Goal: Task Accomplishment & Management: Complete application form

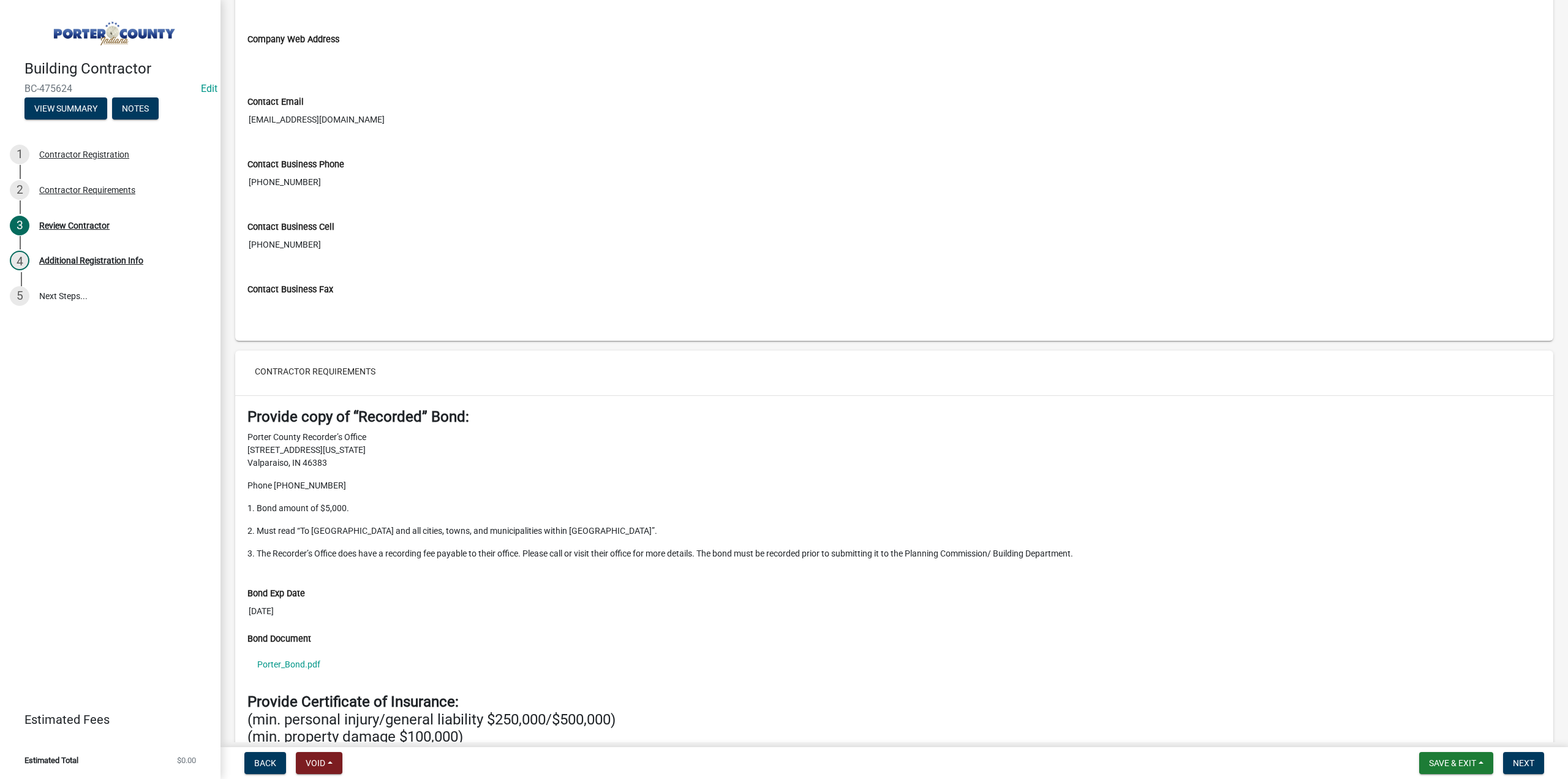
scroll to position [919, 0]
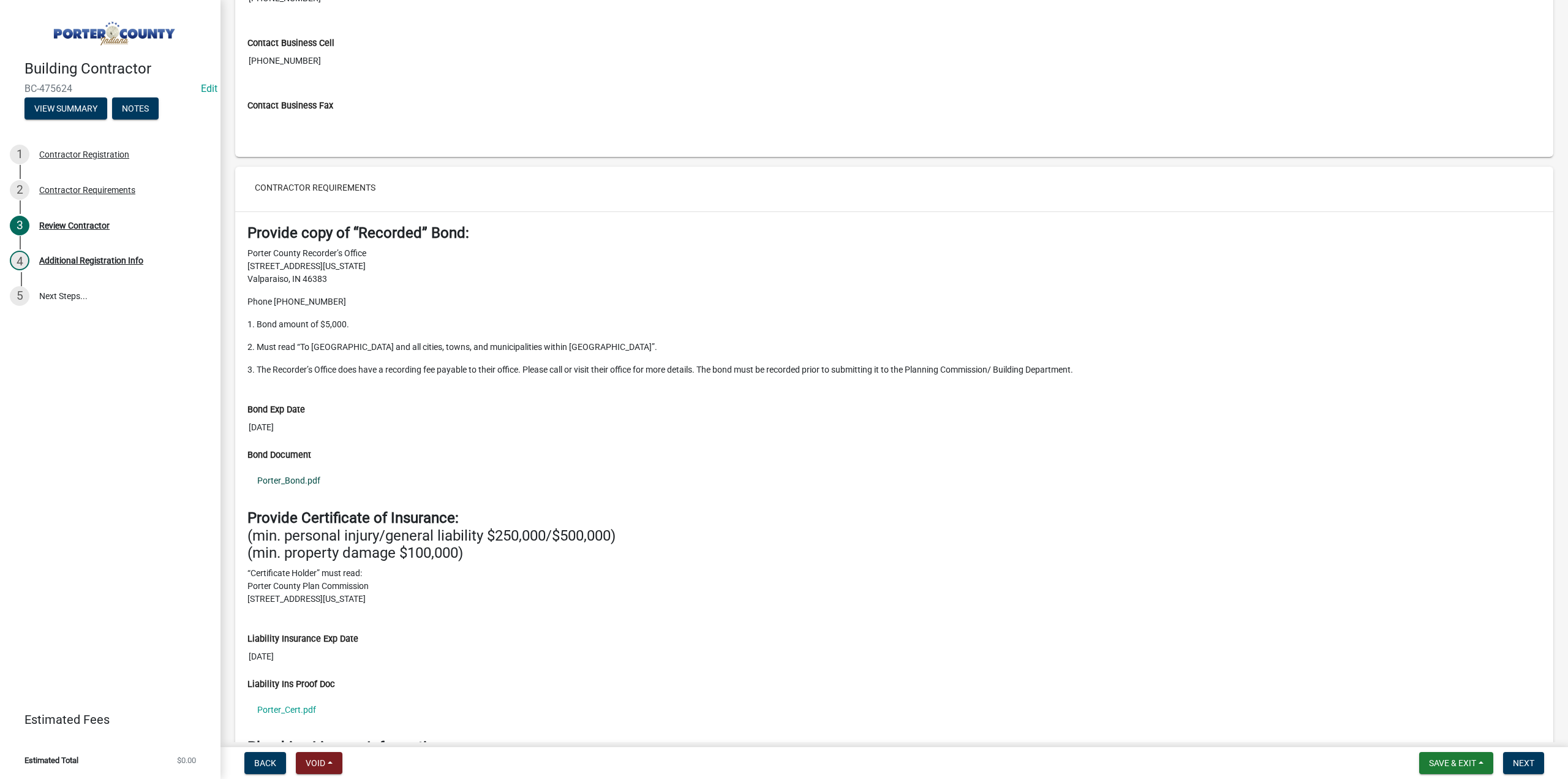
click at [308, 477] on link "Porter_Bond.pdf" at bounding box center [894, 480] width 1294 height 28
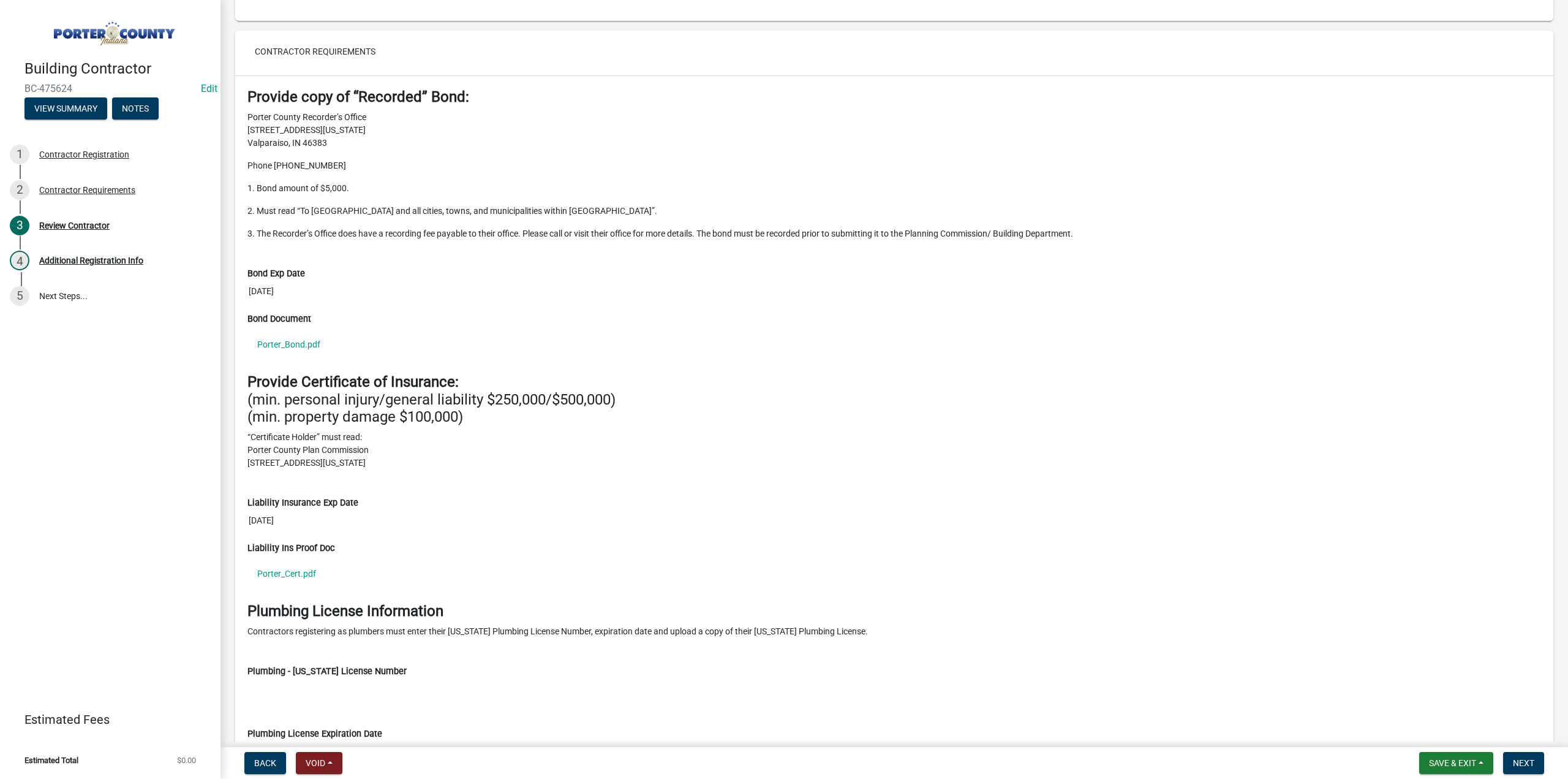
scroll to position [1170, 0]
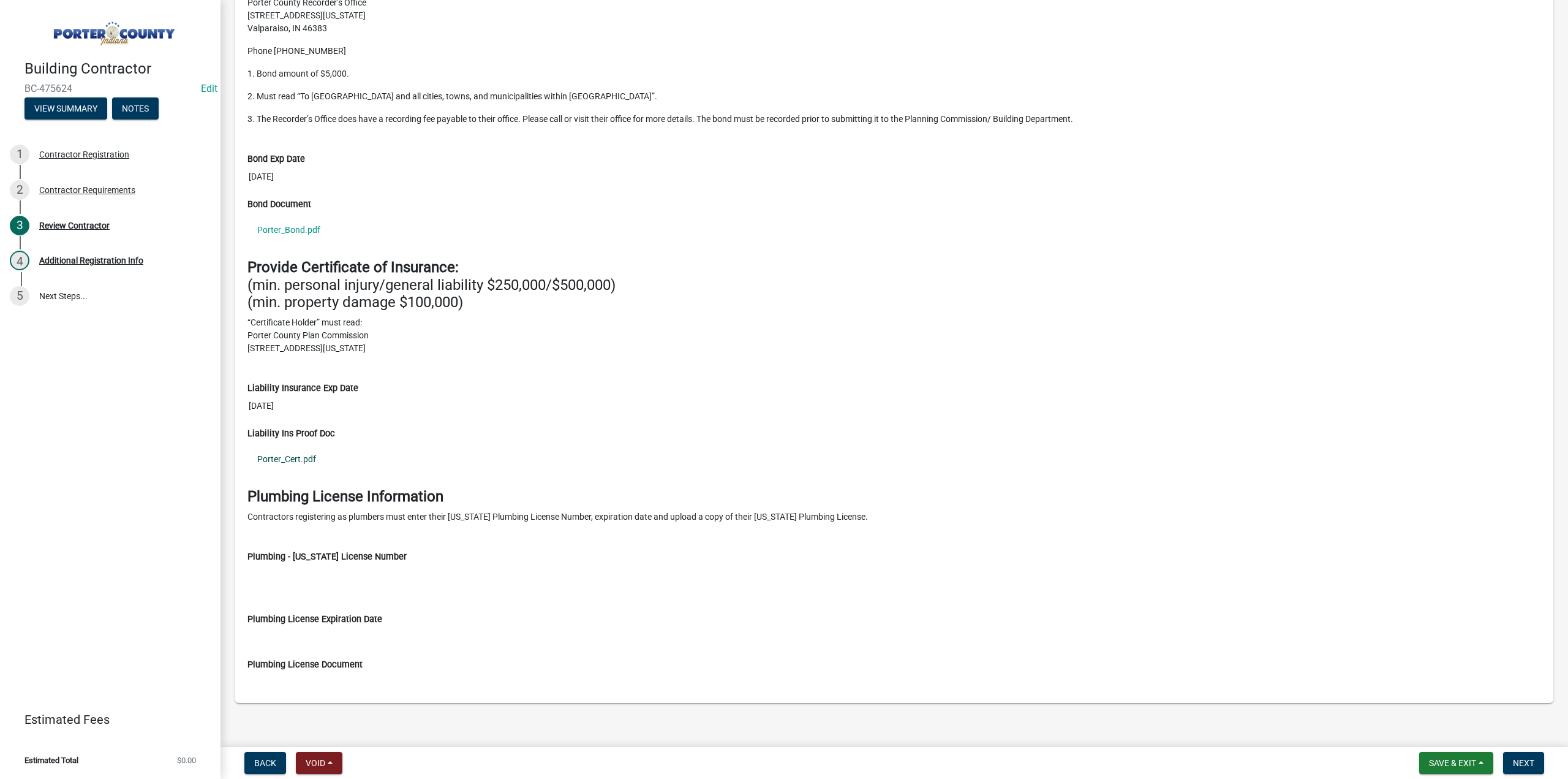
click at [312, 451] on link "Porter_Cert.pdf" at bounding box center [894, 459] width 1294 height 28
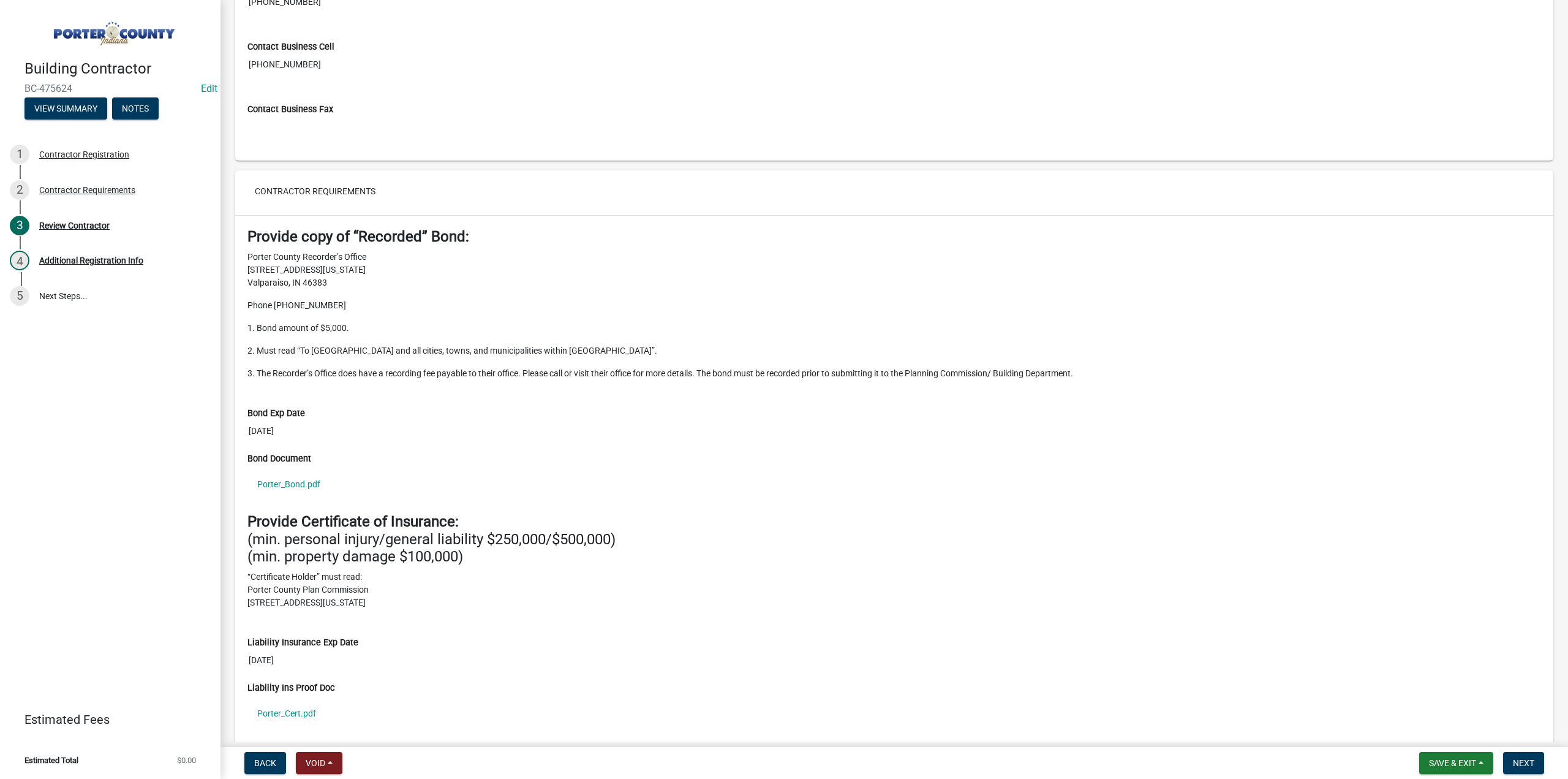
scroll to position [802, 0]
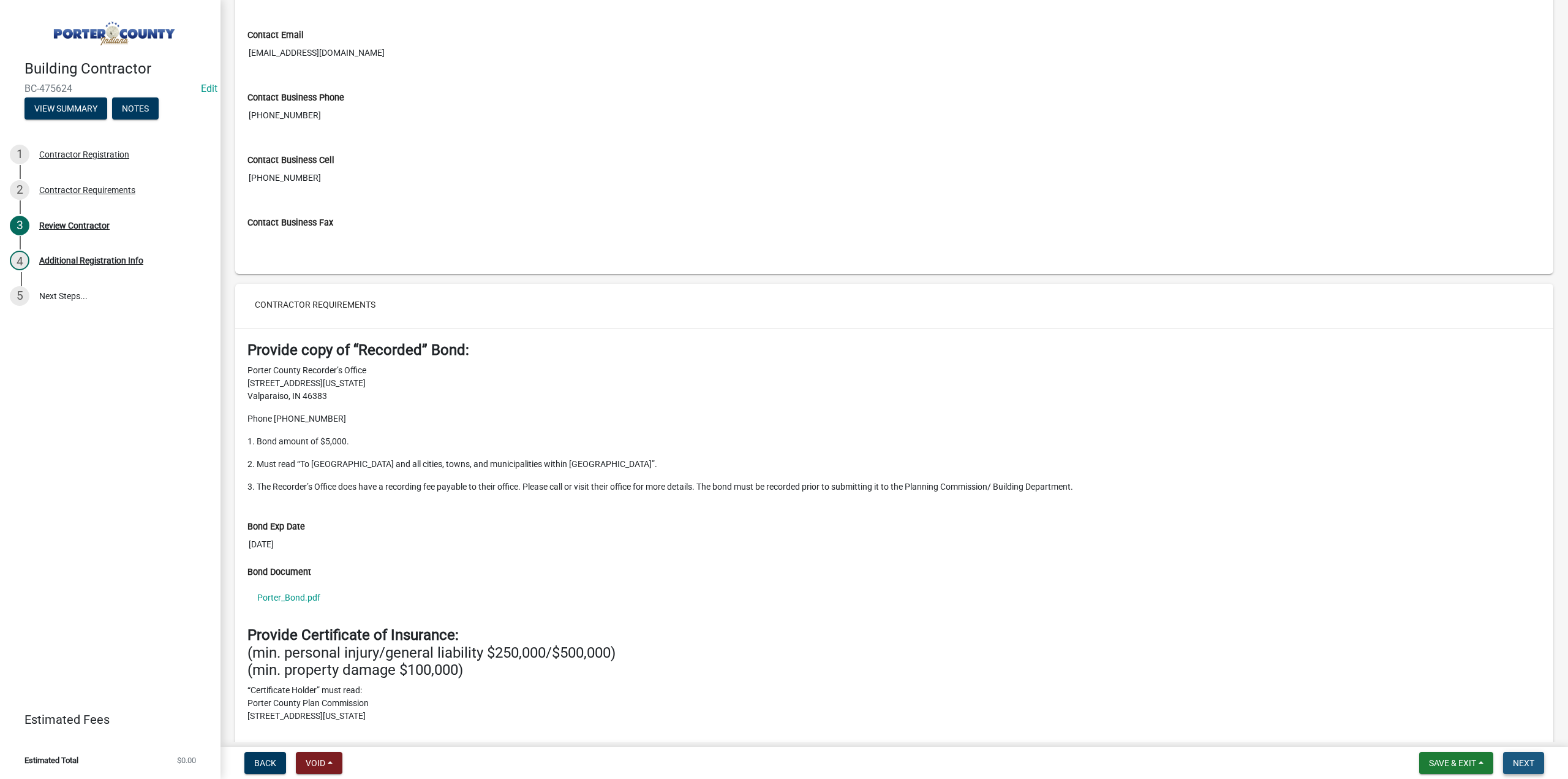
click at [1531, 764] on span "Next" at bounding box center [1523, 763] width 21 height 10
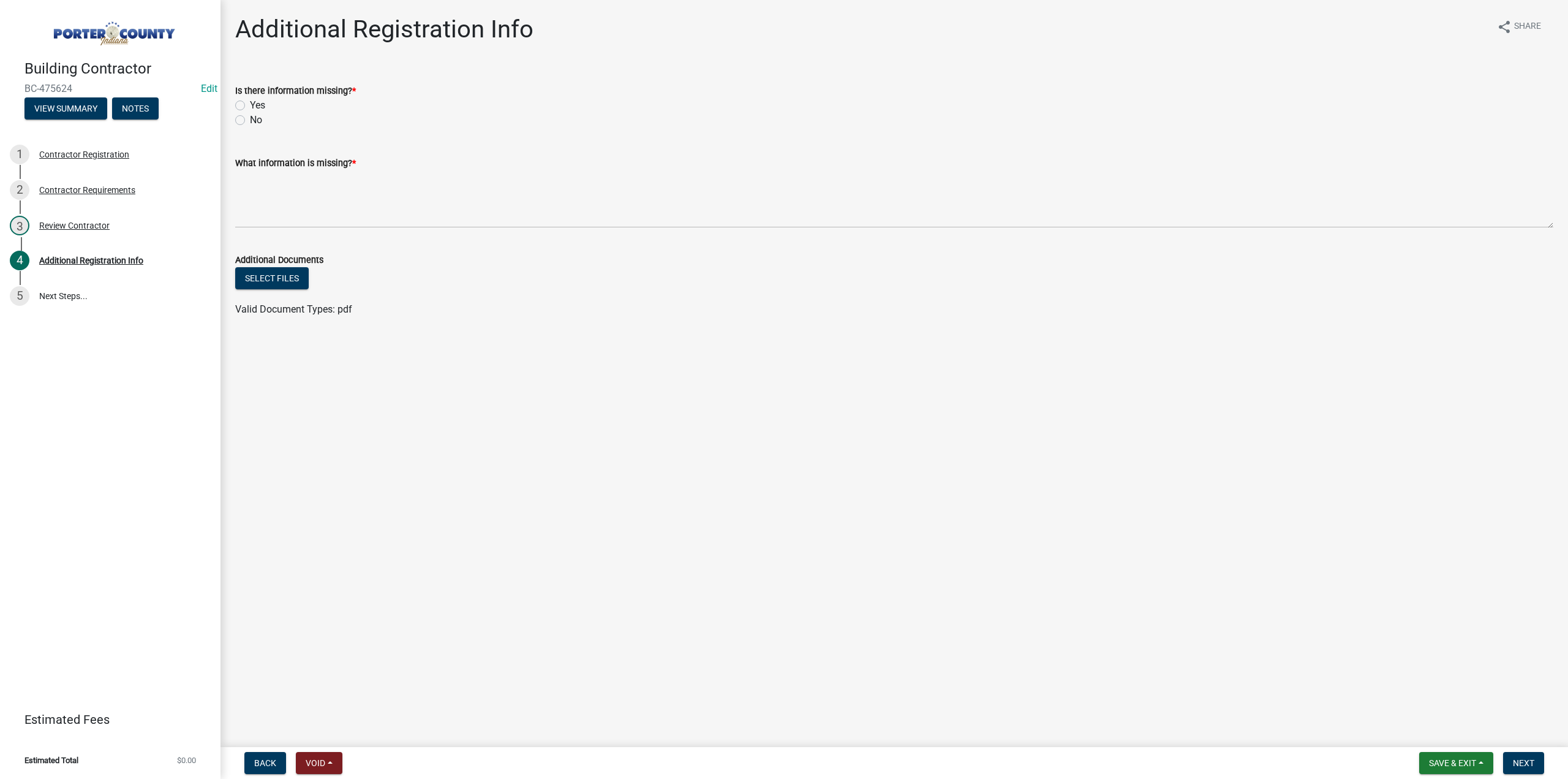
click at [250, 104] on label "Yes" at bounding box center [257, 105] width 16 height 15
click at [250, 104] on input "Yes" at bounding box center [254, 102] width 8 height 8
radio input "true"
click at [276, 188] on textarea "What information is missing? *" at bounding box center [894, 199] width 1318 height 58
type textarea "Bond requires to be recorded please contact 219-465-3465, once recorded then up…"
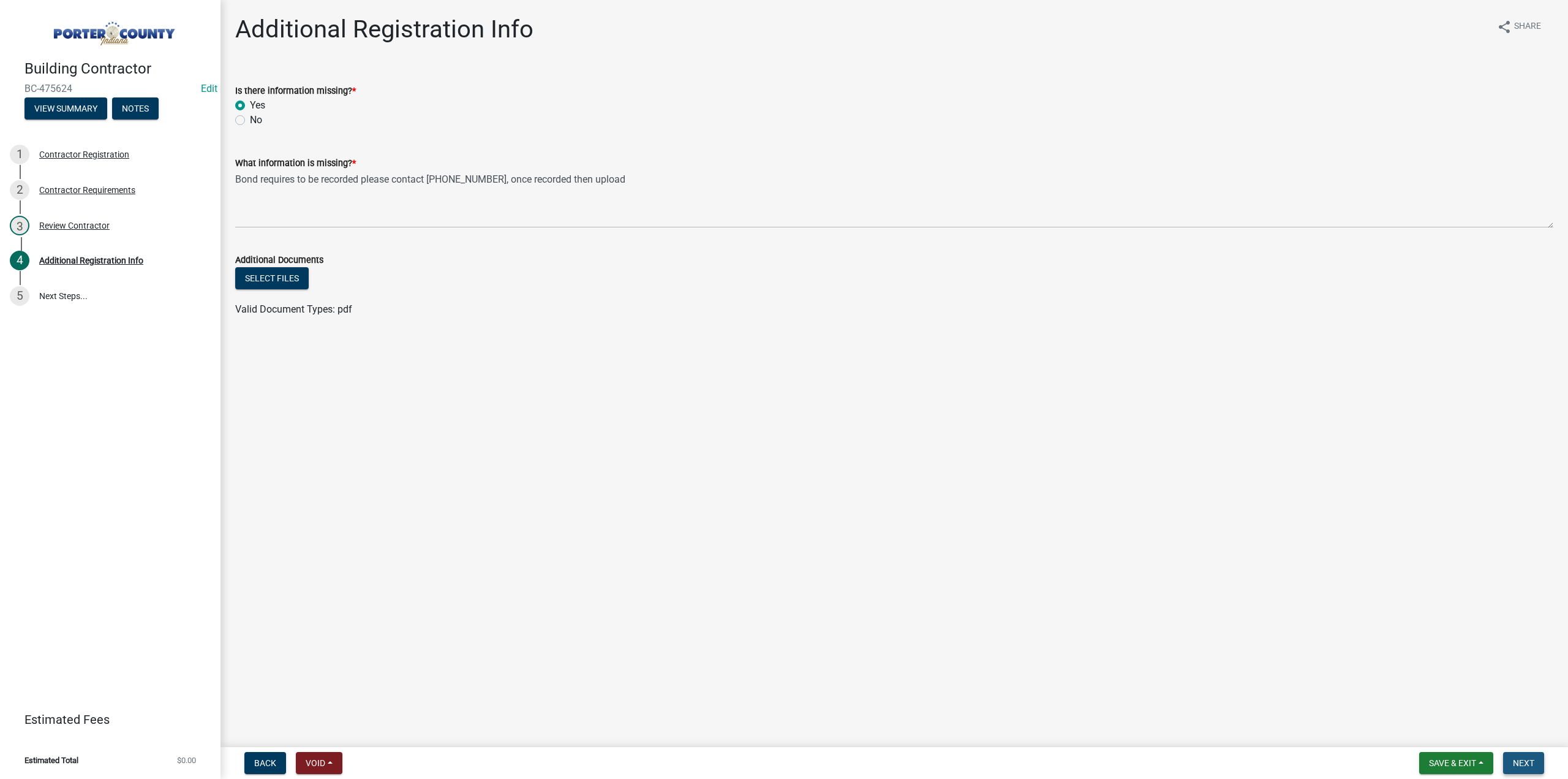
click at [1532, 760] on span "Next" at bounding box center [1523, 763] width 21 height 10
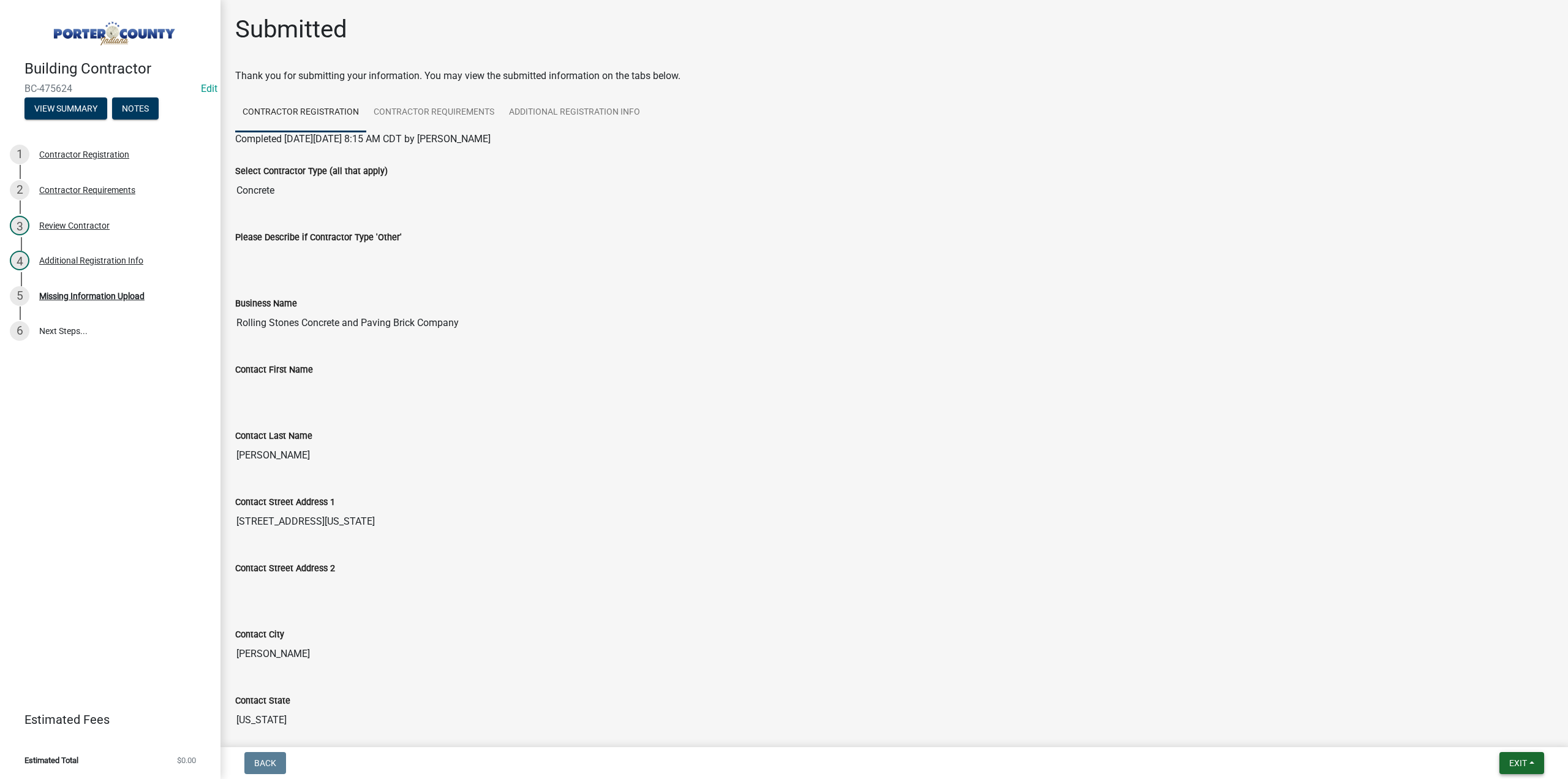
click at [1513, 765] on span "Exit" at bounding box center [1518, 763] width 17 height 10
click at [1471, 721] on button "Save & Exit" at bounding box center [1496, 731] width 98 height 29
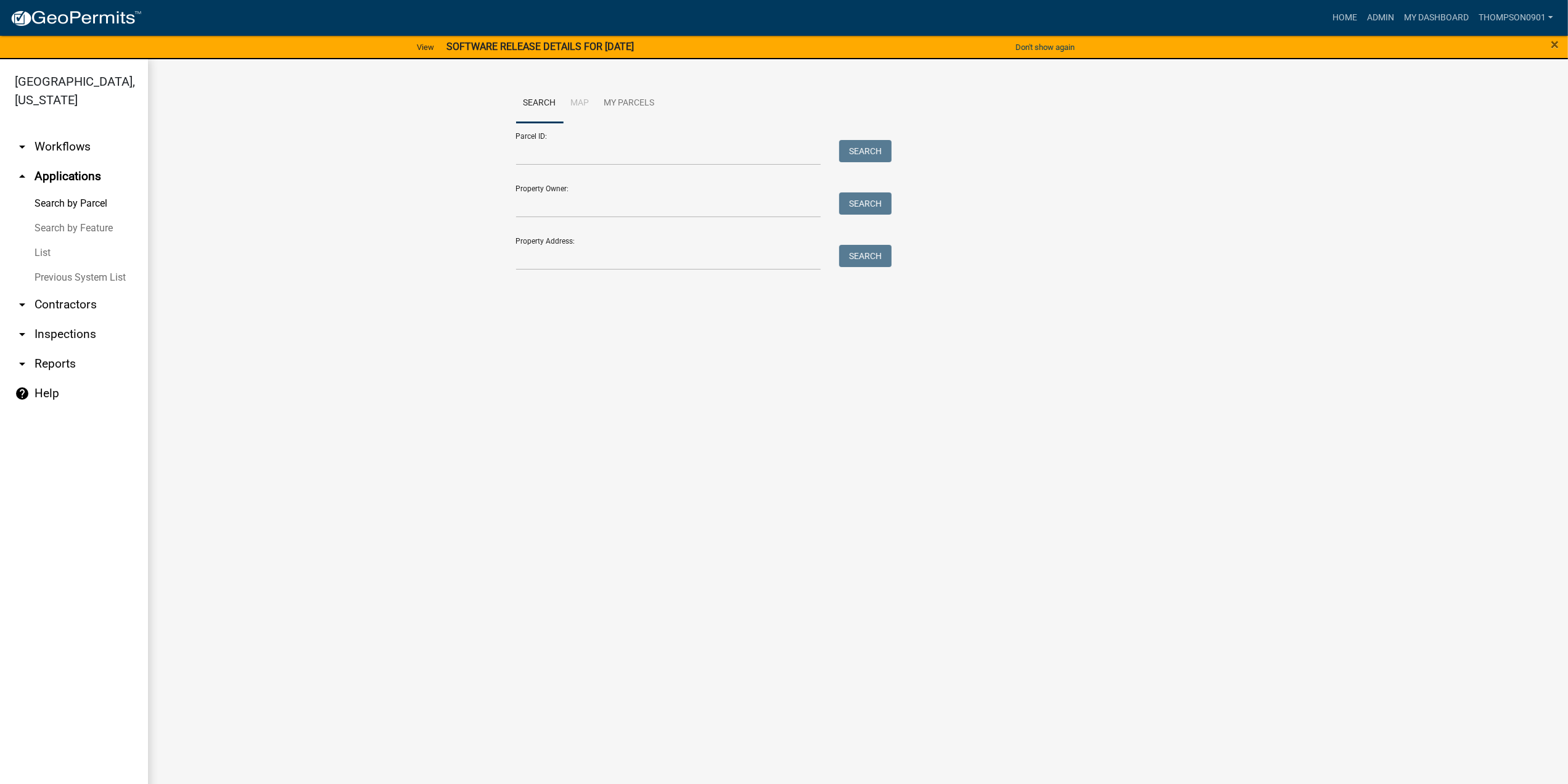
click at [64, 297] on link "arrow_drop_down Contractors" at bounding box center [74, 304] width 148 height 30
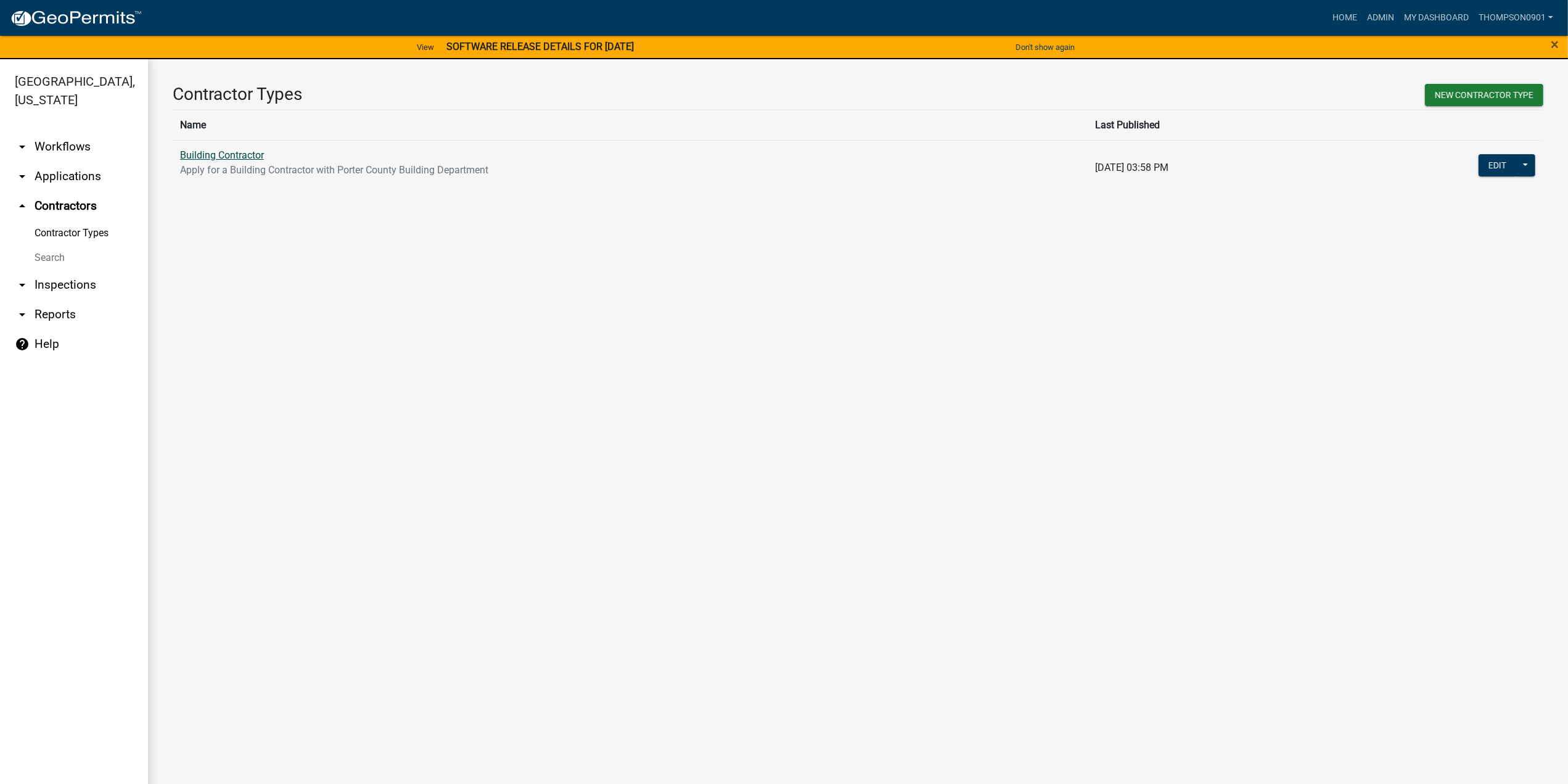
click at [233, 156] on link "Building Contractor" at bounding box center [221, 155] width 84 height 12
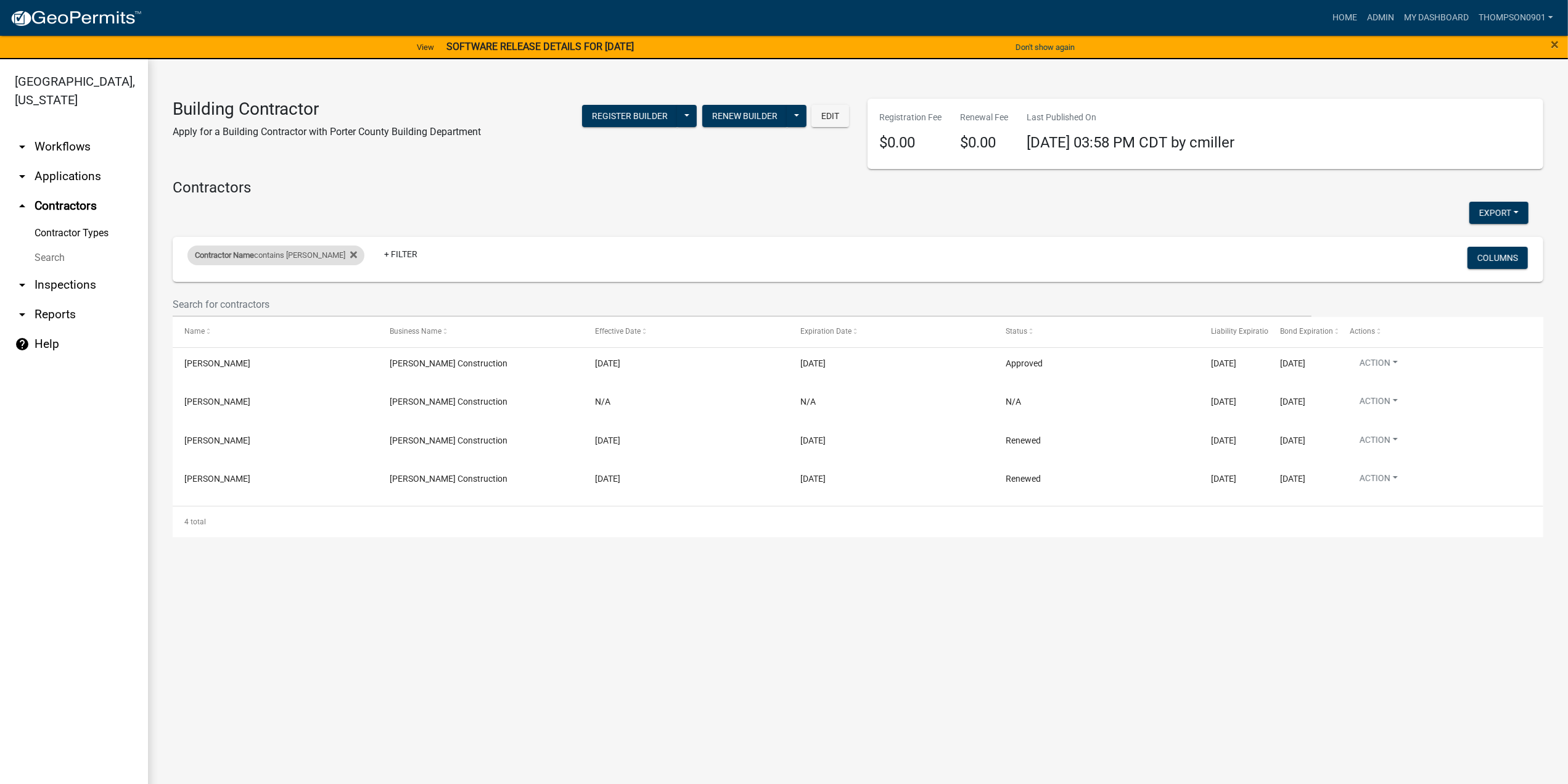
click at [271, 255] on div "Contractor Name contains delgado" at bounding box center [276, 255] width 177 height 19
drag, startPoint x: 256, startPoint y: 301, endPoint x: 0, endPoint y: 269, distance: 258.0
click at [0, 269] on body "Internet Explorer does NOT work with GeoPermits. Get a new browser for more sec…" at bounding box center [784, 392] width 1568 height 784
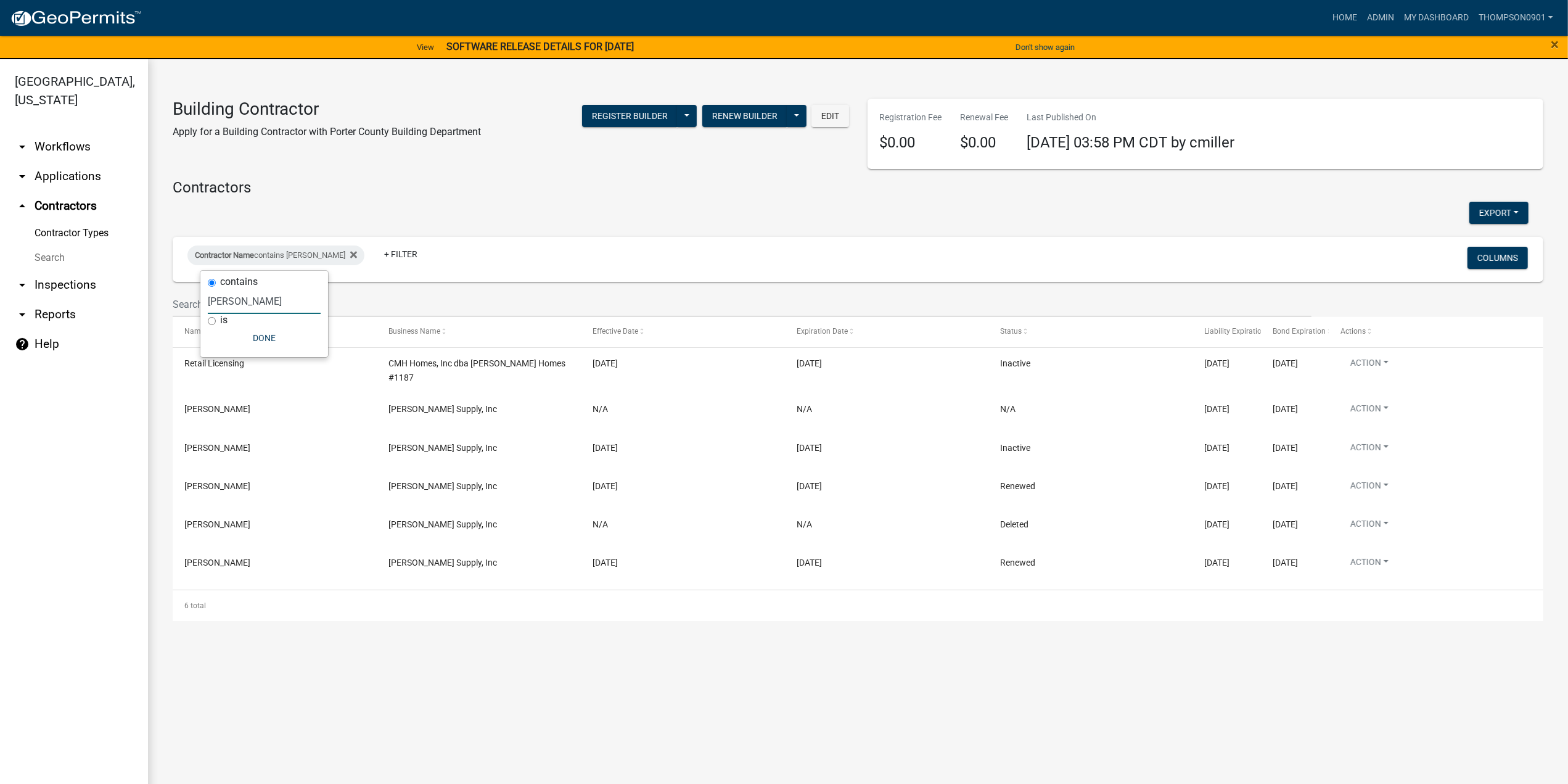
type input "clayton"
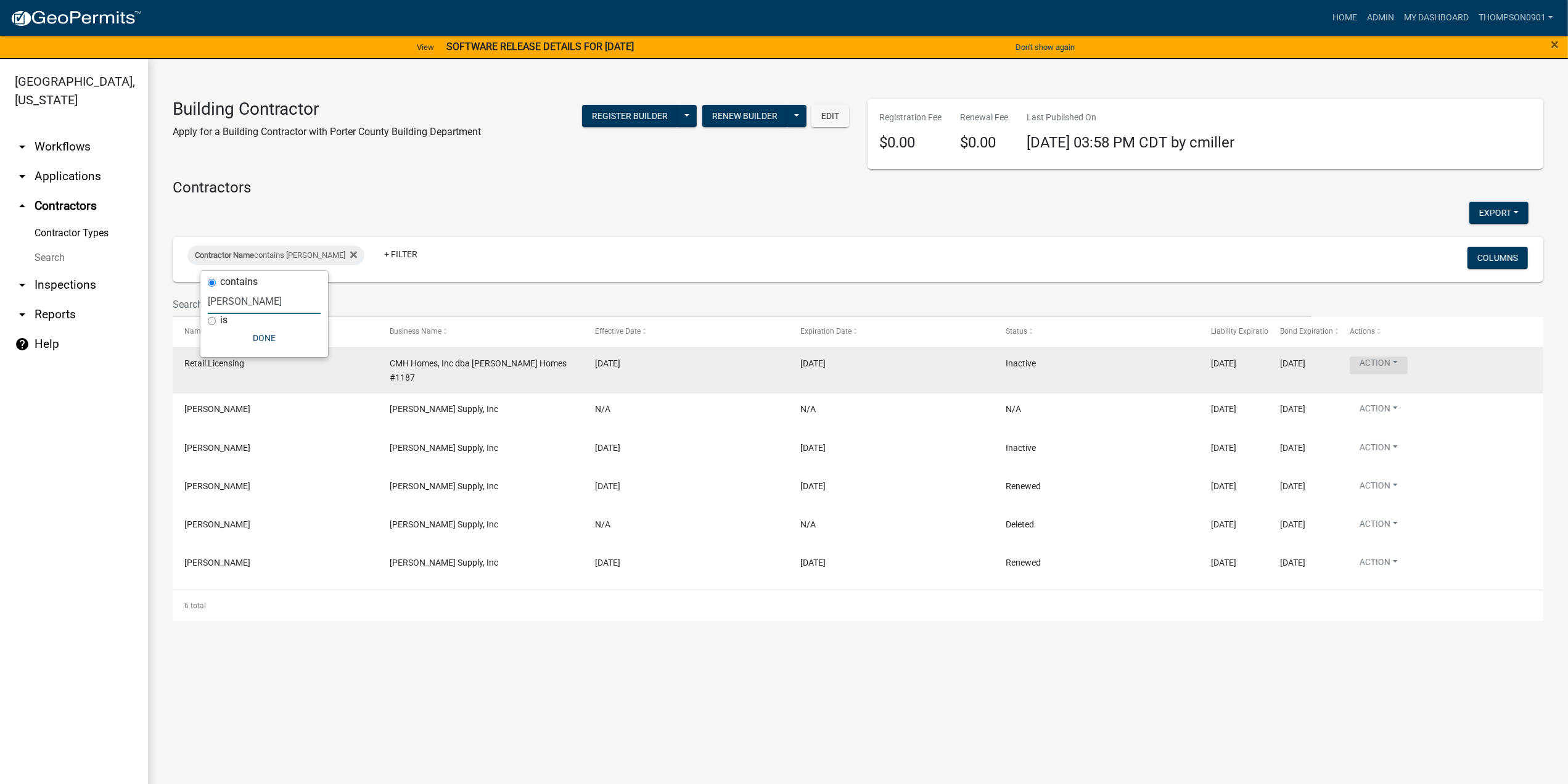
click at [1403, 364] on button "Action" at bounding box center [1378, 365] width 58 height 18
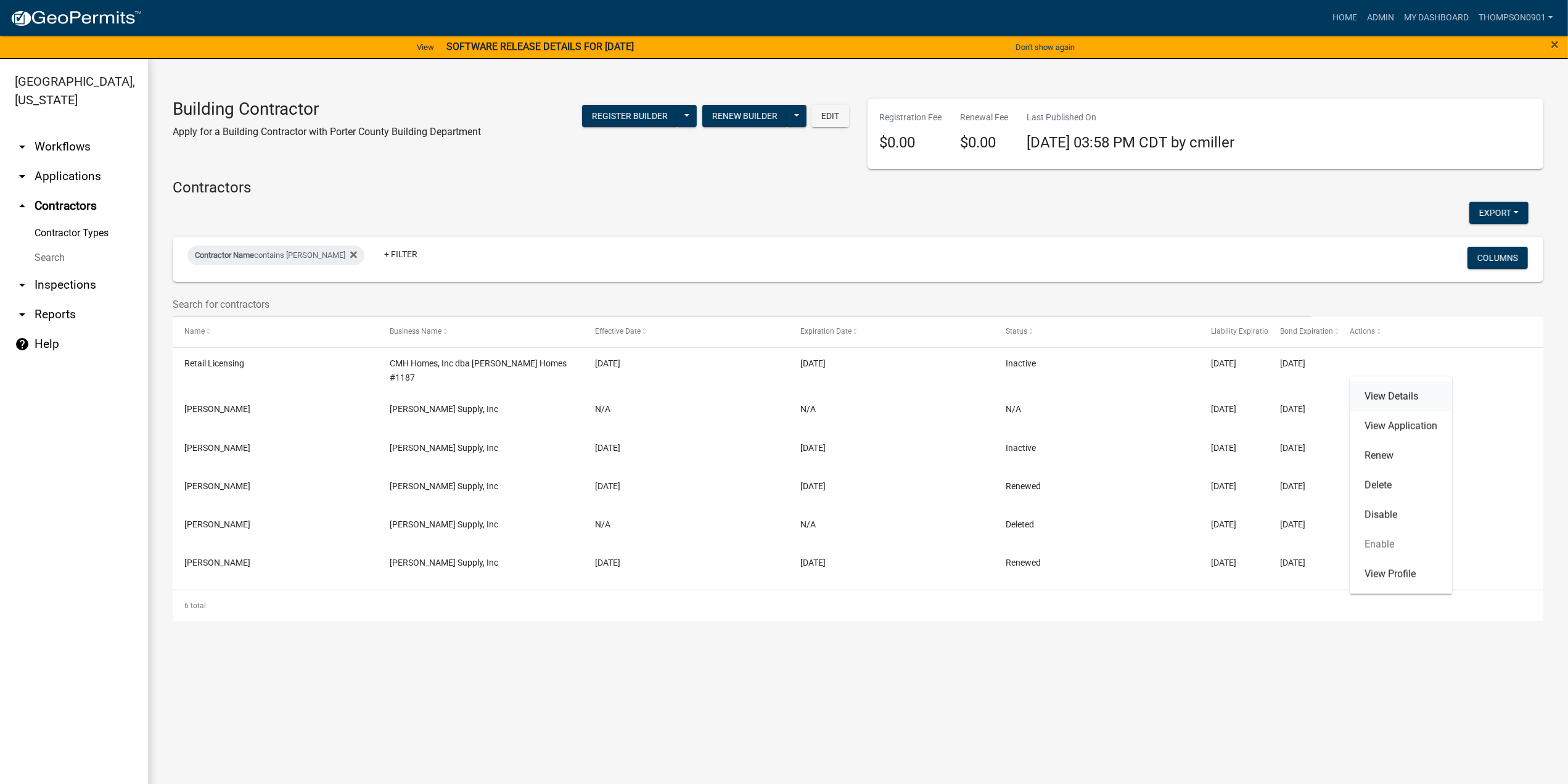
click at [1421, 401] on link "View Details" at bounding box center [1400, 397] width 102 height 30
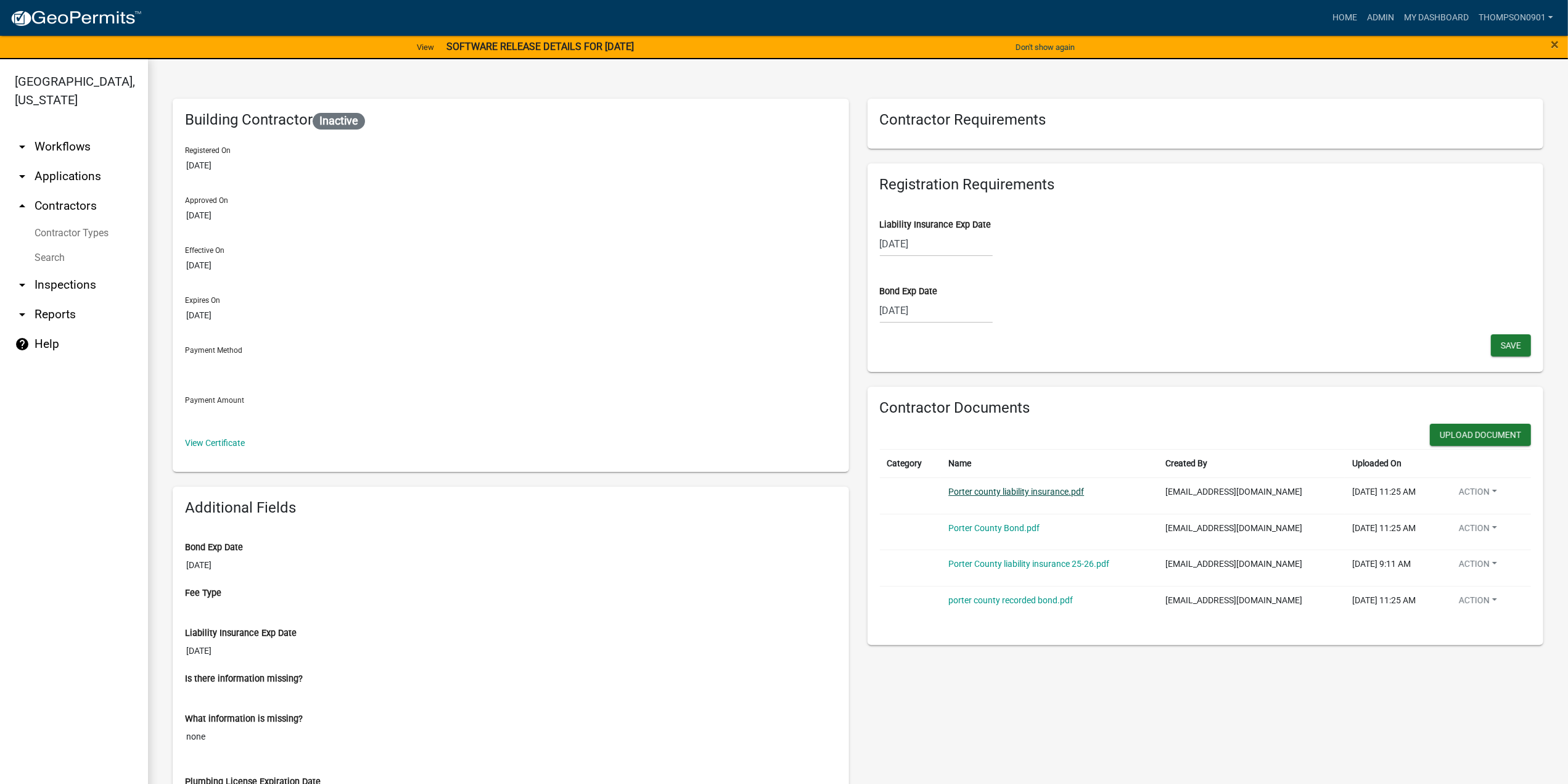
click at [995, 495] on link "Porter county liability insurance.pdf" at bounding box center [1016, 492] width 136 height 10
click at [1014, 562] on link "Porter County liability insurance 25-26.pdf" at bounding box center [1029, 564] width 161 height 10
click at [920, 244] on div "[DATE]" at bounding box center [936, 244] width 112 height 25
click at [969, 271] on select "2025 2026 2027 2028 2029 2030 2031 2032 2033 2034 2035 2036 2037 2038 2039 2040…" at bounding box center [973, 270] width 50 height 18
select select "2026"
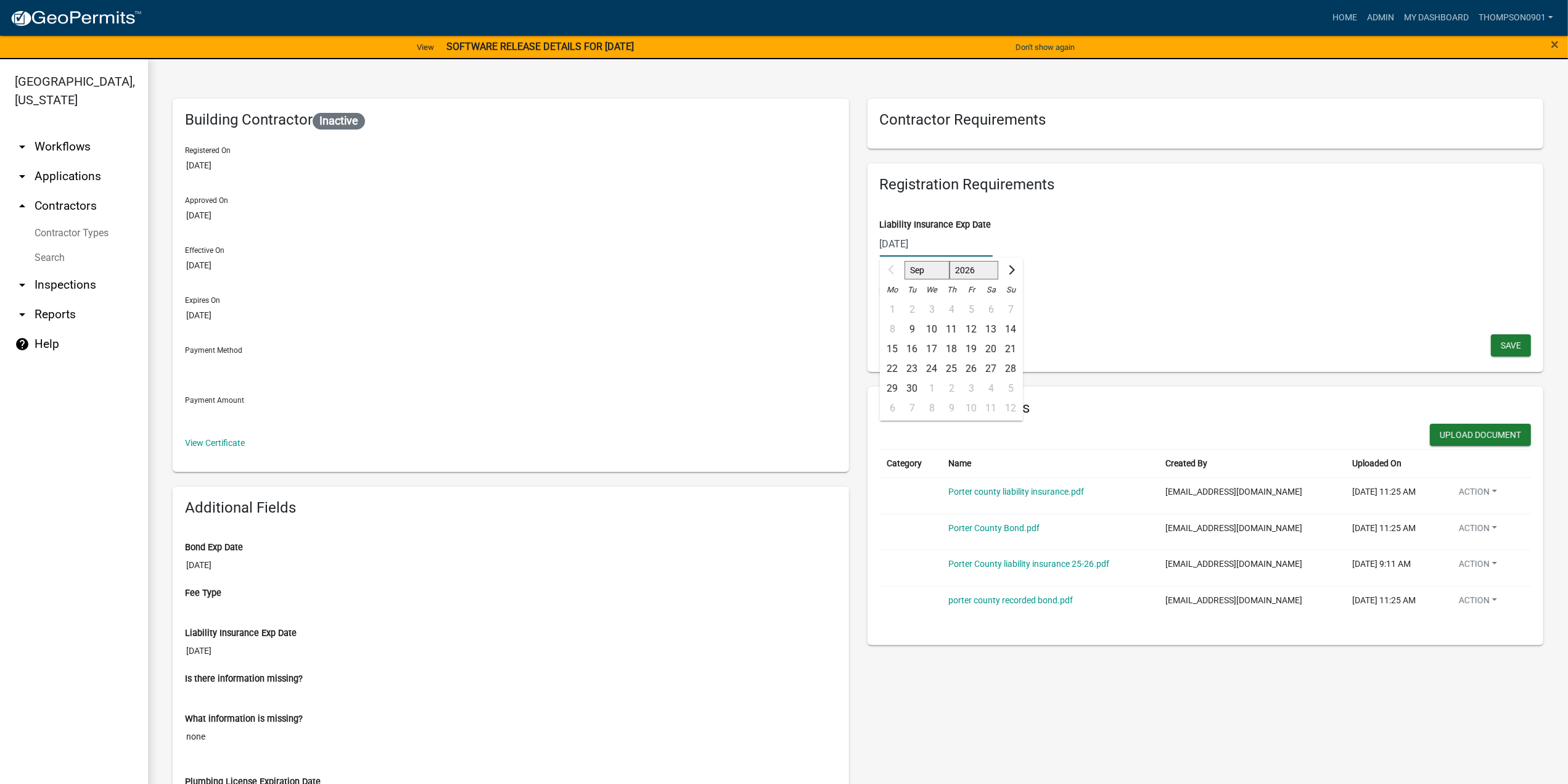
click at [949, 261] on select "2025 2026 2027 2028 2029 2030 2031 2032 2033 2034 2035 2036 2037 2038 2039 2040…" at bounding box center [973, 270] width 50 height 18
click at [926, 268] on select "Jan Feb Mar Apr May Jun Jul Aug Sep Oct Nov Dec" at bounding box center [929, 270] width 50 height 18
select select "7"
click at [904, 261] on select "Jan Feb Mar Apr May Jun Jul Aug Sep Oct Nov Dec" at bounding box center [929, 270] width 50 height 18
click at [928, 309] on div "1" at bounding box center [931, 309] width 19 height 19
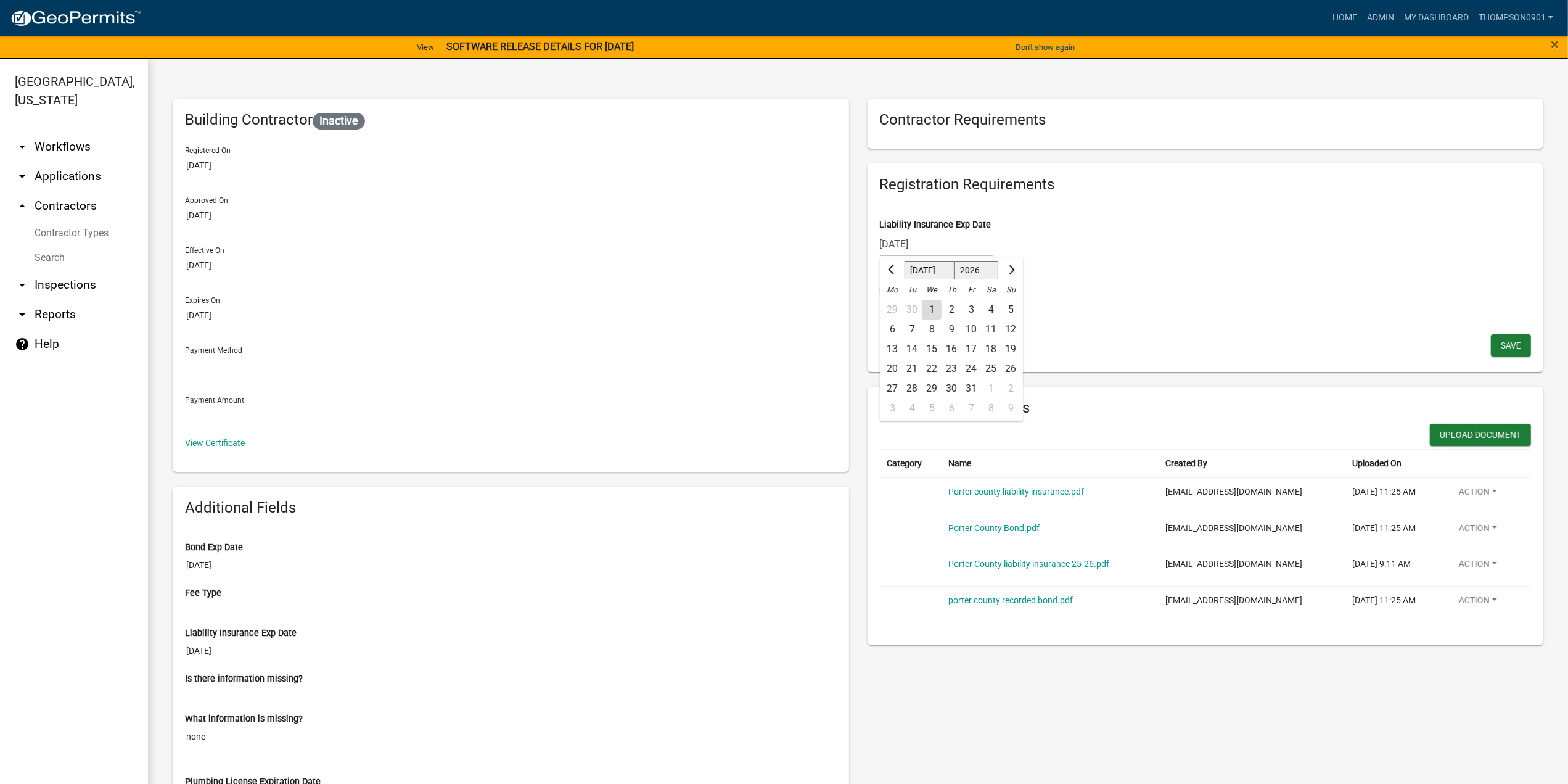
type input "[DATE]"
click at [1501, 345] on span "Save" at bounding box center [1511, 345] width 20 height 10
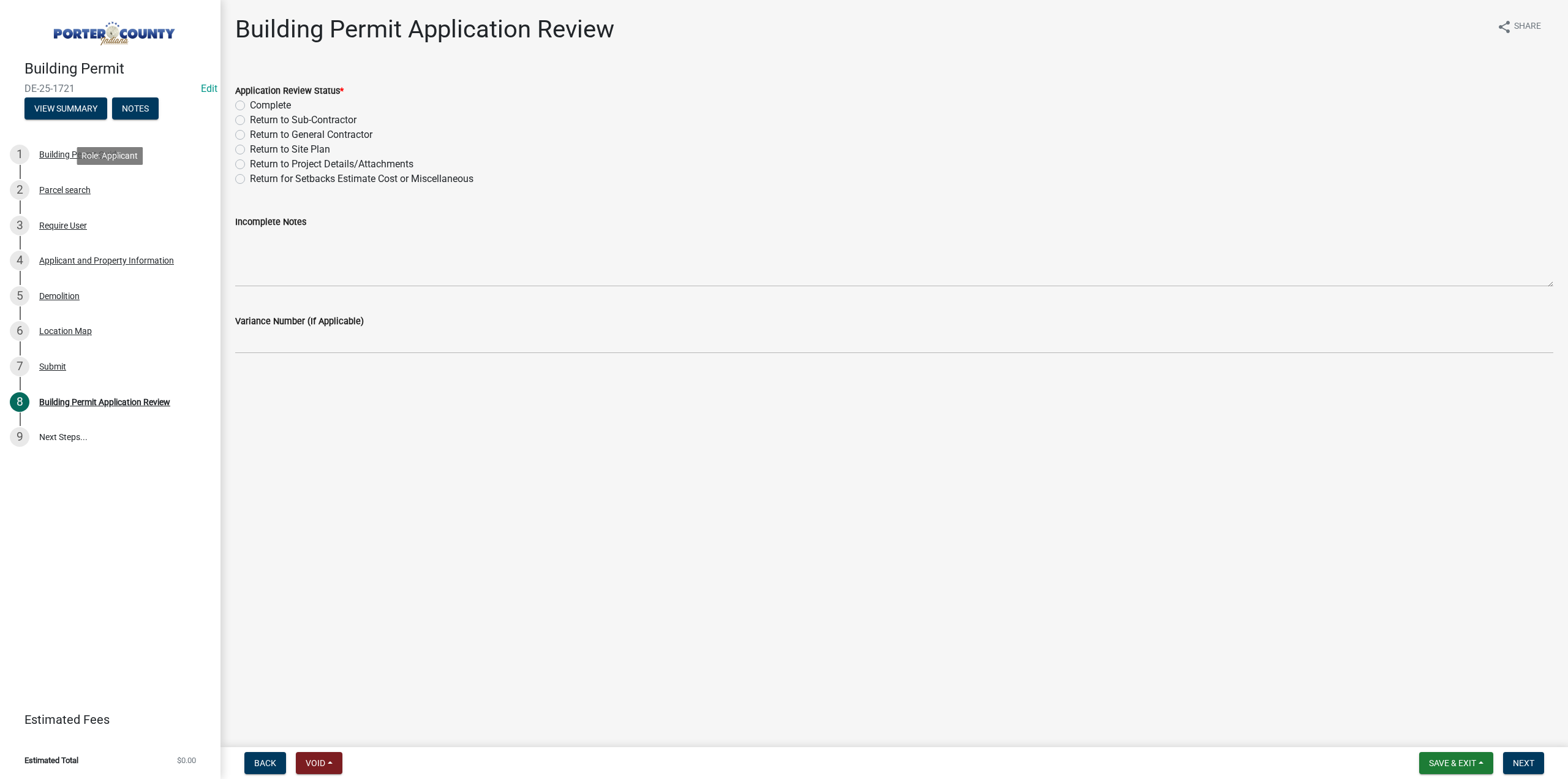
click at [84, 189] on div "Parcel search" at bounding box center [65, 190] width 51 height 8
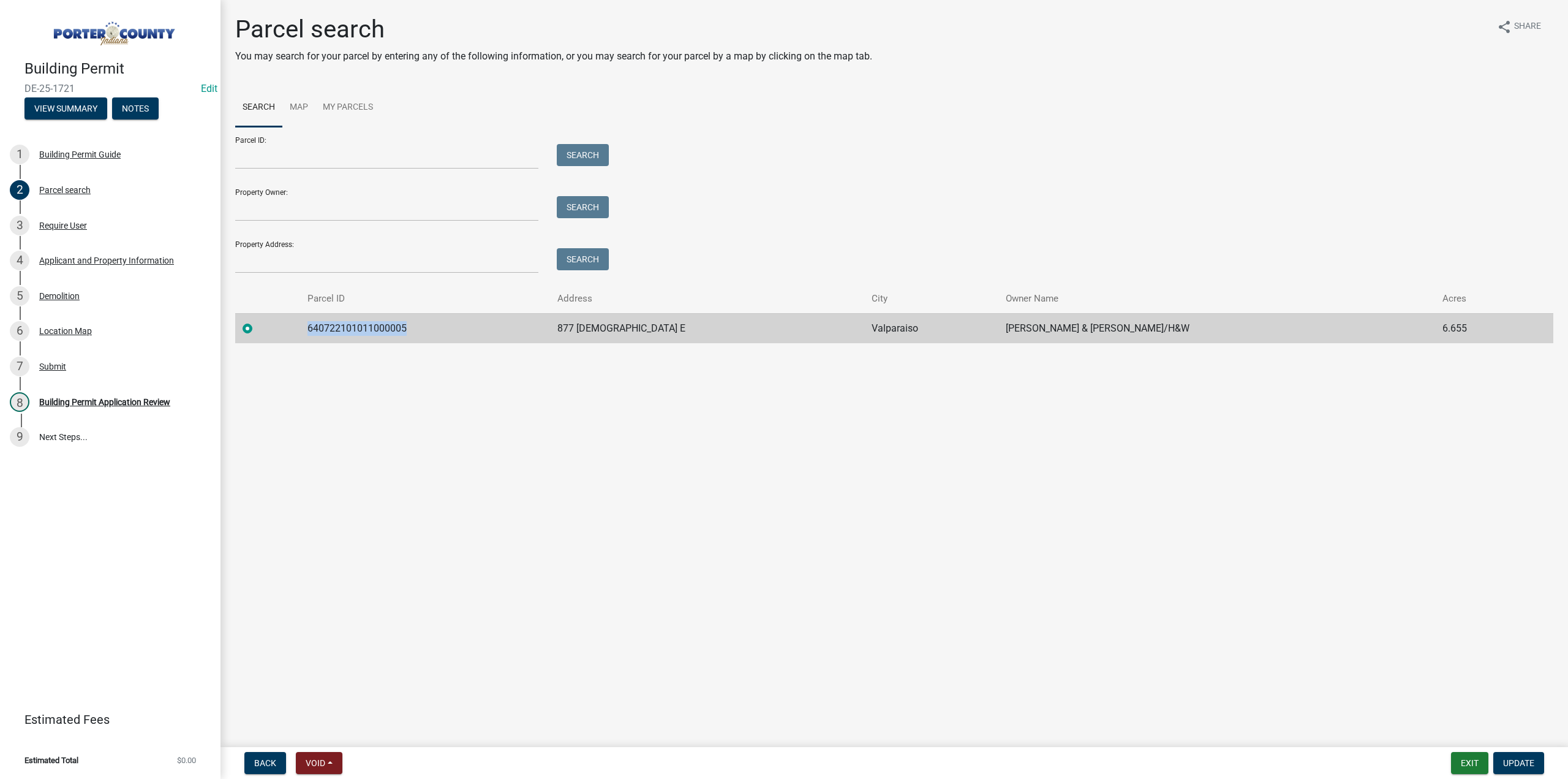
drag, startPoint x: 442, startPoint y: 313, endPoint x: 321, endPoint y: 329, distance: 122.1
click at [321, 329] on tr "640722101011000005 877 [DEMOGRAPHIC_DATA] E Valparaiso [PERSON_NAME] & [PERSON_…" at bounding box center [894, 328] width 1318 height 30
copy td "640722101011000005"
click at [97, 264] on div "Applicant and Property Information" at bounding box center [106, 260] width 135 height 8
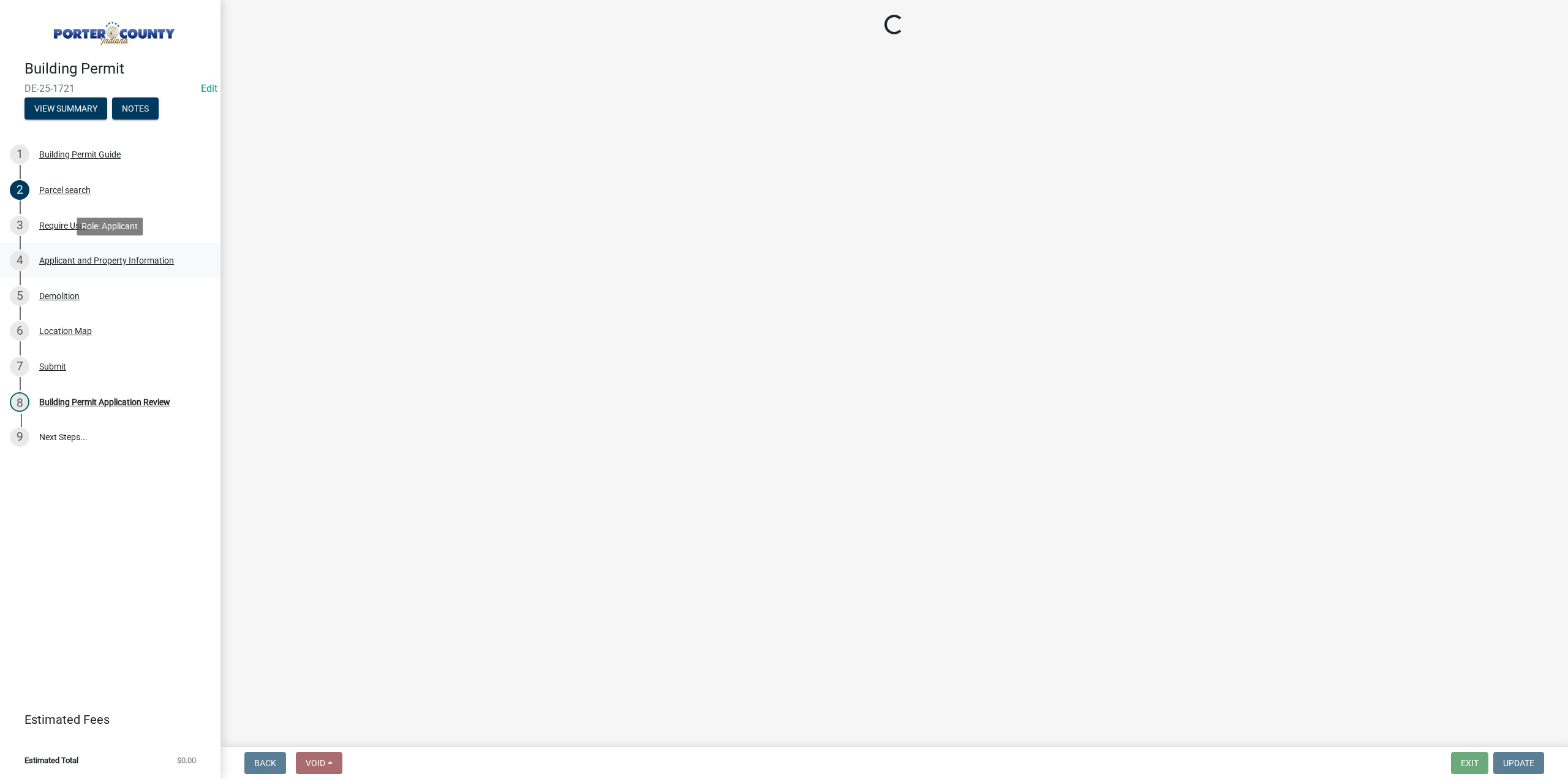
select select "dab8d744-4e32-40c1-942b-b7c1ea7347cb"
select select "ea6751d4-6bf7-4a16-89ee-f7801ab82aa1"
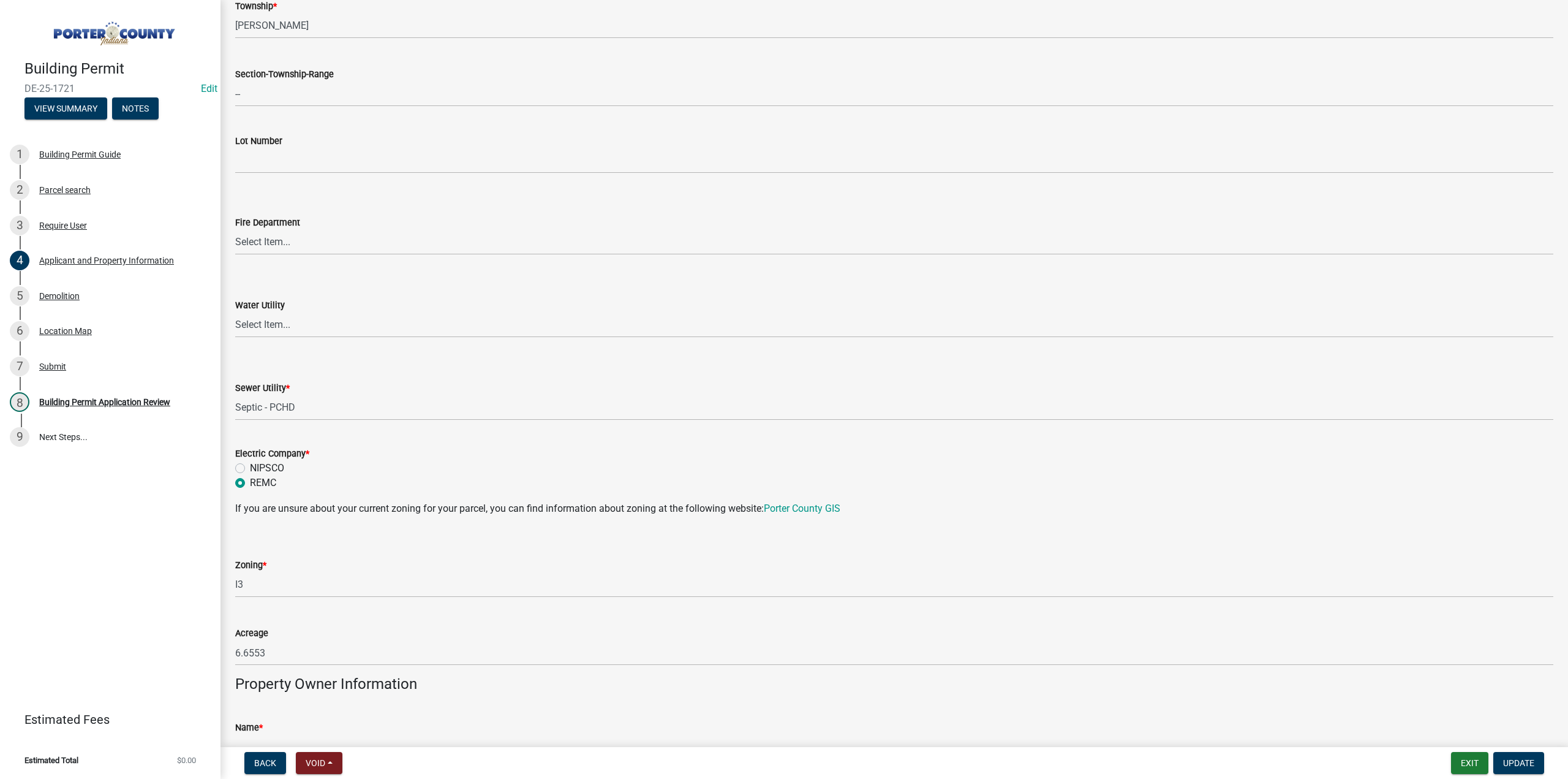
scroll to position [613, 0]
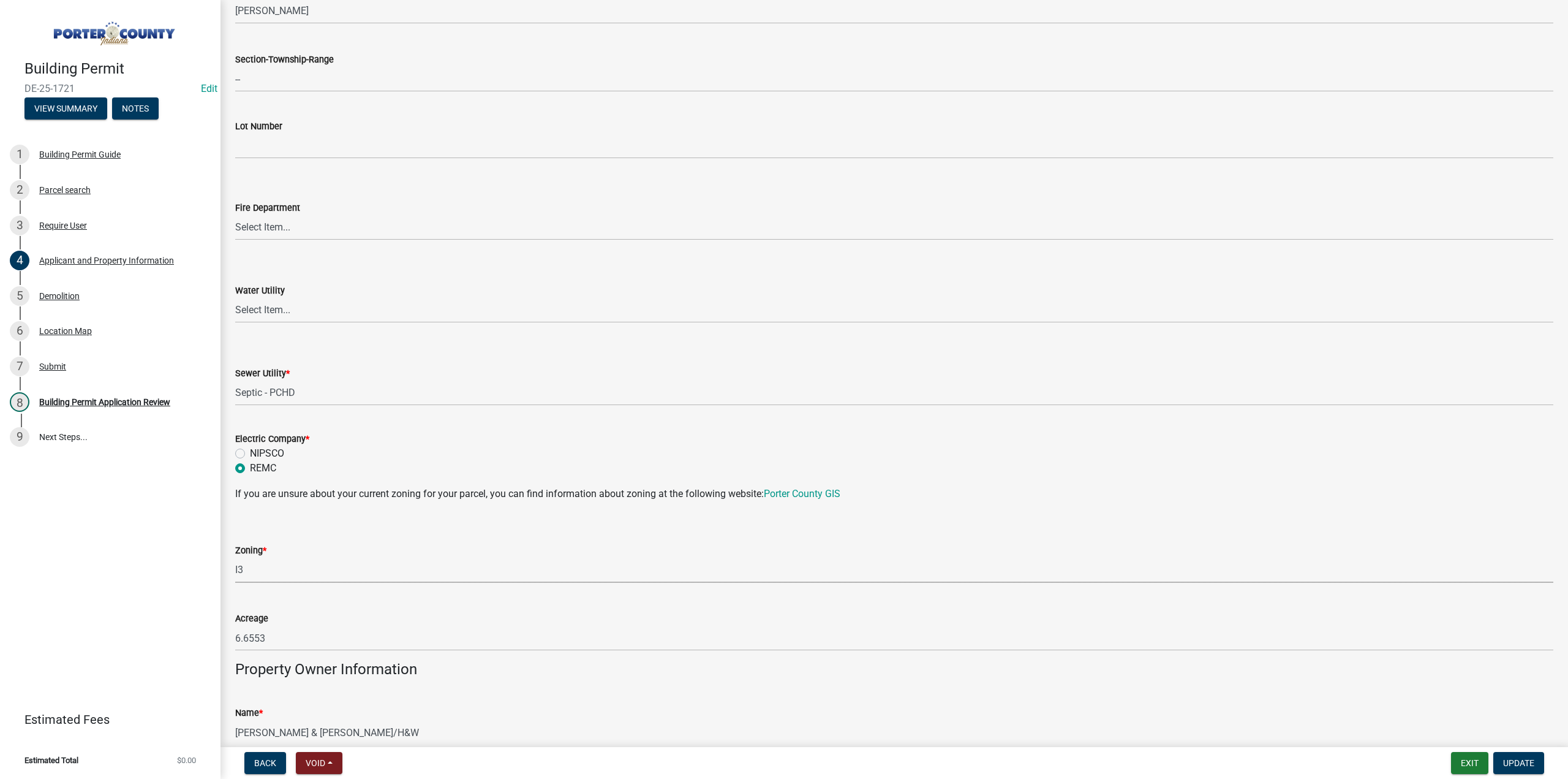
drag, startPoint x: 134, startPoint y: 569, endPoint x: 0, endPoint y: 532, distance: 139.0
click at [0, 532] on div "Building Permit DE-25-1721 Edit View Summary Notes 1 Building Permit Guide 2 Pa…" at bounding box center [784, 390] width 1568 height 779
click at [235, 558] on select "Select Item... A1 A2 CH CM CN I1 I2 I3 IN MP OT P1 P2 PUD R1 R2 R3 R4 RL RR" at bounding box center [894, 570] width 1318 height 25
select select "92efe679-05f4-414a-9426-51627fba5de6"
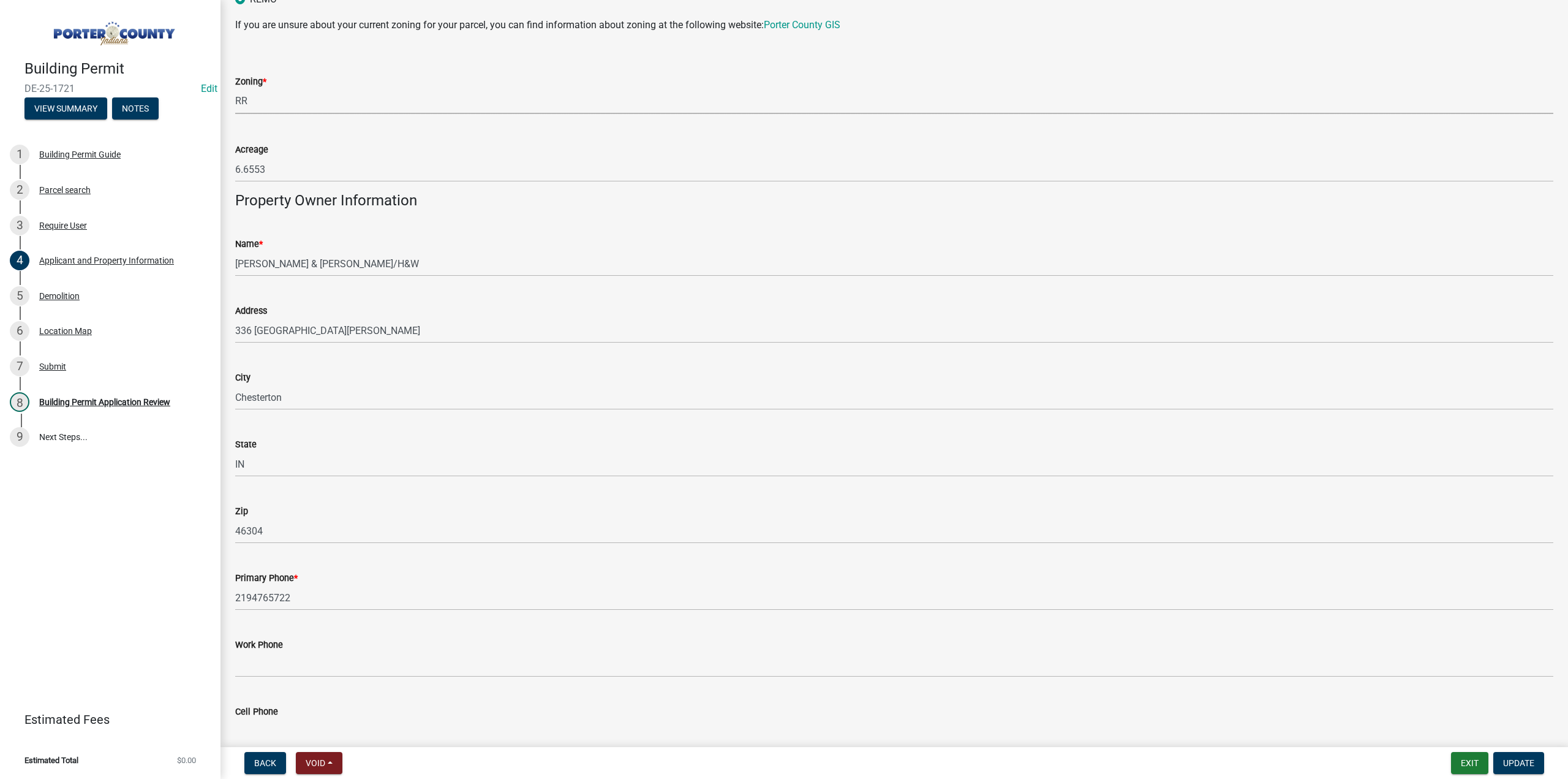
scroll to position [961, 0]
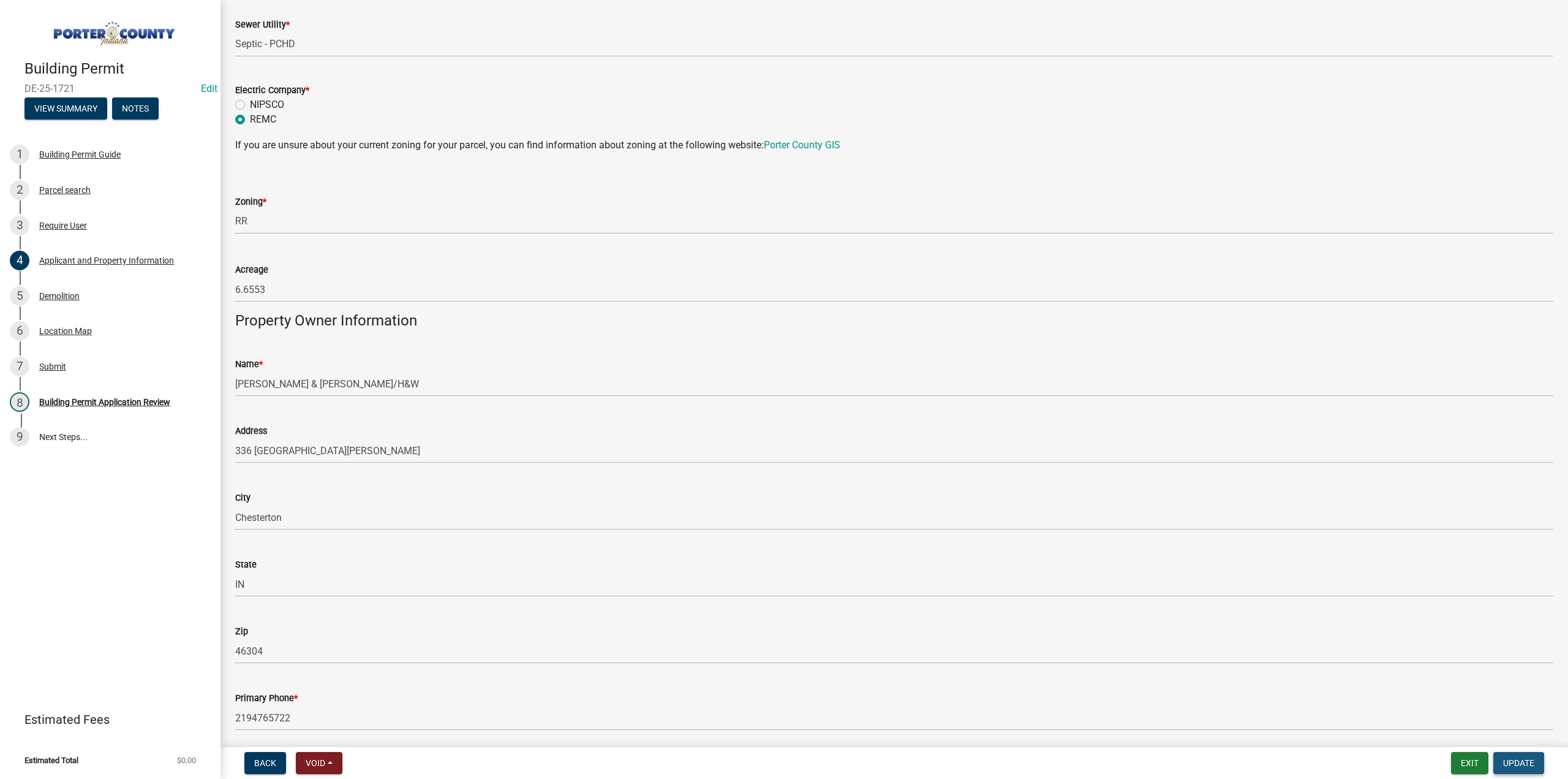
drag, startPoint x: 1538, startPoint y: 769, endPoint x: 950, endPoint y: 673, distance: 595.8
click at [1537, 766] on button "Update" at bounding box center [1519, 763] width 51 height 22
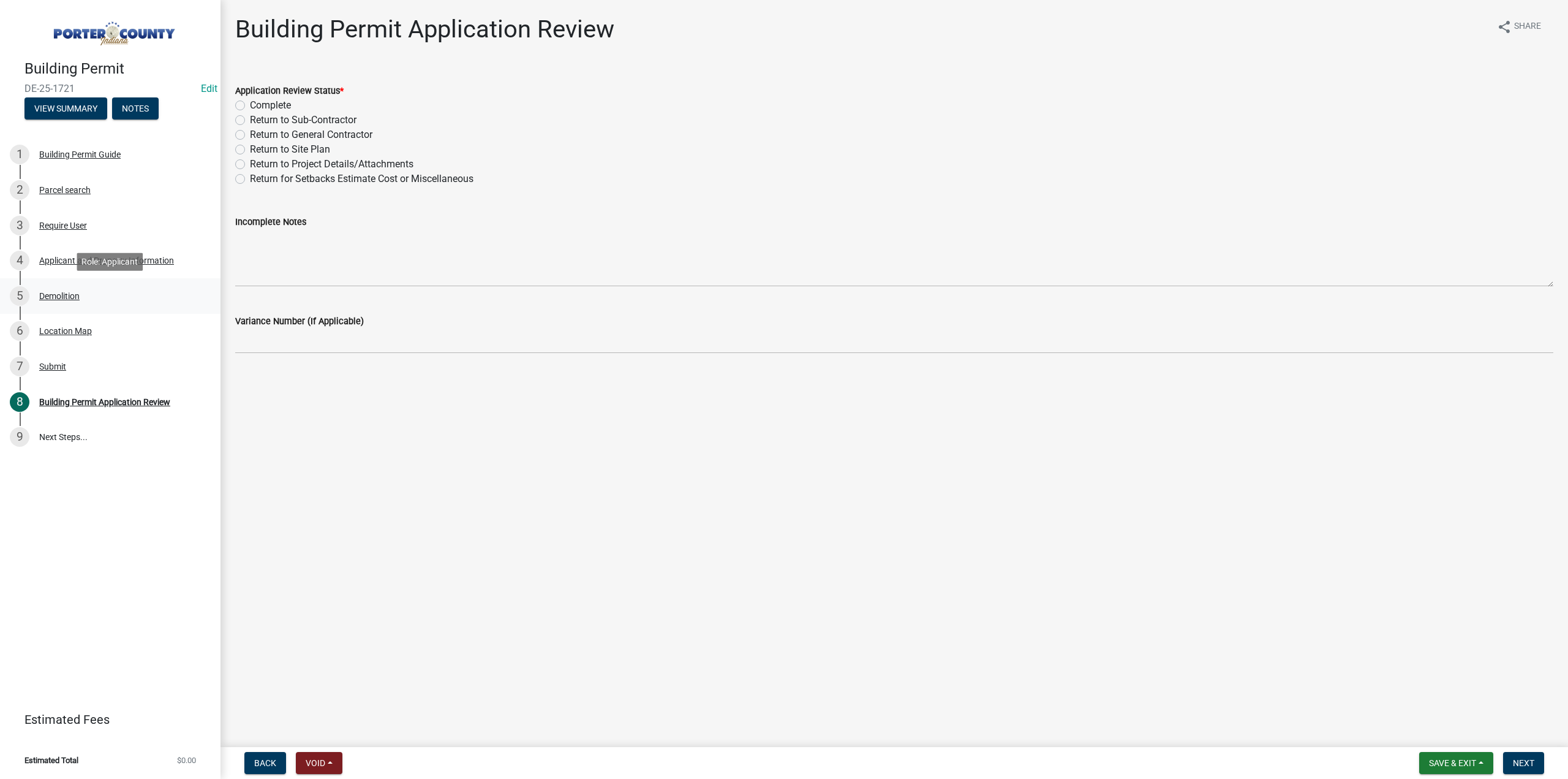
click at [80, 295] on div "Demolition" at bounding box center [60, 295] width 40 height 8
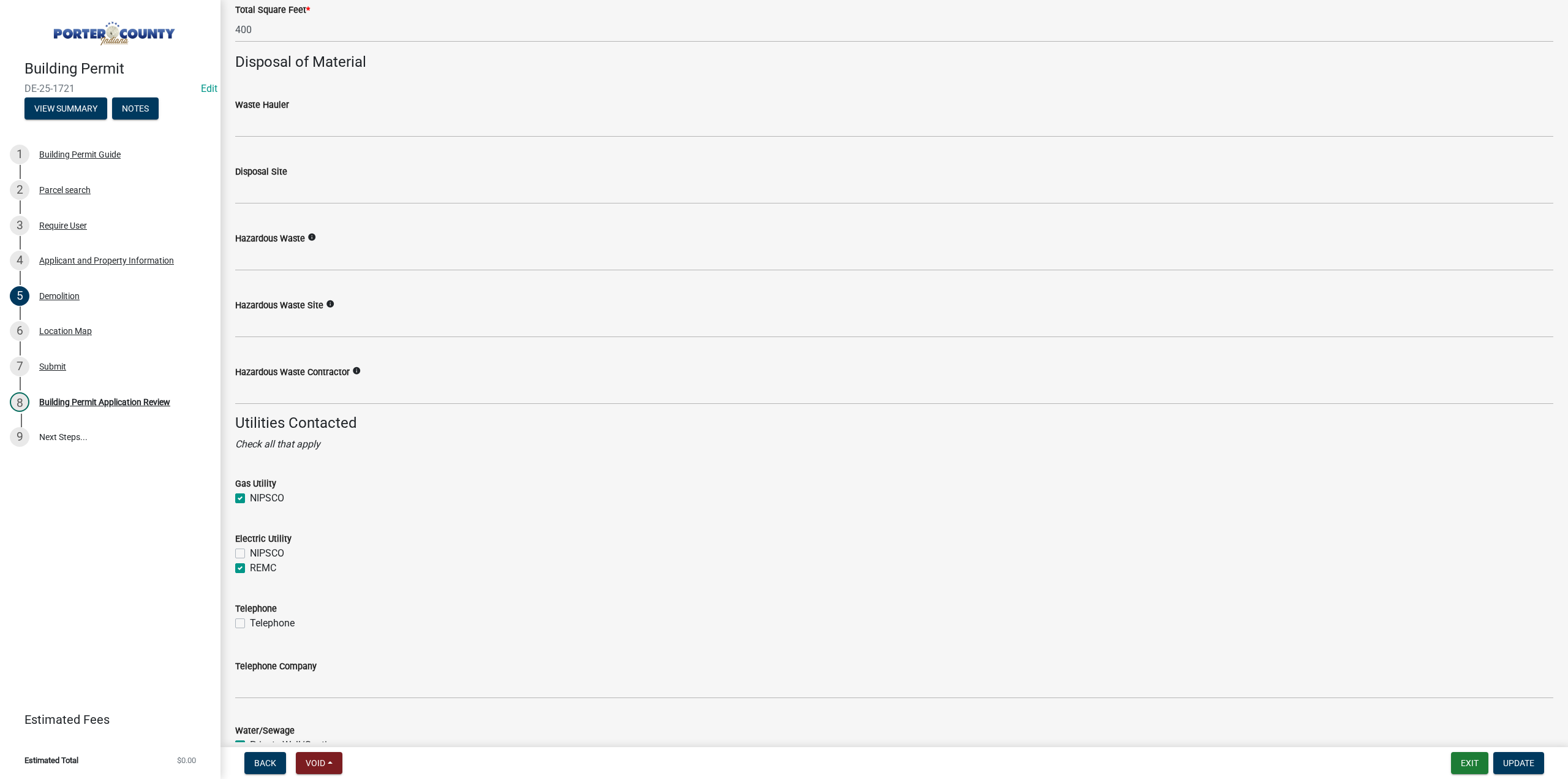
scroll to position [1589, 0]
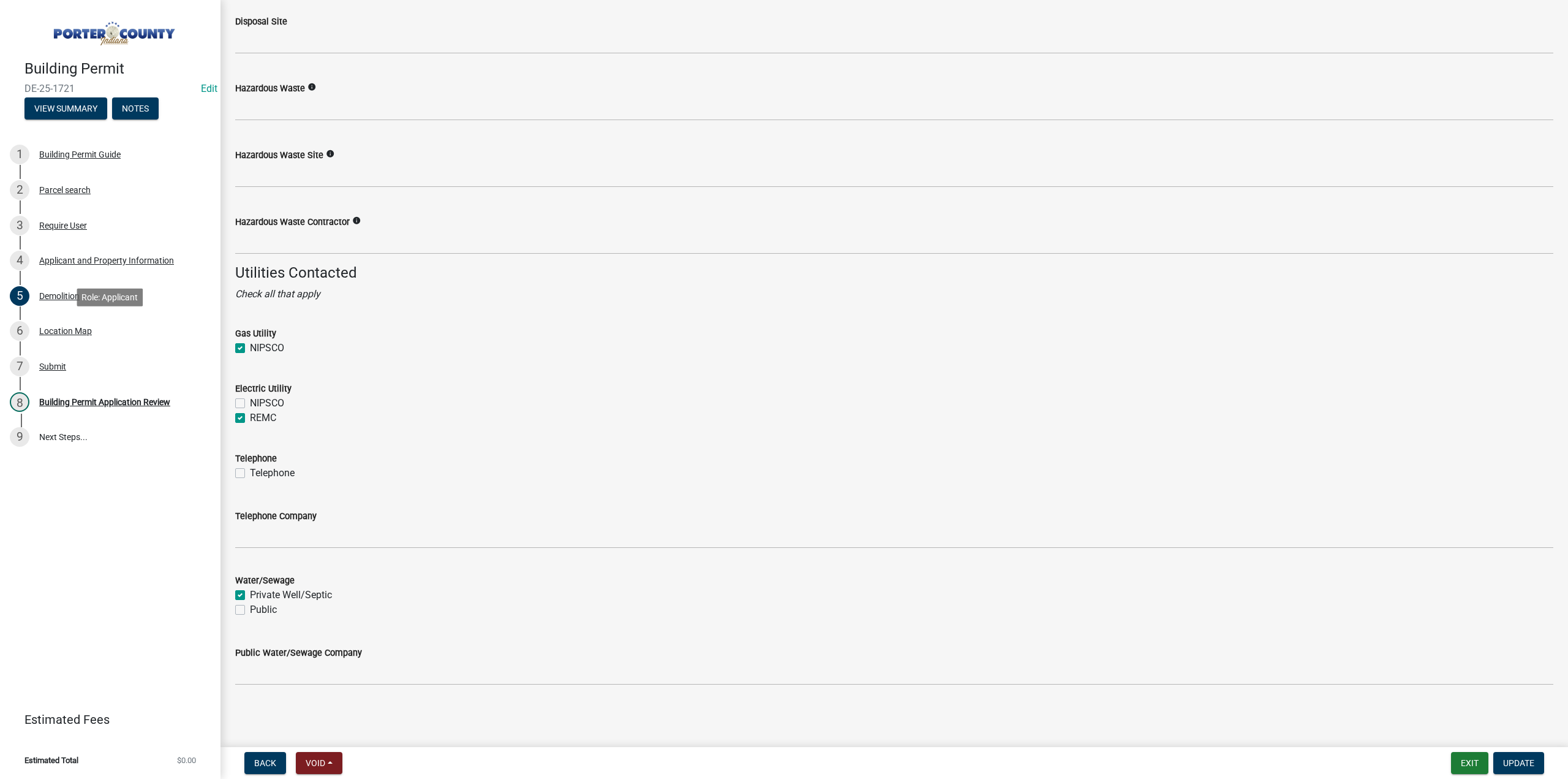
click at [87, 327] on div "Location Map" at bounding box center [66, 330] width 53 height 8
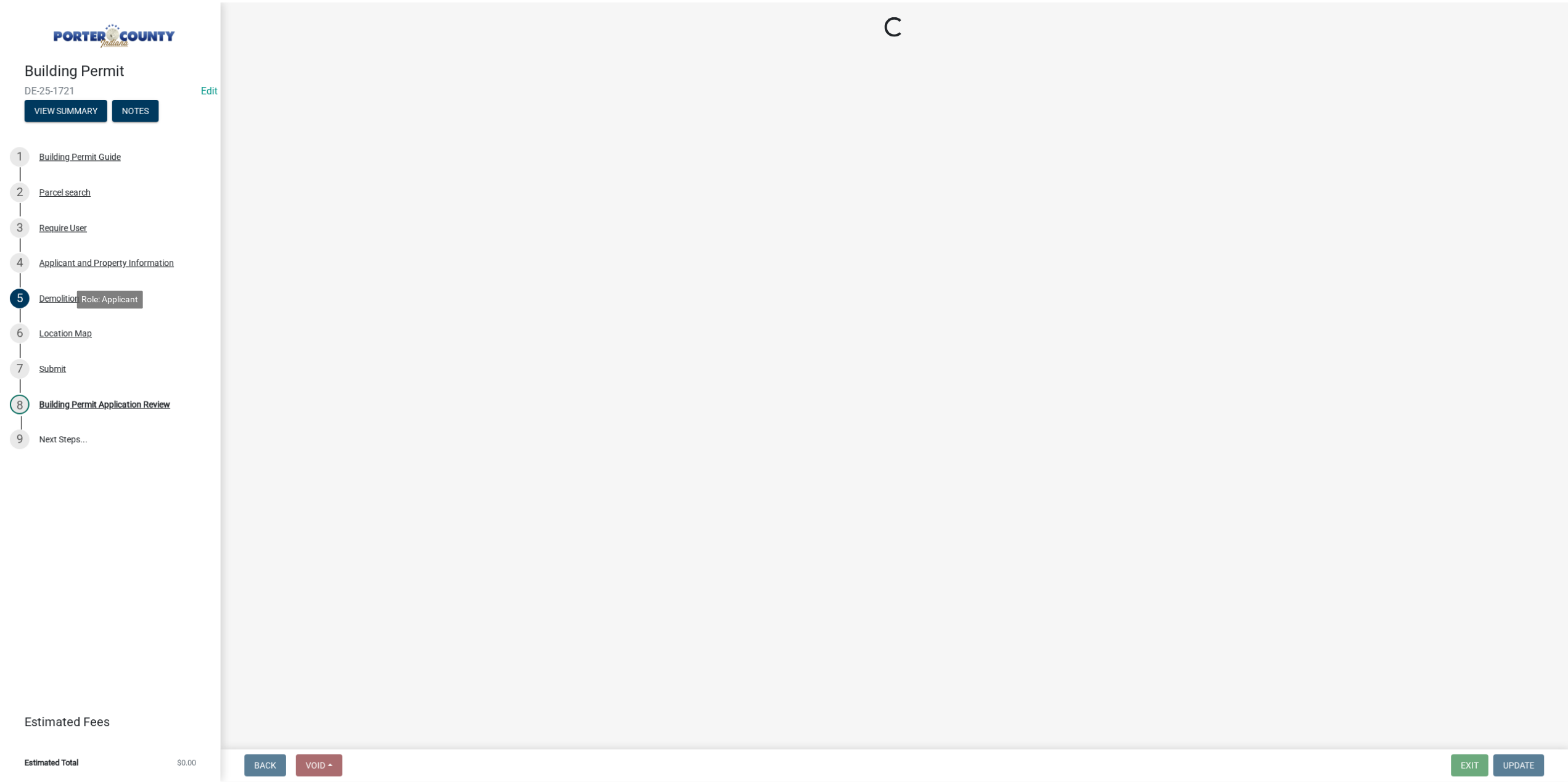
scroll to position [0, 0]
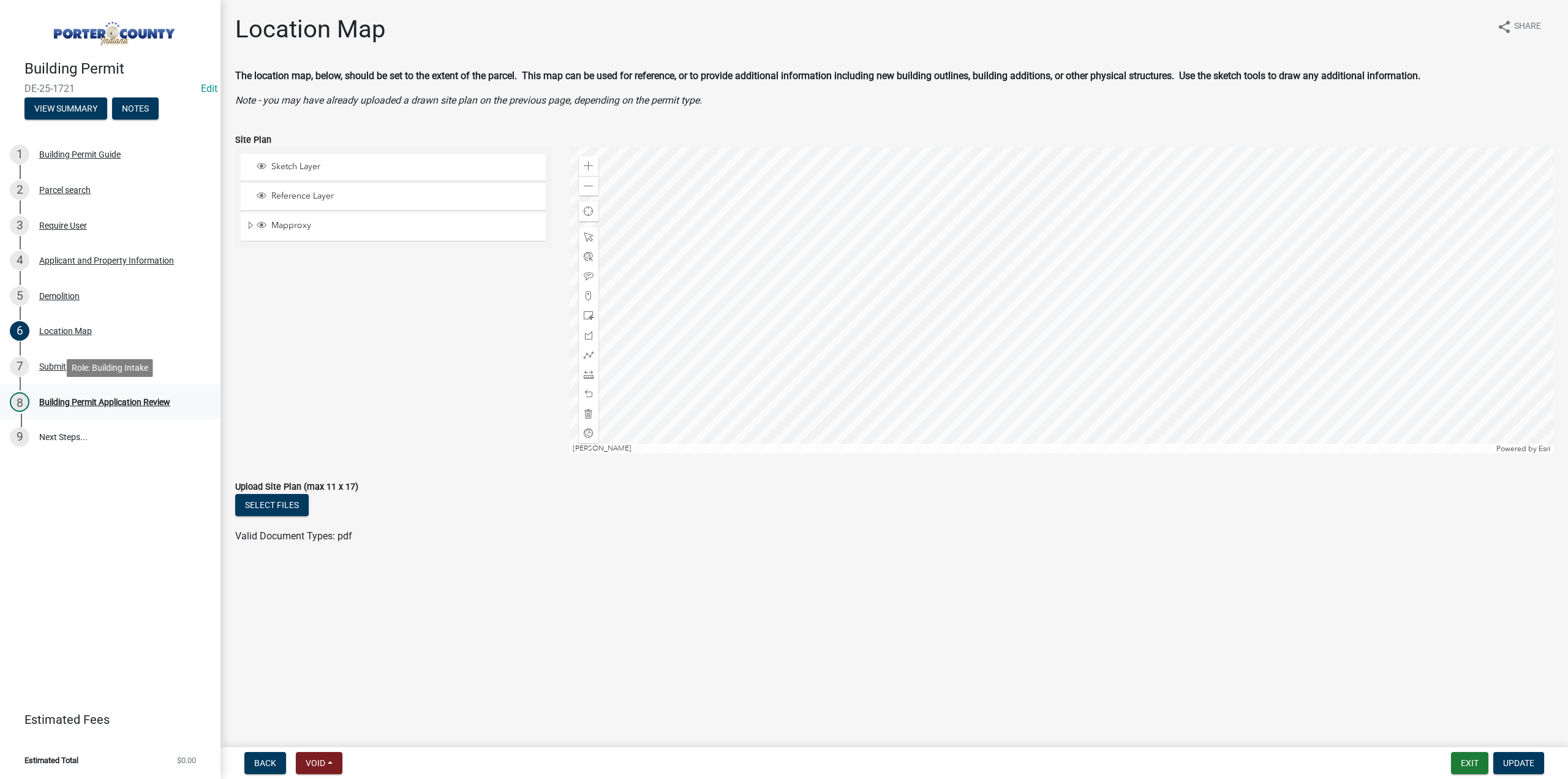
click at [99, 393] on div "8 Building Permit Application Review" at bounding box center [105, 401] width 191 height 19
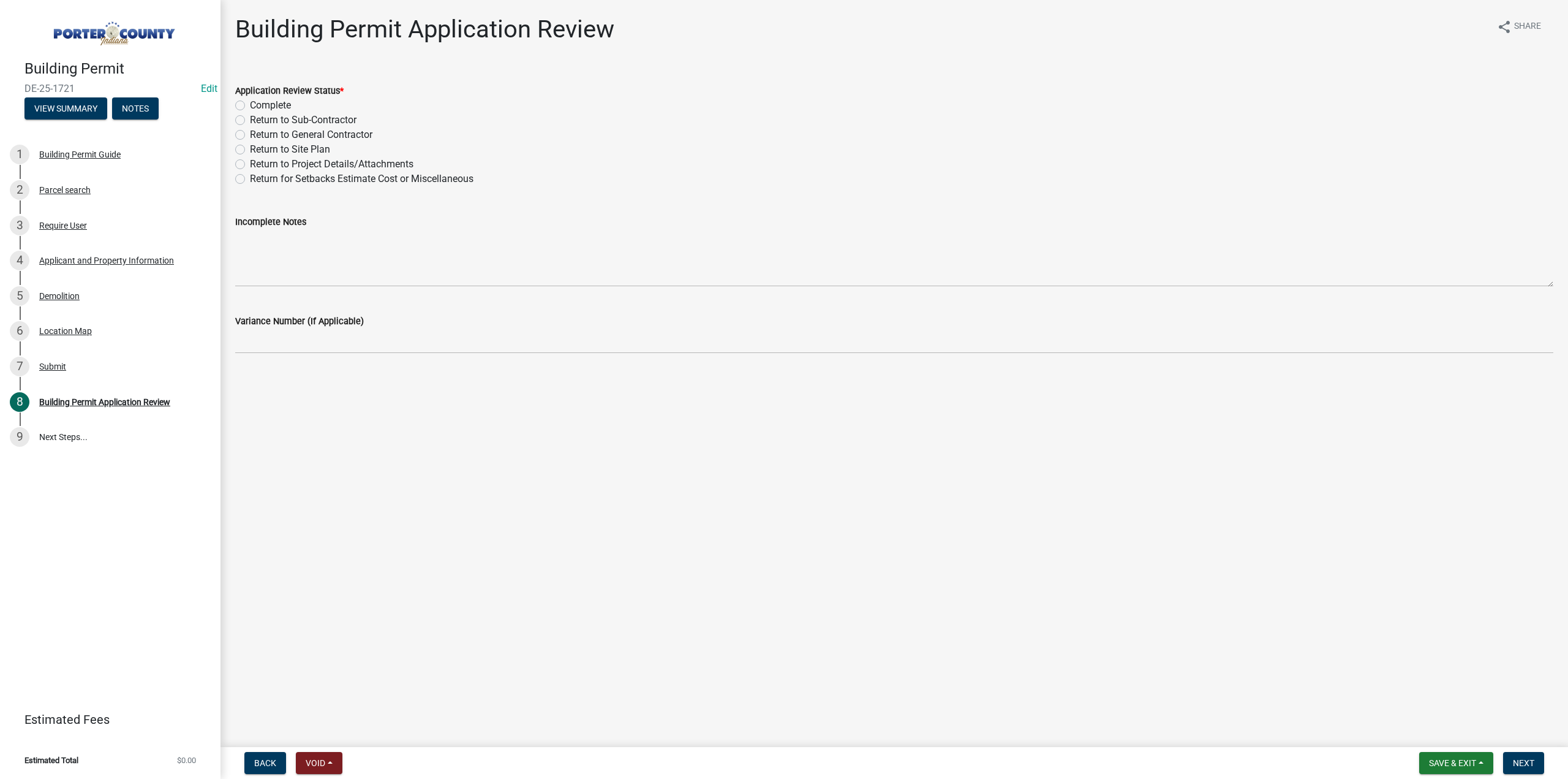
click at [250, 147] on label "Return to Site Plan" at bounding box center [290, 149] width 81 height 15
click at [250, 147] on input "Return to Site Plan" at bounding box center [254, 146] width 8 height 8
radio input "true"
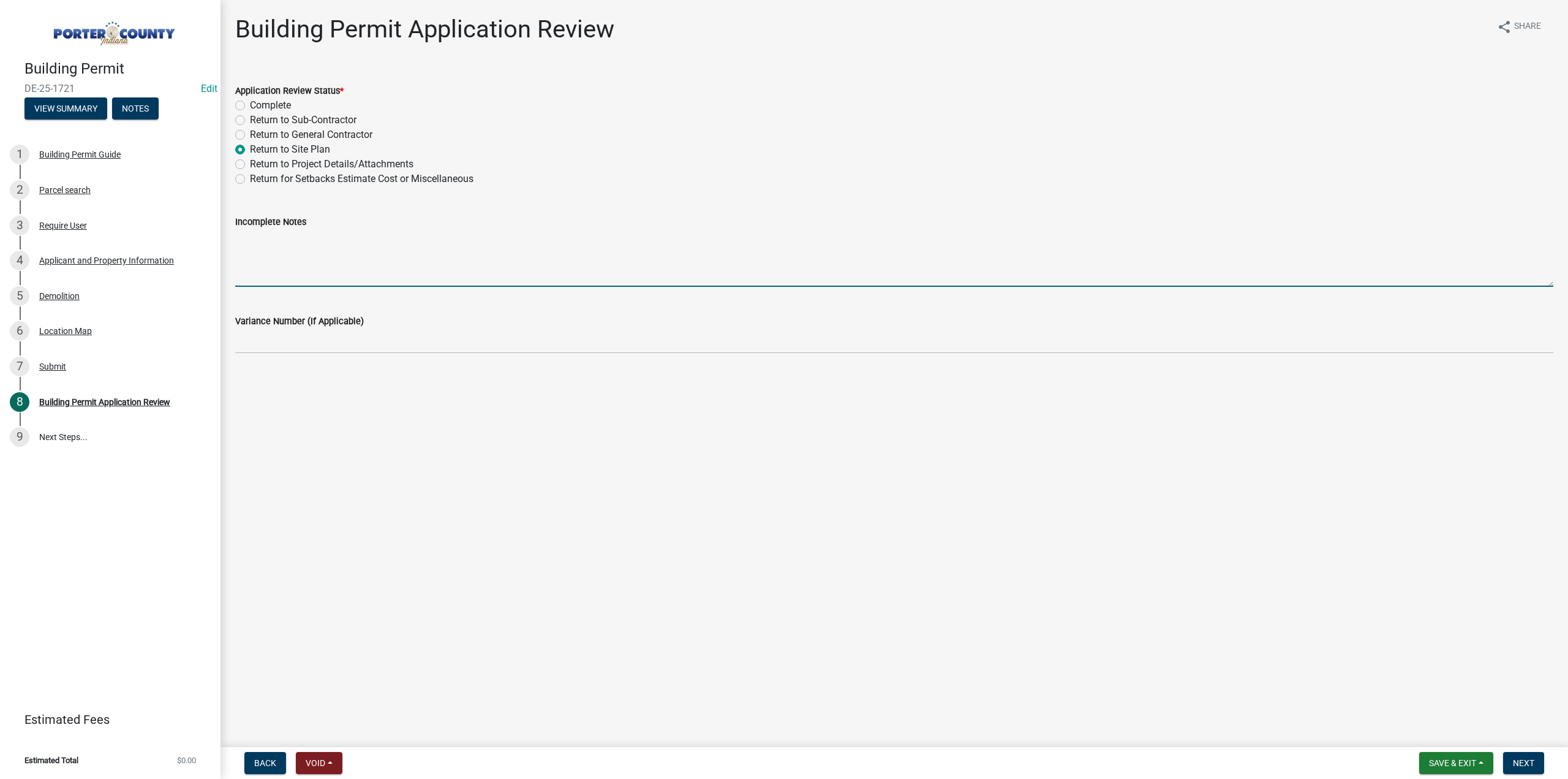
click at [306, 242] on textarea "Incomplete Notes" at bounding box center [894, 258] width 1318 height 58
type textarea "We need a Site Plan showing what is being demo"
click at [1530, 764] on span "Next" at bounding box center [1523, 763] width 21 height 10
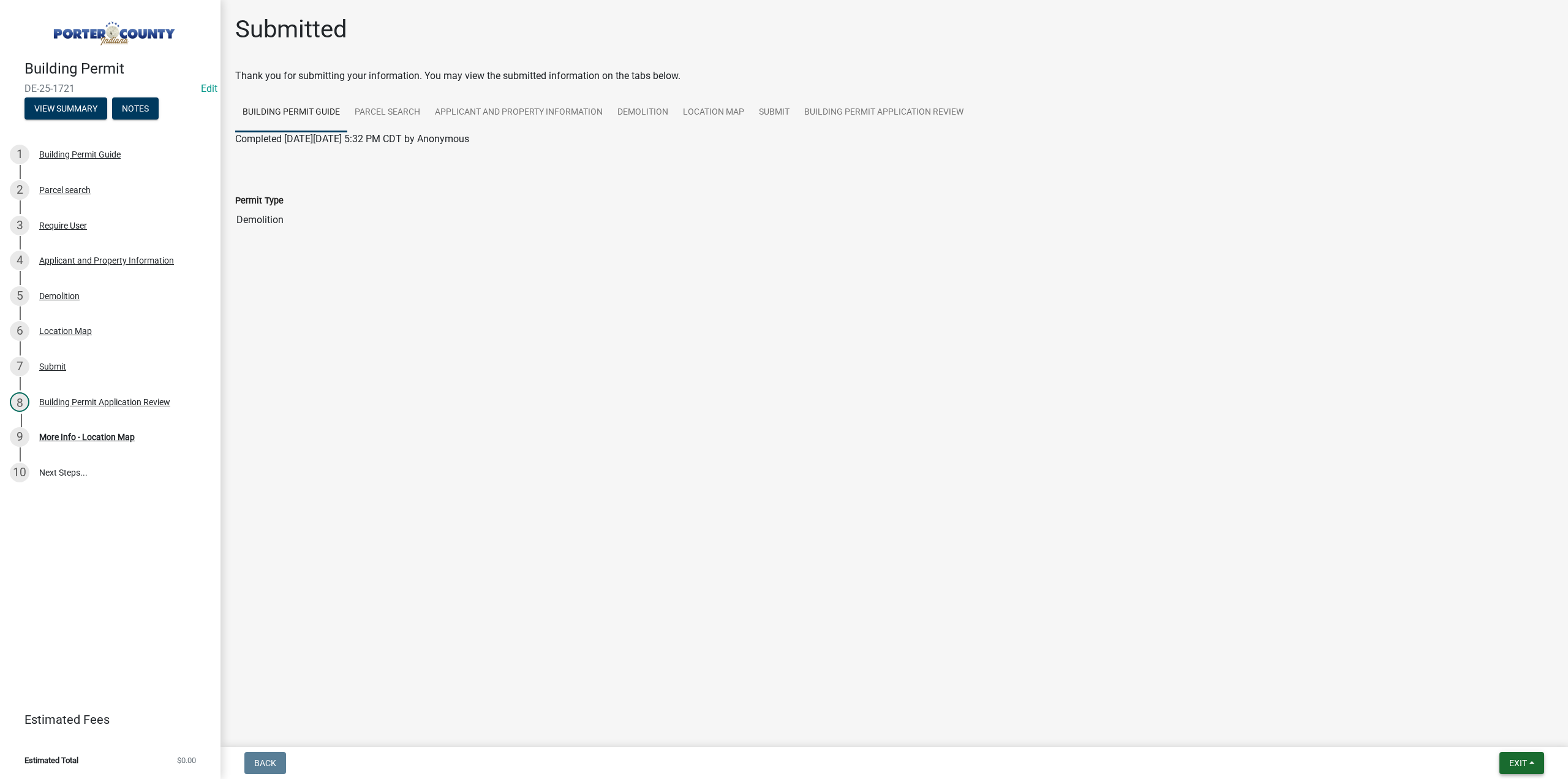
click at [1506, 763] on button "Exit" at bounding box center [1521, 763] width 45 height 22
click at [1497, 738] on button "Save & Exit" at bounding box center [1496, 731] width 98 height 29
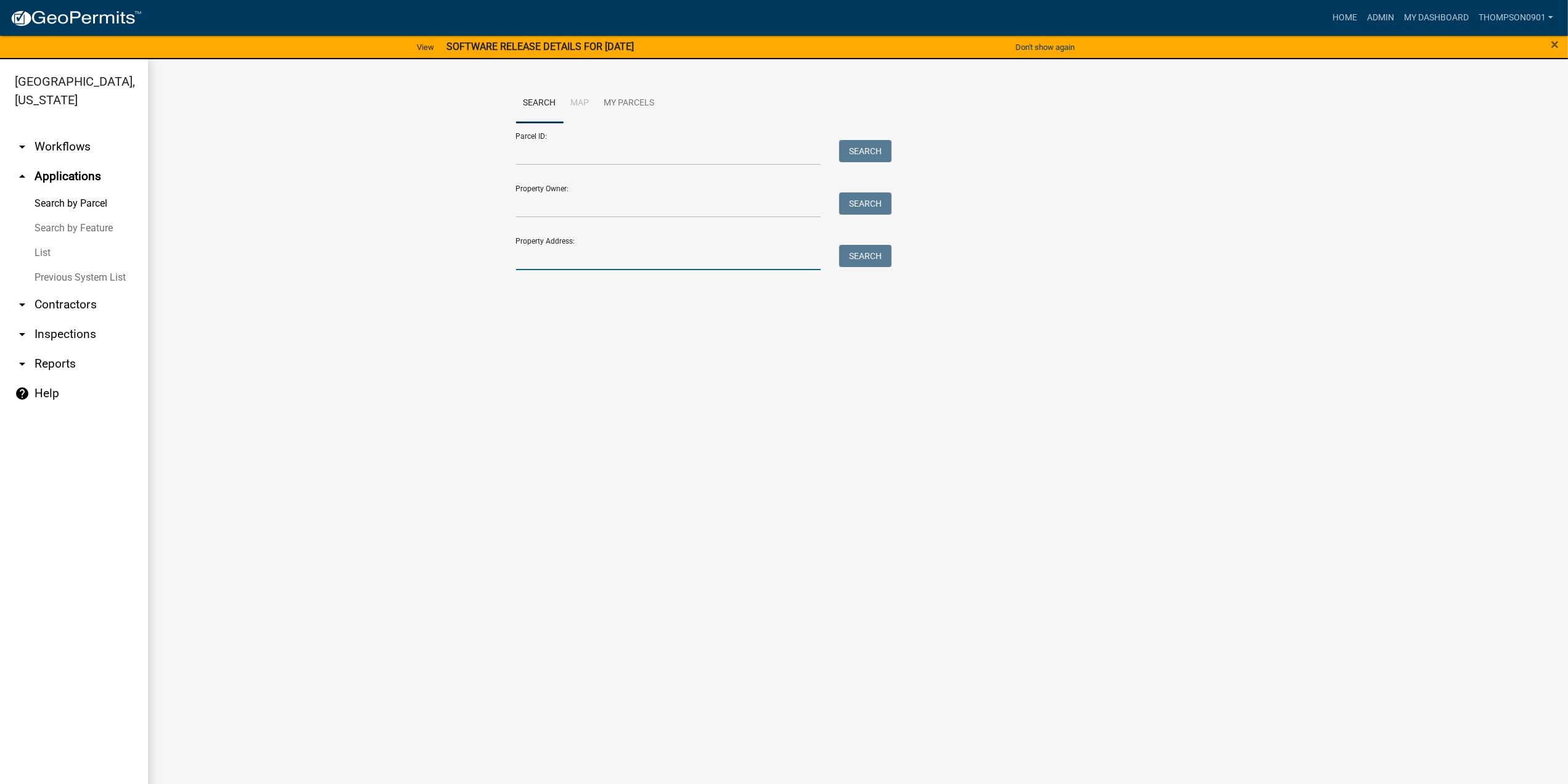
click at [558, 255] on input "Property Address:" at bounding box center [668, 257] width 305 height 25
click at [41, 241] on link "List" at bounding box center [74, 253] width 148 height 25
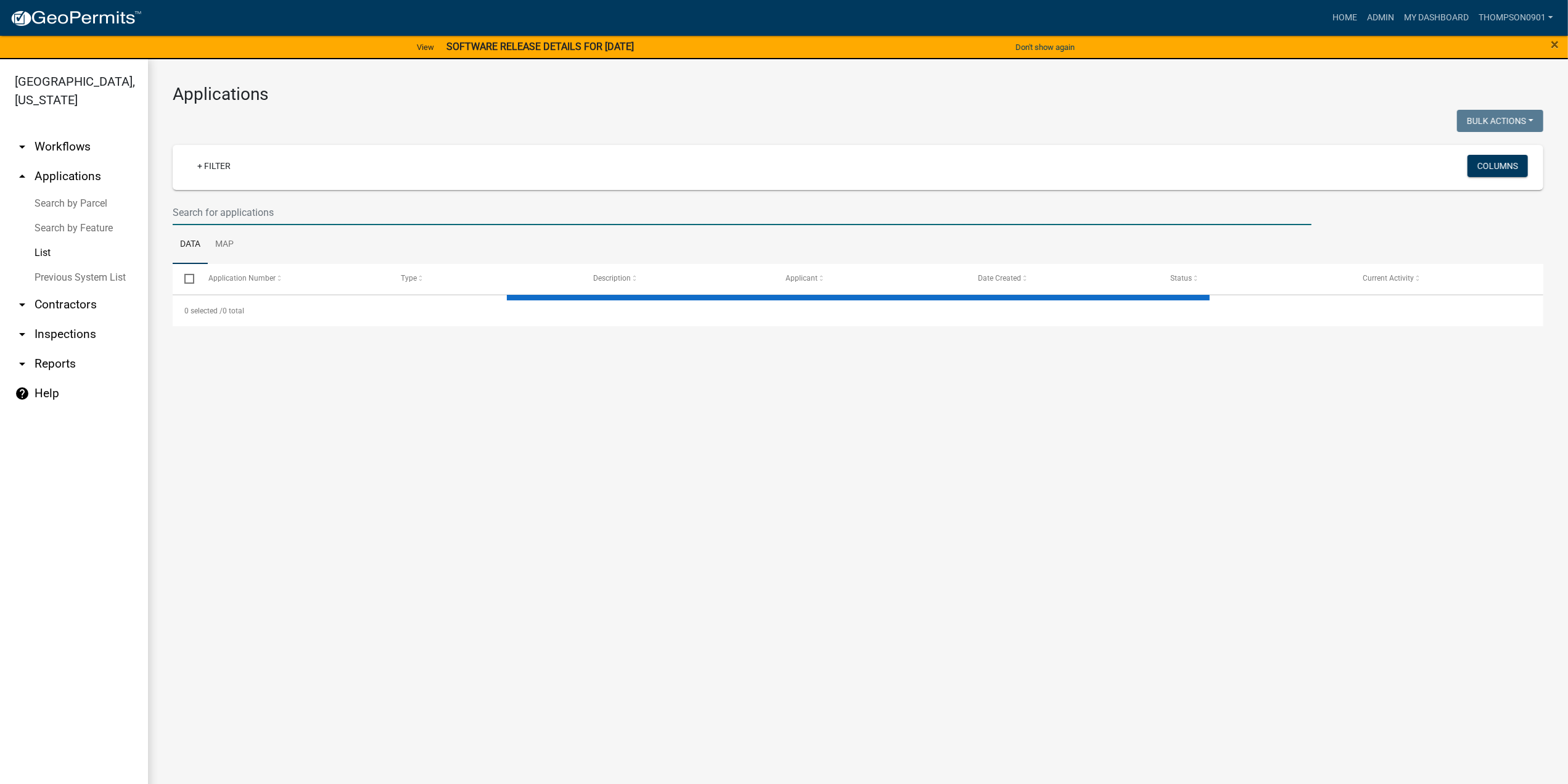
click at [202, 214] on input "text" at bounding box center [741, 212] width 1138 height 25
select select "3: 100"
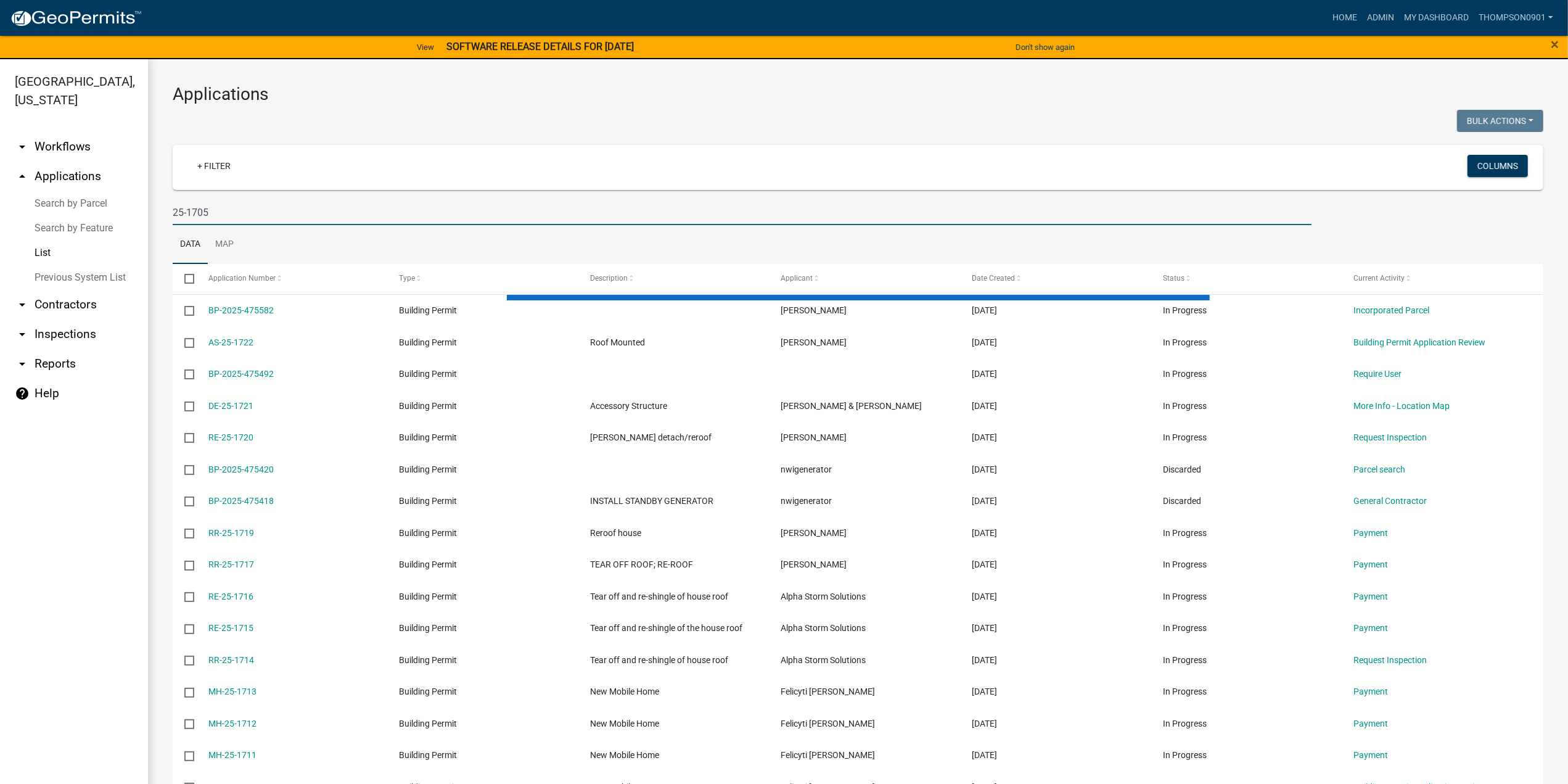
type input "25-1705"
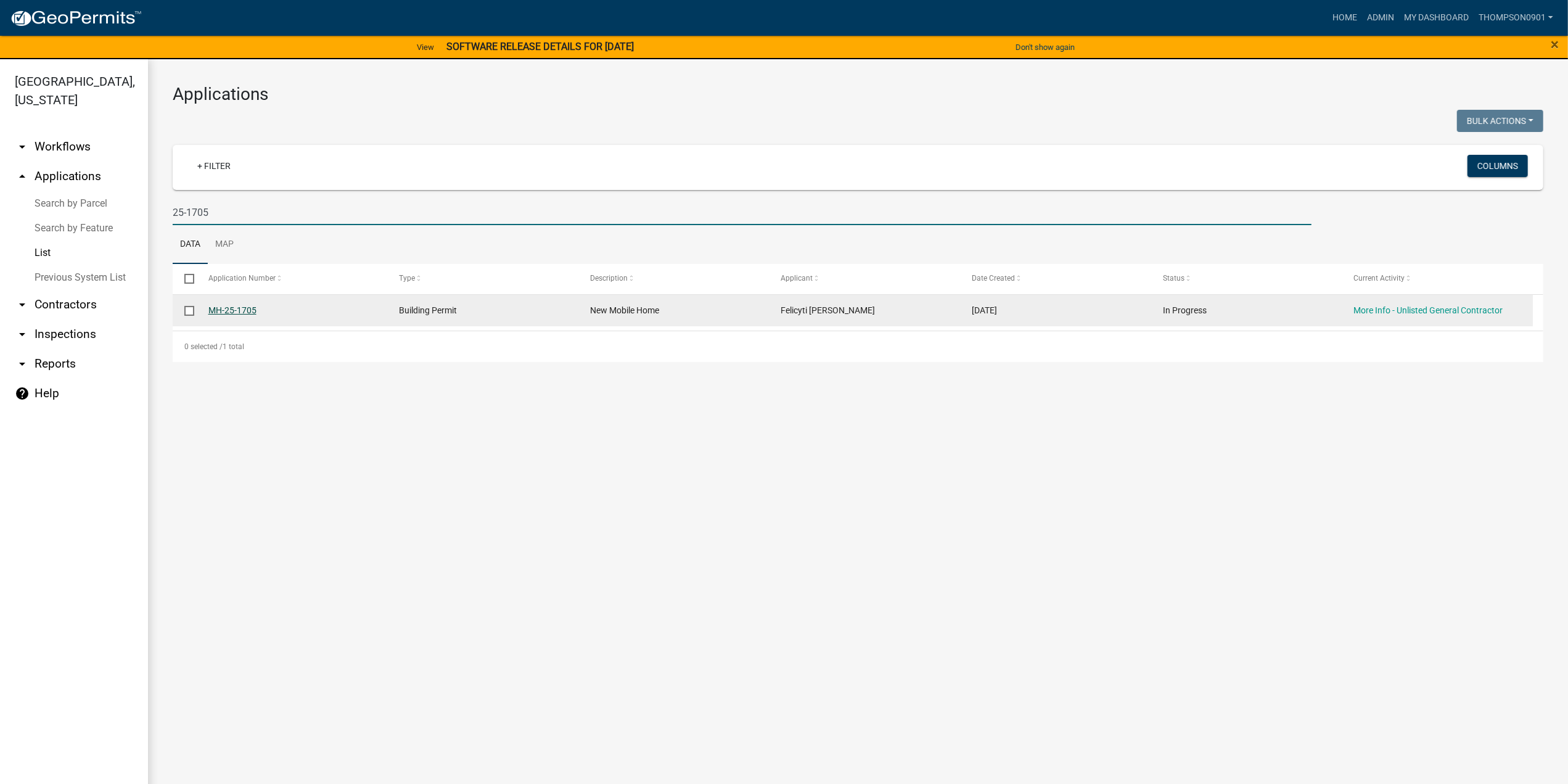
click at [242, 310] on link "MH-25-1705" at bounding box center [232, 310] width 48 height 10
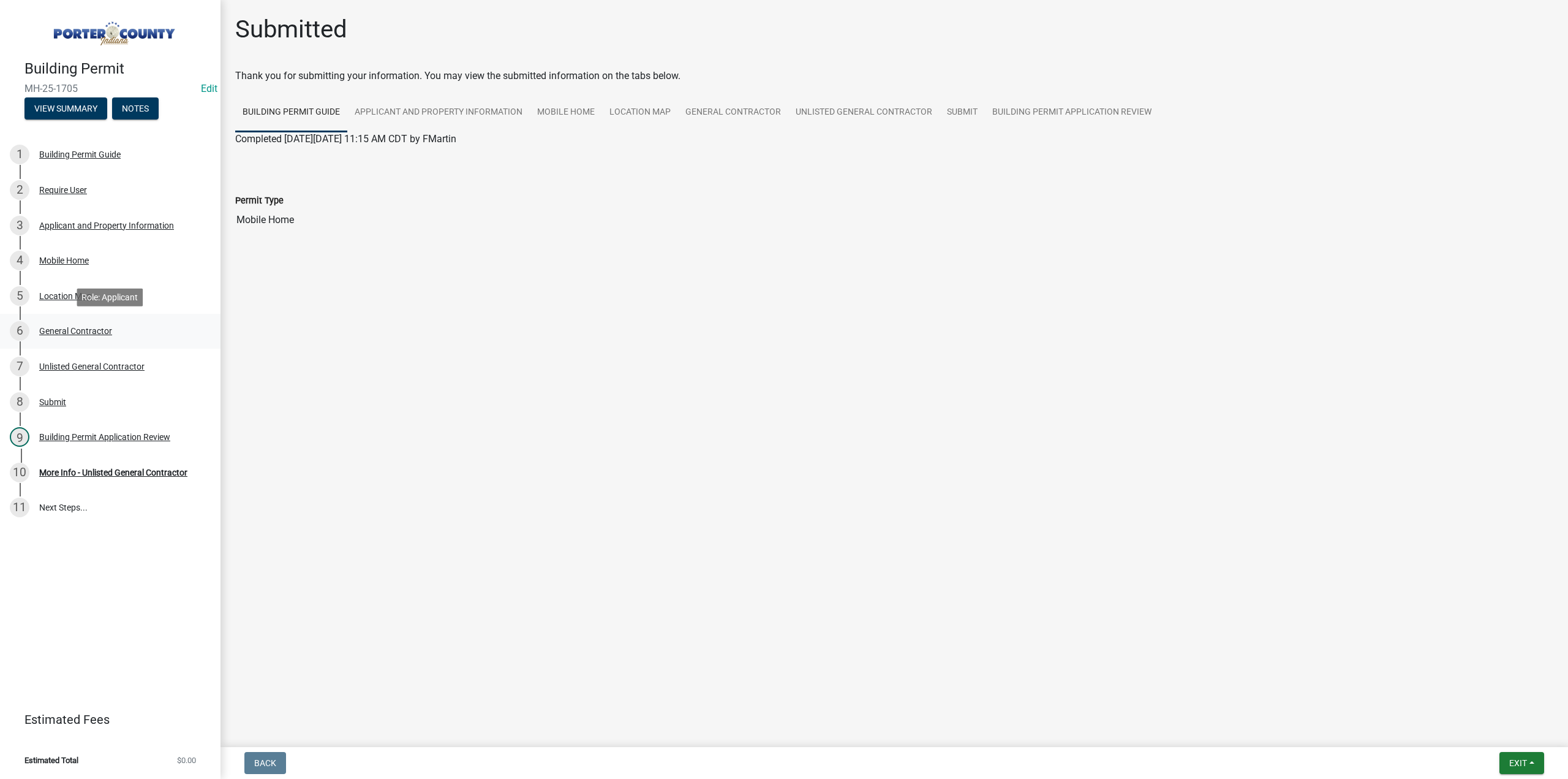
click at [79, 334] on div "General Contractor" at bounding box center [76, 330] width 73 height 8
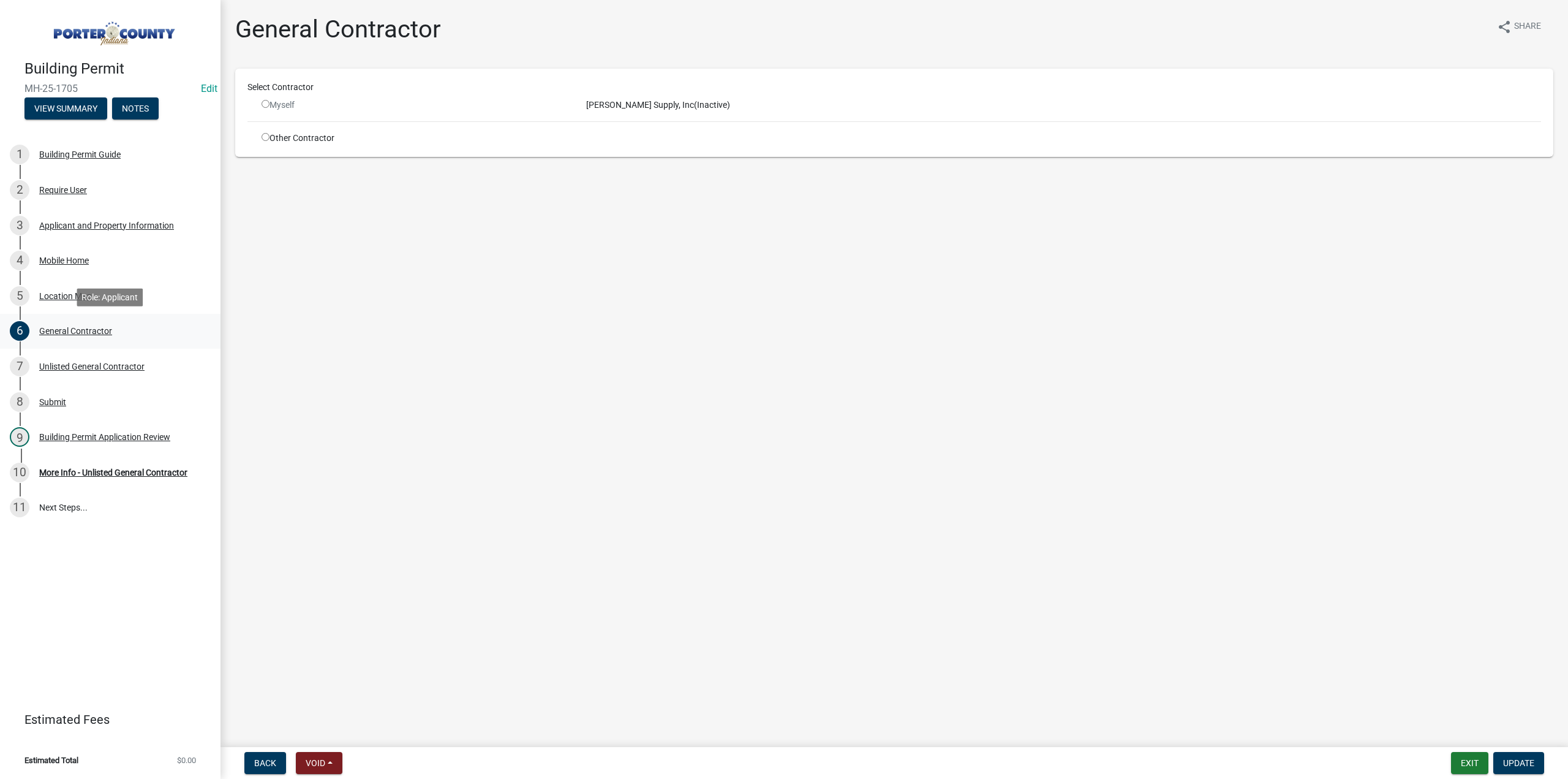
click at [83, 332] on div "General Contractor" at bounding box center [76, 330] width 73 height 8
click at [79, 331] on div "General Contractor" at bounding box center [76, 330] width 73 height 8
click at [75, 286] on div "5 Location Map" at bounding box center [105, 295] width 191 height 19
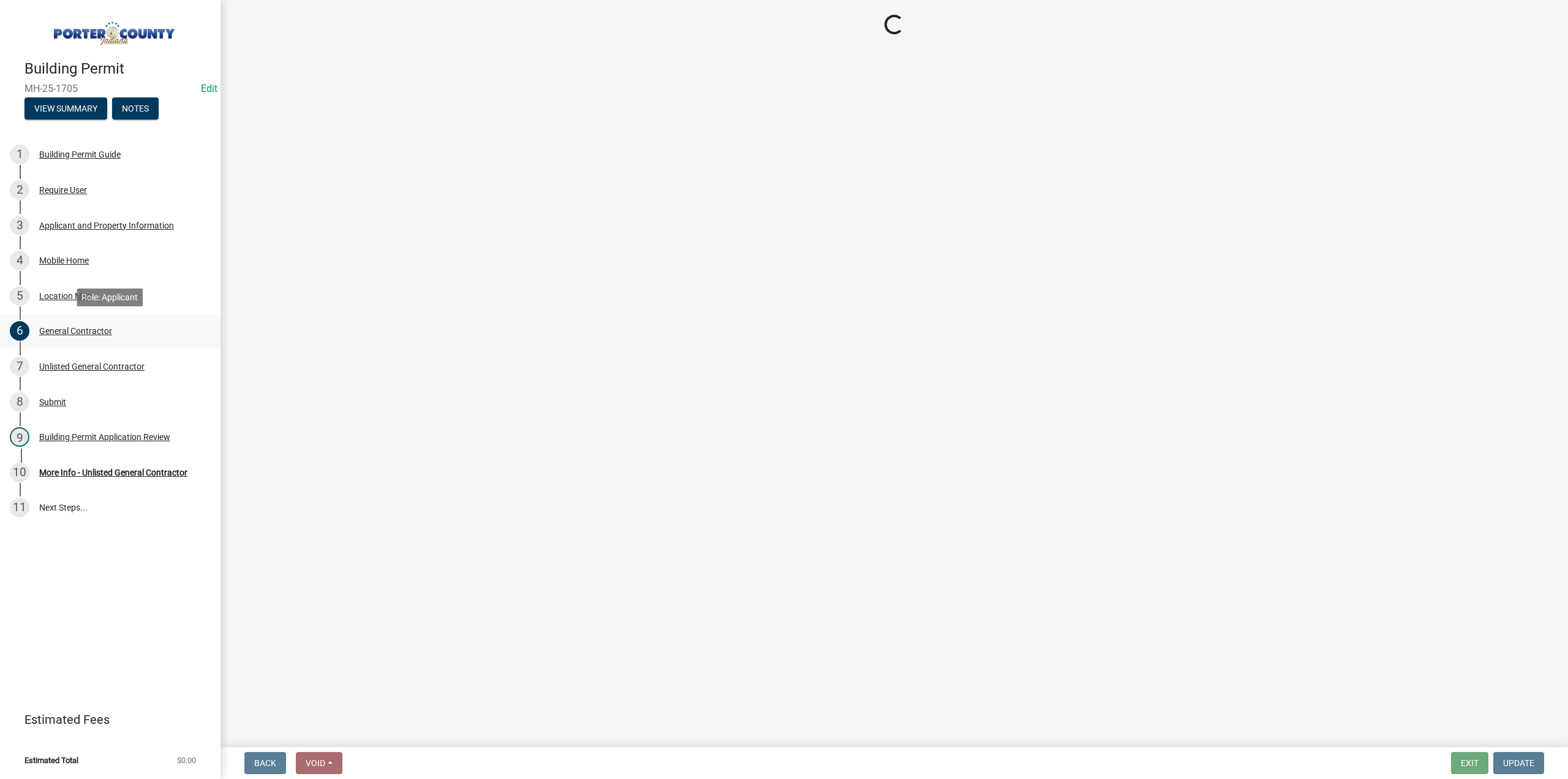
click at [99, 331] on div "General Contractor" at bounding box center [76, 330] width 73 height 8
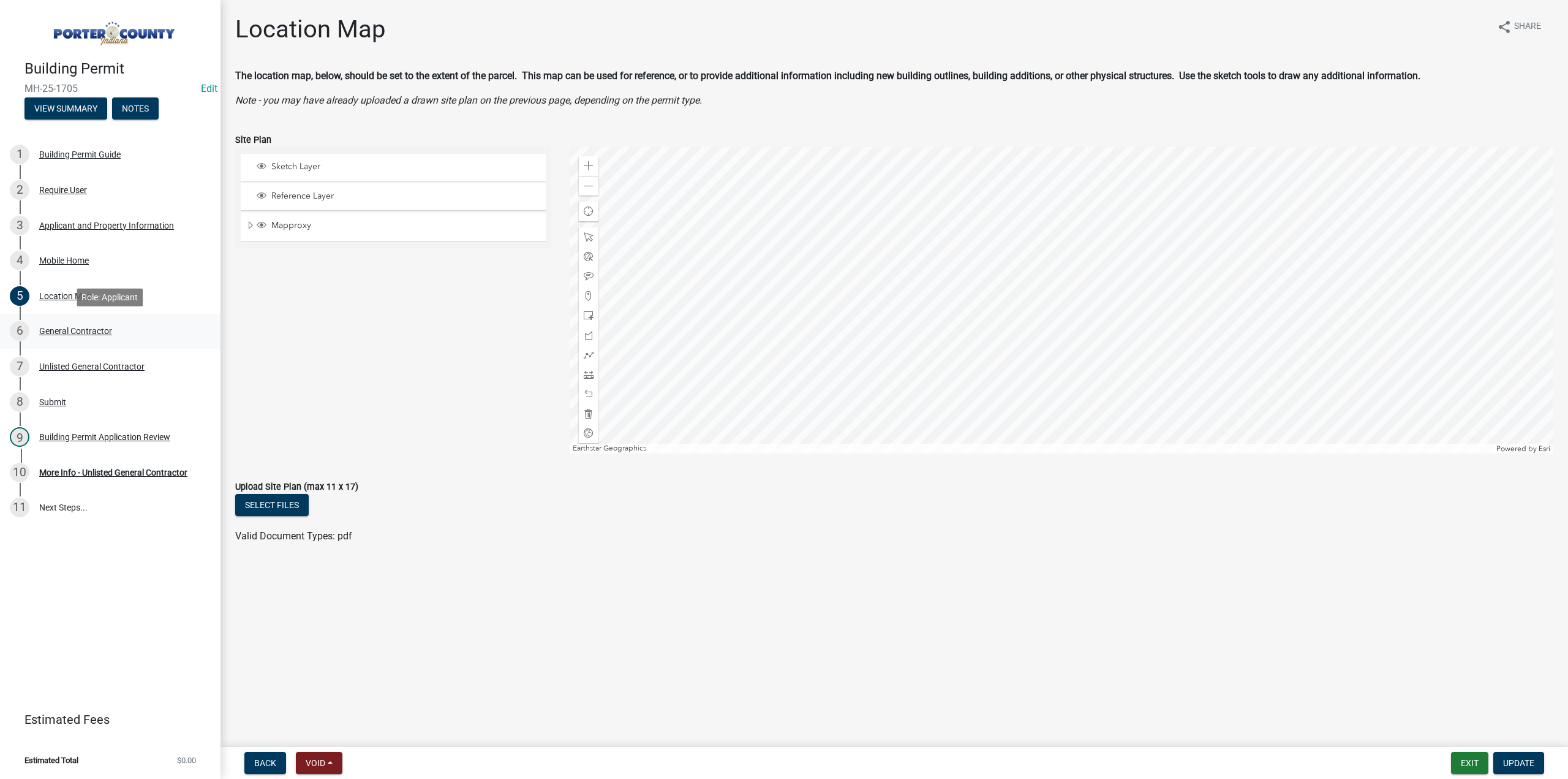
click at [81, 335] on div "General Contractor" at bounding box center [76, 330] width 73 height 8
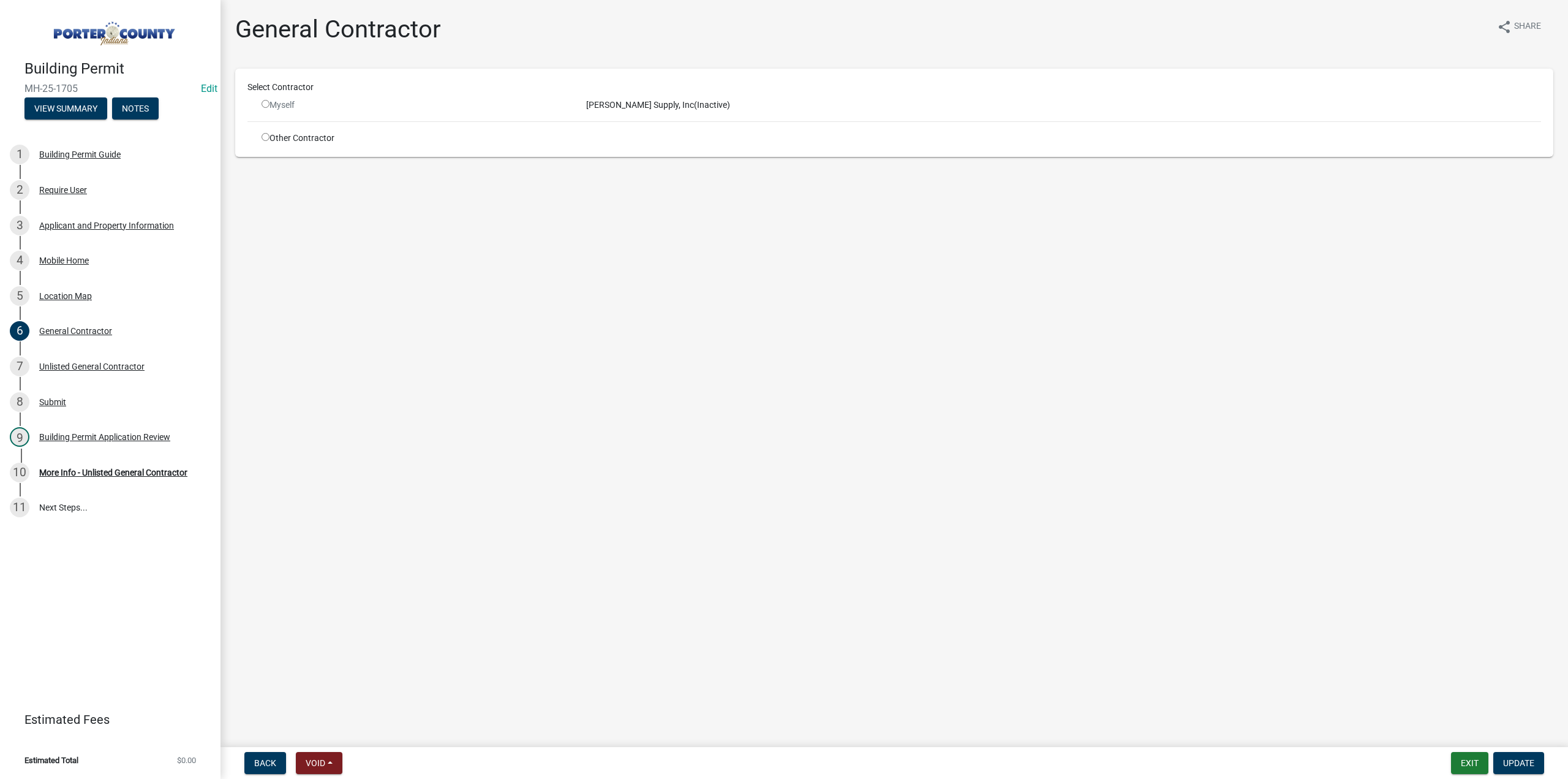
click at [266, 137] on input "radio" at bounding box center [266, 137] width 8 height 8
radio input "true"
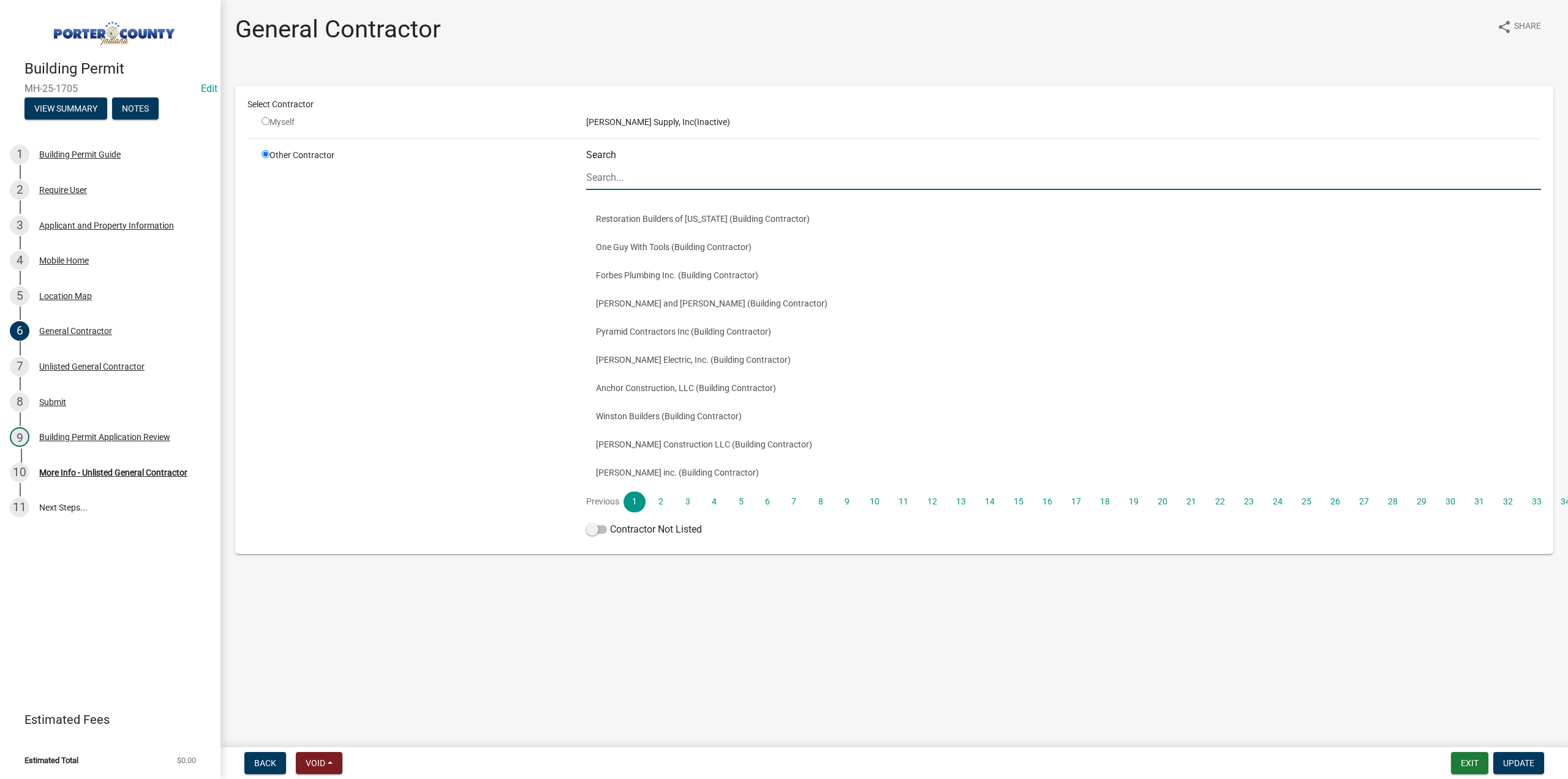
click at [618, 182] on input "Search" at bounding box center [1063, 177] width 955 height 25
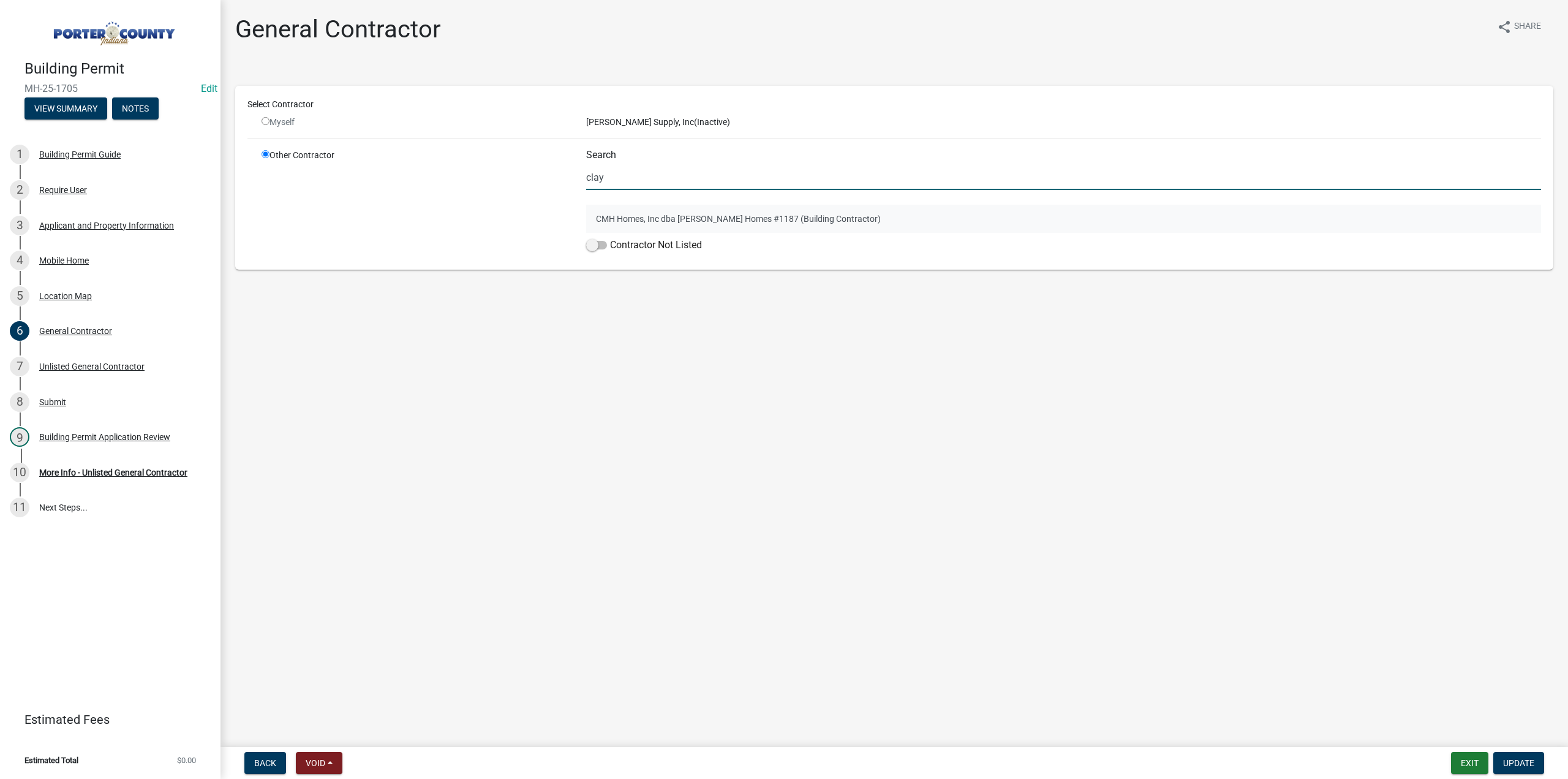
type input "clay"
click at [664, 214] on button "CMH Homes, Inc dba Clayton Homes #1187 (Building Contractor)" at bounding box center [1063, 218] width 955 height 28
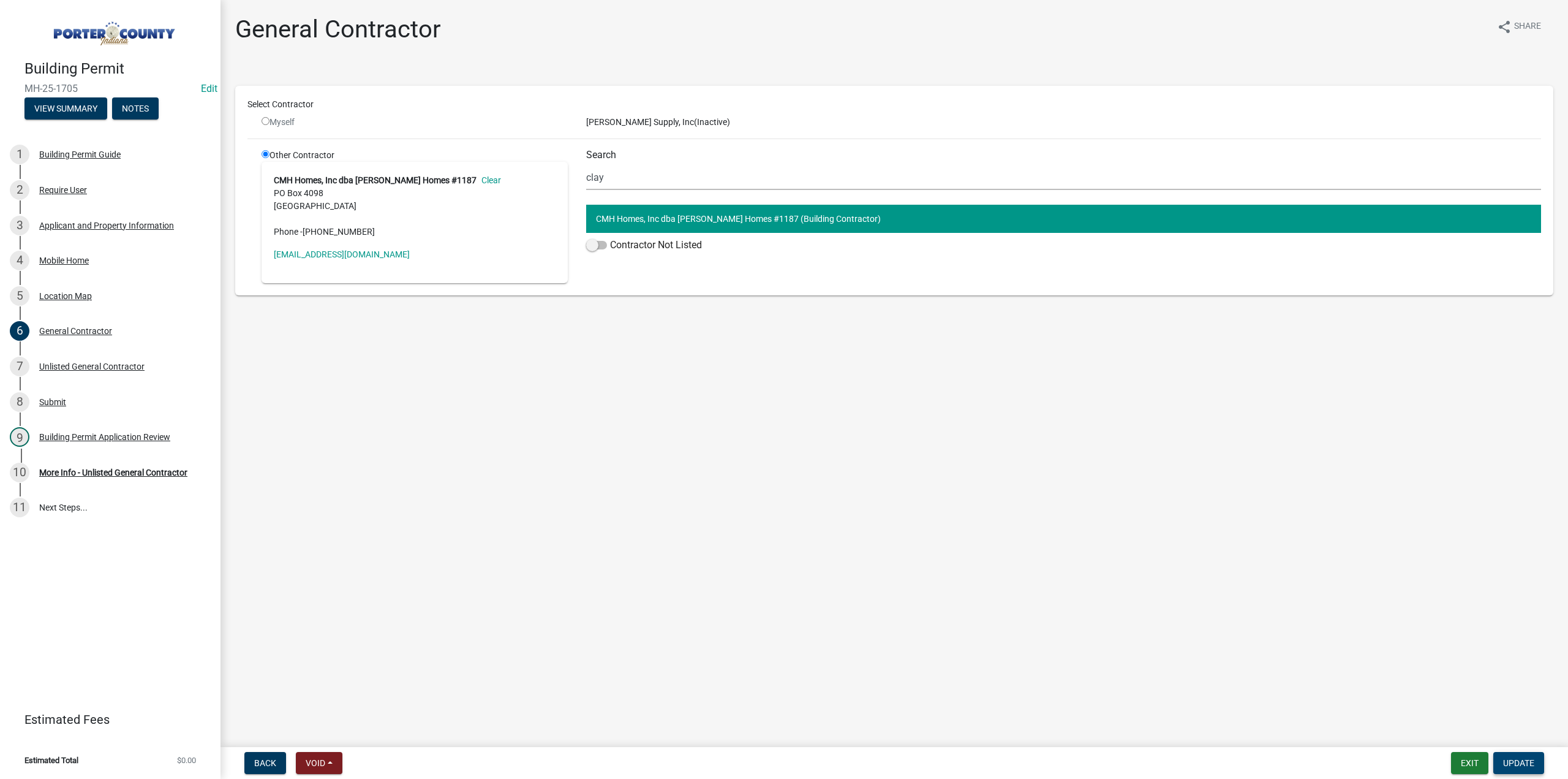
click at [1527, 757] on button "Update" at bounding box center [1519, 763] width 51 height 22
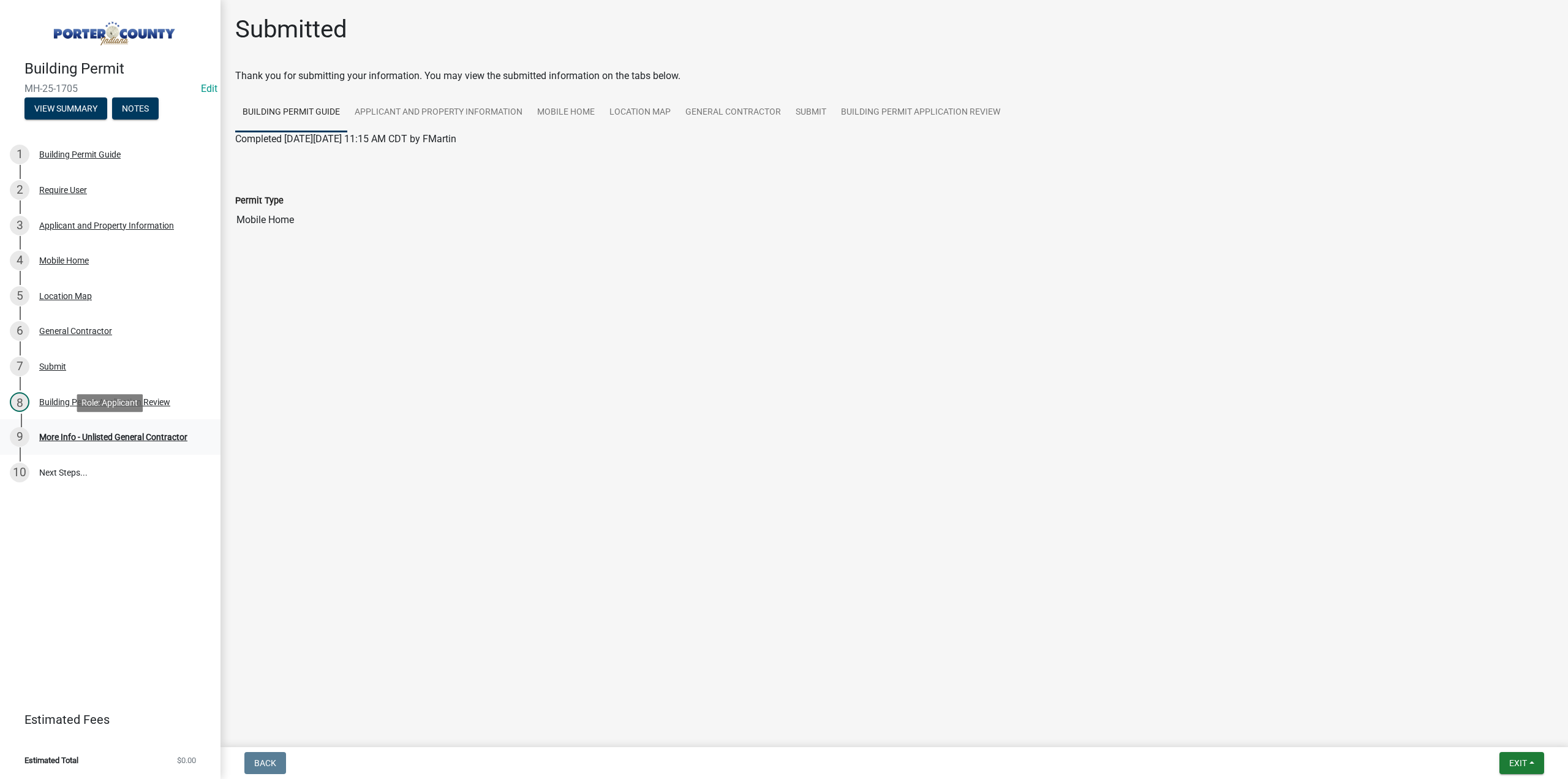
click at [171, 434] on div "More Info - Unlisted General Contractor" at bounding box center [114, 436] width 148 height 8
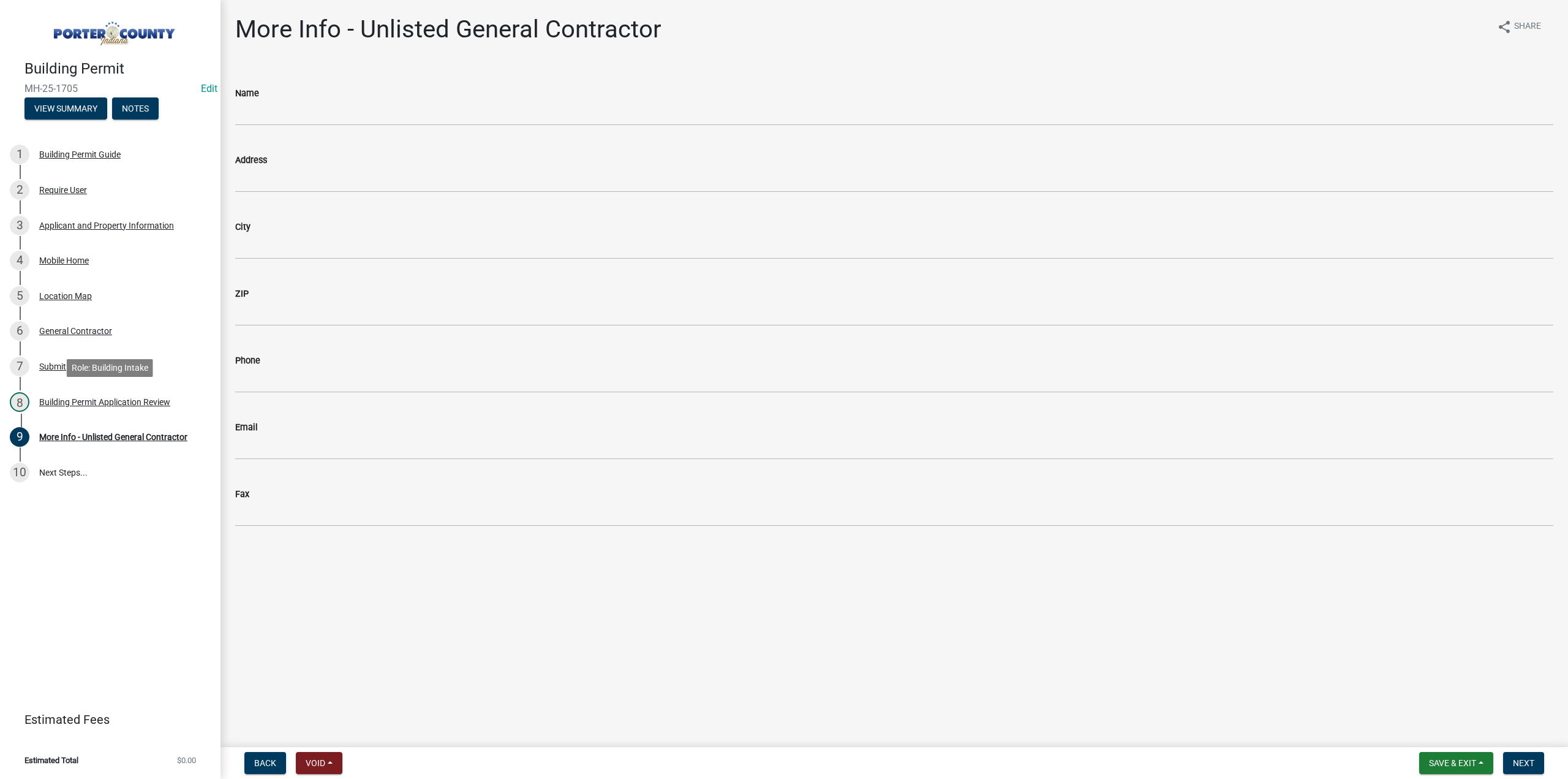
click at [112, 402] on div "Building Permit Application Review" at bounding box center [104, 401] width 131 height 8
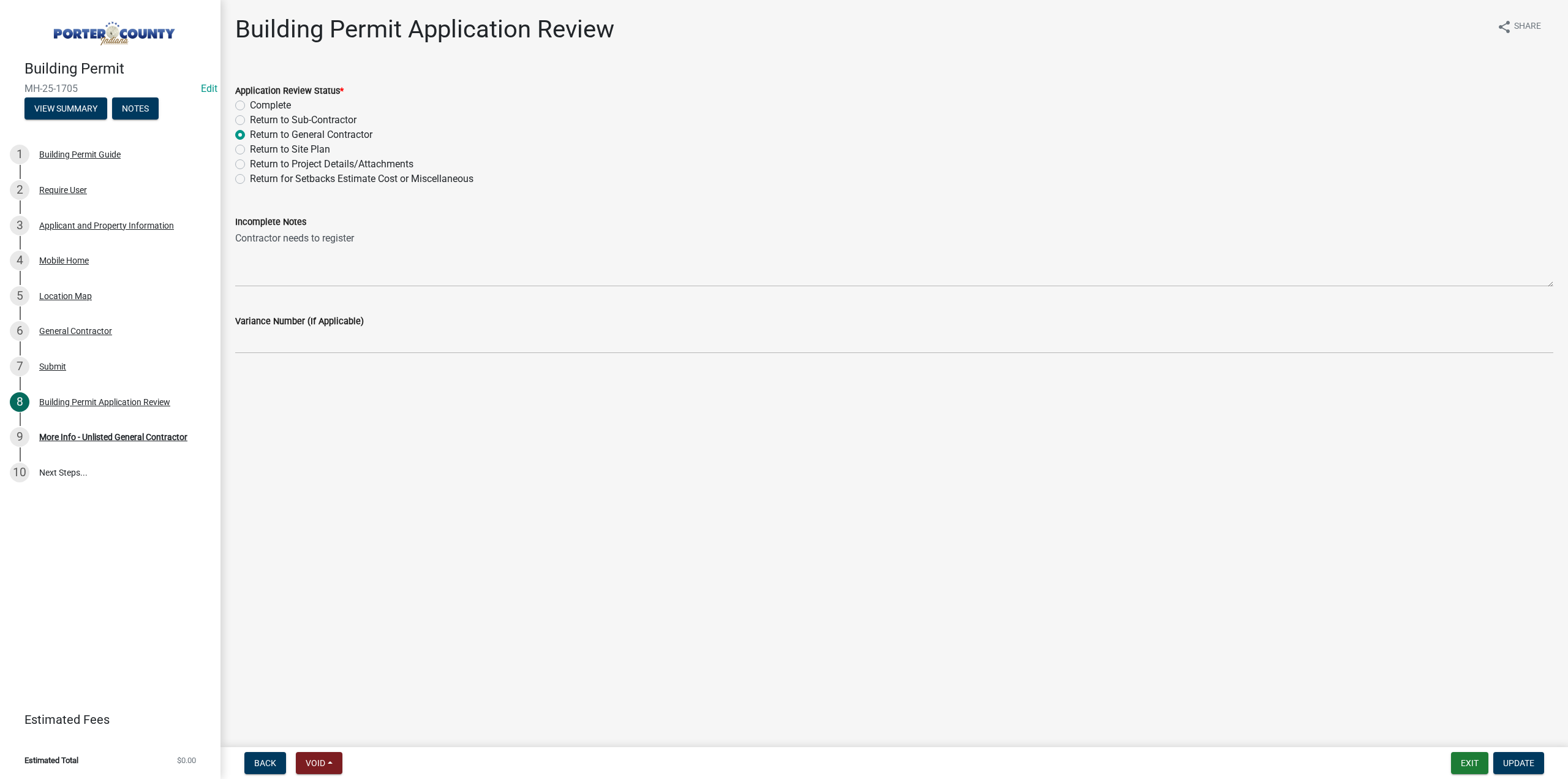
click at [250, 104] on label "Complete" at bounding box center [270, 105] width 41 height 15
click at [250, 104] on input "Complete" at bounding box center [254, 102] width 8 height 8
radio input "true"
click at [1507, 762] on span "Update" at bounding box center [1519, 763] width 31 height 10
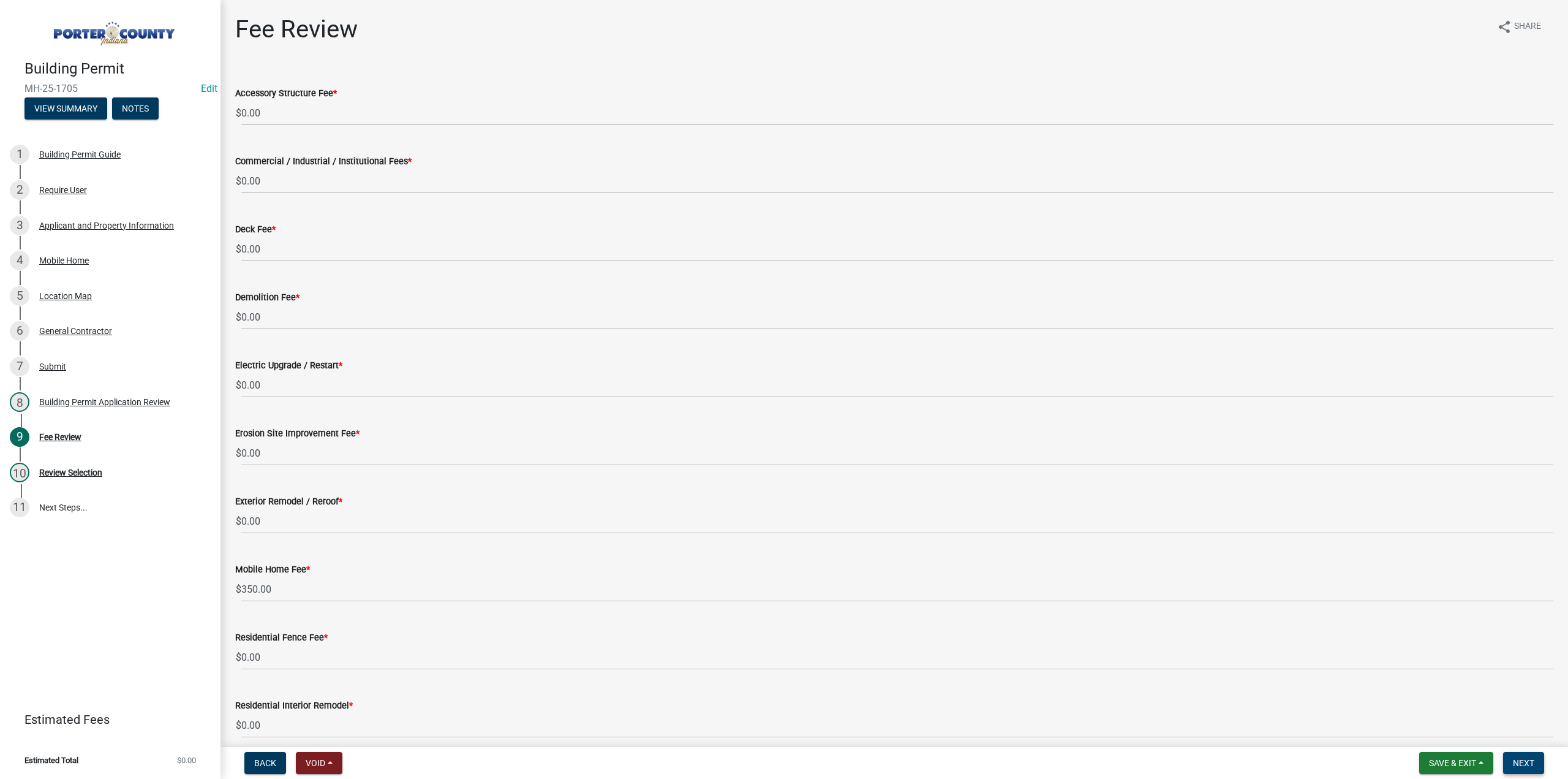
drag, startPoint x: 1532, startPoint y: 761, endPoint x: 1332, endPoint y: 731, distance: 202.2
click at [1532, 761] on span "Next" at bounding box center [1523, 763] width 21 height 10
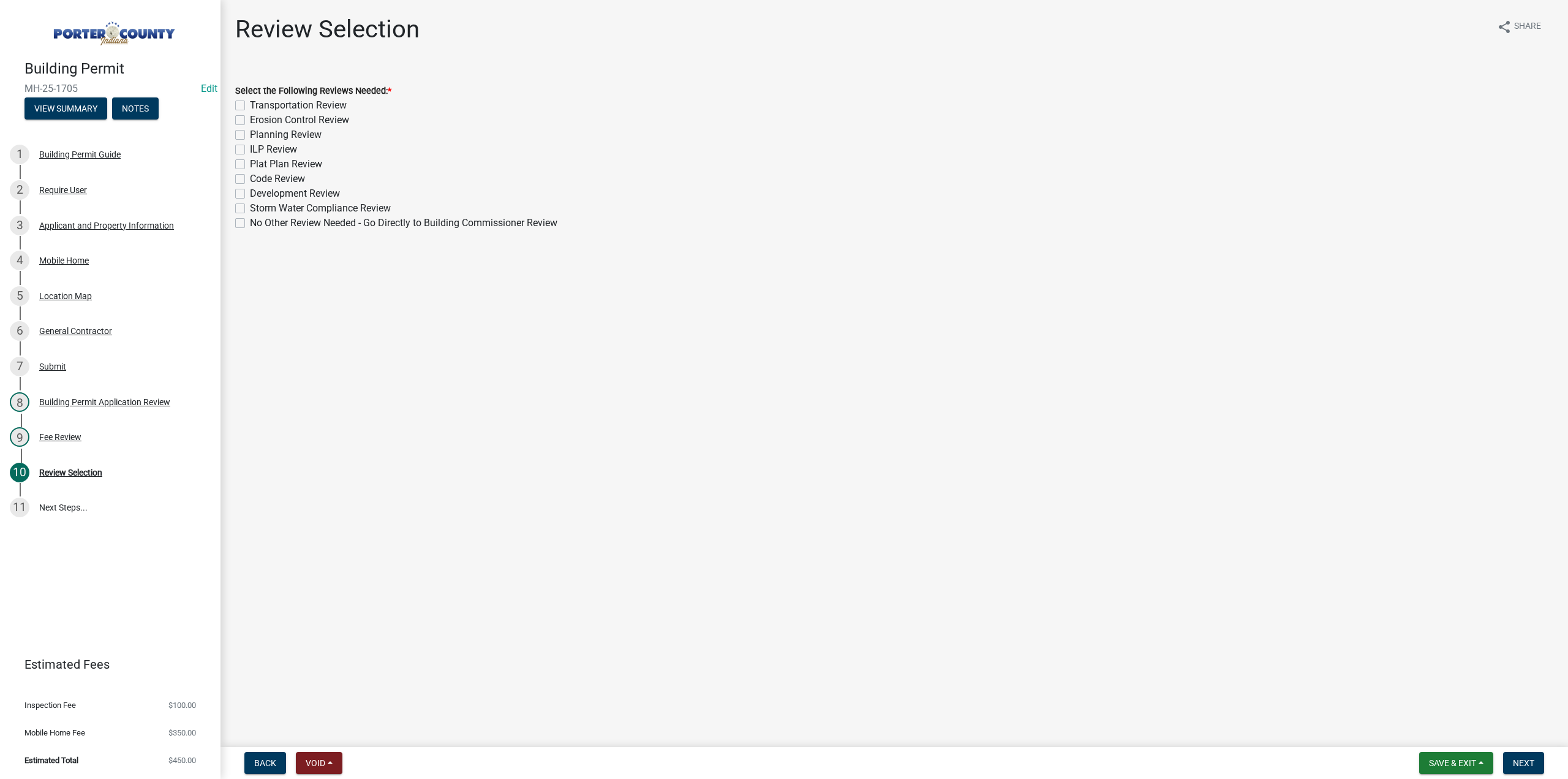
click at [250, 223] on label "No Other Review Needed - Go Directly to Building Commissioner Review" at bounding box center [404, 223] width 308 height 15
click at [250, 223] on input "No Other Review Needed - Go Directly to Building Commissioner Review" at bounding box center [254, 219] width 8 height 8
checkbox input "true"
checkbox input "false"
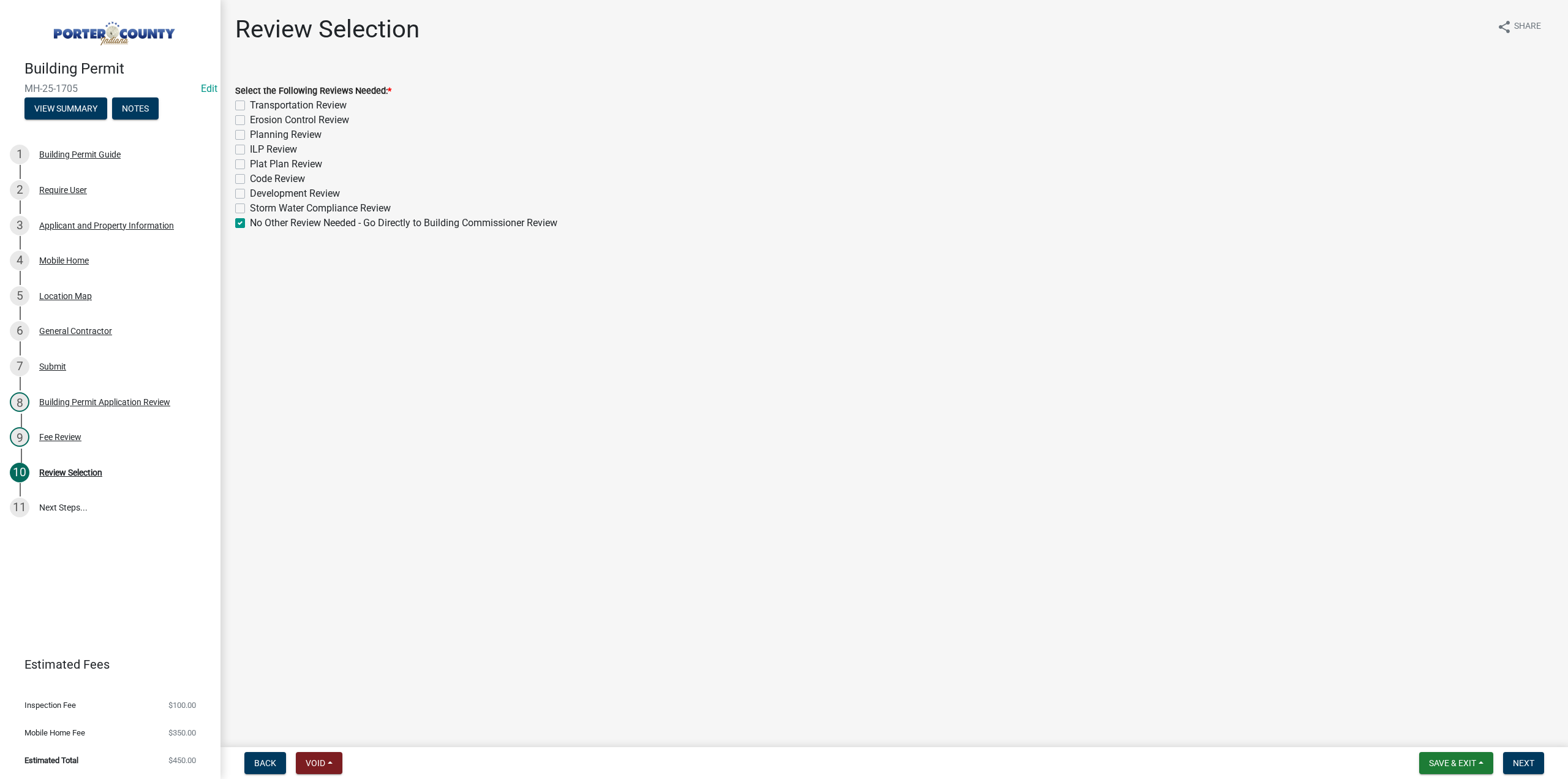
checkbox input "false"
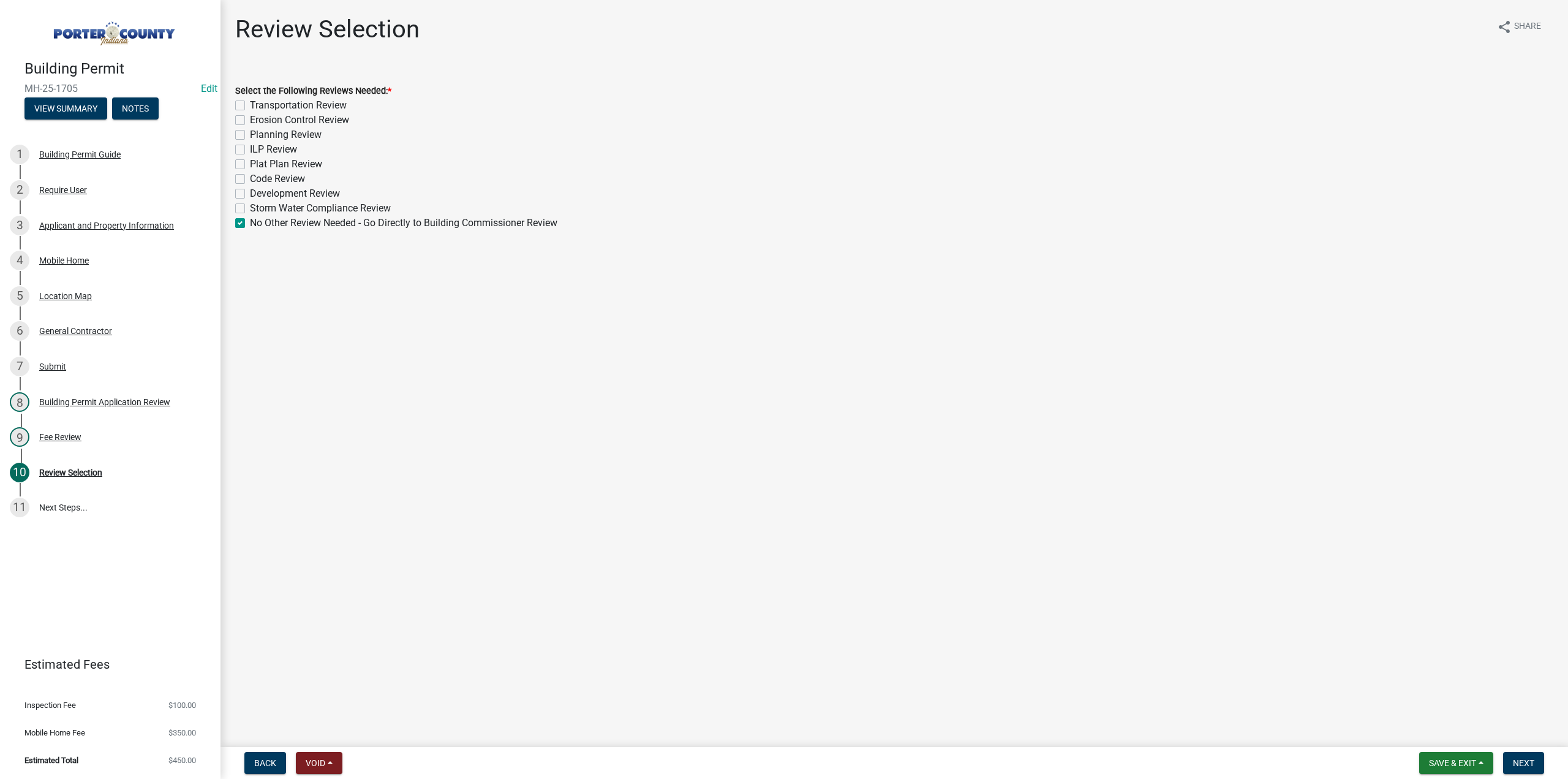
checkbox input "false"
checkbox input "true"
click at [1525, 762] on span "Next" at bounding box center [1523, 763] width 21 height 10
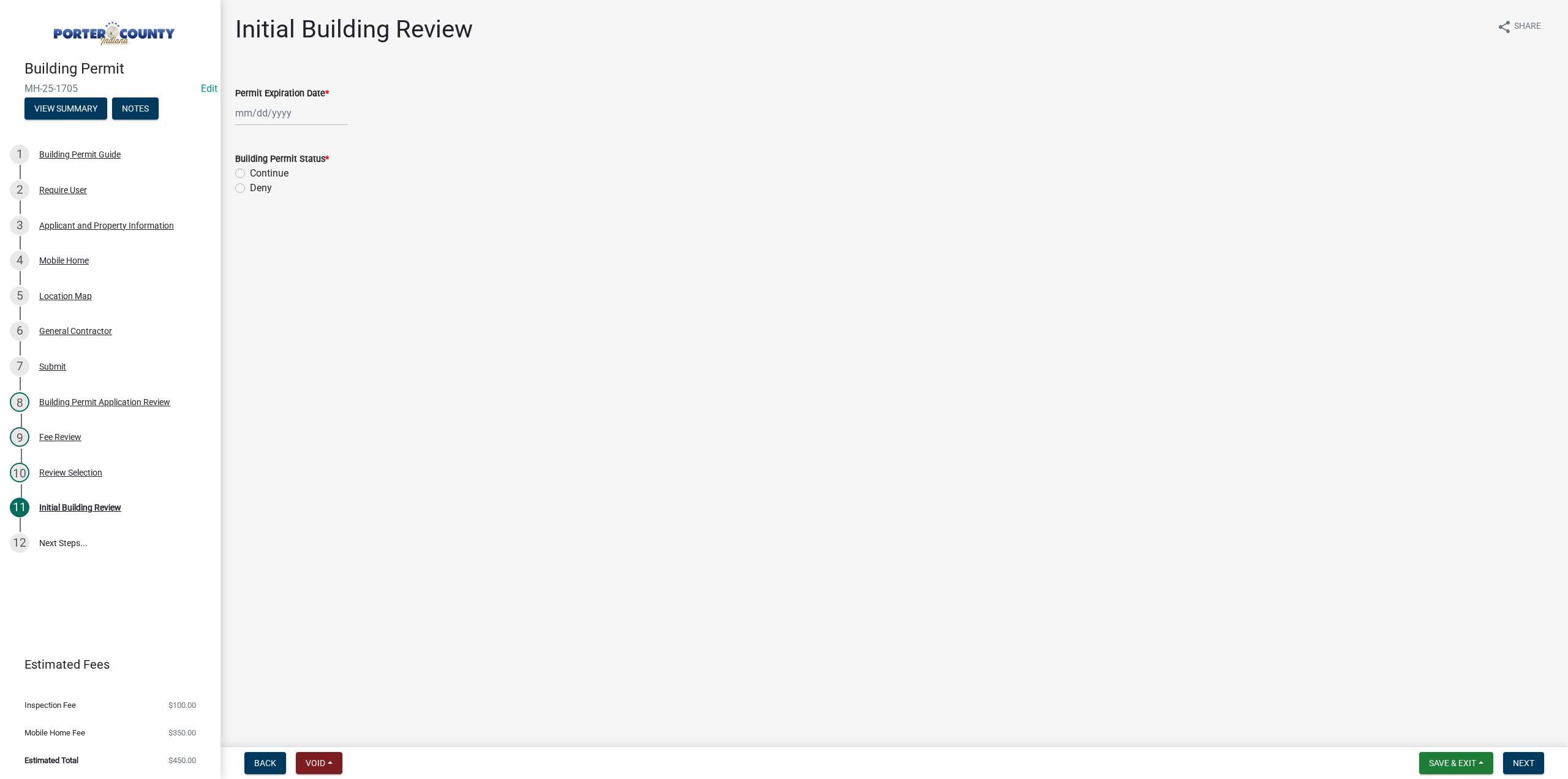
select select "9"
click at [316, 112] on div "Jan Feb Mar Apr May Jun Jul Aug Sep Oct Nov Dec 1525 1526 1527 1528 1529 1530 1…" at bounding box center [291, 113] width 112 height 25
click at [321, 140] on select "1525 1526 1527 1528 1529 1530 1531 1532 1533 1534 1535 1536 1537 1538 1539 1540…" at bounding box center [332, 139] width 44 height 18
select select "2026"
click at [310, 130] on select "1525 1526 1527 1528 1529 1530 1531 1532 1533 1534 1535 1536 1537 1538 1539 1540…" at bounding box center [332, 139] width 44 height 18
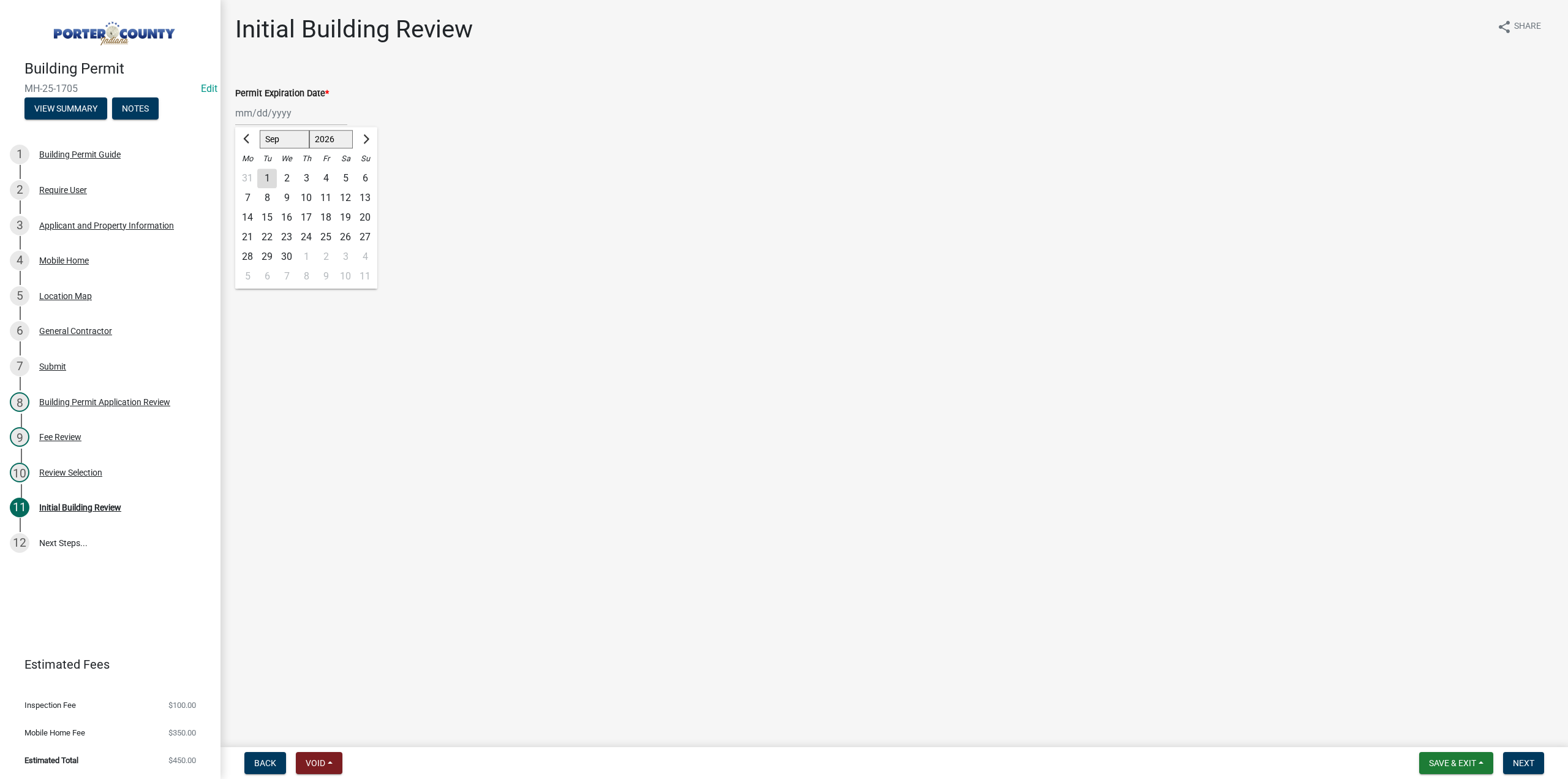
click at [290, 196] on div "9" at bounding box center [286, 197] width 19 height 19
type input "09/09/2026"
click at [250, 171] on label "Continue" at bounding box center [269, 173] width 38 height 15
click at [250, 171] on input "Continue" at bounding box center [254, 170] width 8 height 8
radio input "true"
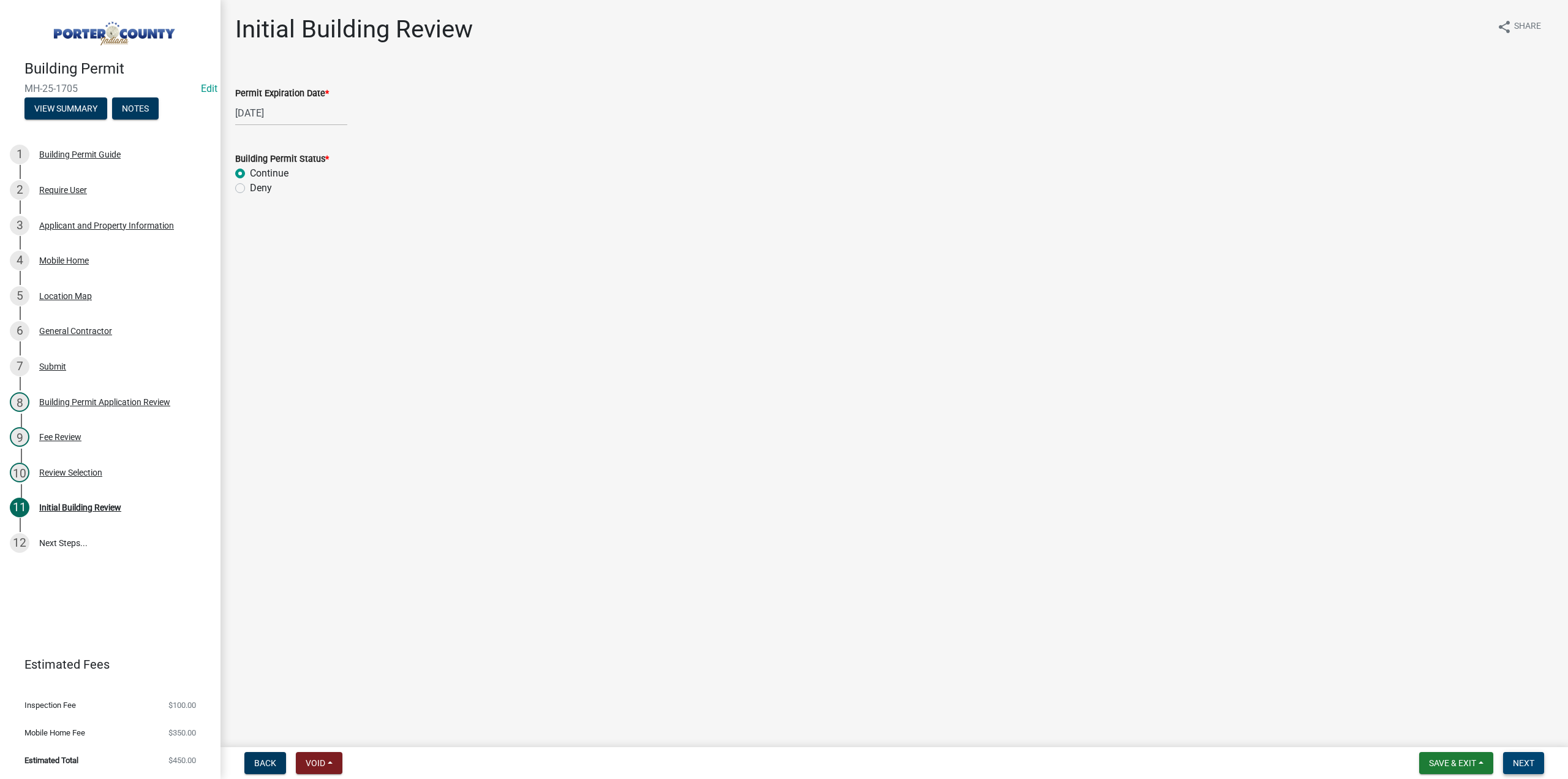
click at [1521, 763] on span "Next" at bounding box center [1523, 763] width 21 height 10
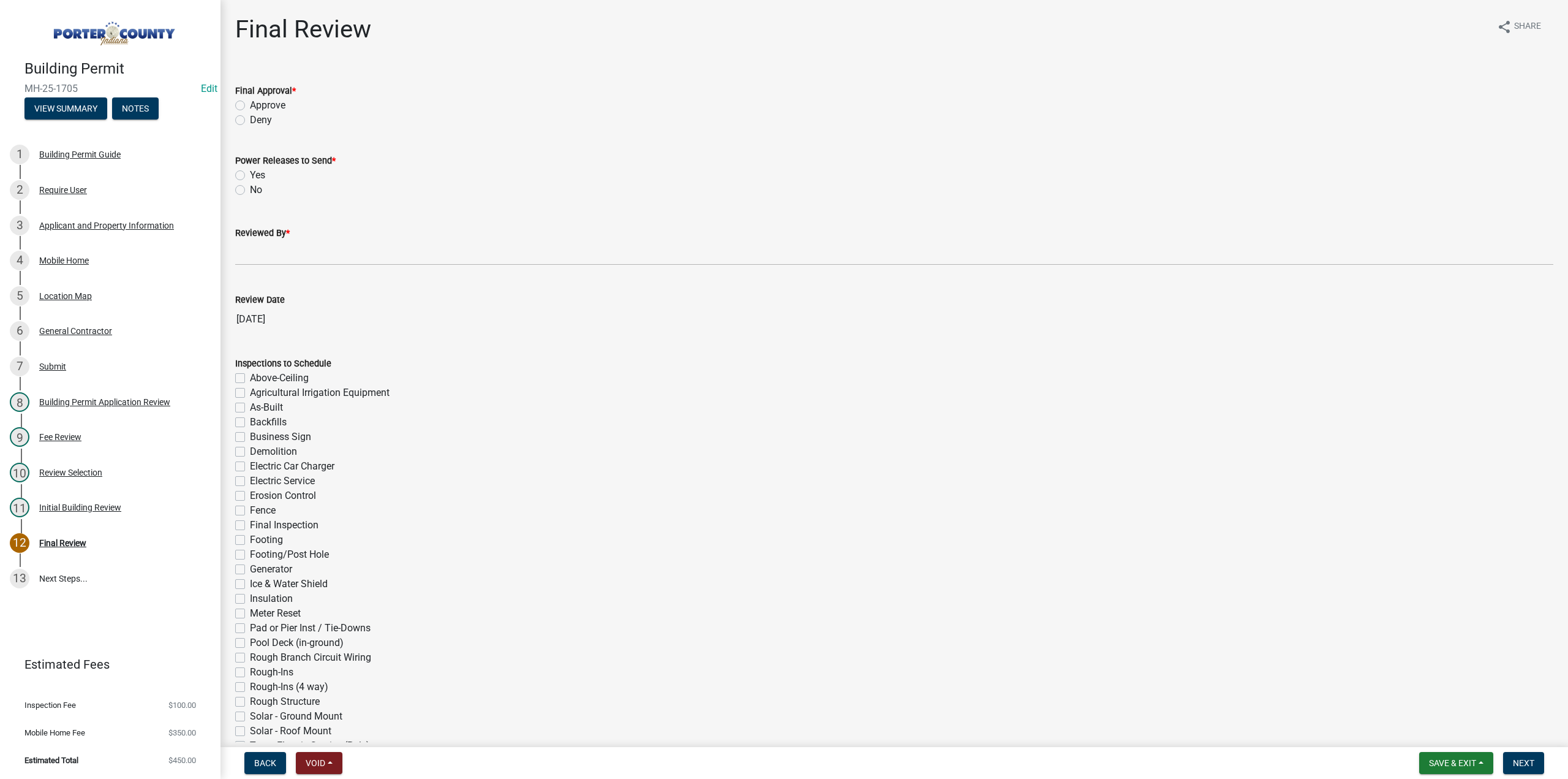
click at [250, 105] on label "Approve" at bounding box center [267, 105] width 36 height 15
click at [250, 105] on input "Approve" at bounding box center [254, 102] width 8 height 8
radio input "true"
click at [250, 173] on label "Yes" at bounding box center [257, 175] width 16 height 15
click at [250, 173] on input "Yes" at bounding box center [254, 171] width 8 height 8
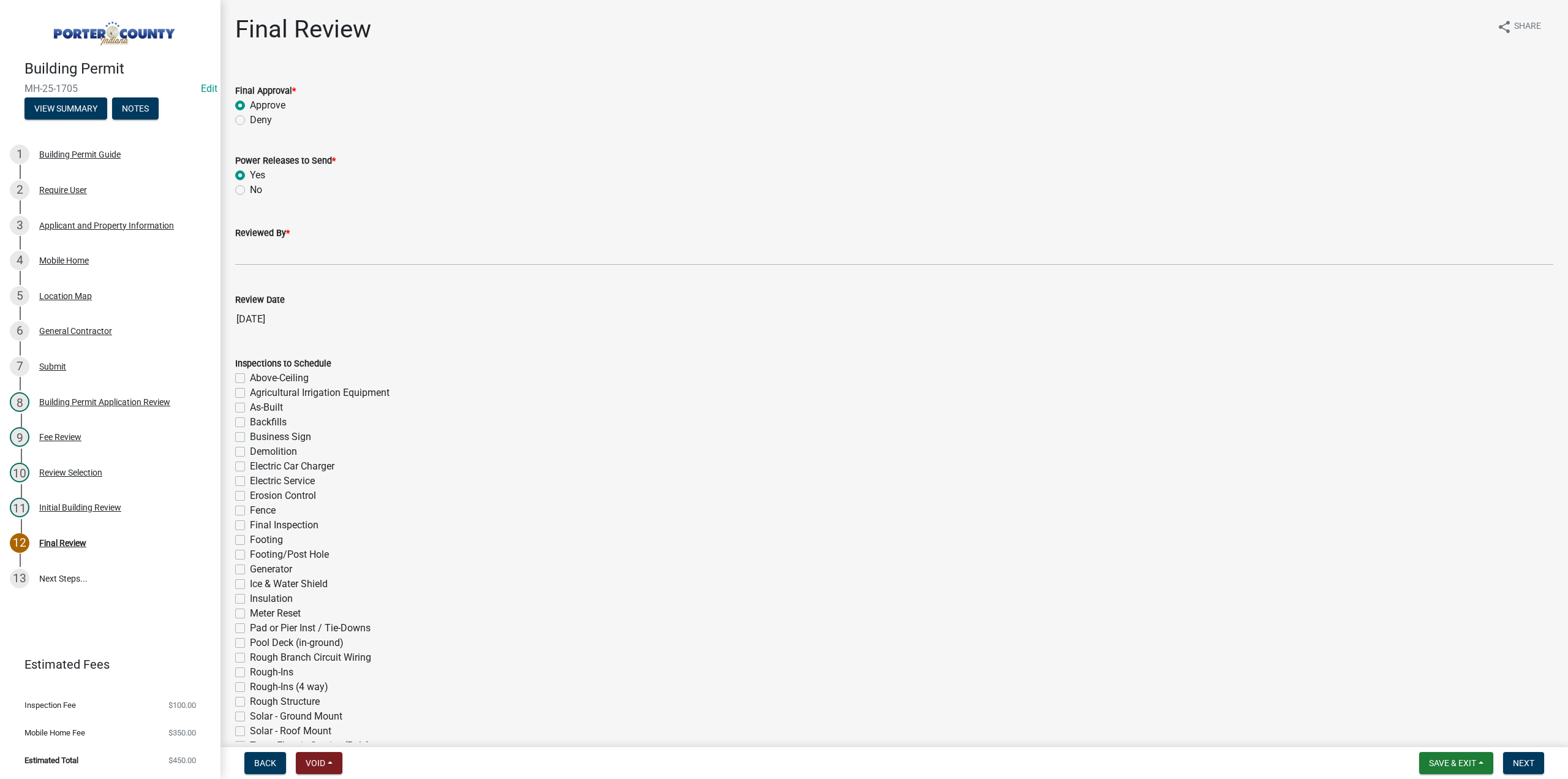
radio input "true"
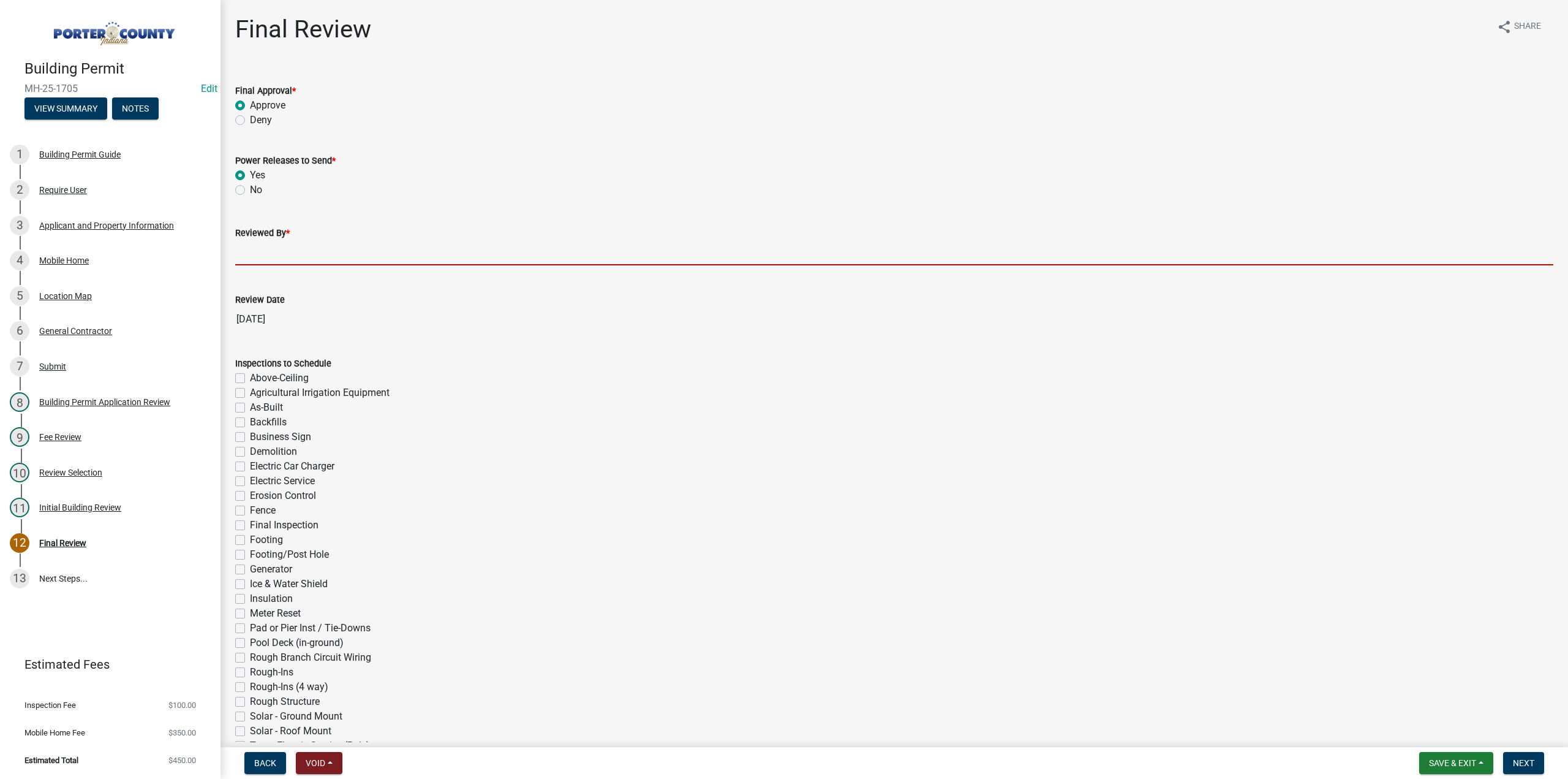
click at [267, 260] on input "Reviewed By *" at bounding box center [894, 252] width 1318 height 25
type input "TT"
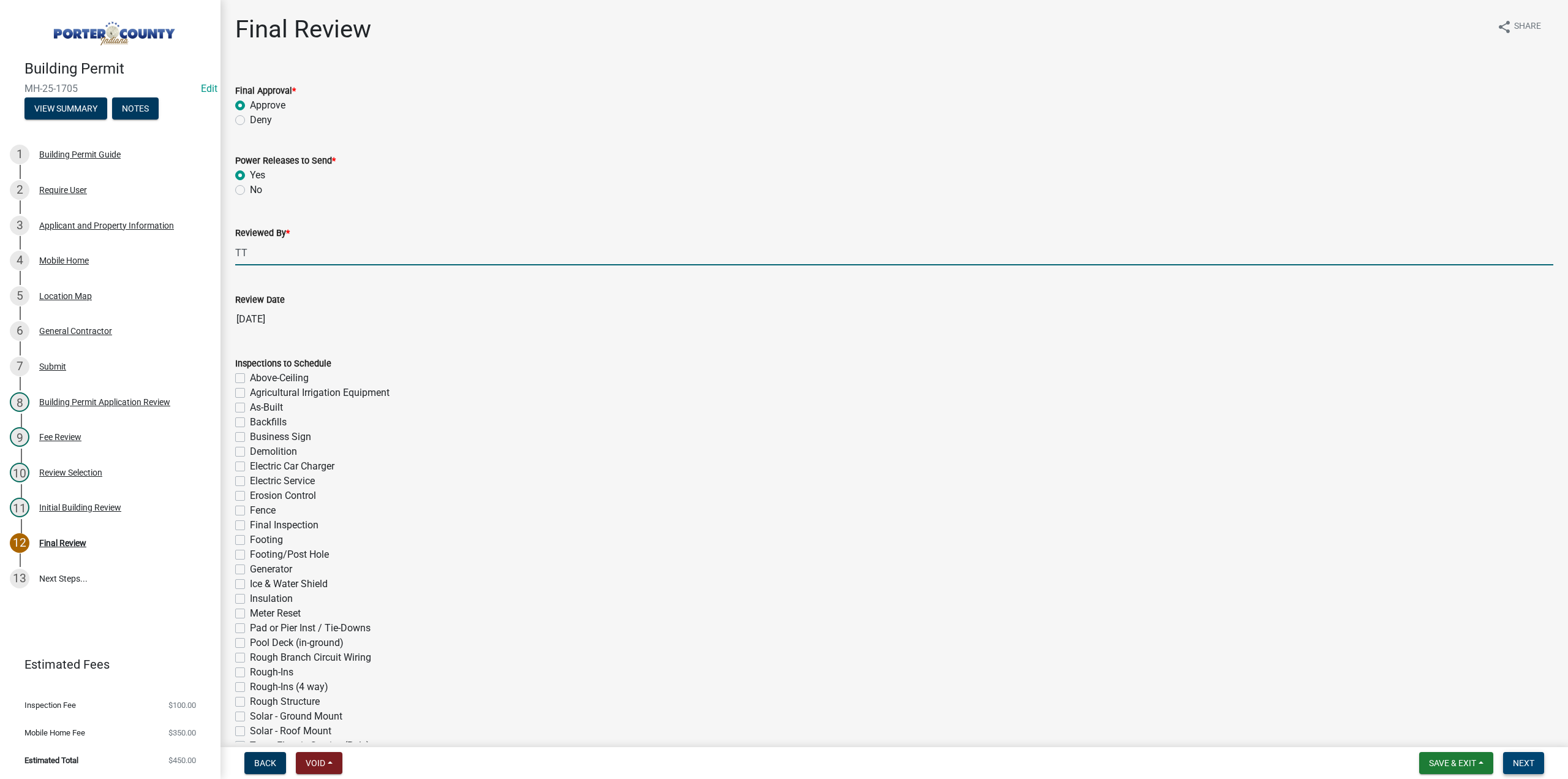
click at [1524, 762] on span "Next" at bounding box center [1523, 763] width 21 height 10
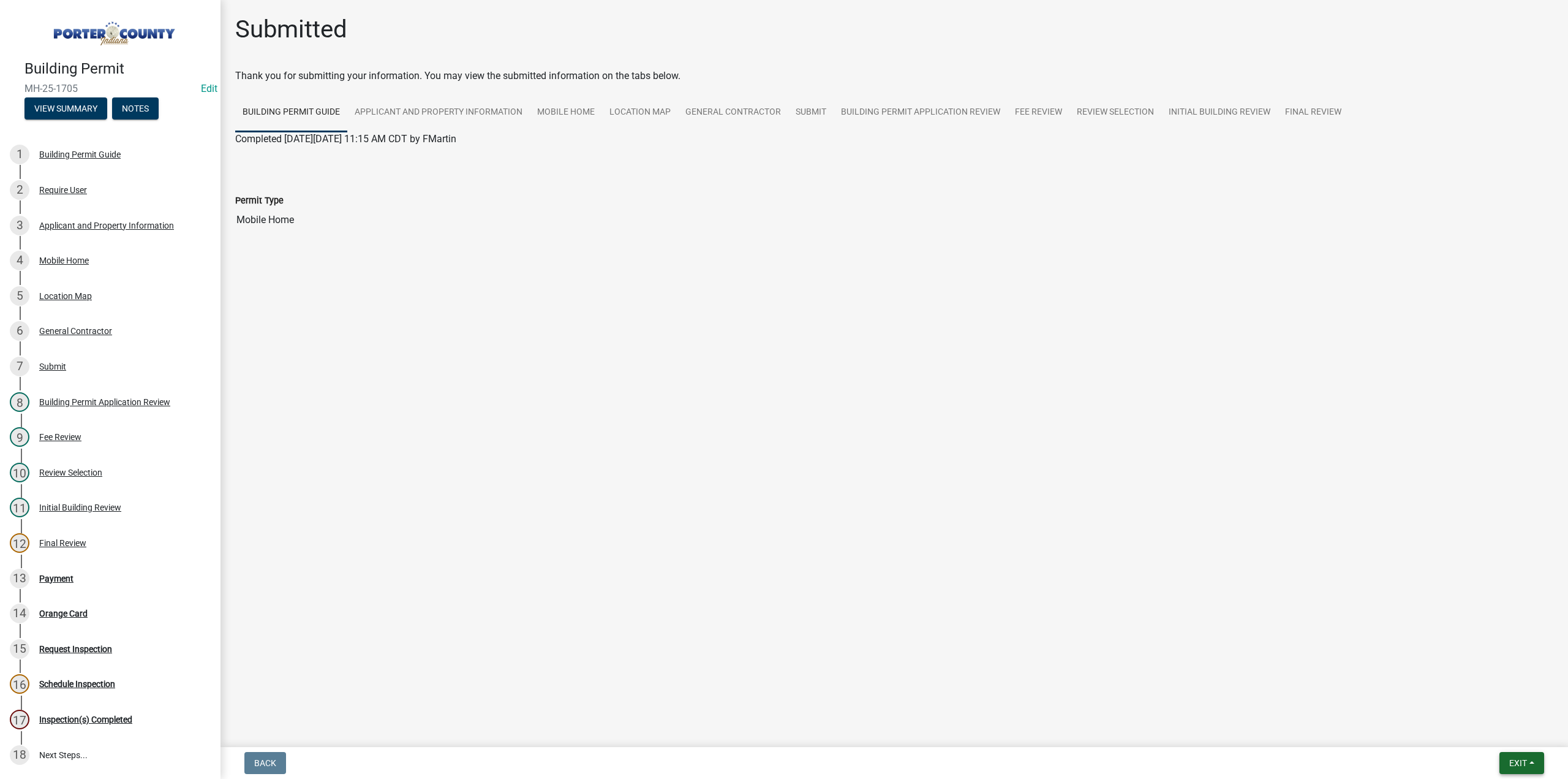
click at [1514, 763] on span "Exit" at bounding box center [1518, 763] width 17 height 10
click at [1502, 729] on button "Save & Exit" at bounding box center [1496, 731] width 98 height 29
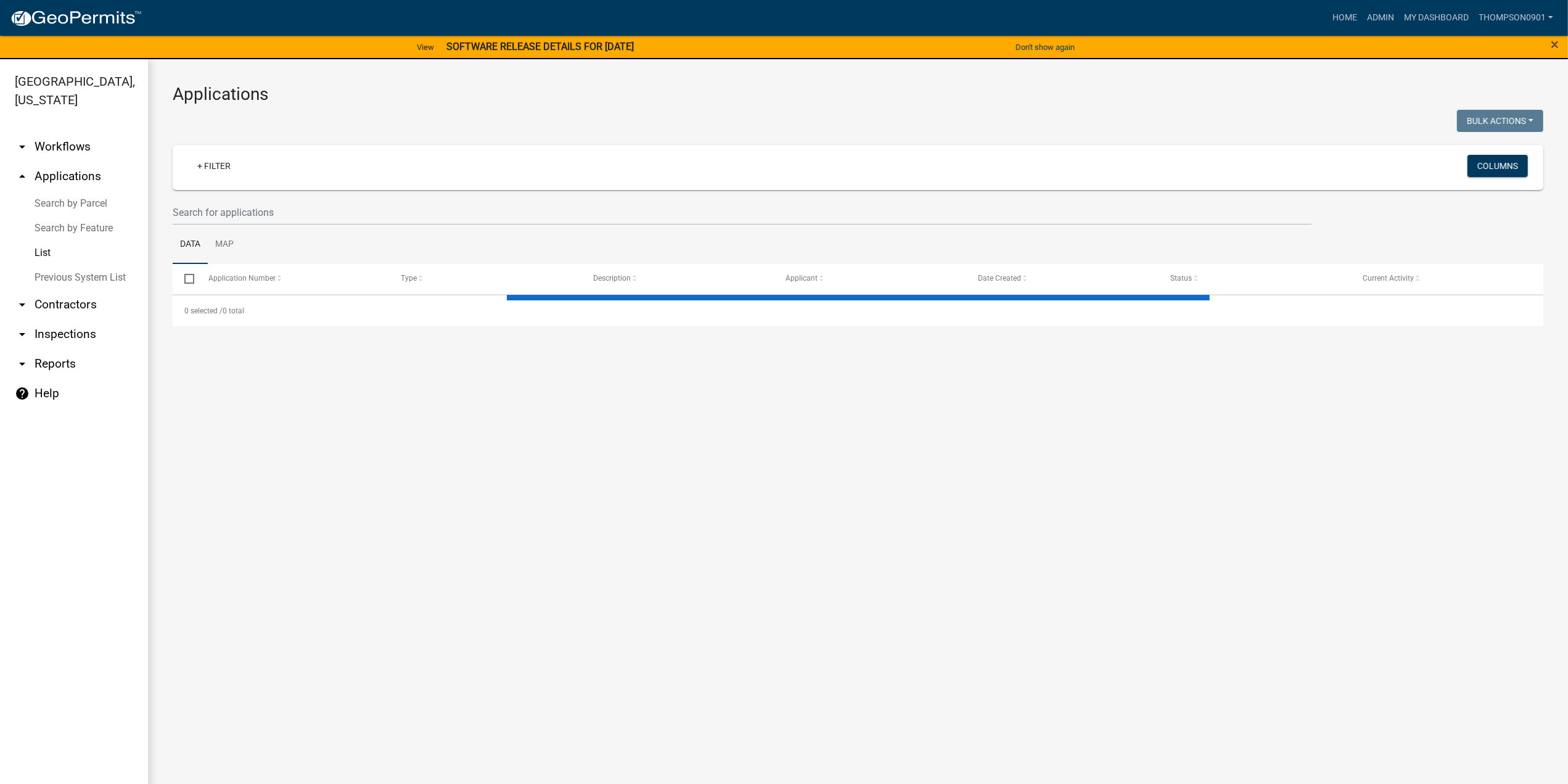
select select "3: 100"
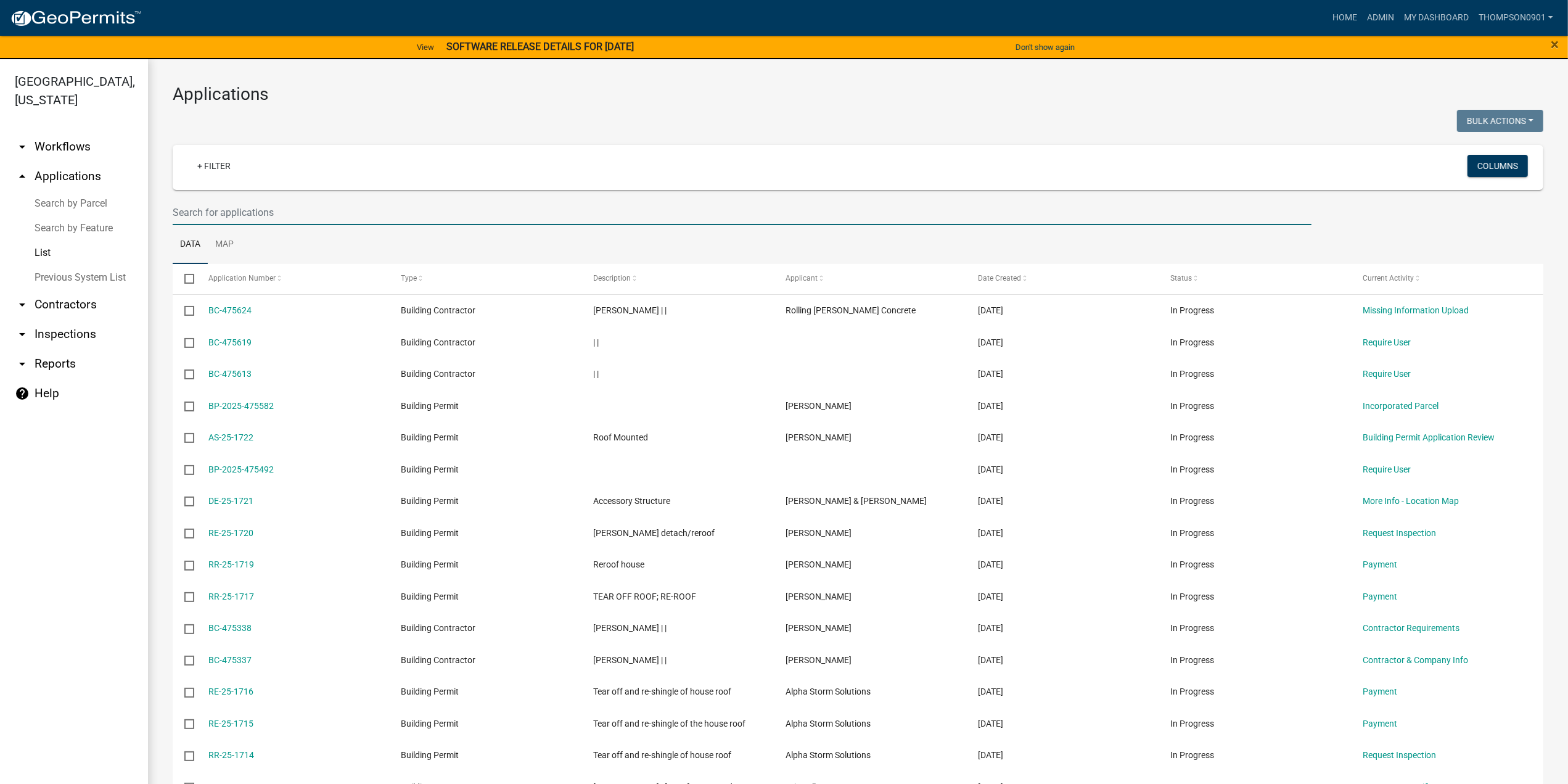
click at [239, 204] on input "text" at bounding box center [741, 212] width 1138 height 25
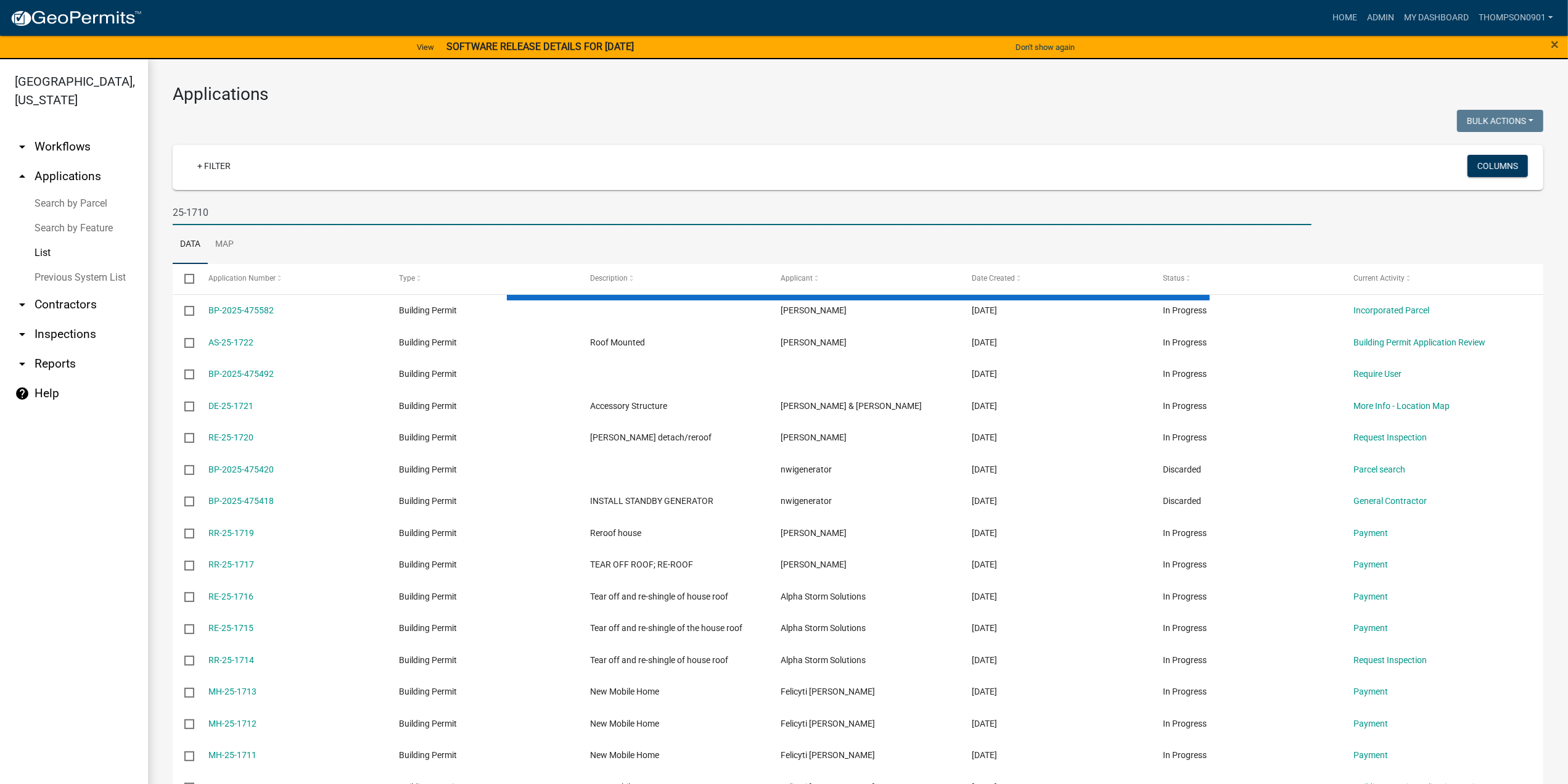
type input "25-1710"
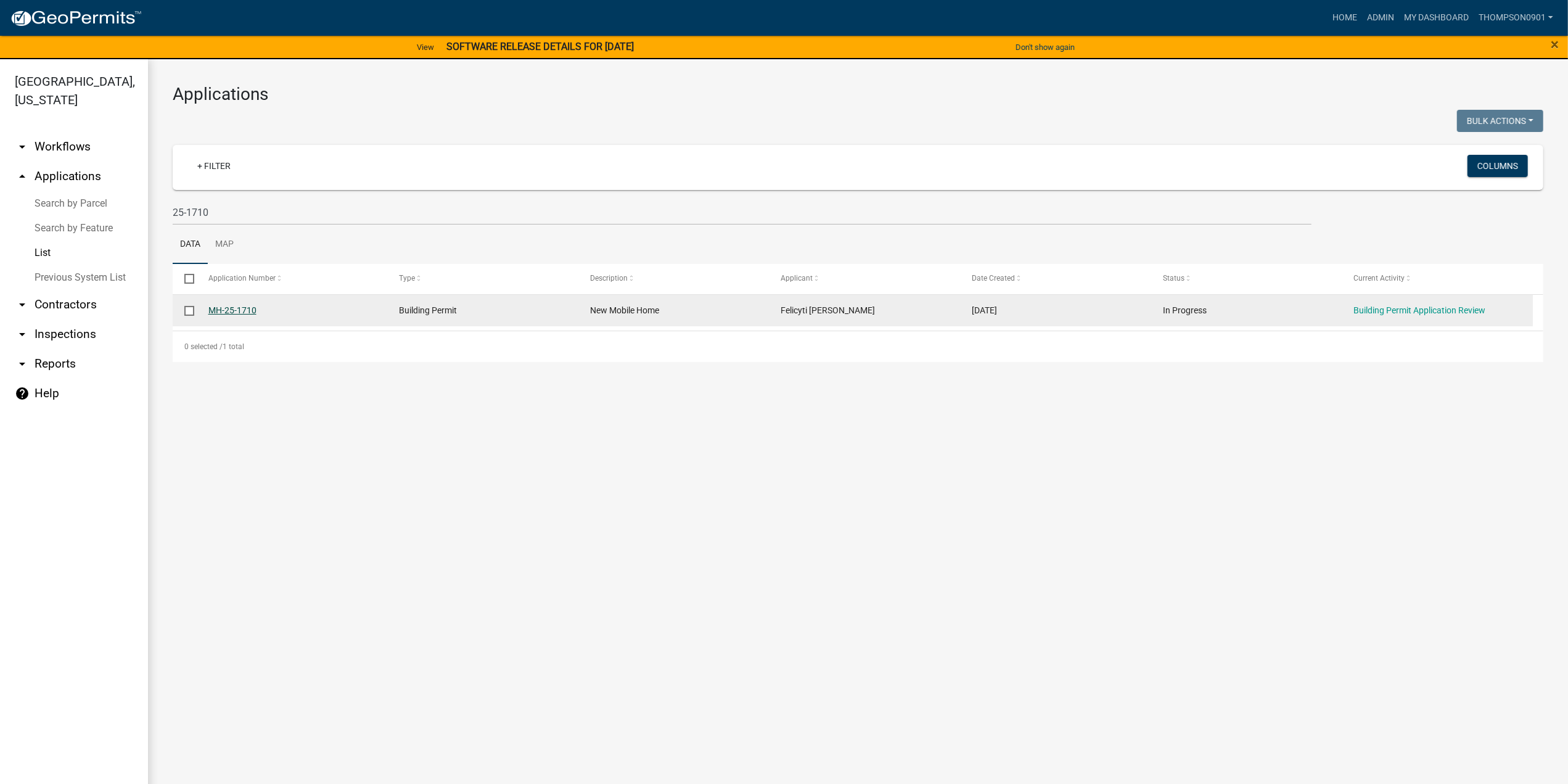
click at [249, 310] on link "MH-25-1710" at bounding box center [232, 310] width 48 height 10
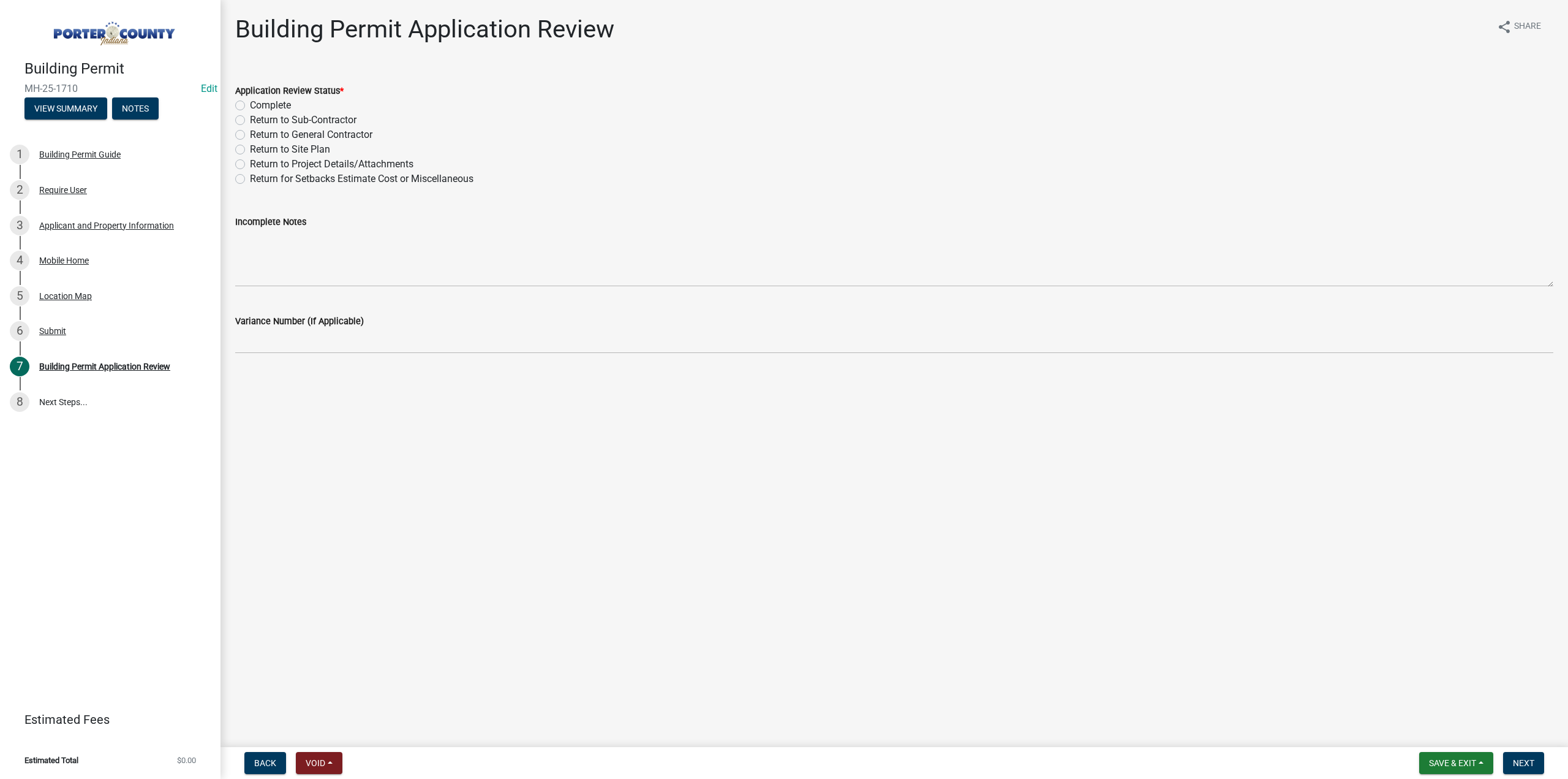
click at [250, 107] on label "Complete" at bounding box center [270, 105] width 41 height 15
click at [250, 106] on input "Complete" at bounding box center [254, 102] width 8 height 8
radio input "true"
click at [1517, 756] on button "Next" at bounding box center [1523, 763] width 41 height 22
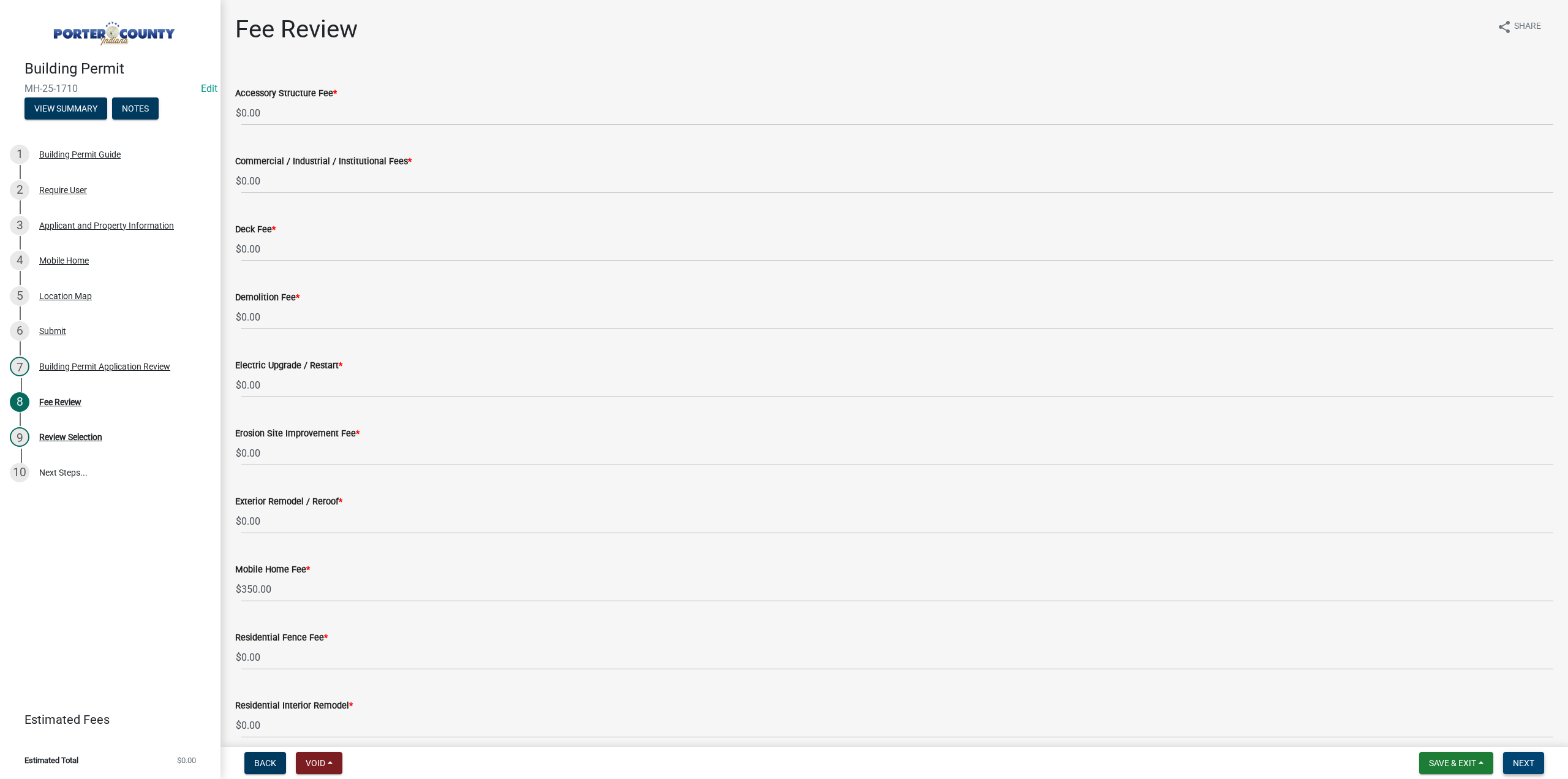
click at [1514, 762] on span "Next" at bounding box center [1523, 763] width 21 height 10
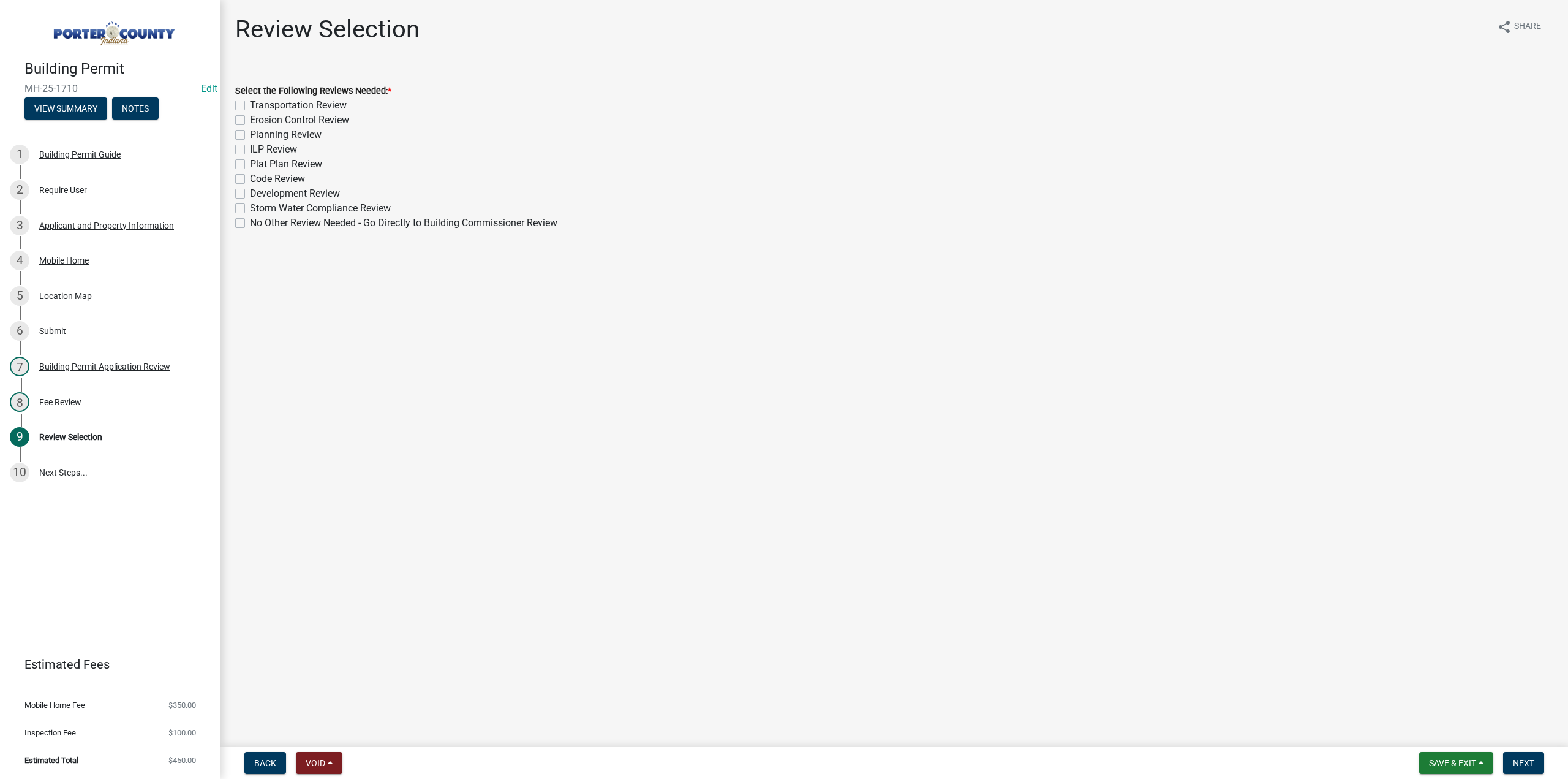
click at [250, 225] on label "No Other Review Needed - Go Directly to Building Commissioner Review" at bounding box center [404, 223] width 308 height 15
click at [250, 224] on input "No Other Review Needed - Go Directly to Building Commissioner Review" at bounding box center [254, 219] width 8 height 8
checkbox input "true"
checkbox input "false"
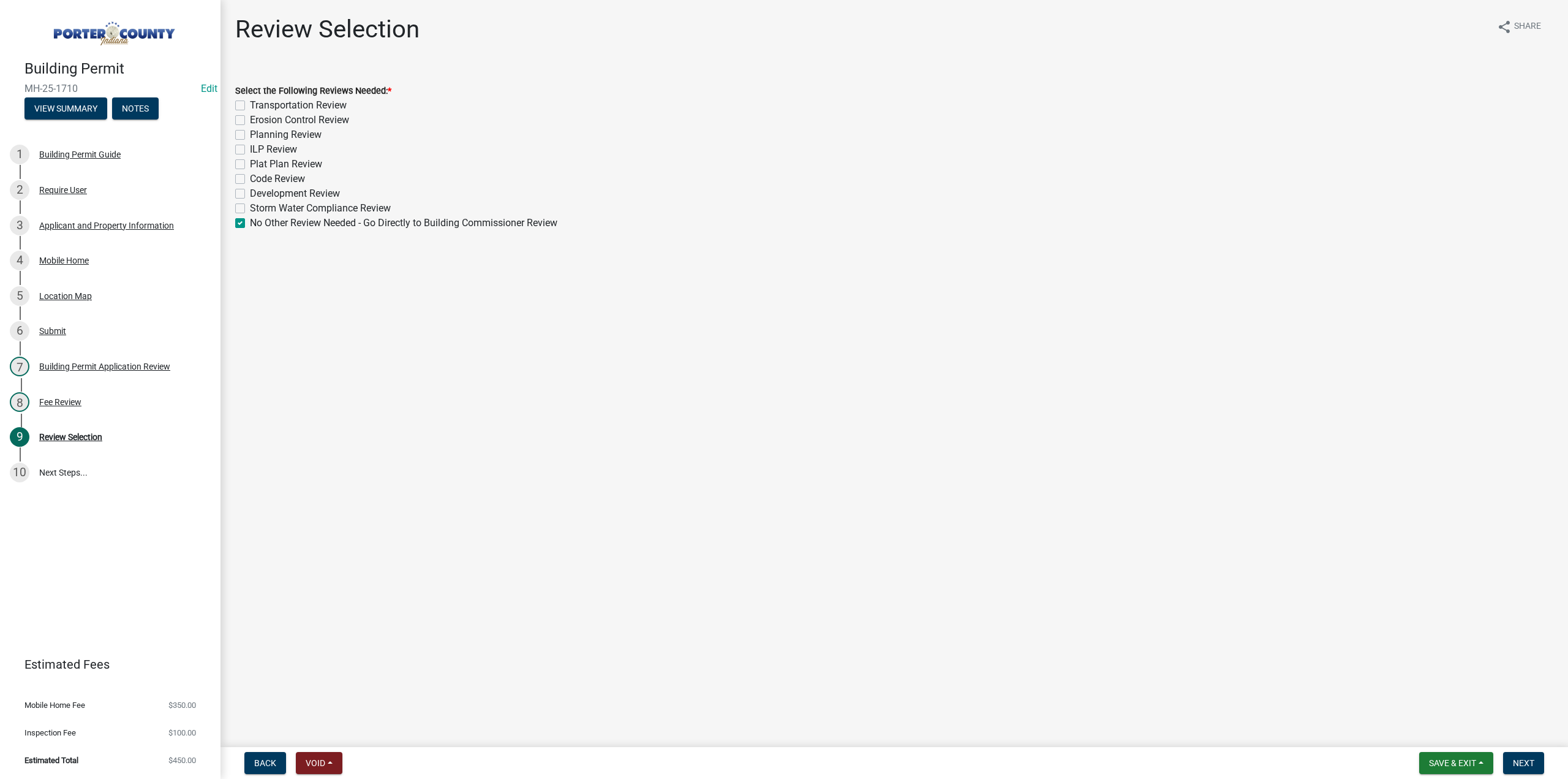
checkbox input "false"
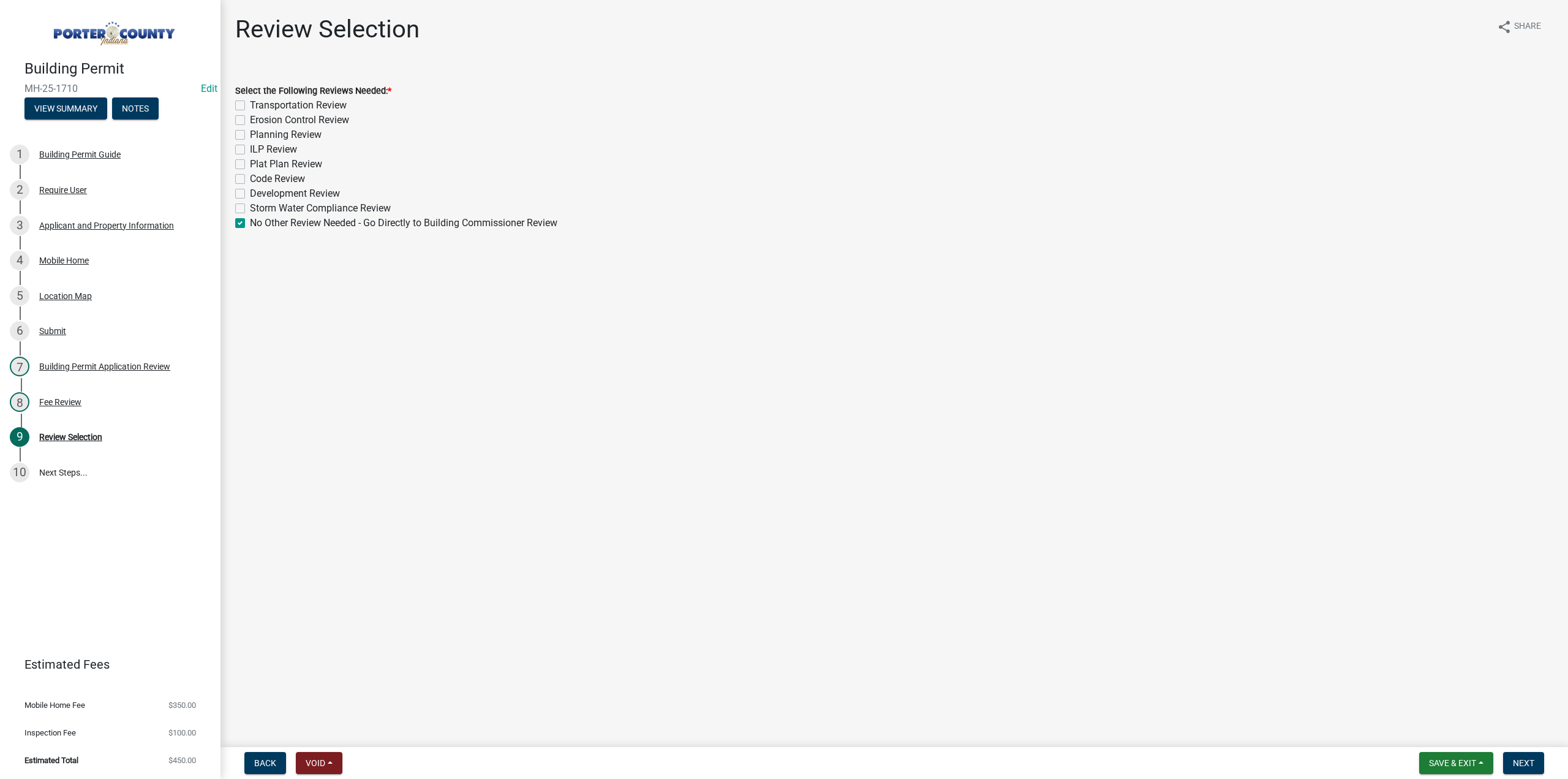
checkbox input "false"
checkbox input "true"
click at [1528, 769] on button "Next" at bounding box center [1523, 763] width 41 height 22
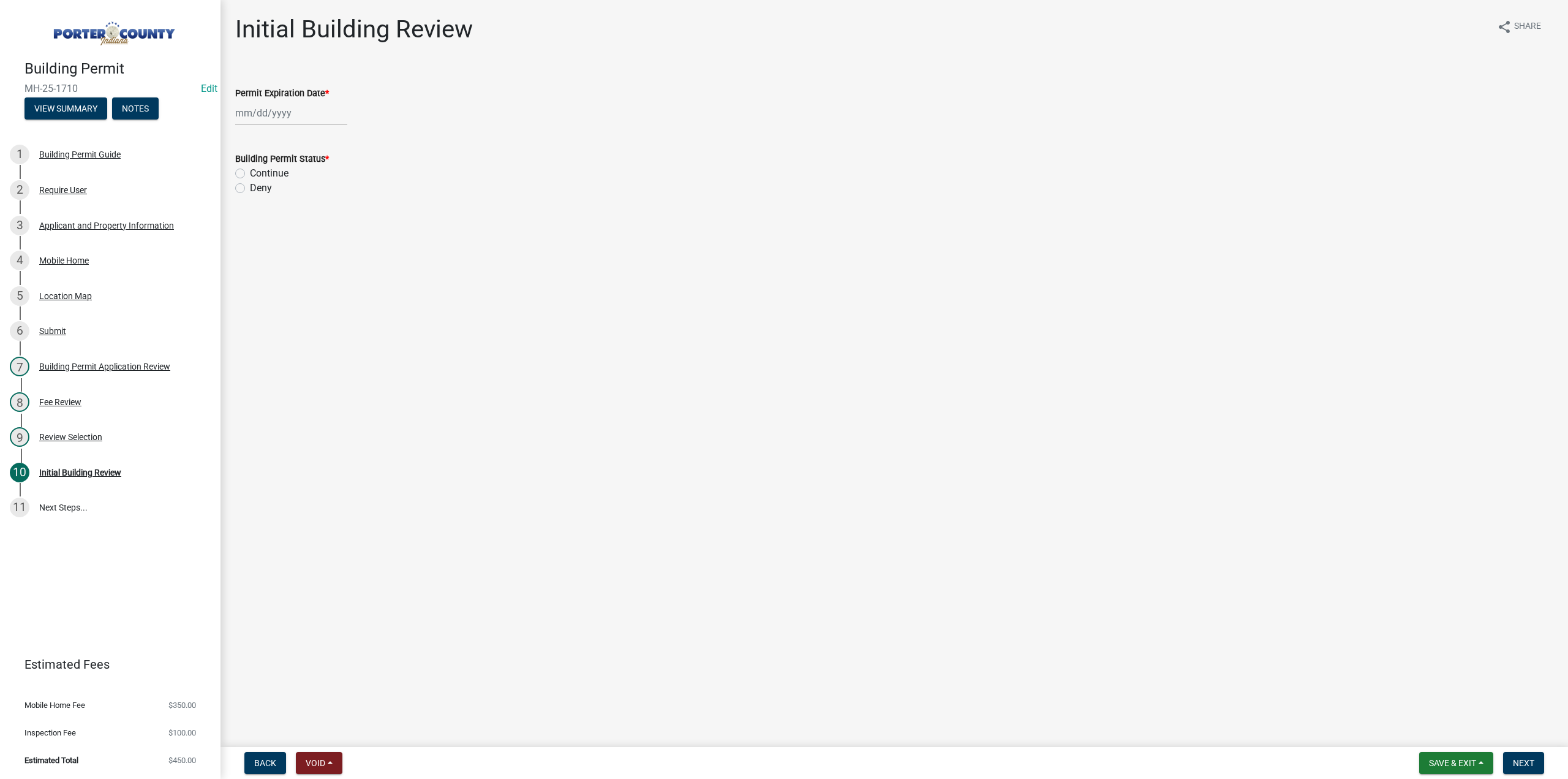
click at [293, 117] on div at bounding box center [291, 113] width 112 height 25
select select "9"
click at [330, 132] on select "1525 1526 1527 1528 1529 1530 1531 1532 1533 1534 1535 1536 1537 1538 1539 1540…" at bounding box center [332, 139] width 44 height 18
select select "2026"
click at [310, 130] on select "1525 1526 1527 1528 1529 1530 1531 1532 1533 1534 1535 1536 1537 1538 1539 1540…" at bounding box center [332, 139] width 44 height 18
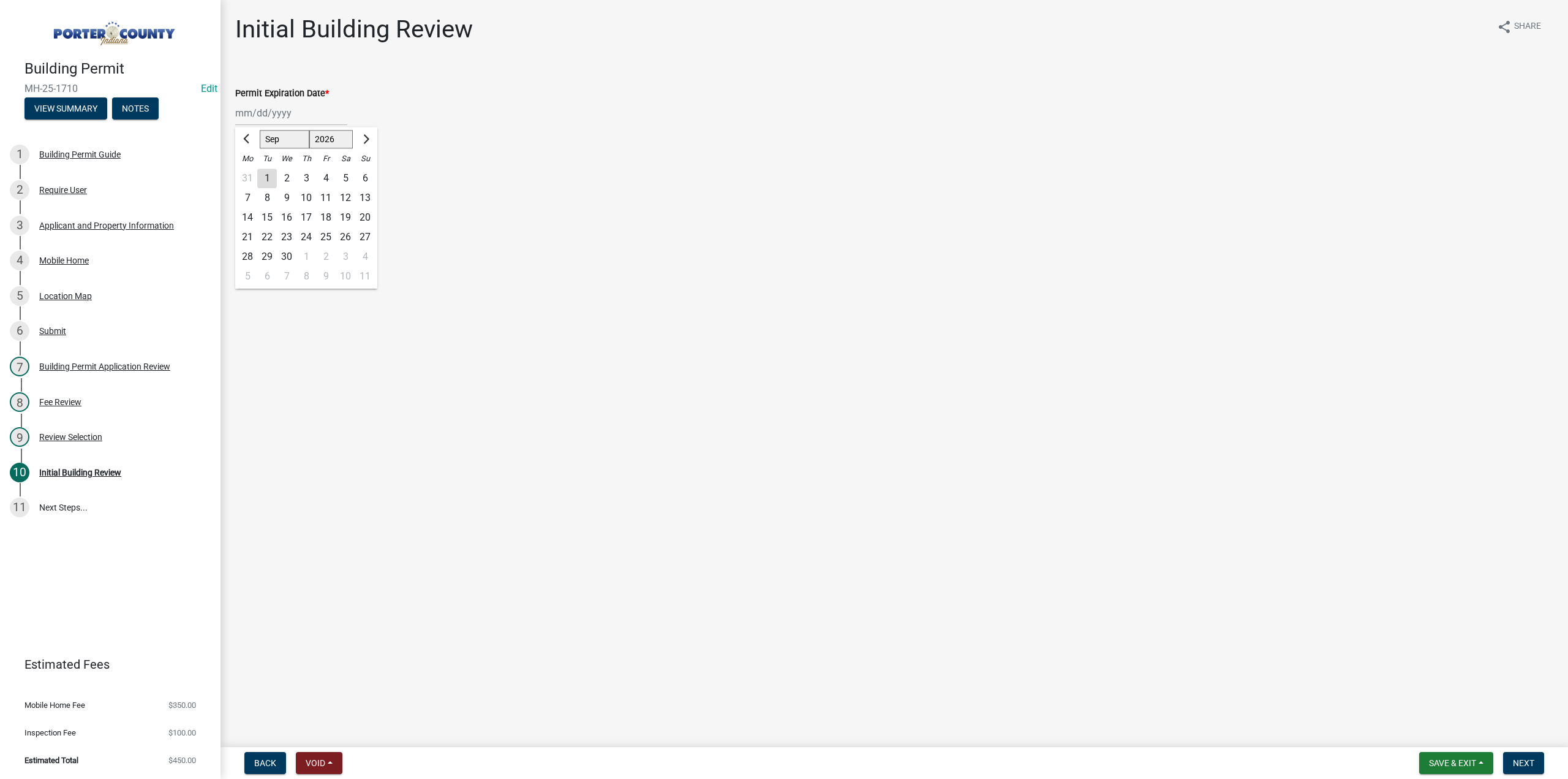
click at [283, 201] on div "9" at bounding box center [286, 197] width 19 height 19
type input "09/09/2026"
click at [250, 170] on label "Continue" at bounding box center [269, 173] width 38 height 15
click at [250, 170] on input "Continue" at bounding box center [254, 170] width 8 height 8
radio input "true"
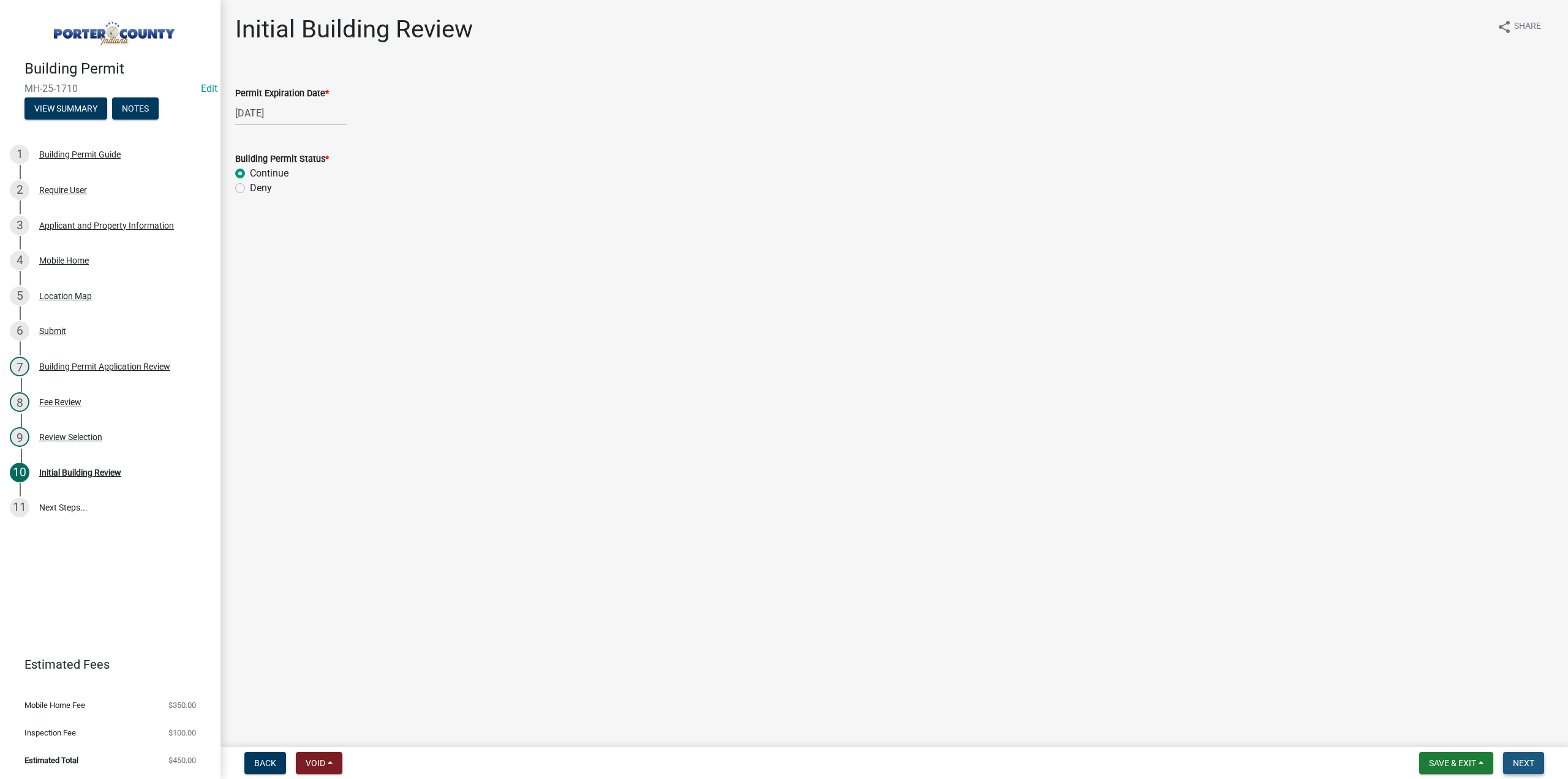
click at [1529, 762] on span "Next" at bounding box center [1523, 763] width 21 height 10
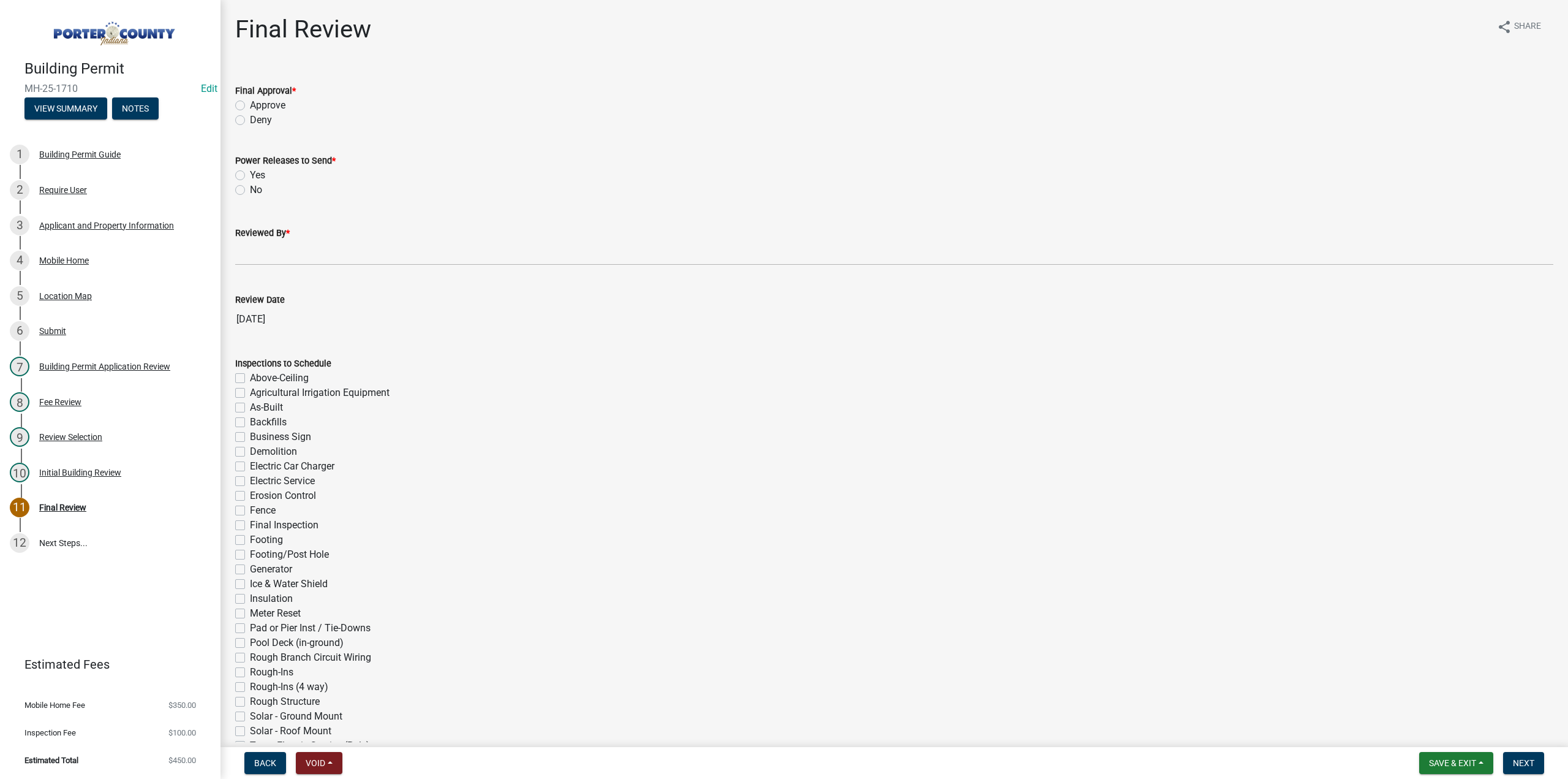
click at [250, 104] on label "Approve" at bounding box center [267, 105] width 36 height 15
click at [250, 104] on input "Approve" at bounding box center [254, 102] width 8 height 8
radio input "true"
click at [250, 192] on label "No" at bounding box center [256, 190] width 12 height 15
click at [250, 191] on input "No" at bounding box center [254, 186] width 8 height 8
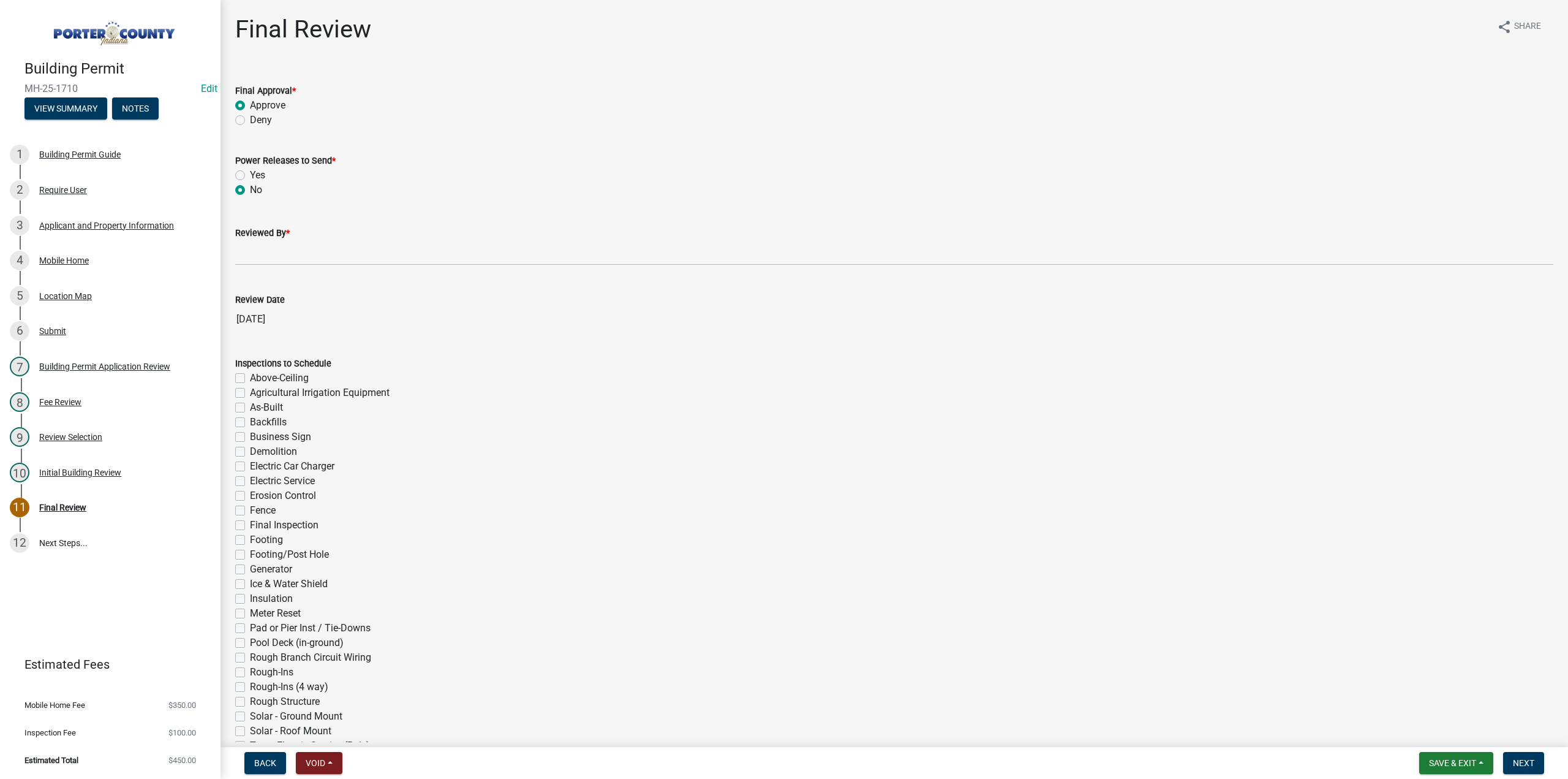
radio input "true"
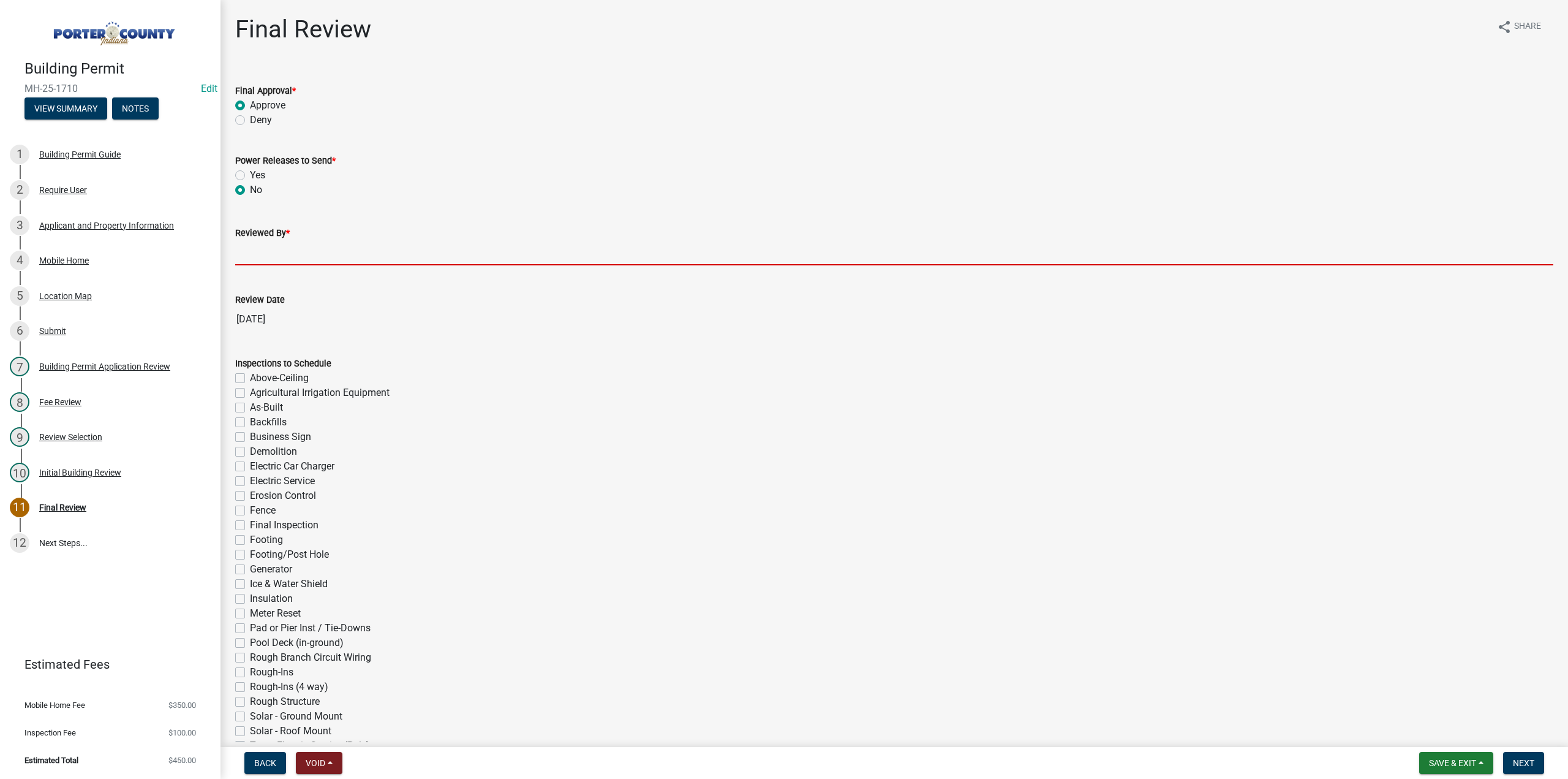
click at [260, 253] on input "Reviewed By *" at bounding box center [894, 252] width 1318 height 25
type input "TT"
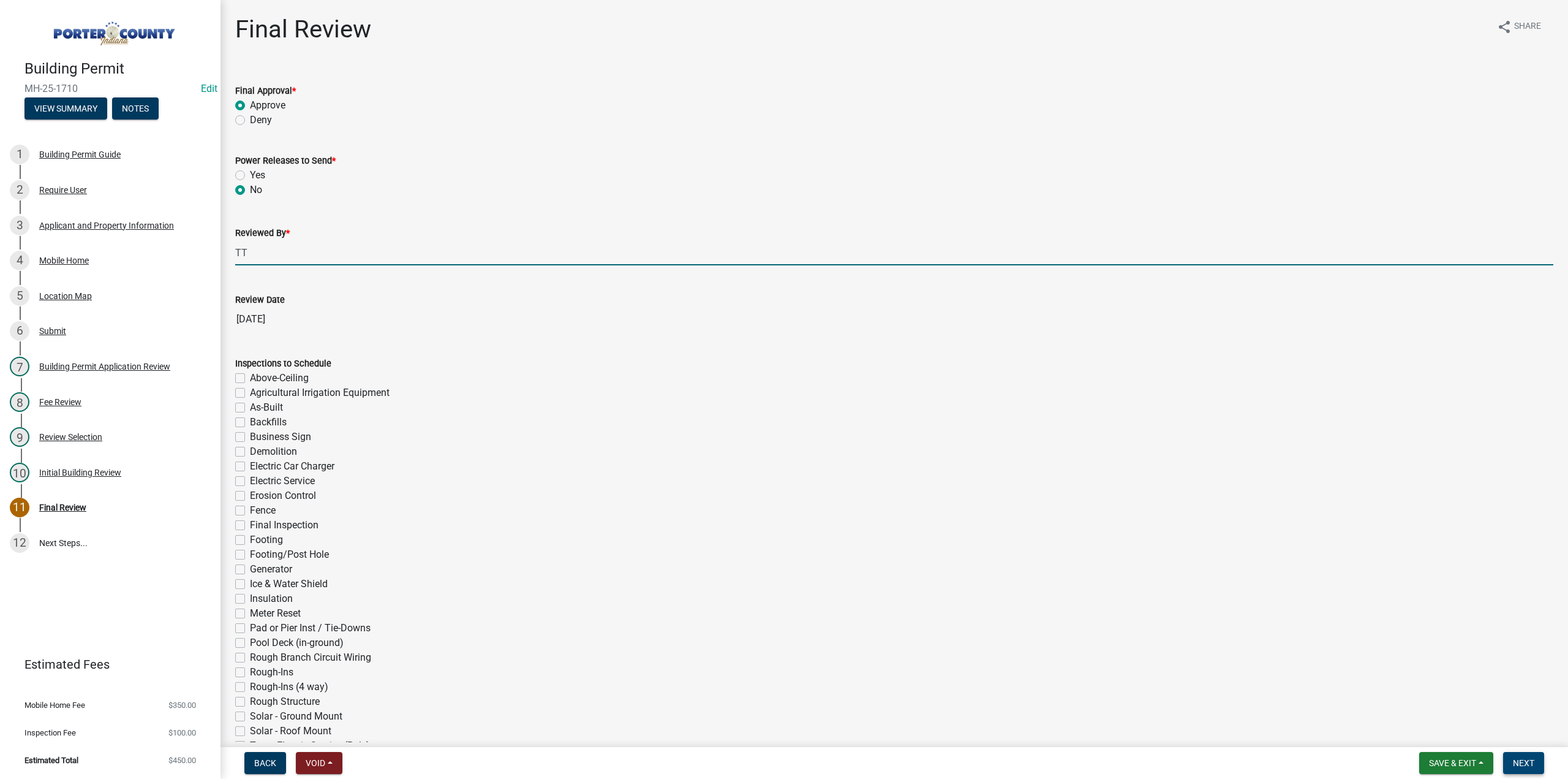
click at [1530, 764] on span "Next" at bounding box center [1523, 763] width 21 height 10
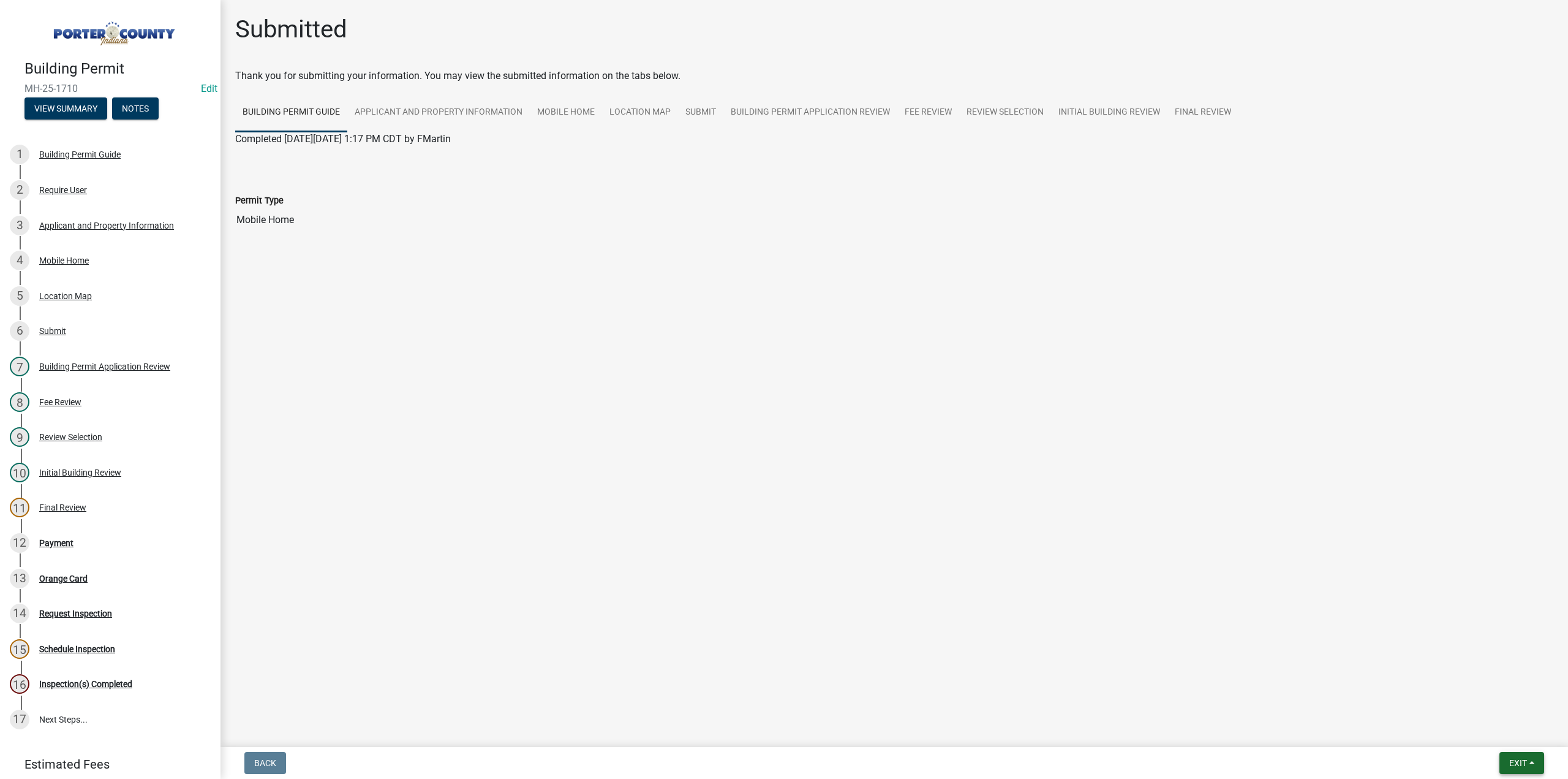
click at [1516, 769] on button "Exit" at bounding box center [1521, 763] width 45 height 22
click at [1502, 732] on button "Save & Exit" at bounding box center [1496, 731] width 98 height 29
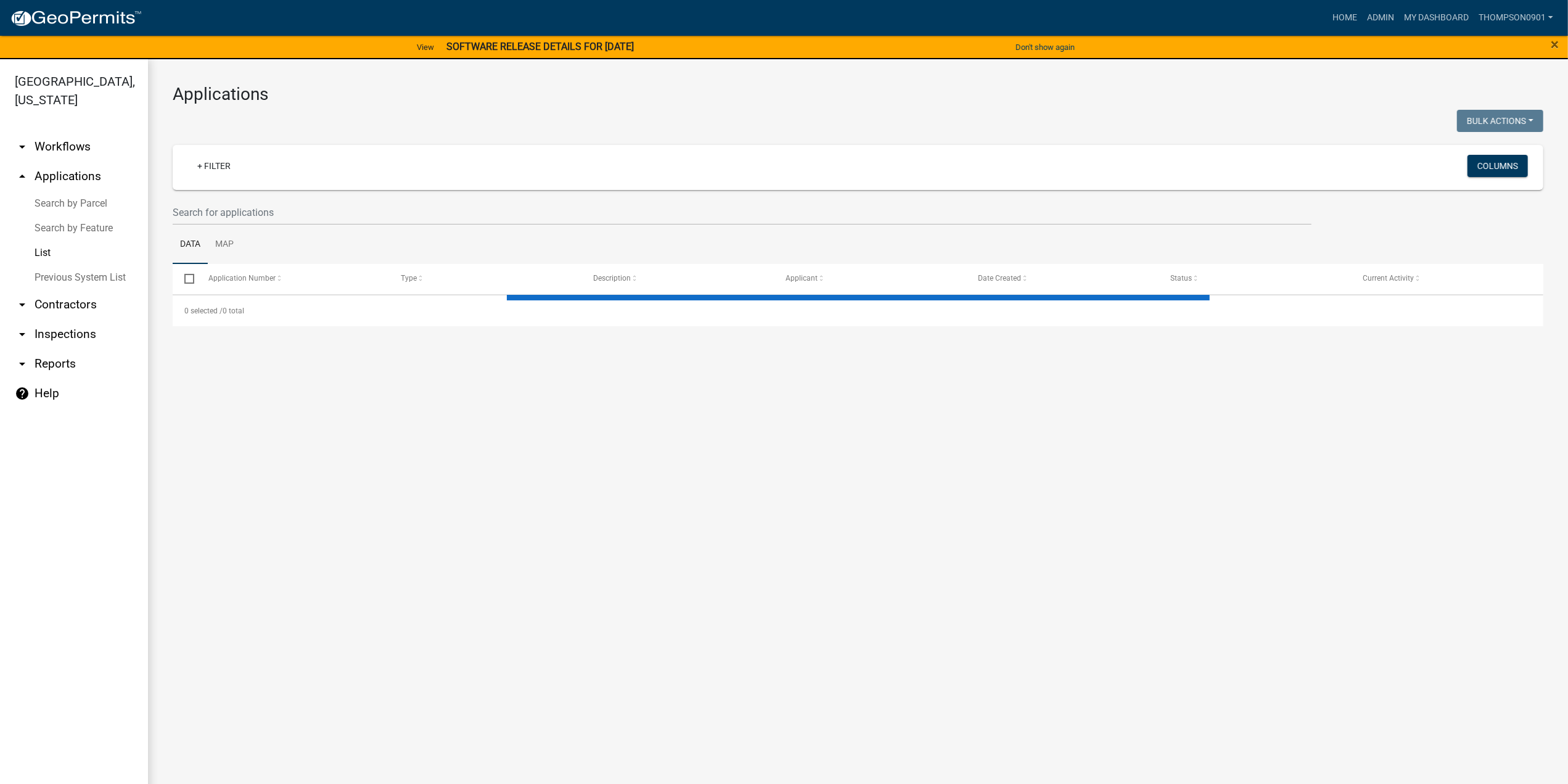
select select "3: 100"
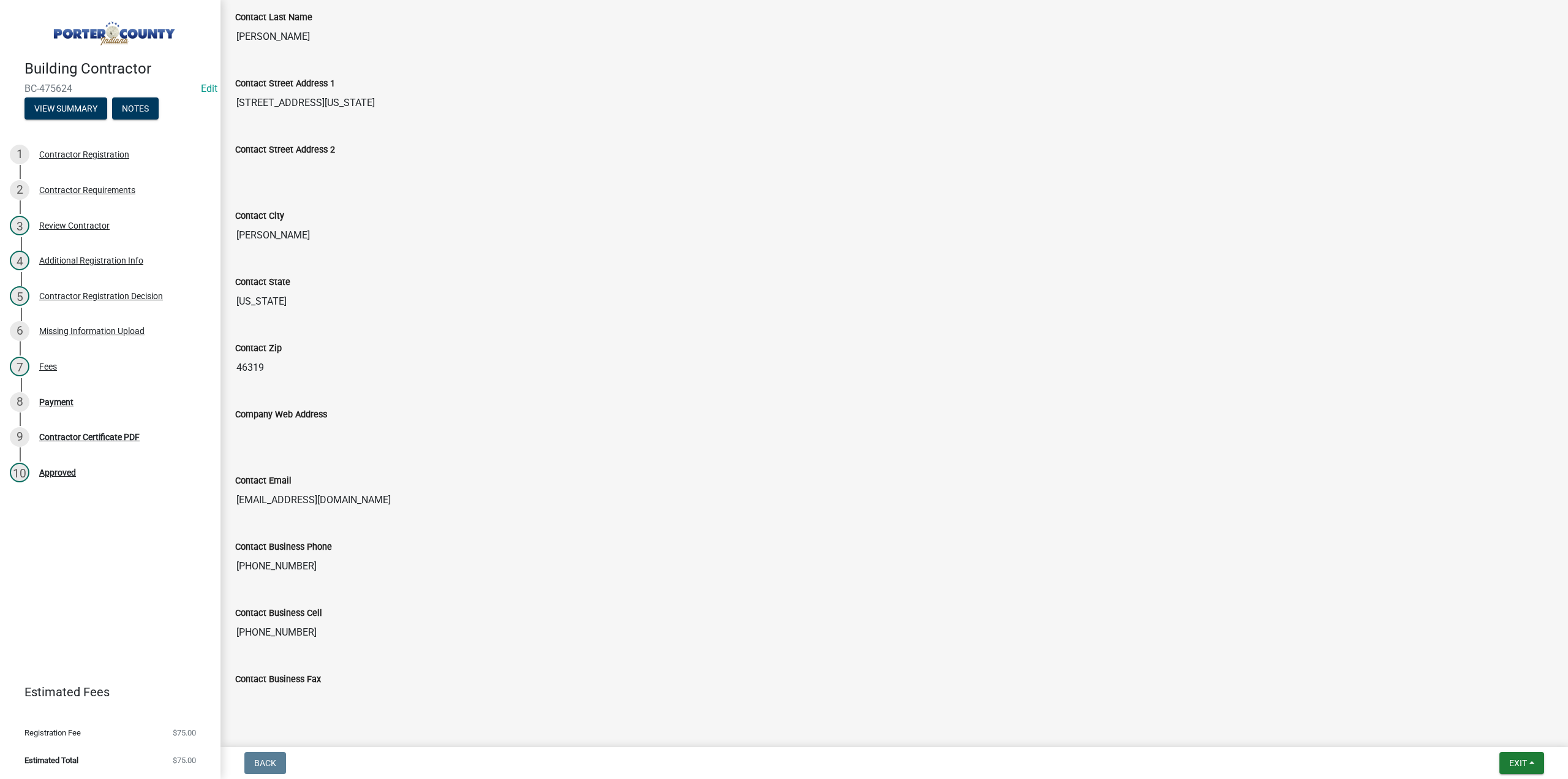
scroll to position [454, 0]
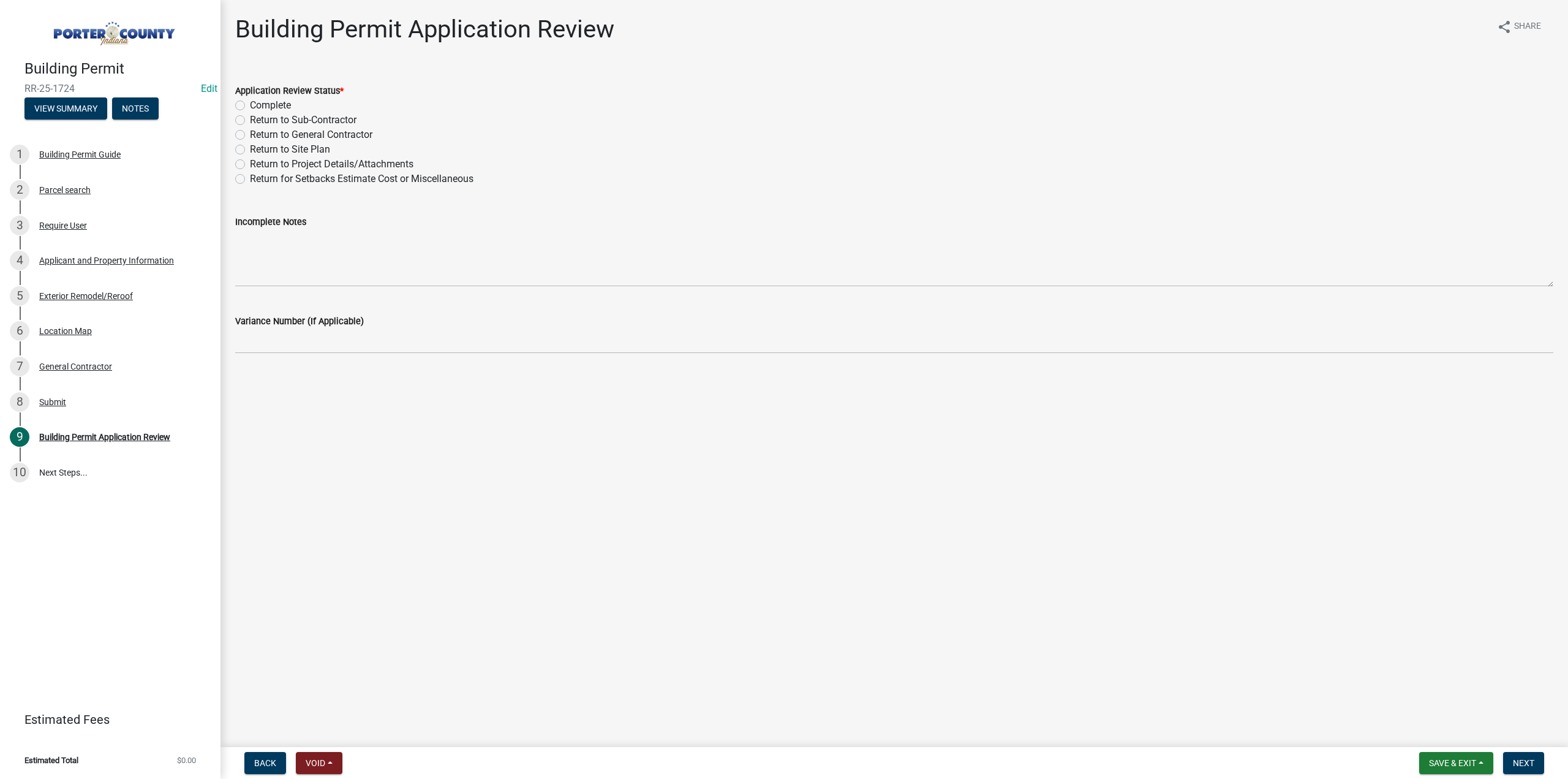
click at [250, 107] on label "Complete" at bounding box center [270, 105] width 41 height 15
click at [250, 106] on input "Complete" at bounding box center [254, 102] width 8 height 8
radio input "true"
click at [1521, 763] on span "Next" at bounding box center [1523, 763] width 21 height 10
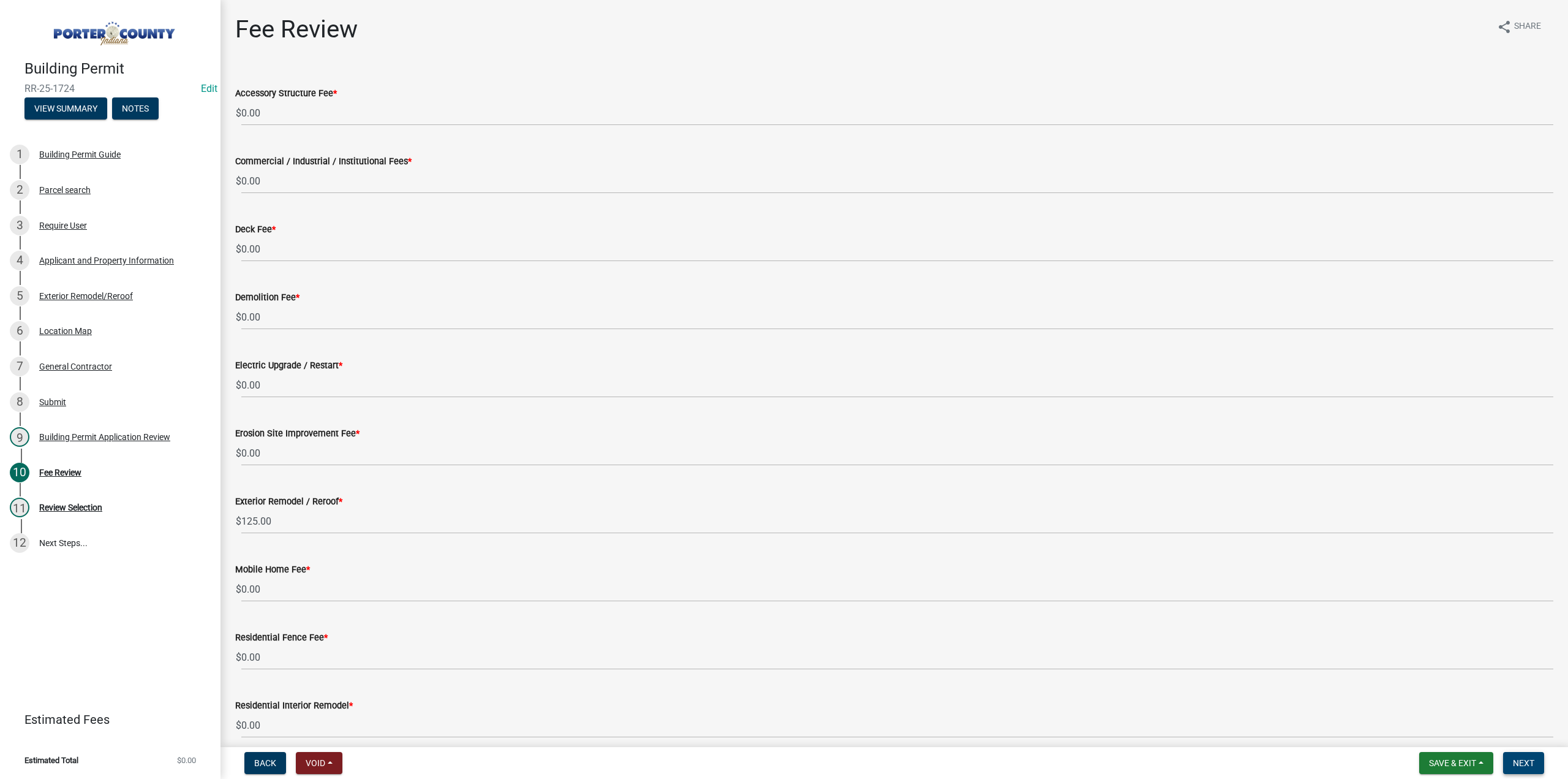
click at [1516, 765] on span "Next" at bounding box center [1523, 763] width 21 height 10
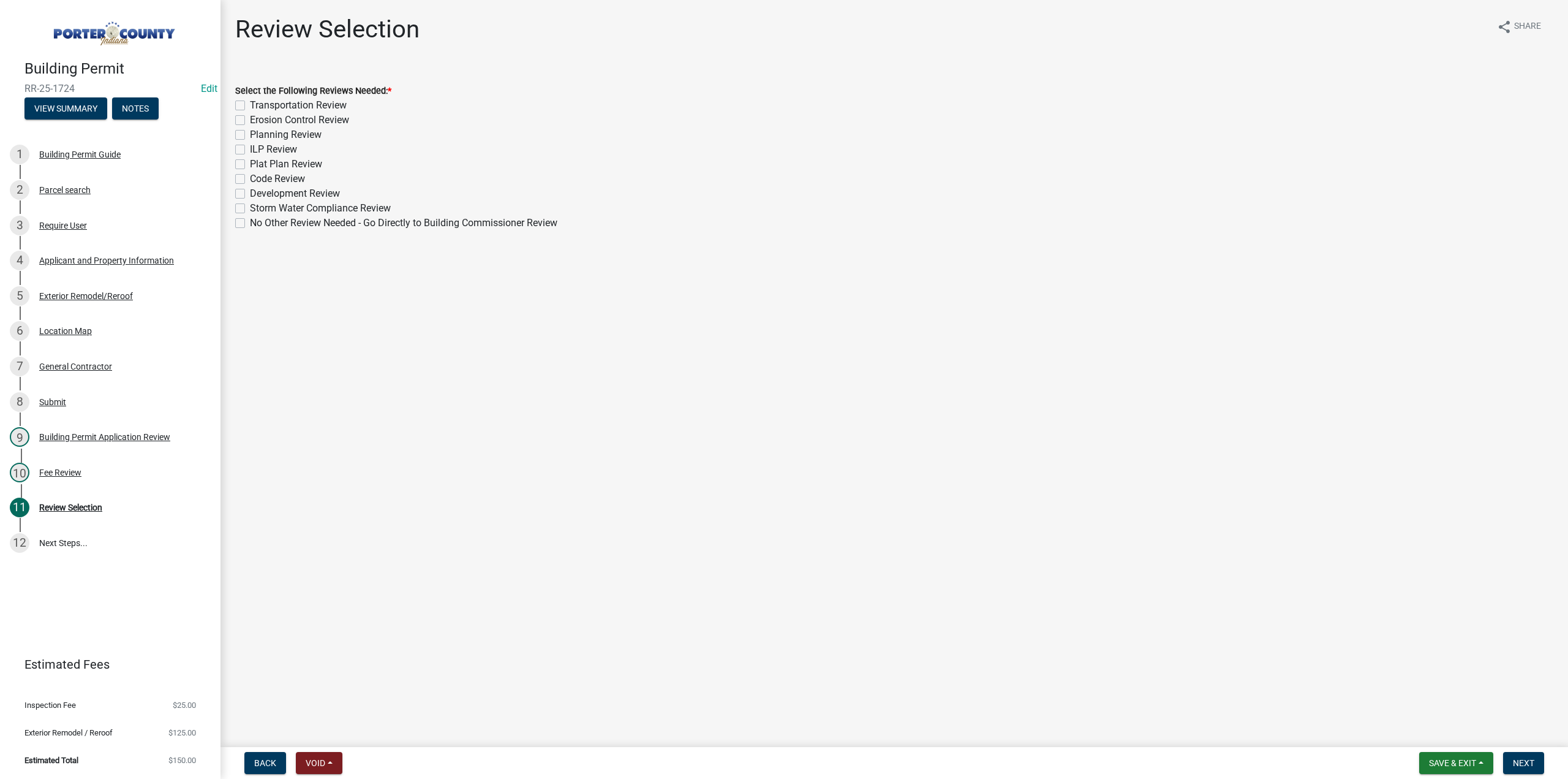
drag, startPoint x: 244, startPoint y: 227, endPoint x: 249, endPoint y: 232, distance: 7.1
click at [250, 227] on label "No Other Review Needed - Go Directly to Building Commissioner Review" at bounding box center [404, 223] width 308 height 15
click at [250, 224] on input "No Other Review Needed - Go Directly to Building Commissioner Review" at bounding box center [254, 219] width 8 height 8
checkbox input "true"
checkbox input "false"
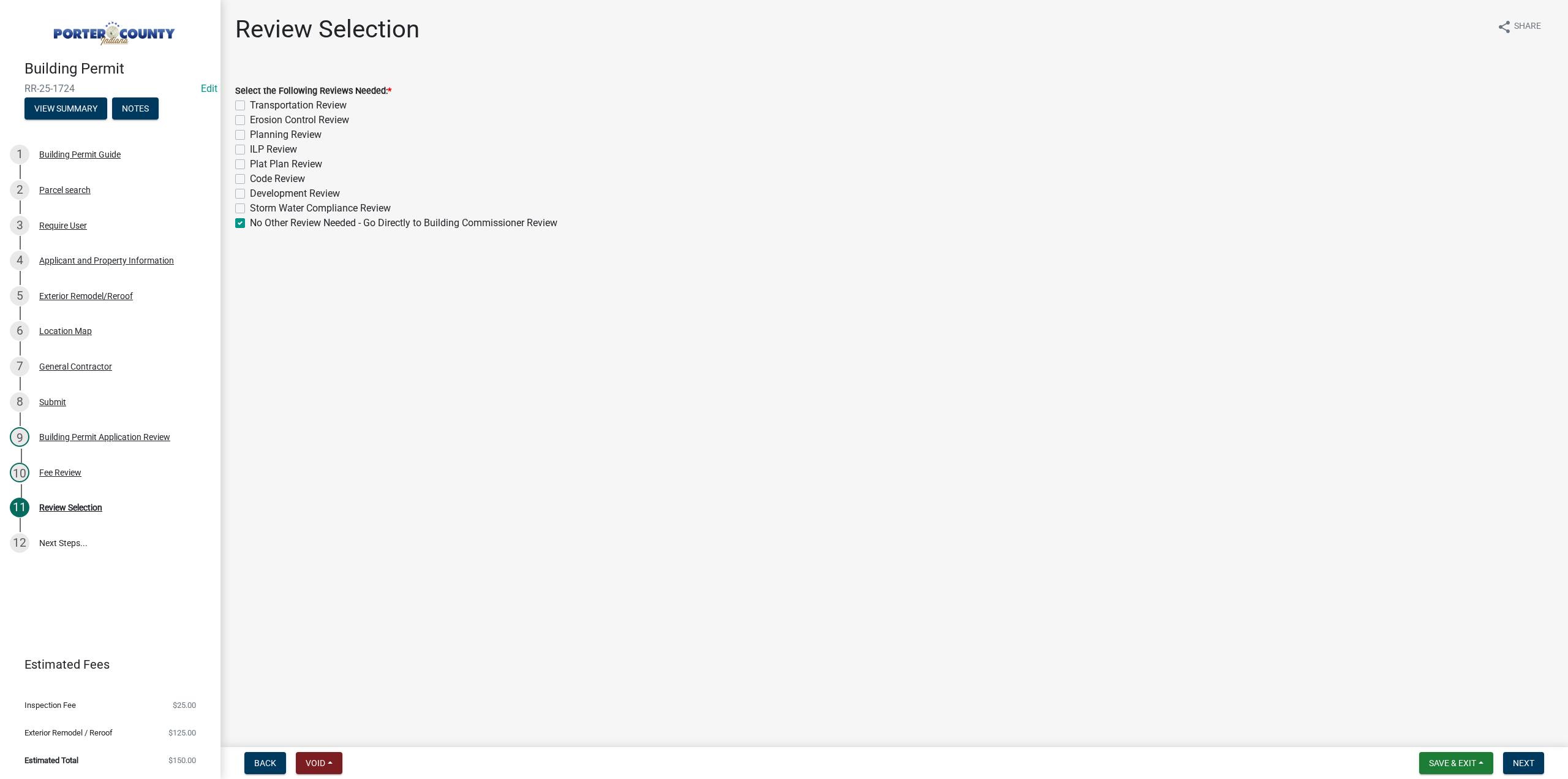
checkbox input "false"
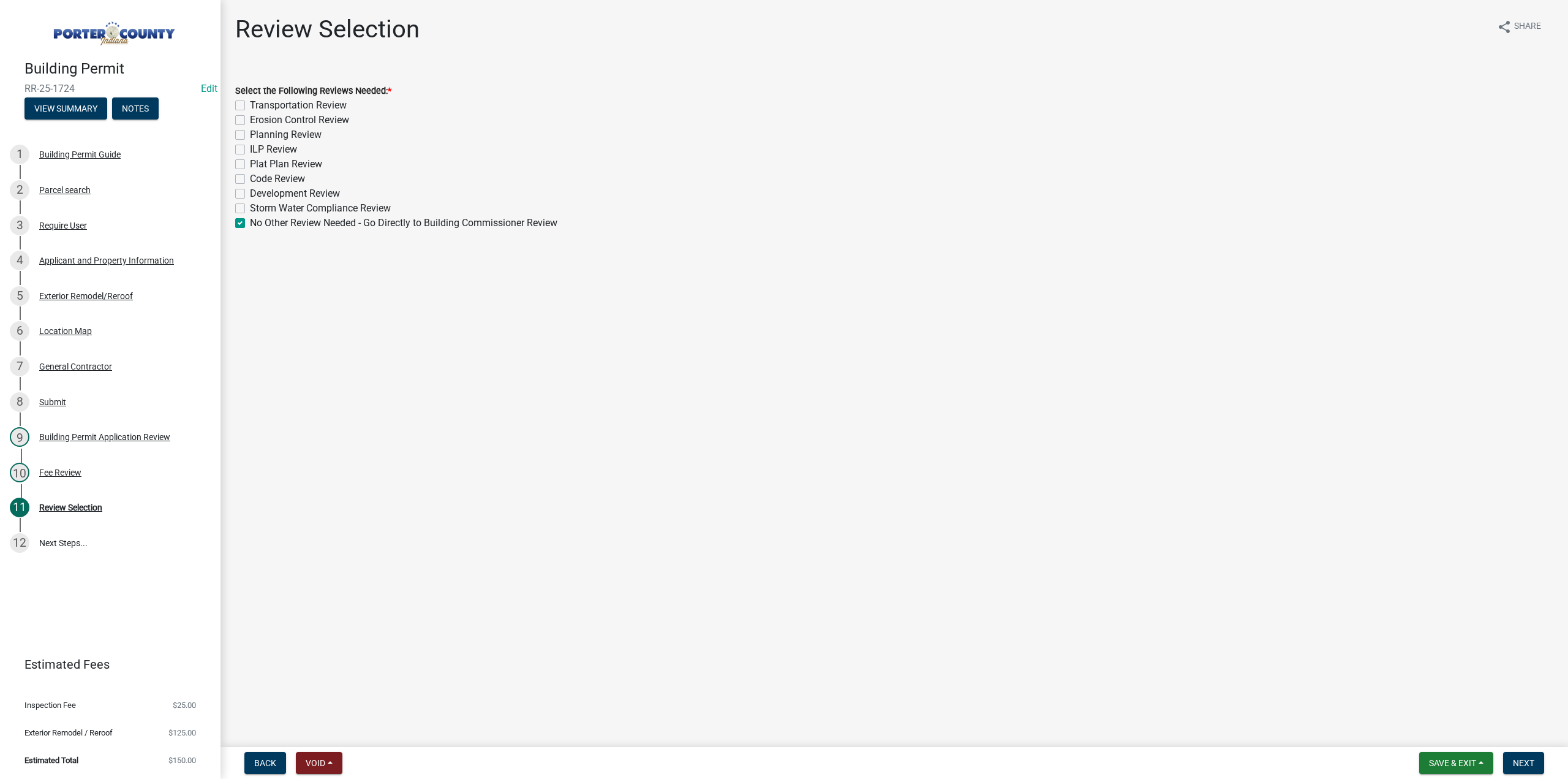
checkbox input "false"
checkbox input "true"
click at [1516, 763] on span "Next" at bounding box center [1523, 763] width 21 height 10
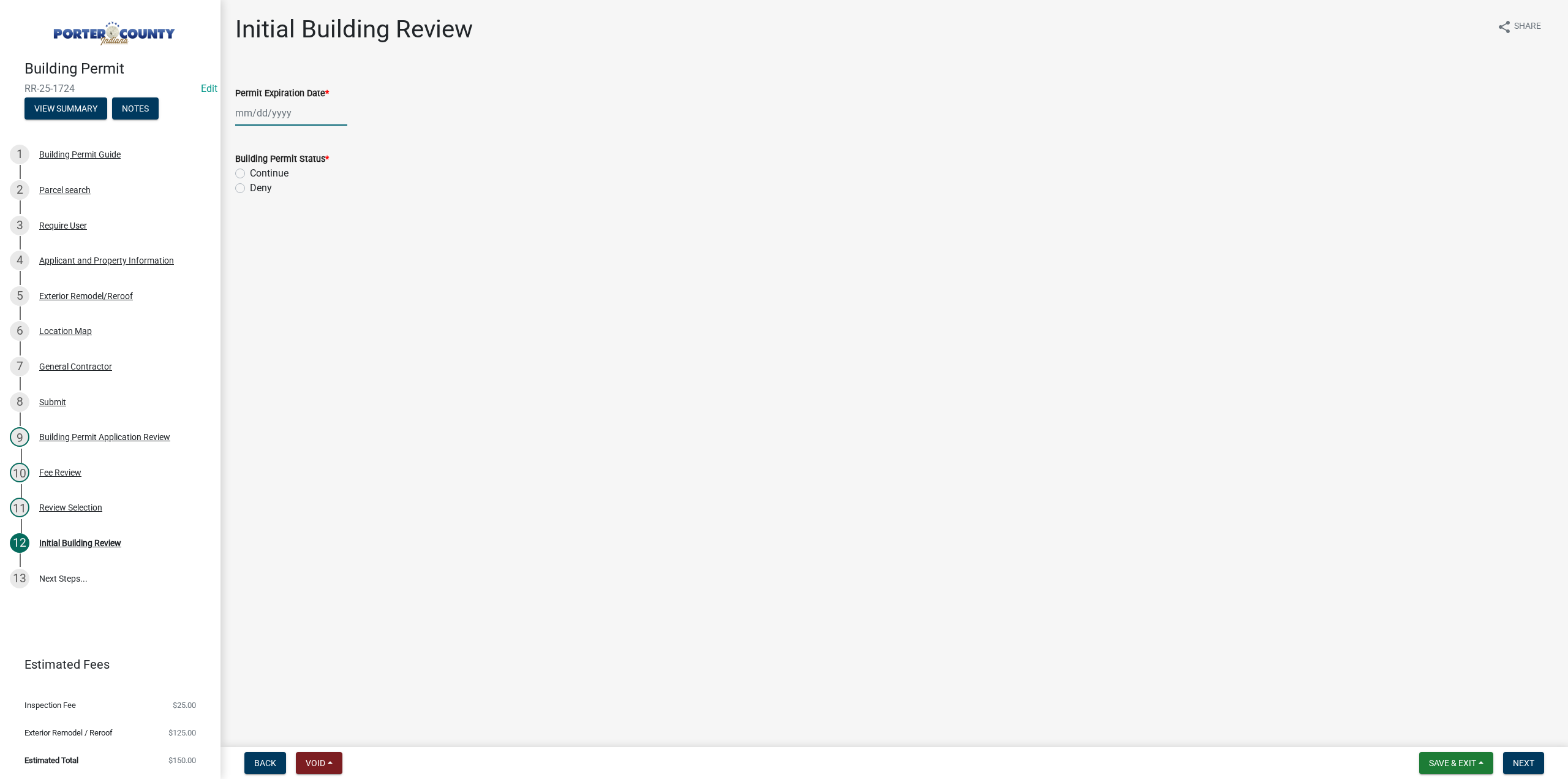
click at [267, 119] on div at bounding box center [291, 113] width 112 height 25
select select "9"
click at [326, 141] on select "1525 1526 1527 1528 1529 1530 1531 1532 1533 1534 1535 1536 1537 1538 1539 1540…" at bounding box center [332, 139] width 44 height 18
click at [326, 137] on select "1525 1526 1527 1528 1529 1530 1531 1532 1533 1534 1535 1536 1537 1538 1539 1540…" at bounding box center [332, 139] width 44 height 18
select select "2026"
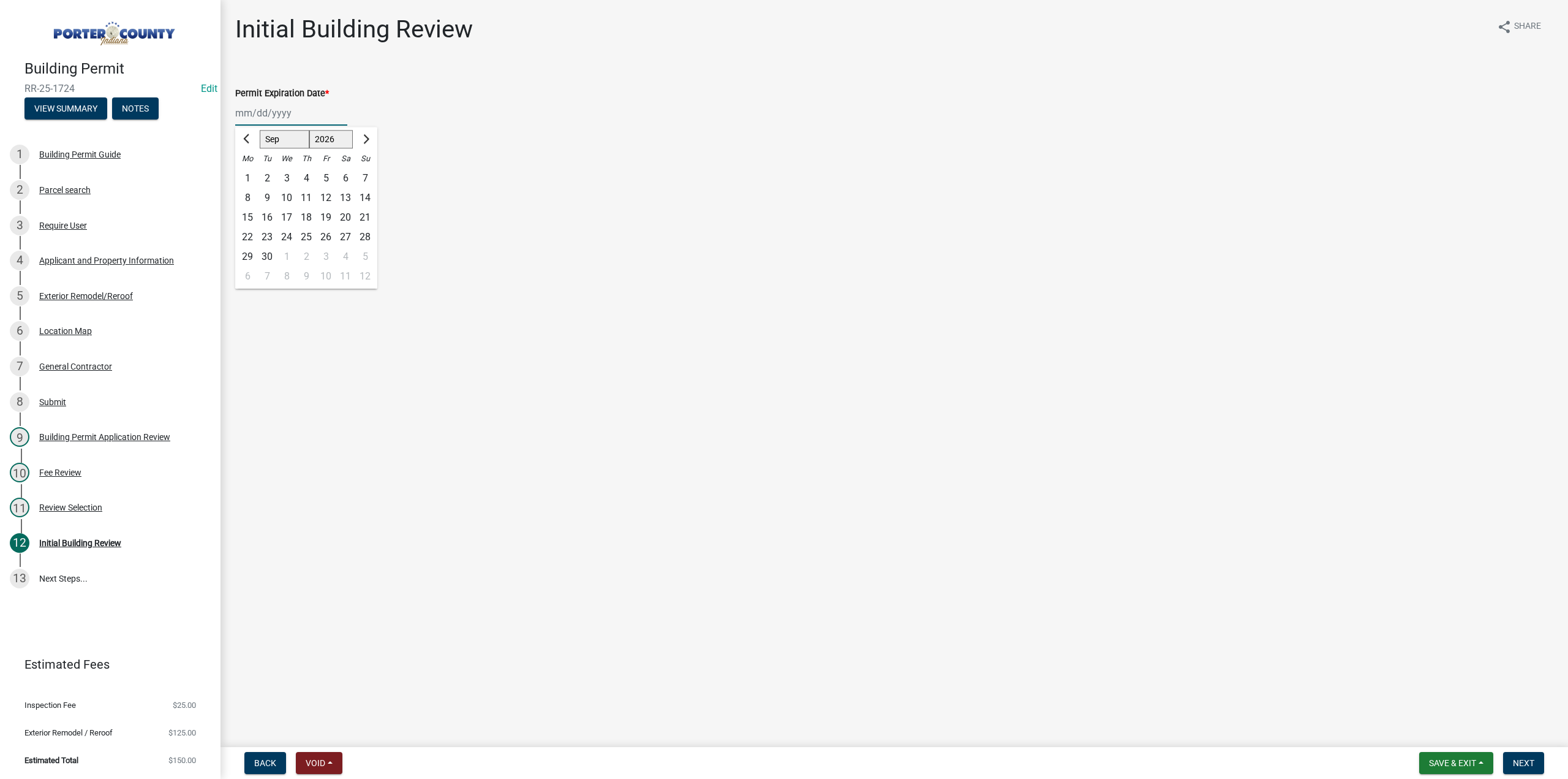
click at [310, 130] on select "1525 1526 1527 1528 1529 1530 1531 1532 1533 1534 1535 1536 1537 1538 1539 1540…" at bounding box center [332, 139] width 44 height 18
click at [284, 195] on div "9" at bounding box center [286, 197] width 19 height 19
type input "09/09/2026"
click at [250, 172] on label "Continue" at bounding box center [269, 173] width 38 height 15
click at [250, 172] on input "Continue" at bounding box center [254, 170] width 8 height 8
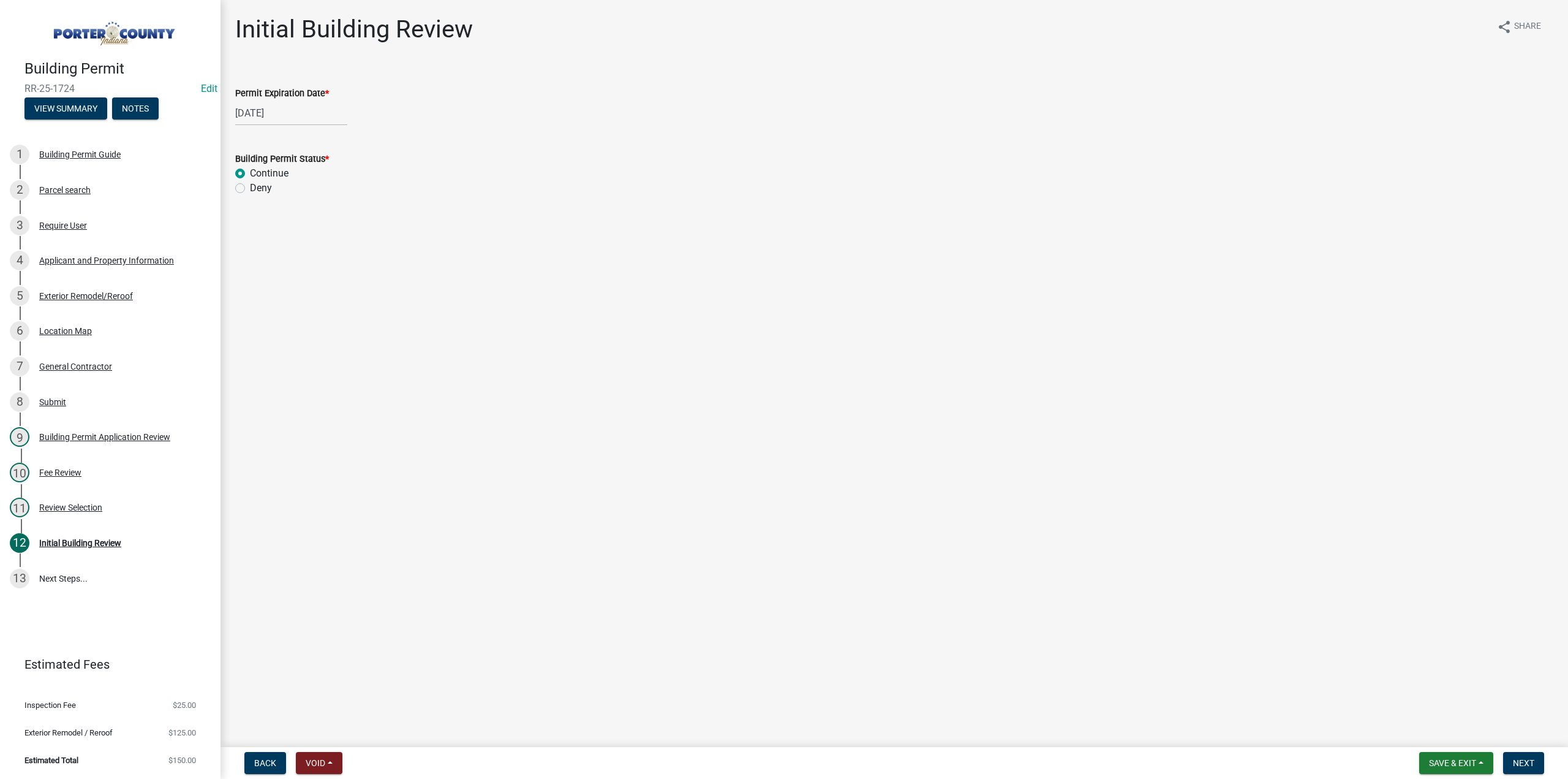
radio input "true"
click at [1523, 754] on button "Next" at bounding box center [1523, 763] width 41 height 22
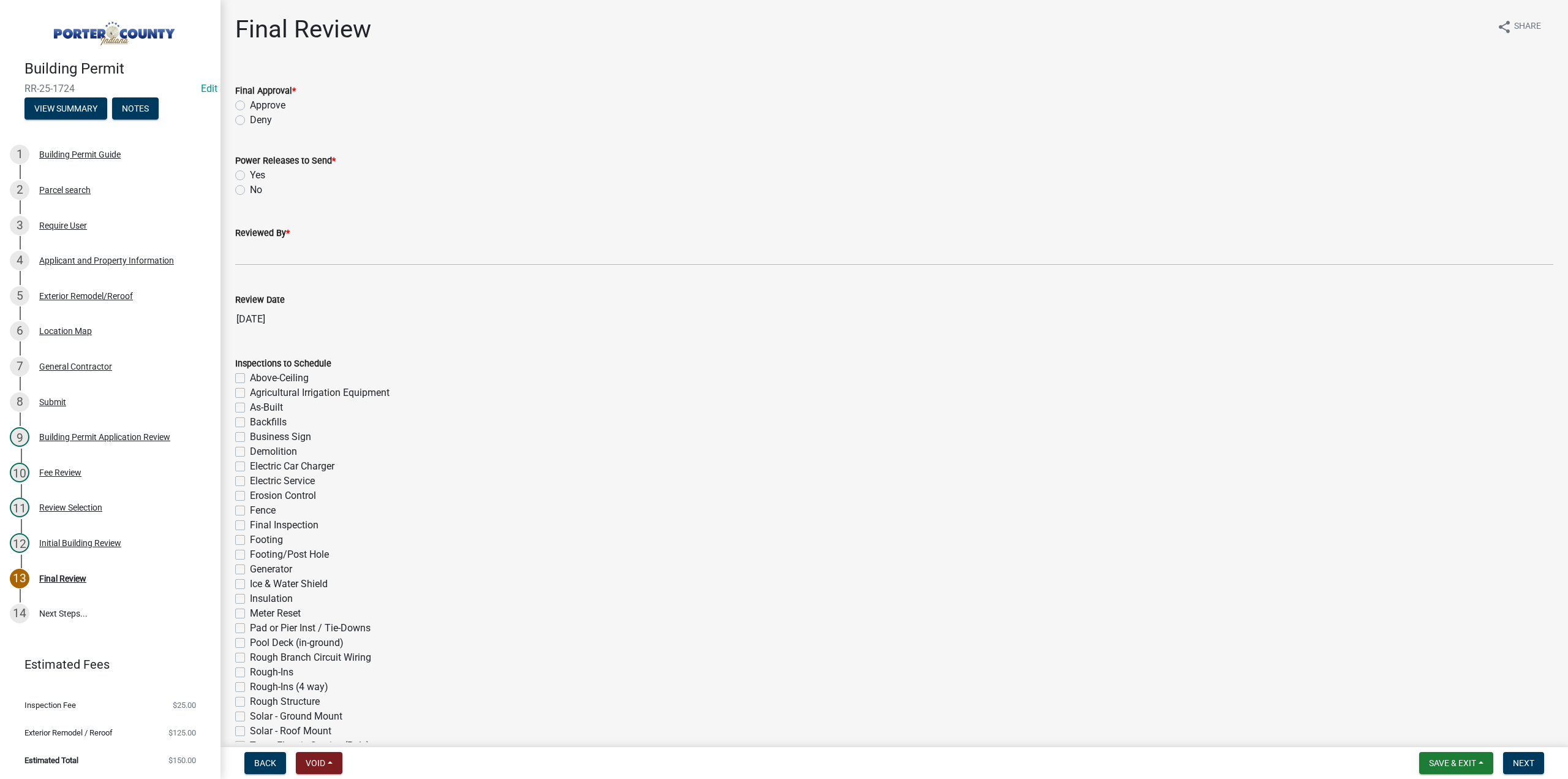
click at [250, 102] on label "Approve" at bounding box center [267, 105] width 36 height 15
click at [250, 102] on input "Approve" at bounding box center [254, 102] width 8 height 8
radio input "true"
click at [250, 192] on label "No" at bounding box center [256, 190] width 12 height 15
click at [250, 191] on input "No" at bounding box center [254, 186] width 8 height 8
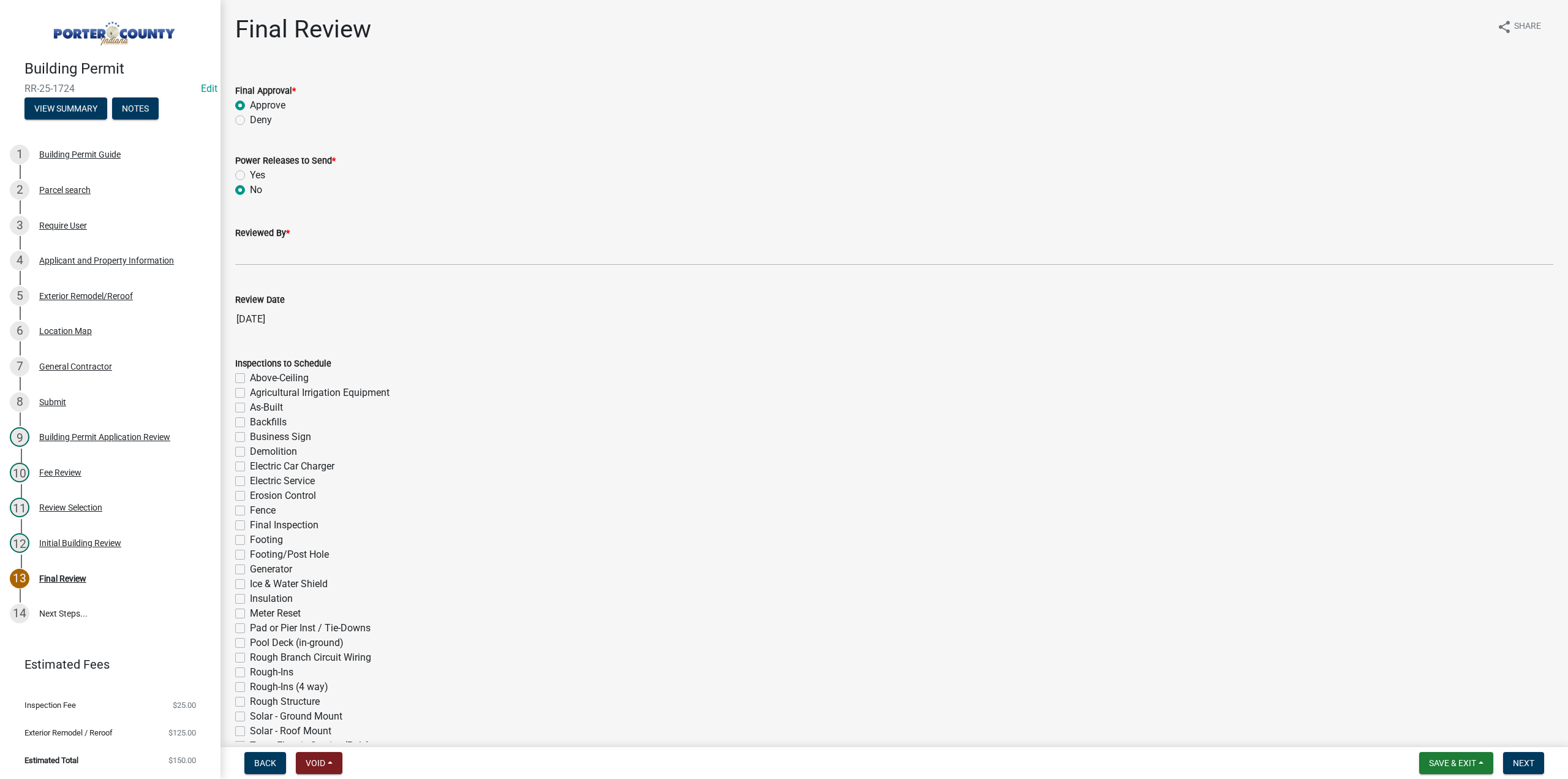
radio input "true"
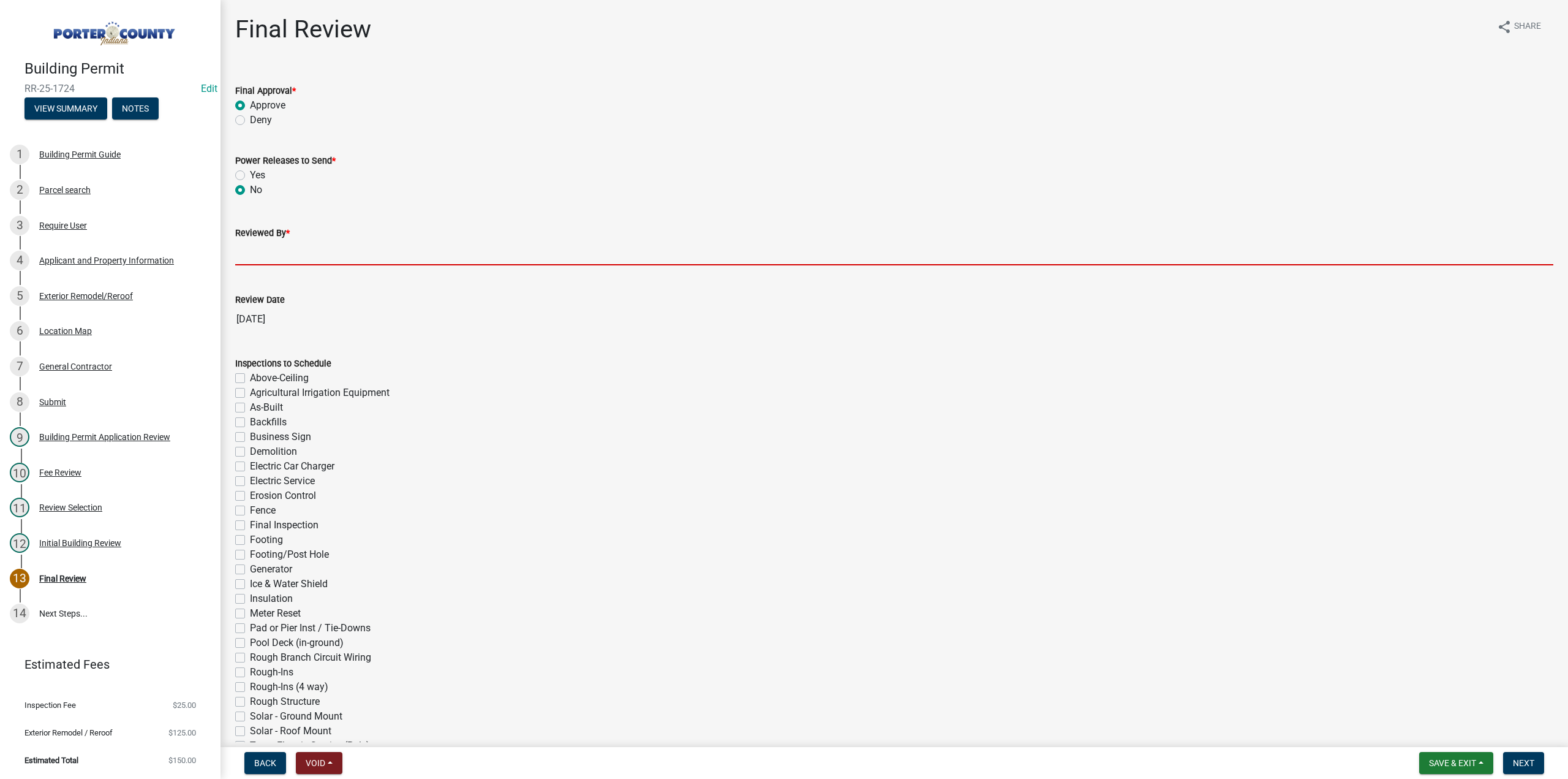
drag, startPoint x: 251, startPoint y: 240, endPoint x: 257, endPoint y: 249, distance: 10.8
click at [251, 242] on input "Reviewed By *" at bounding box center [894, 252] width 1318 height 25
type input "TT"
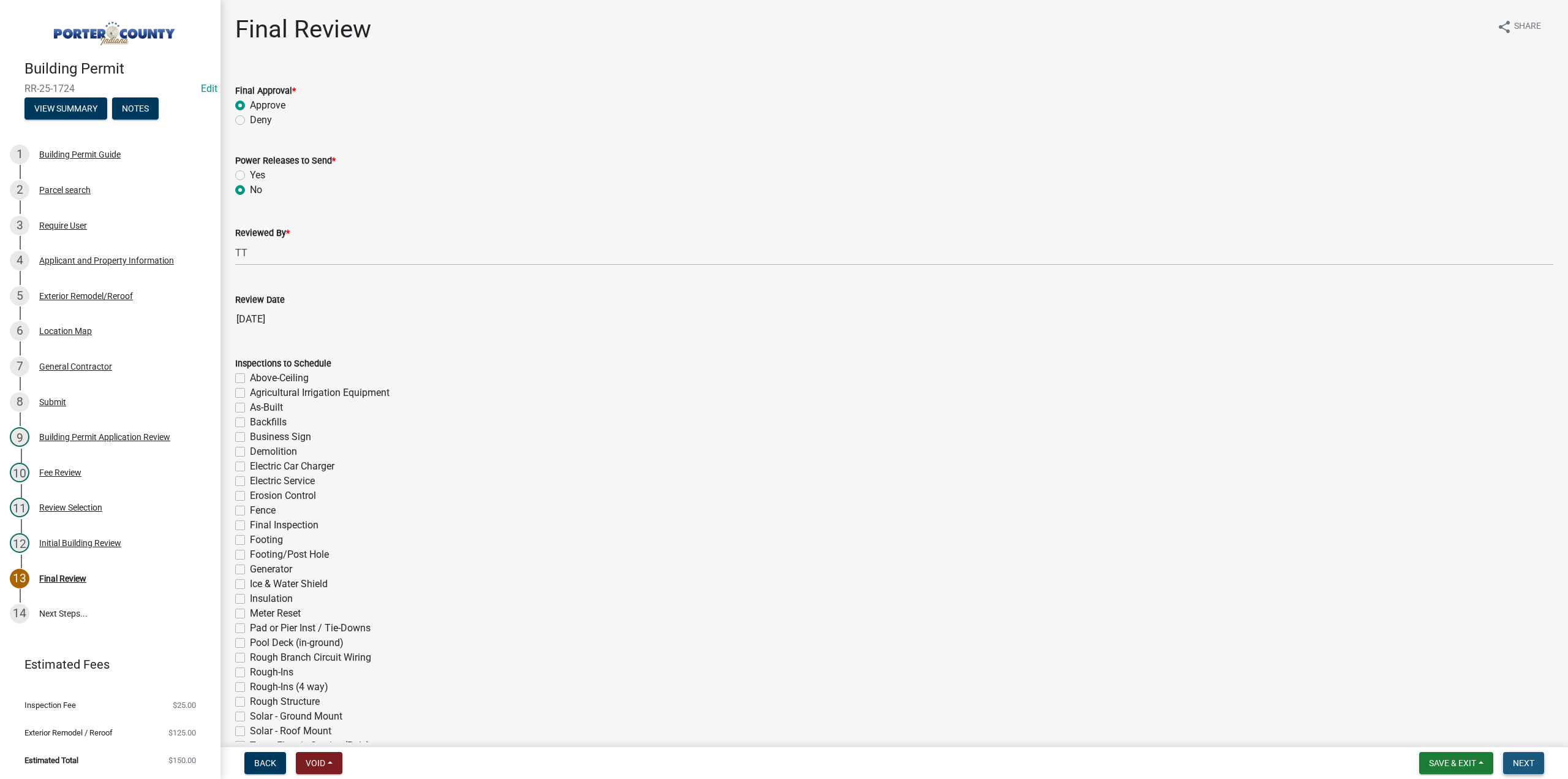
click at [1538, 763] on button "Next" at bounding box center [1523, 763] width 41 height 22
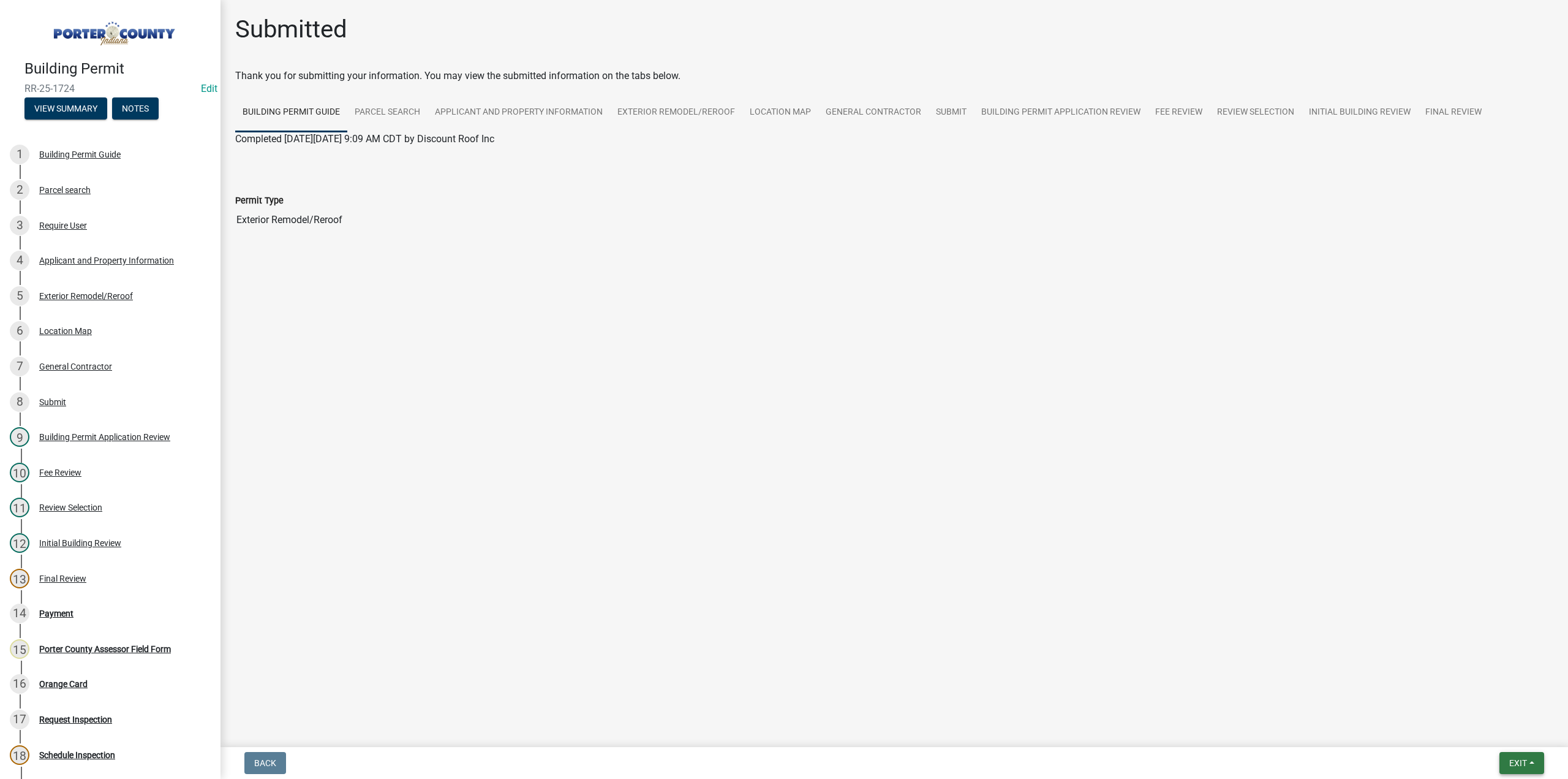
click at [1509, 763] on span "Exit" at bounding box center [1518, 763] width 17 height 10
click at [1480, 730] on button "Save & Exit" at bounding box center [1496, 731] width 98 height 29
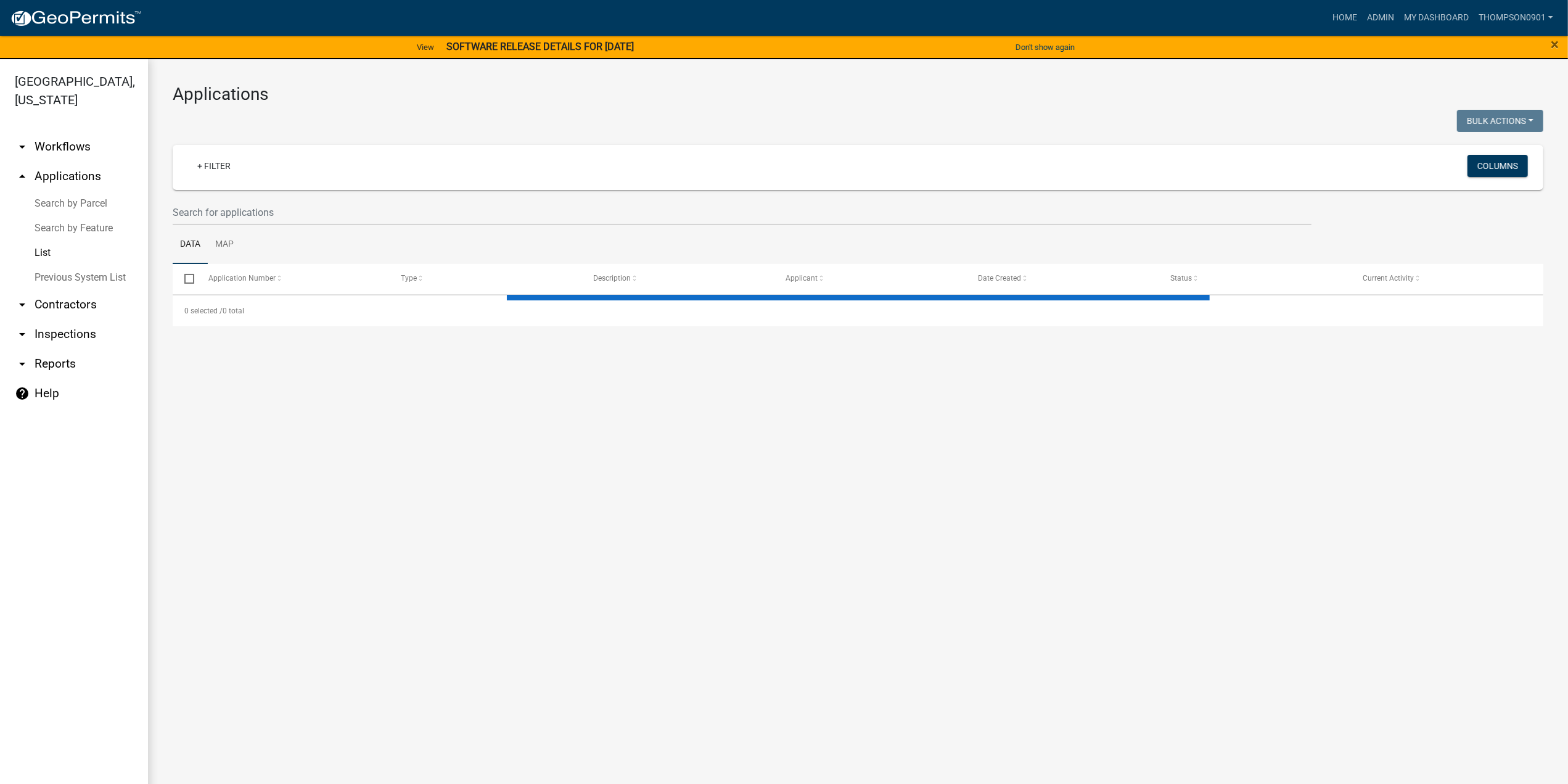
click at [38, 241] on link "List" at bounding box center [74, 253] width 148 height 25
select select "3: 100"
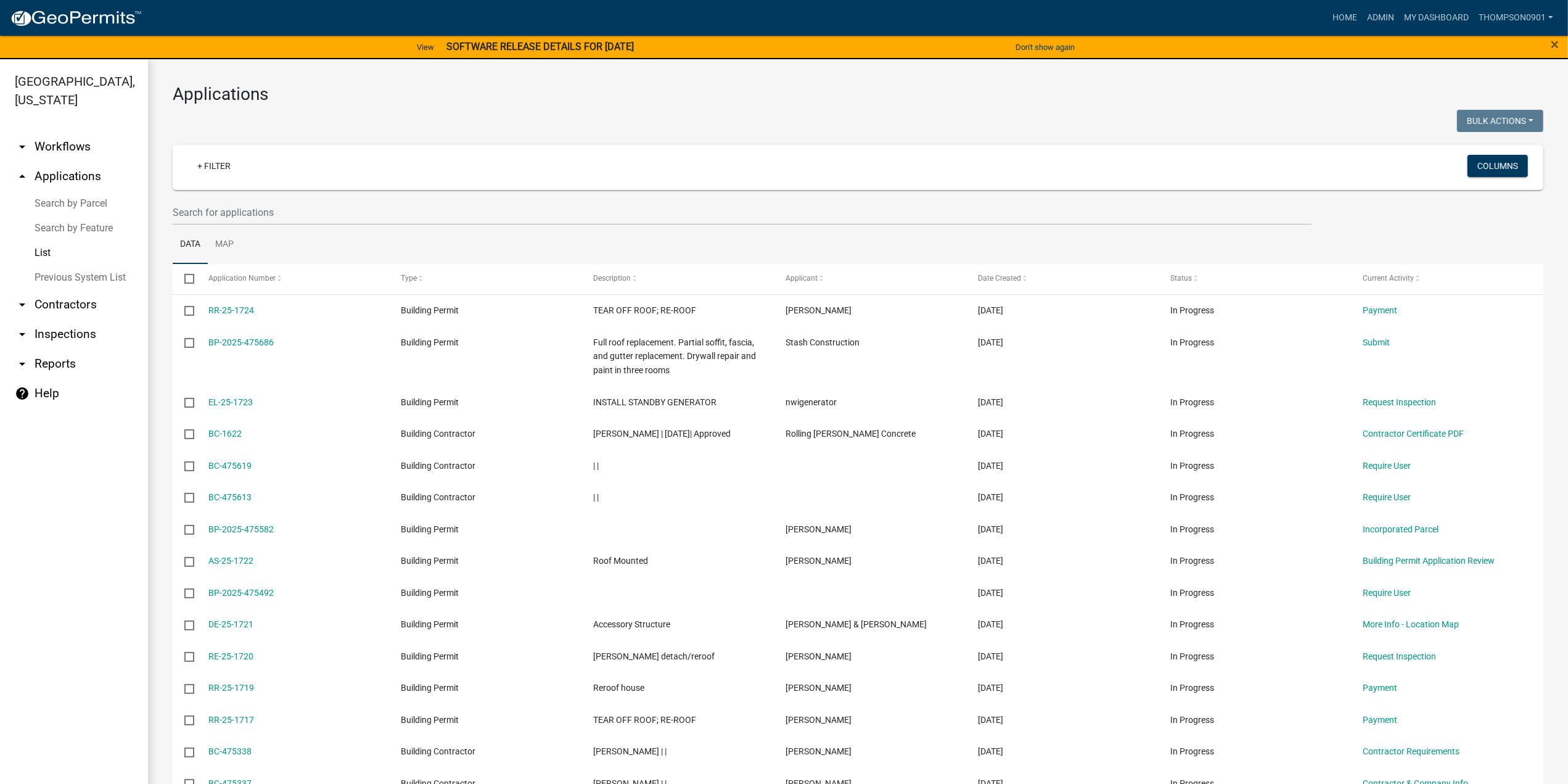
click at [68, 191] on link "Search by Parcel" at bounding box center [74, 203] width 148 height 25
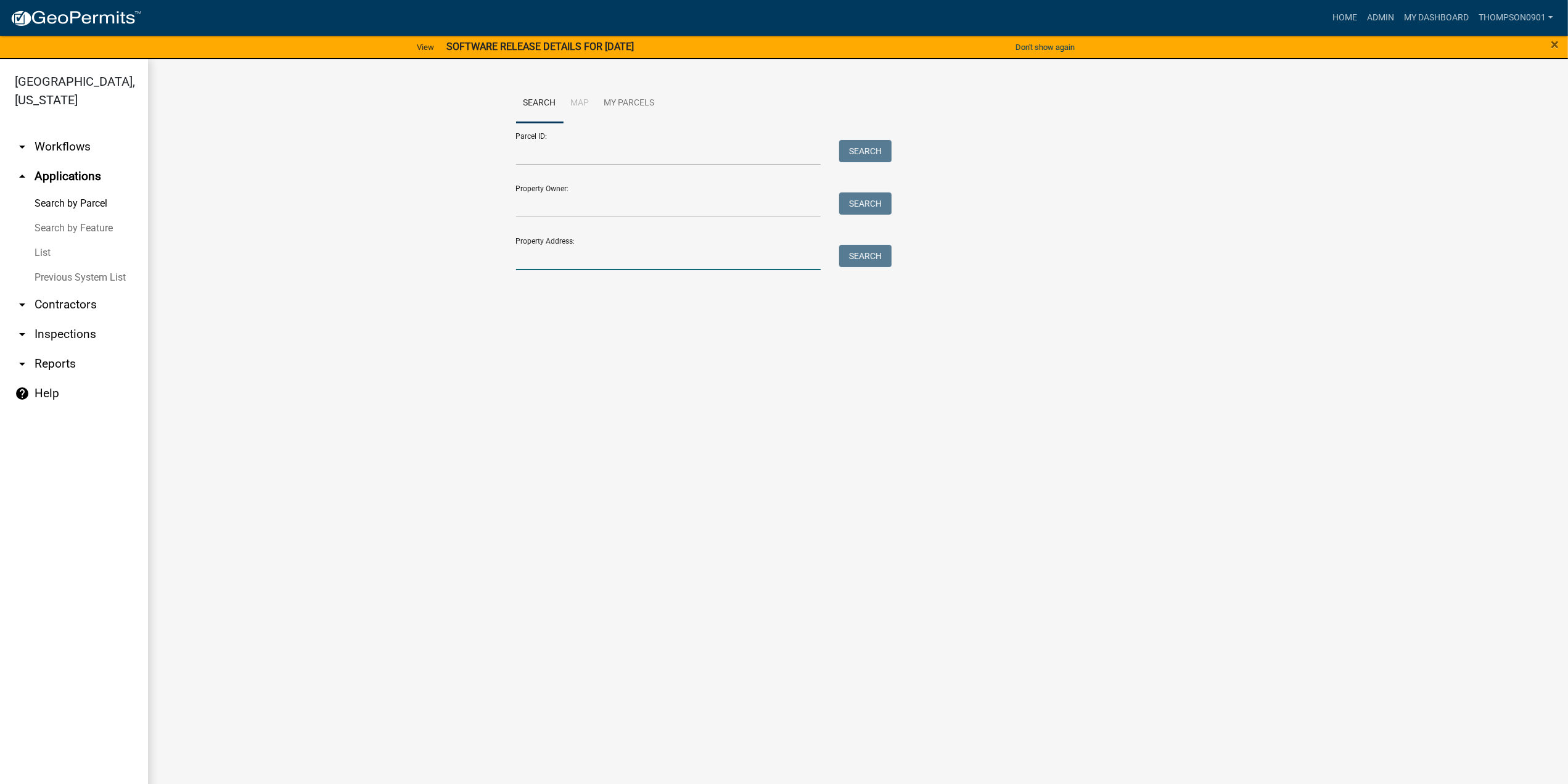
click at [654, 253] on input "Property Address:" at bounding box center [668, 257] width 305 height 25
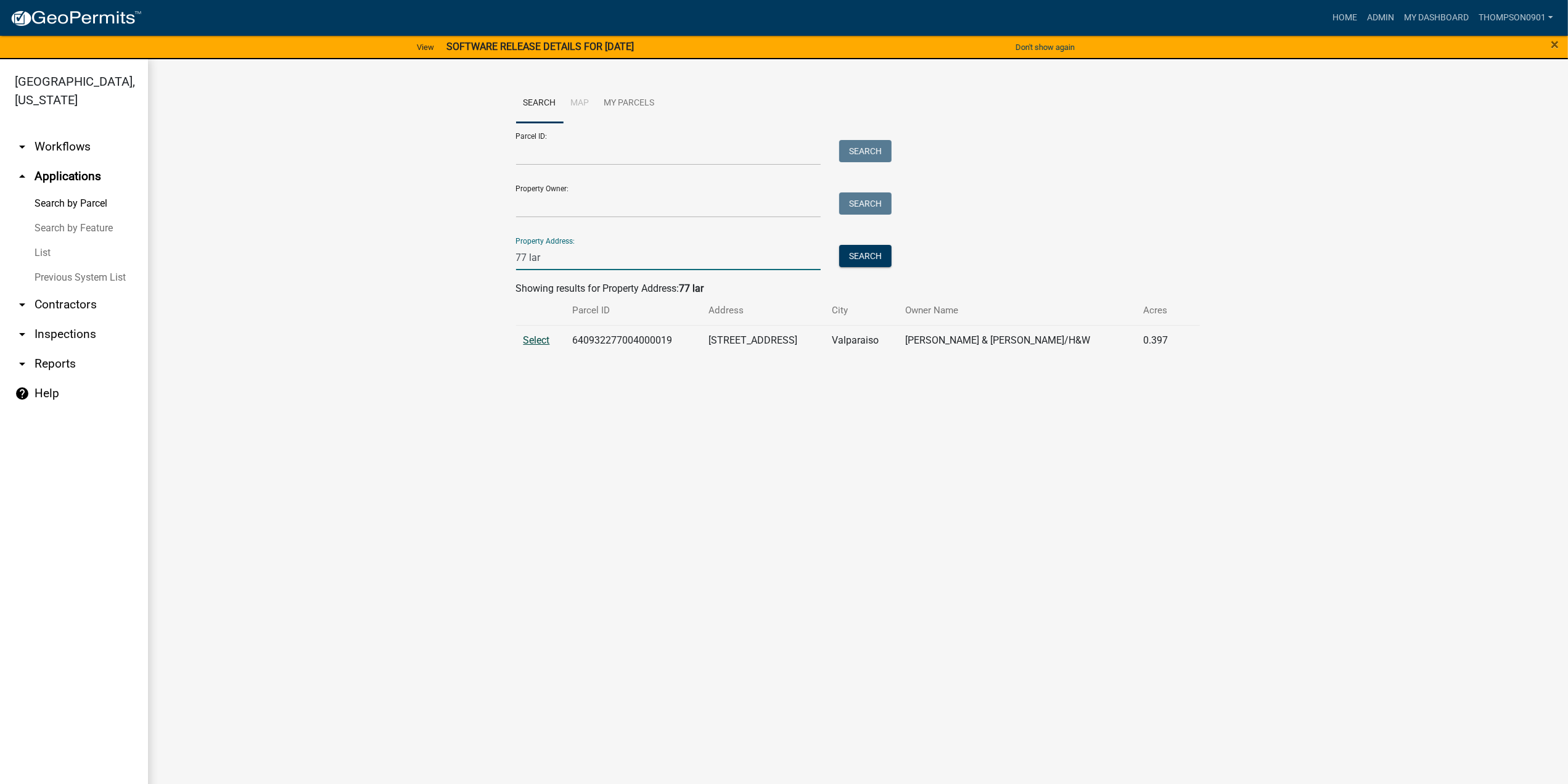
type input "77 lar"
click at [527, 340] on span "Select" at bounding box center [536, 339] width 27 height 12
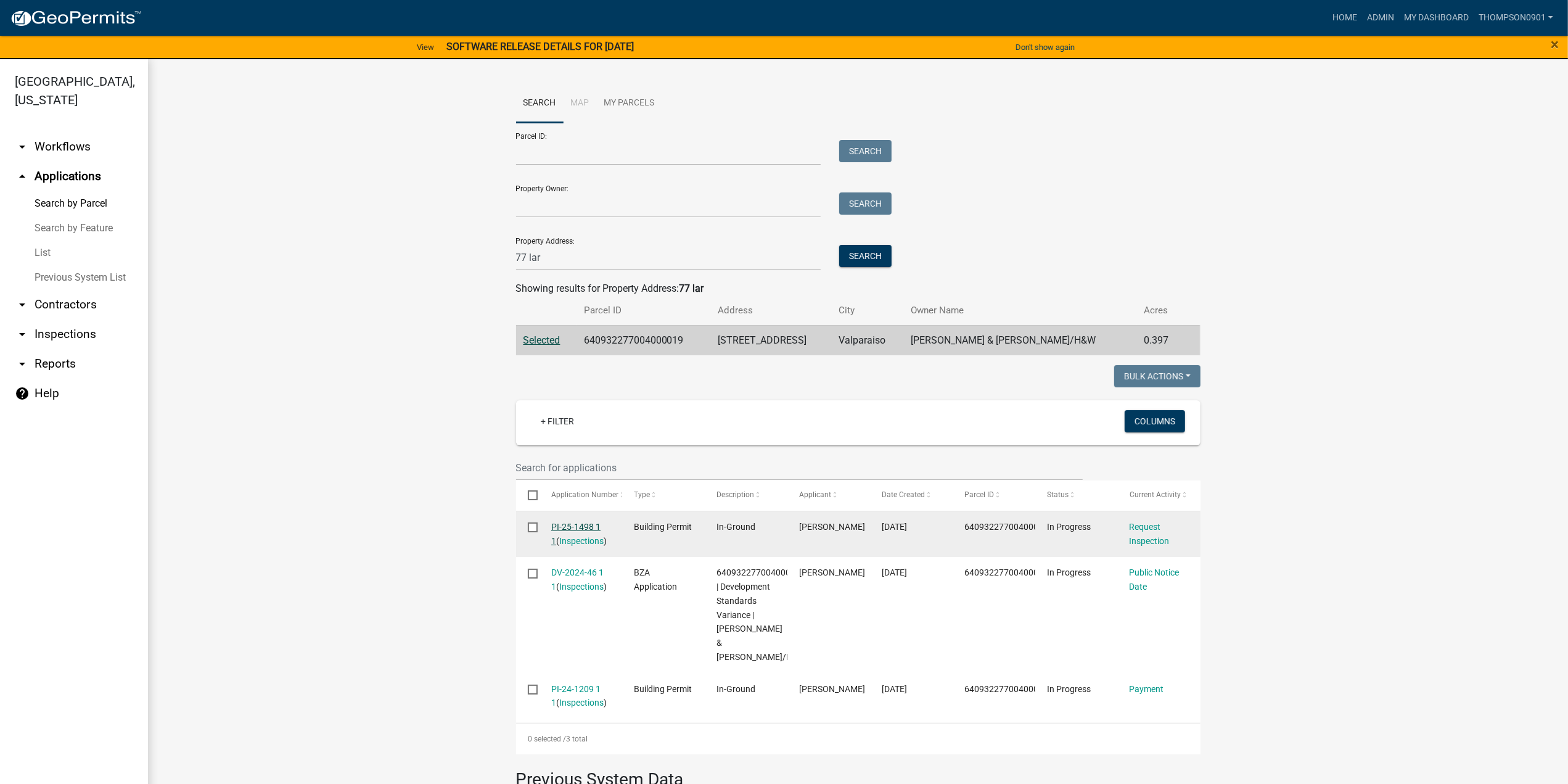
click at [576, 528] on link "PI-25-1498 1 1" at bounding box center [576, 534] width 50 height 24
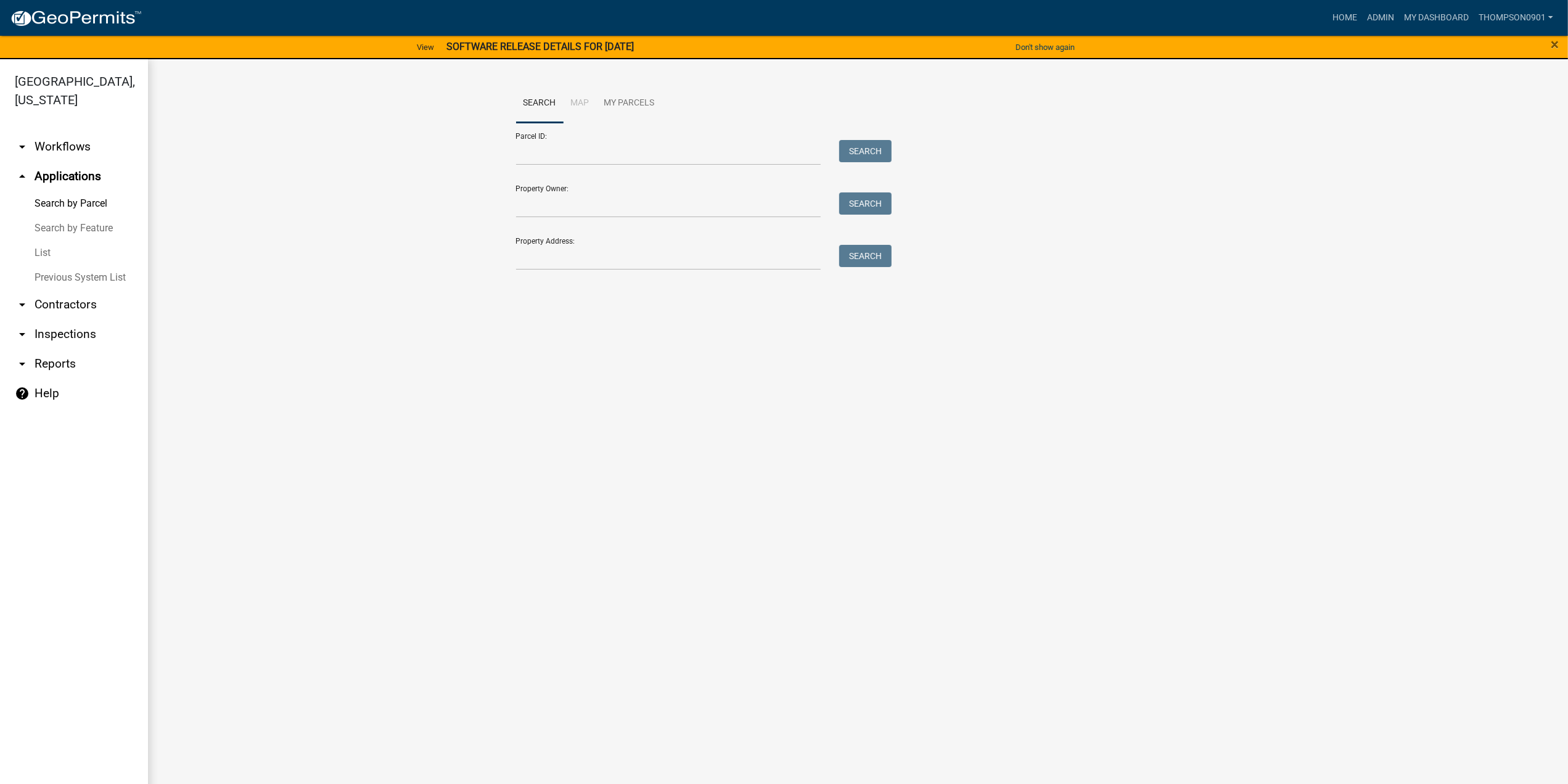
drag, startPoint x: 647, startPoint y: 240, endPoint x: 640, endPoint y: 256, distance: 17.5
click at [640, 256] on div "Property Address: Search" at bounding box center [701, 249] width 370 height 42
click at [639, 255] on input "Property Address:" at bounding box center [668, 257] width 305 height 25
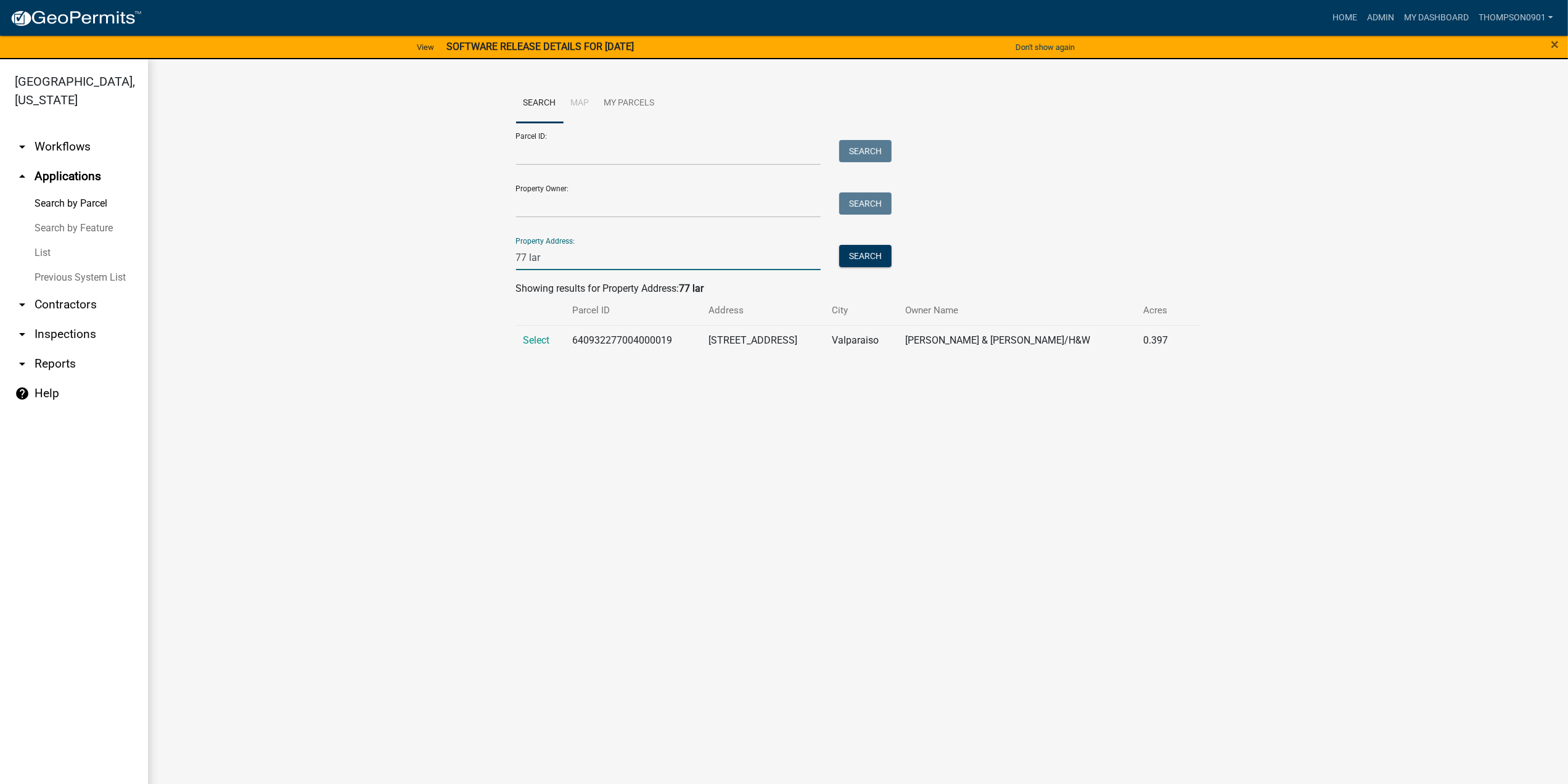
type input "77 lar"
click at [540, 346] on td "Select" at bounding box center [541, 339] width 50 height 30
click at [541, 341] on span "Select" at bounding box center [536, 339] width 27 height 12
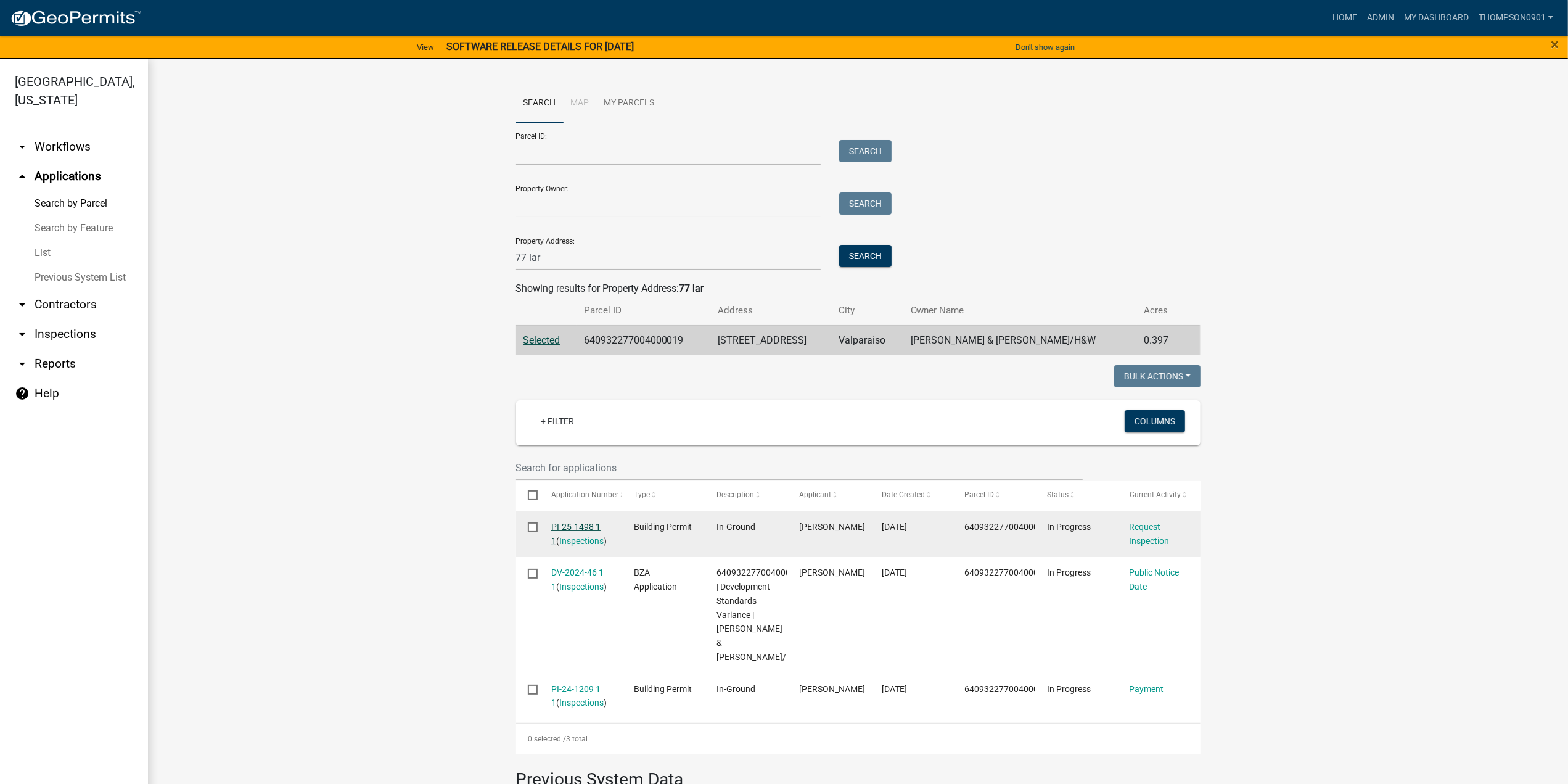
click at [555, 529] on link "PI-25-1498 1 1" at bounding box center [576, 534] width 50 height 24
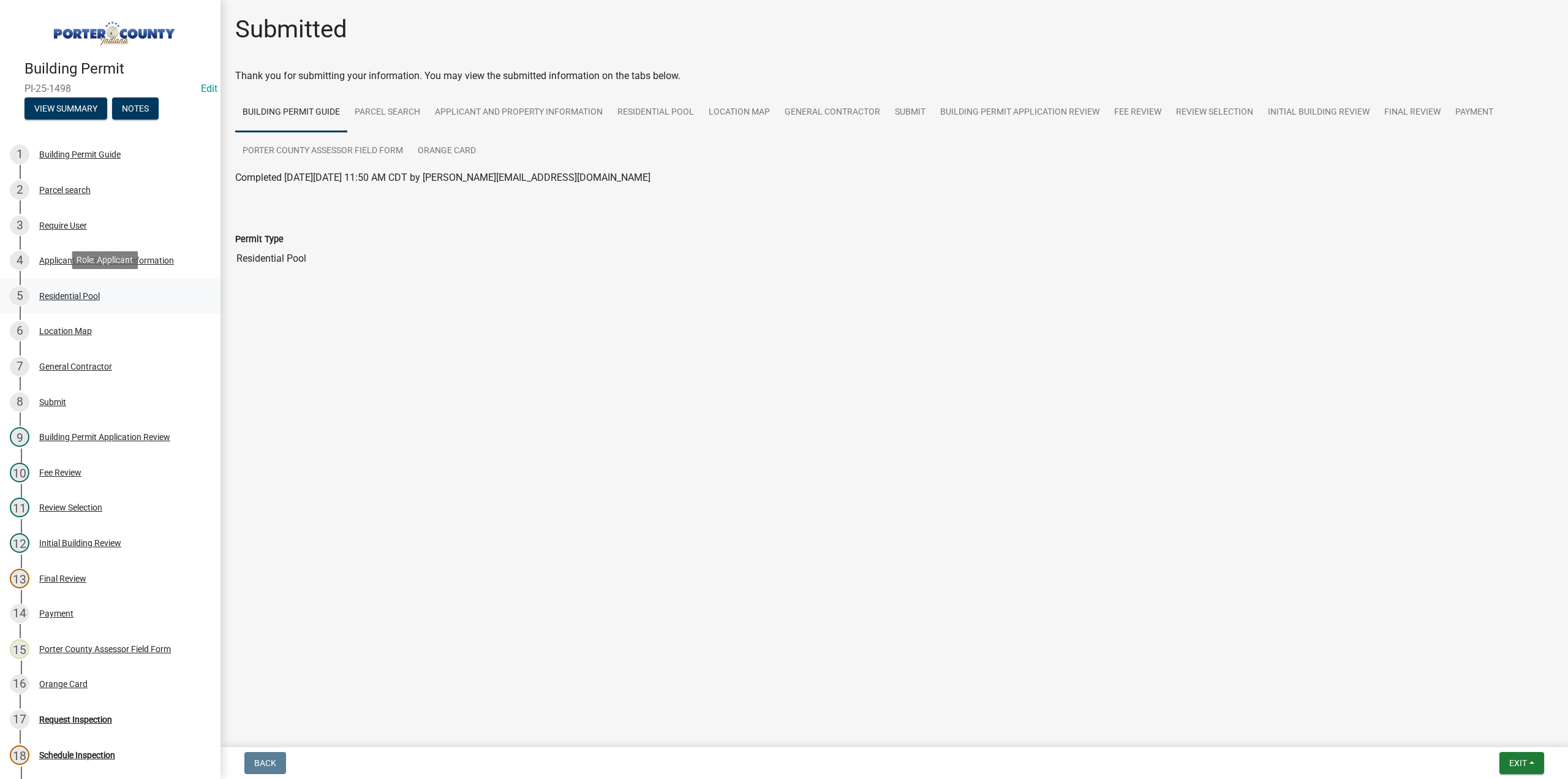
click at [70, 291] on div "Residential Pool" at bounding box center [70, 295] width 60 height 8
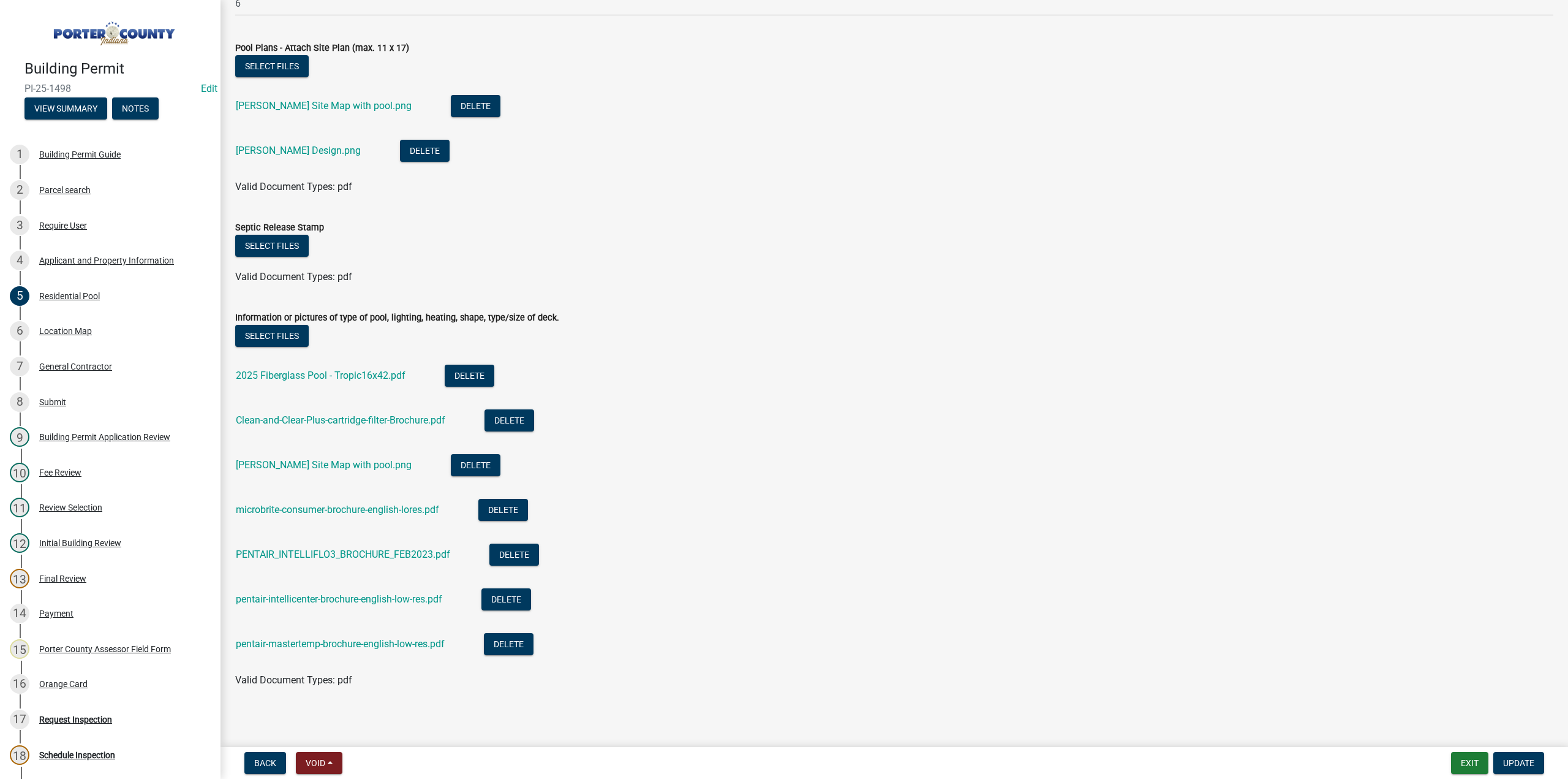
scroll to position [1234, 0]
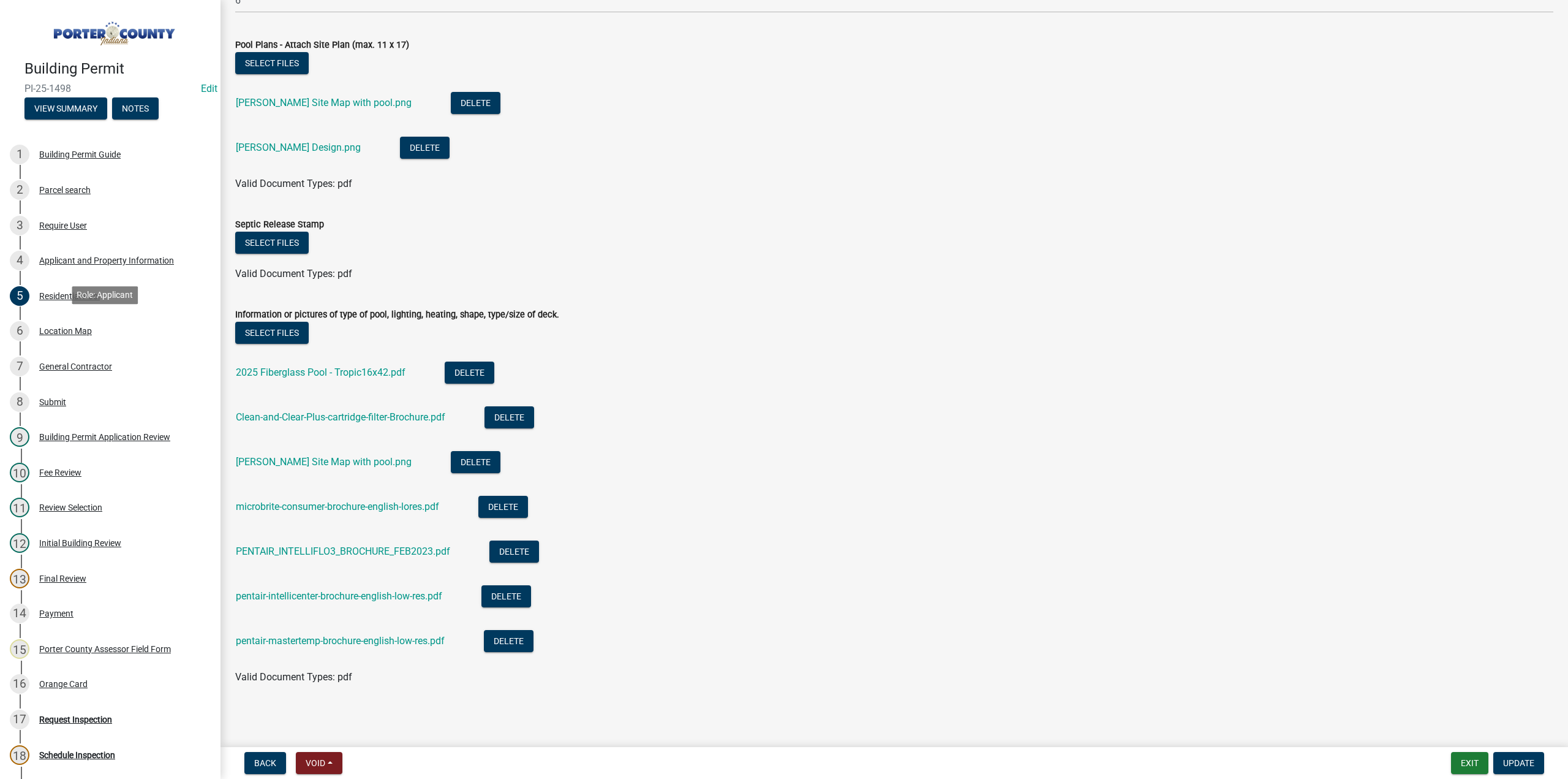
click at [84, 326] on div "Location Map" at bounding box center [66, 330] width 53 height 8
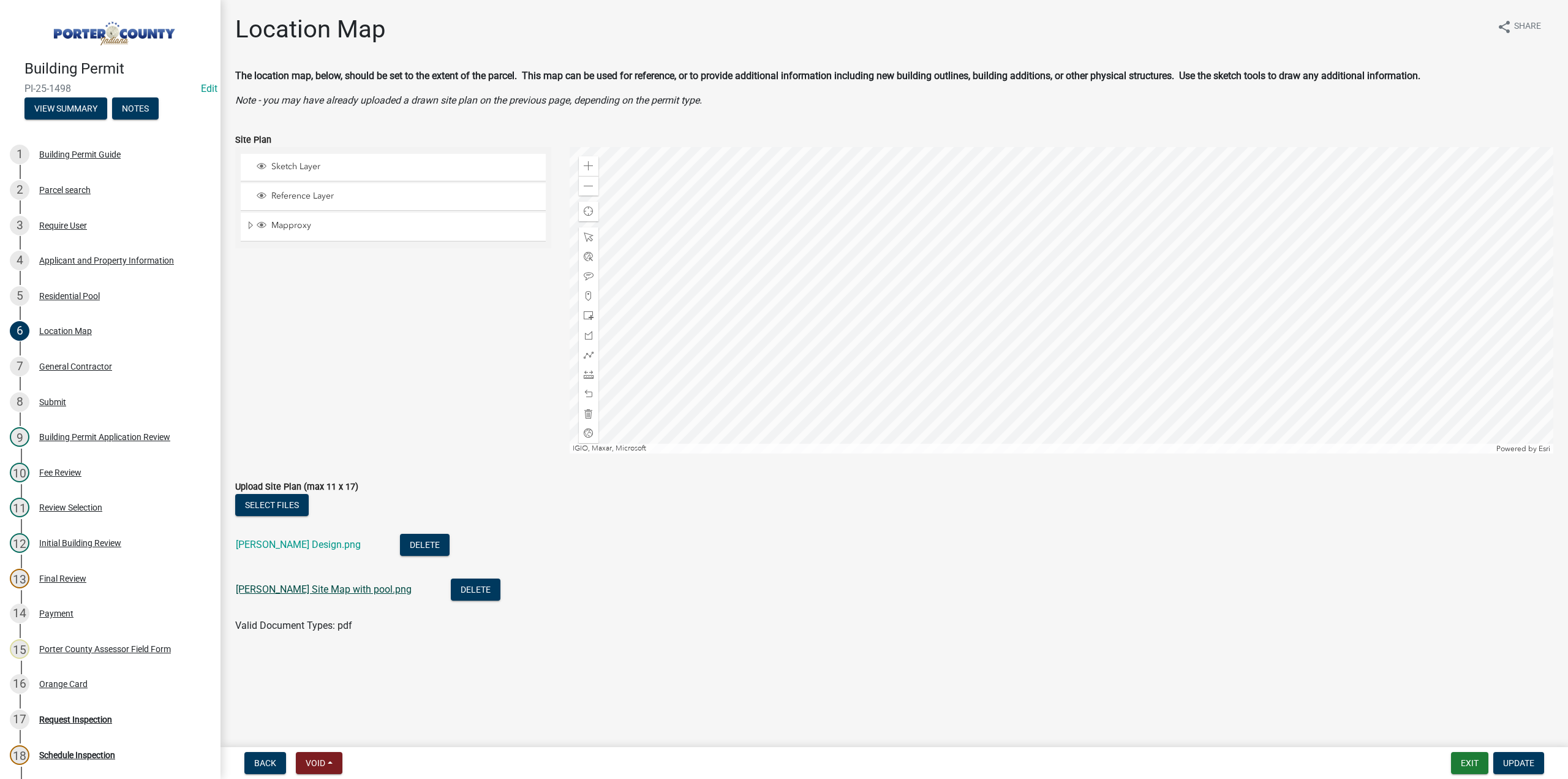
click at [334, 586] on link "Gutwein Site Map with pool.png" at bounding box center [323, 589] width 176 height 12
click at [307, 547] on link "Gutwein Design.png" at bounding box center [298, 544] width 125 height 12
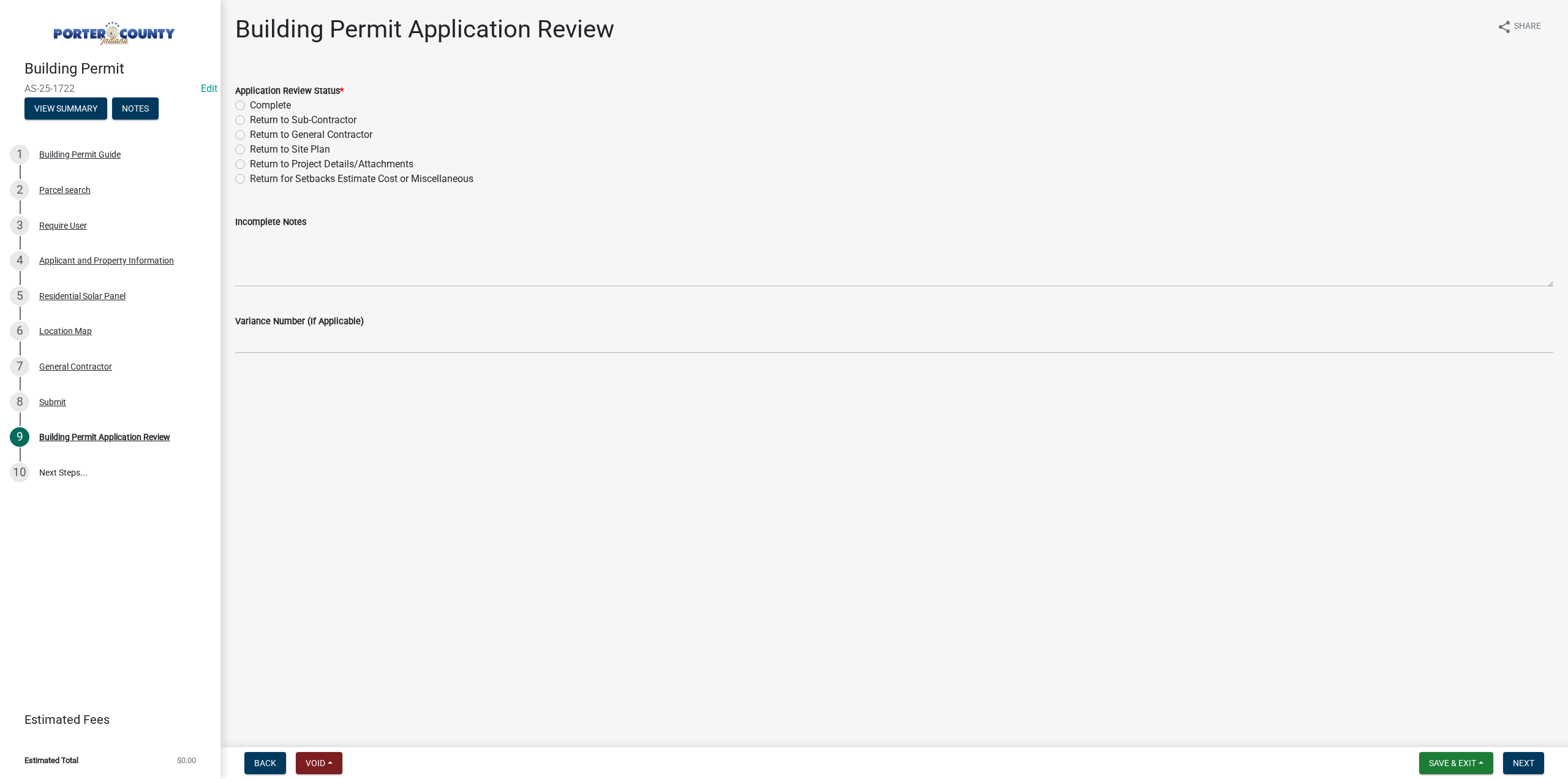
click at [250, 164] on label "Return to Project Details/Attachments" at bounding box center [332, 164] width 164 height 15
click at [250, 164] on input "Return to Project Details/Attachments" at bounding box center [254, 160] width 8 height 8
radio input "true"
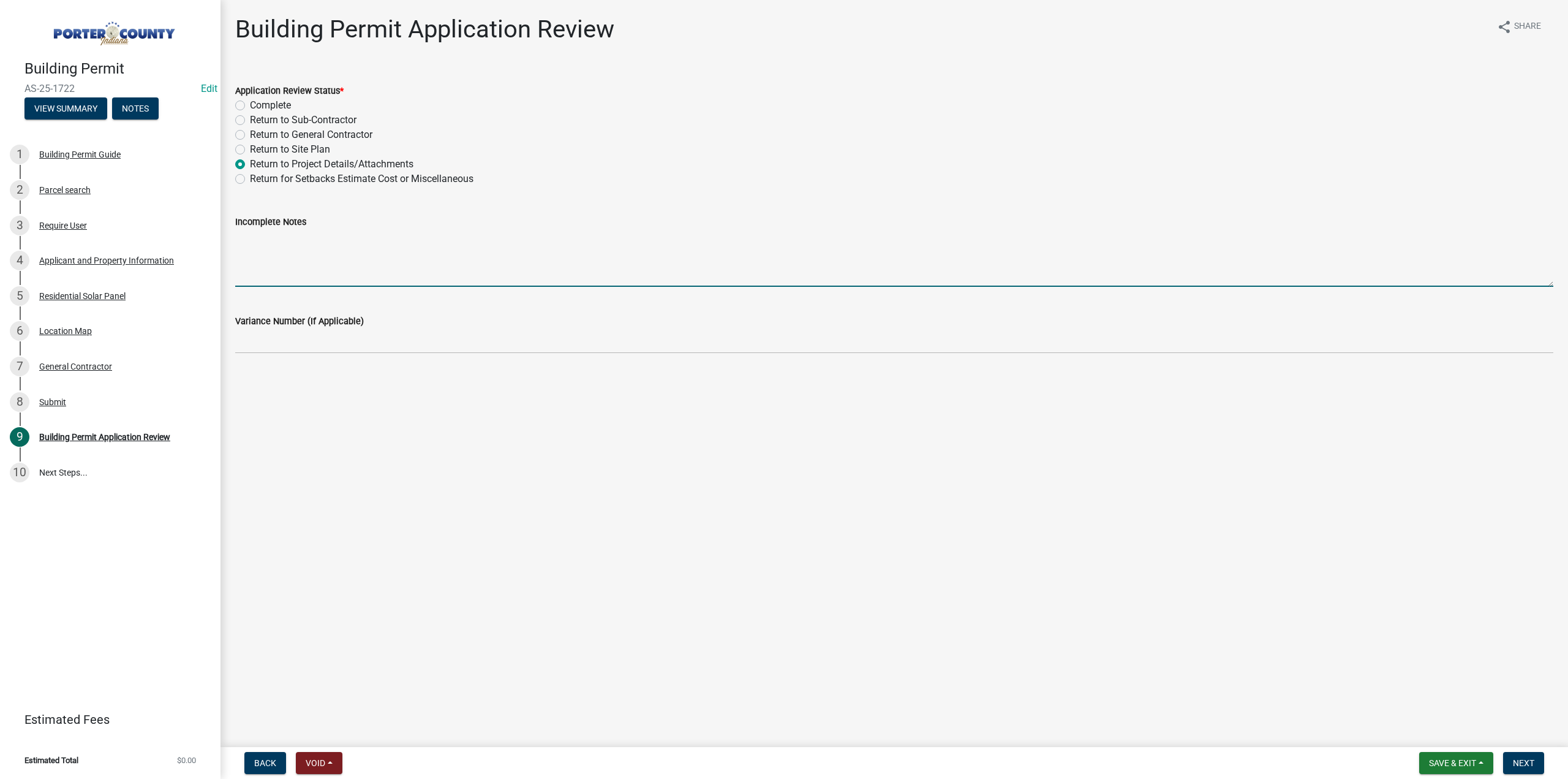
click at [277, 253] on textarea "Incomplete Notes" at bounding box center [894, 258] width 1318 height 58
paste textarea "The site plan is indicating an 18 inch emergency access at the peak. This shoul…"
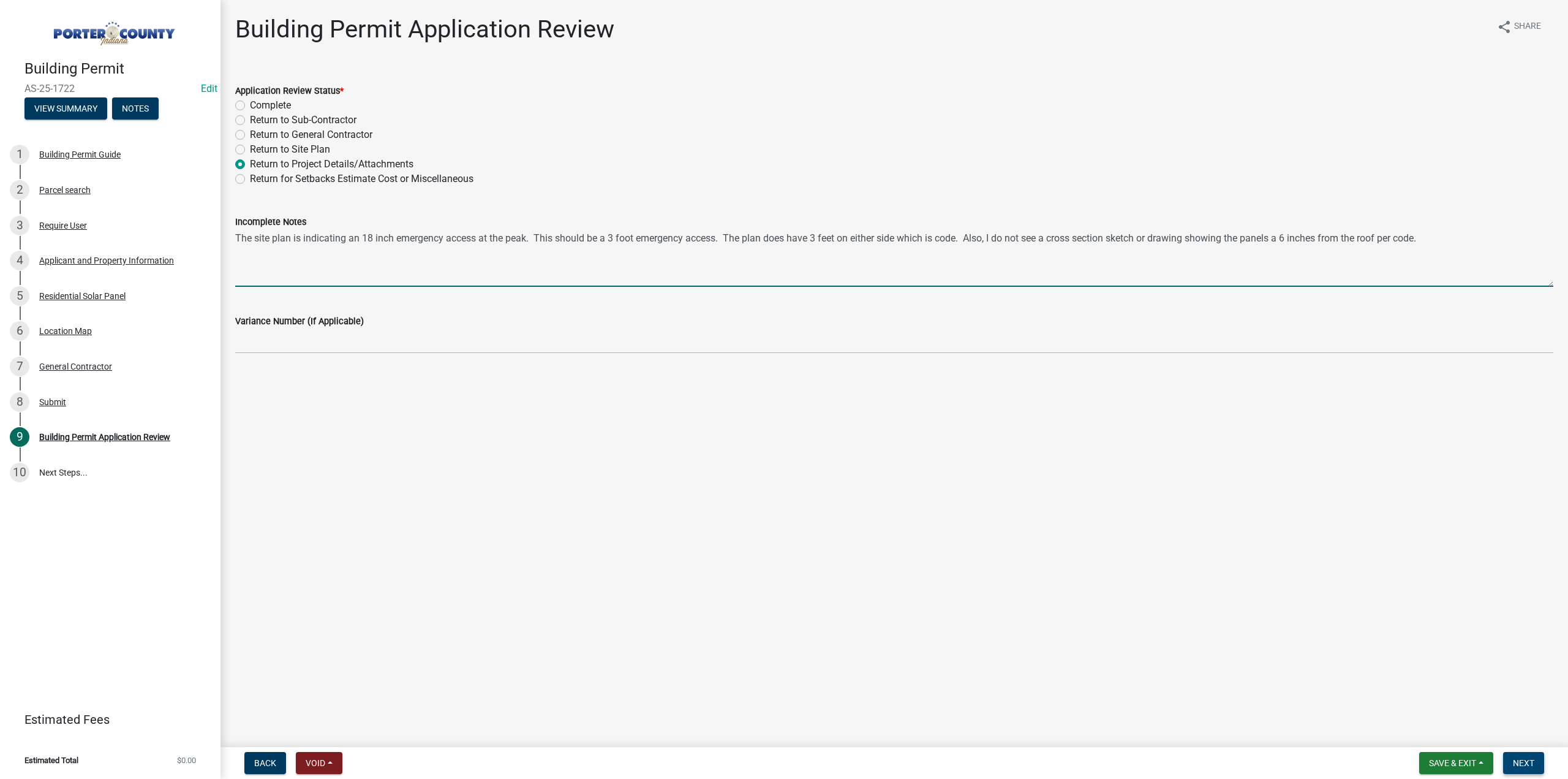
type textarea "The site plan is indicating an 18 inch emergency access at the peak. This shoul…"
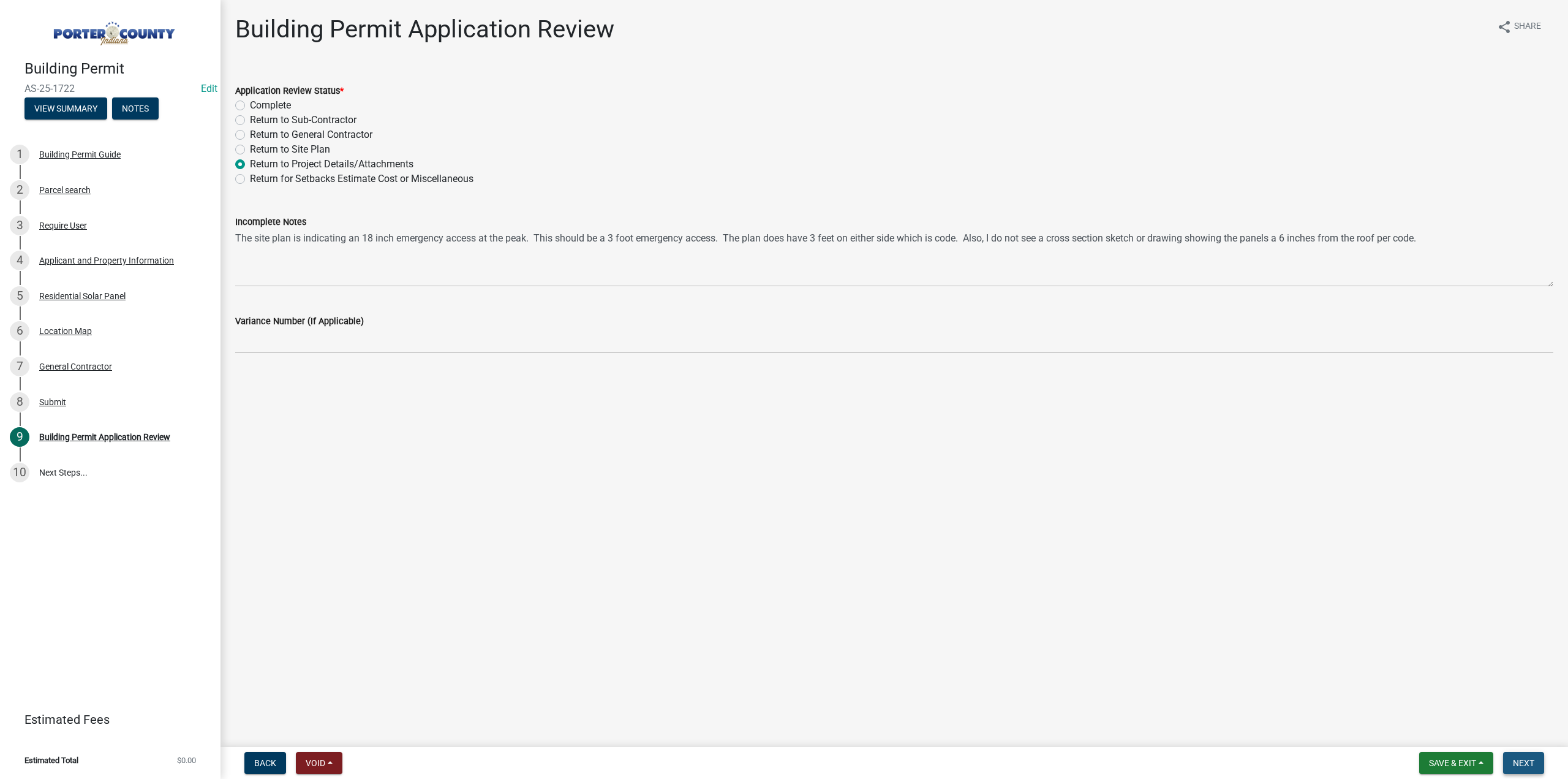
click at [1525, 767] on span "Next" at bounding box center [1523, 763] width 21 height 10
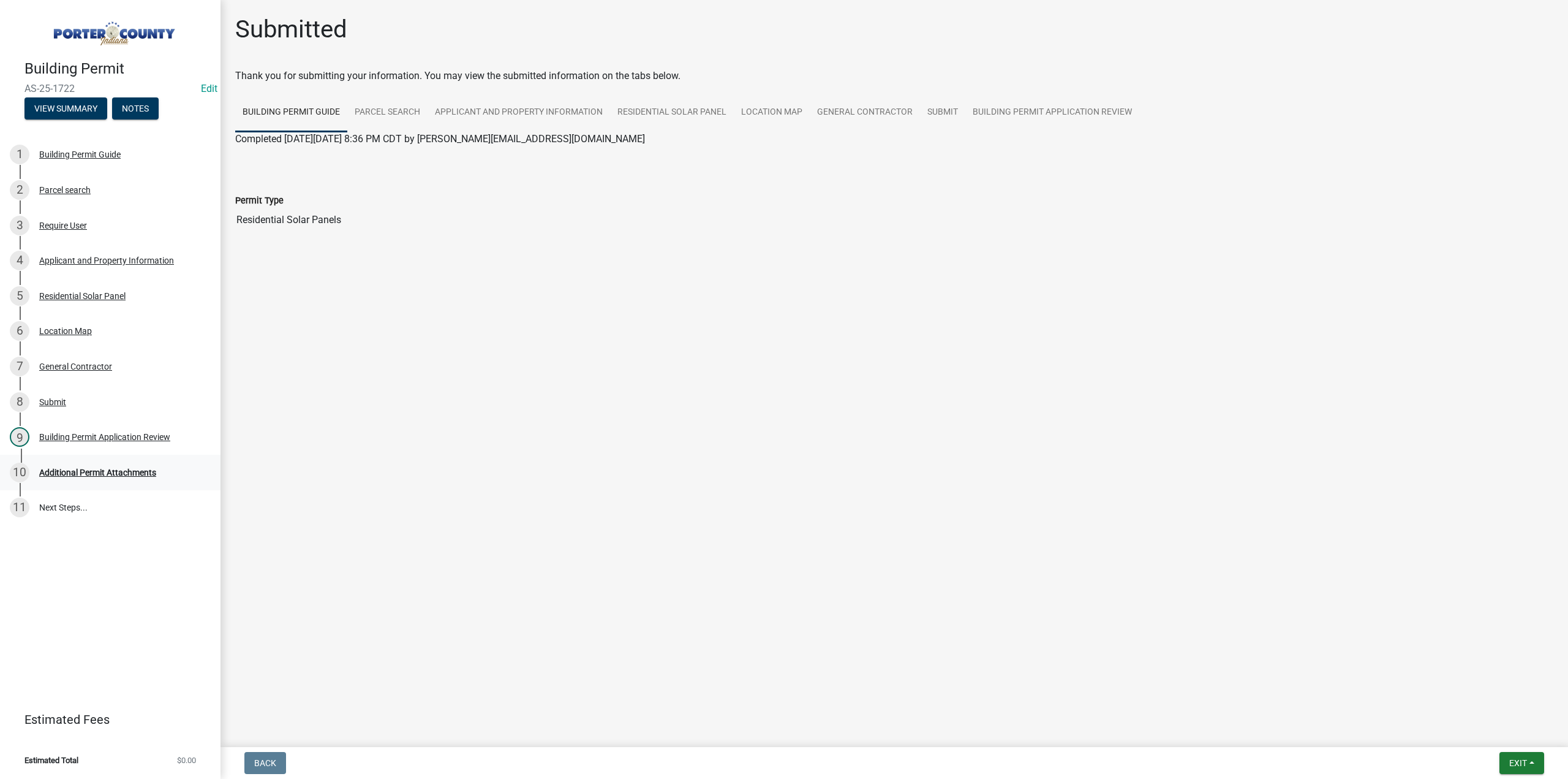
click at [68, 474] on div "Additional Permit Attachments" at bounding box center [98, 472] width 117 height 8
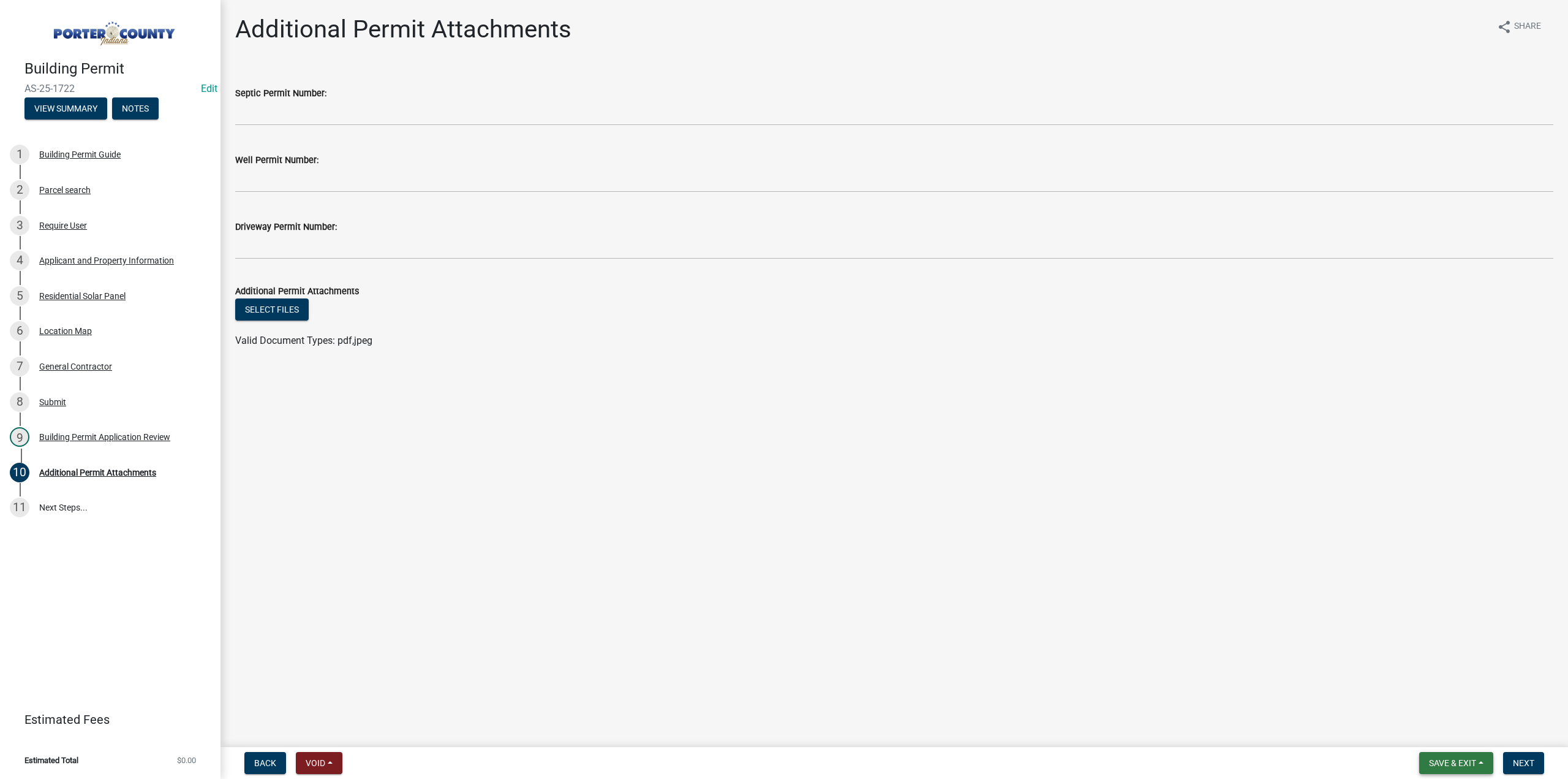
click at [1475, 765] on span "Save & Exit" at bounding box center [1452, 763] width 47 height 10
click at [1467, 734] on button "Save & Exit" at bounding box center [1444, 731] width 98 height 29
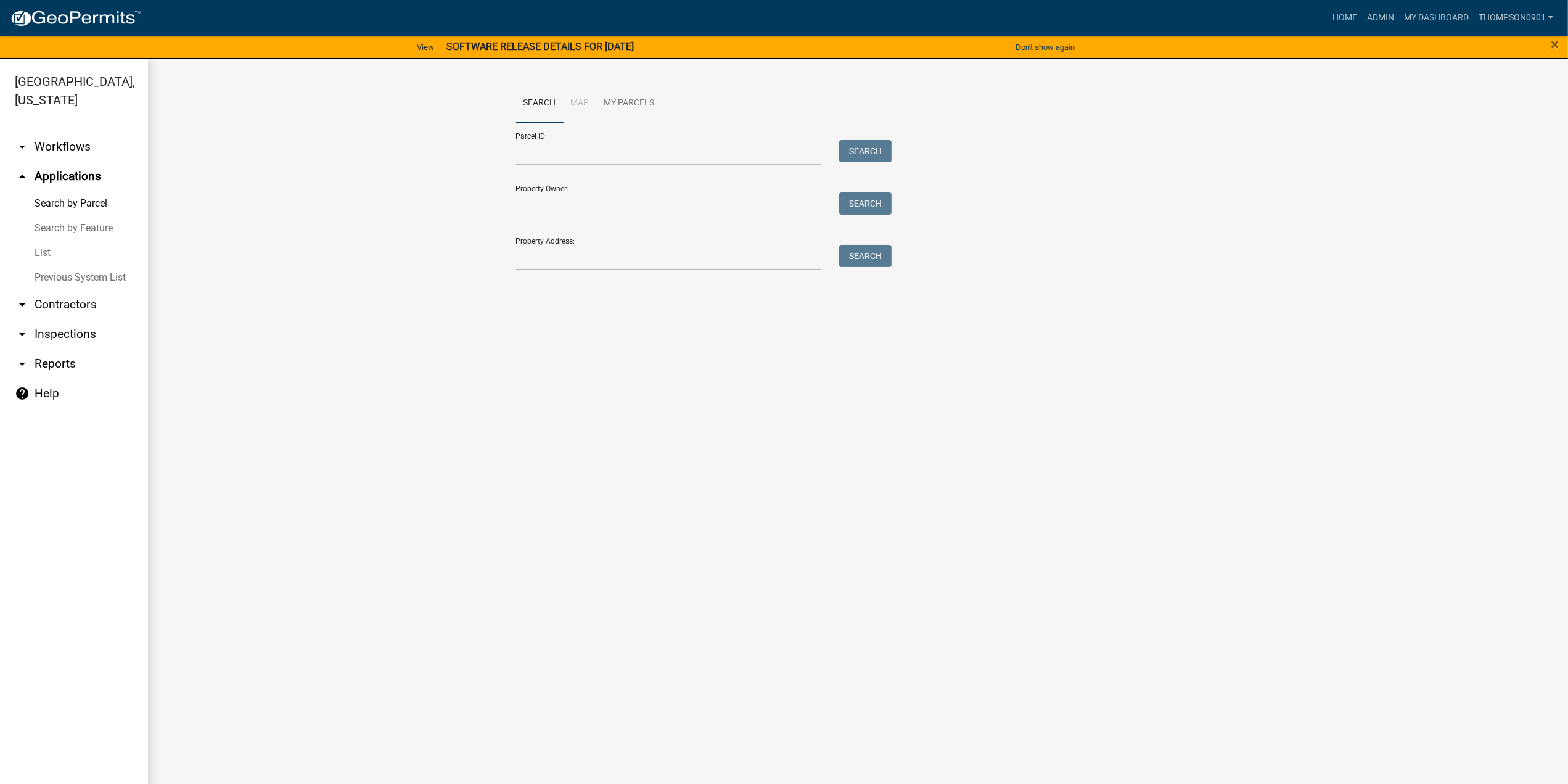
click at [84, 290] on link "arrow_drop_down Contractors" at bounding box center [74, 304] width 148 height 30
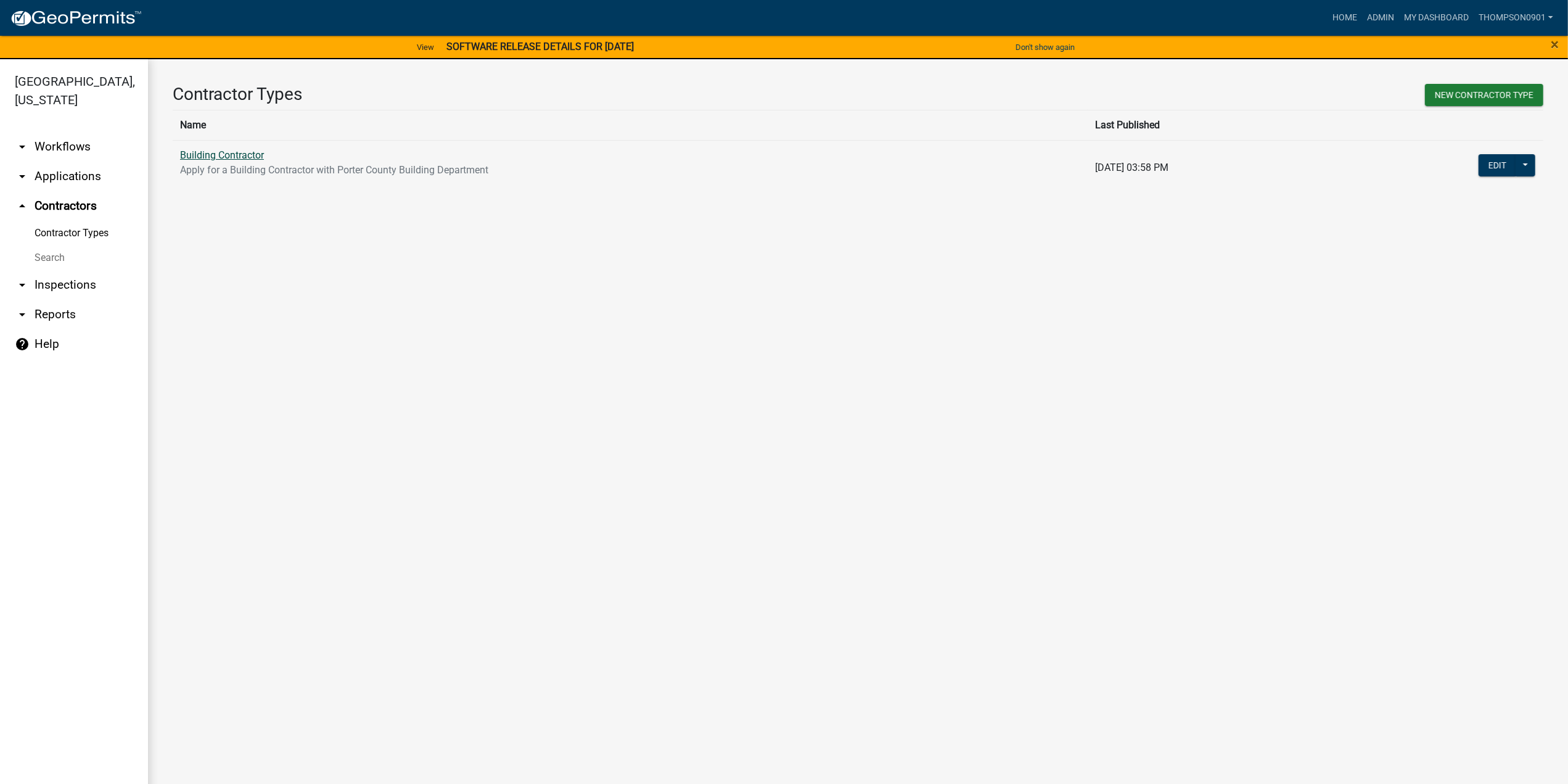
click at [220, 151] on link "Building Contractor" at bounding box center [221, 155] width 84 height 12
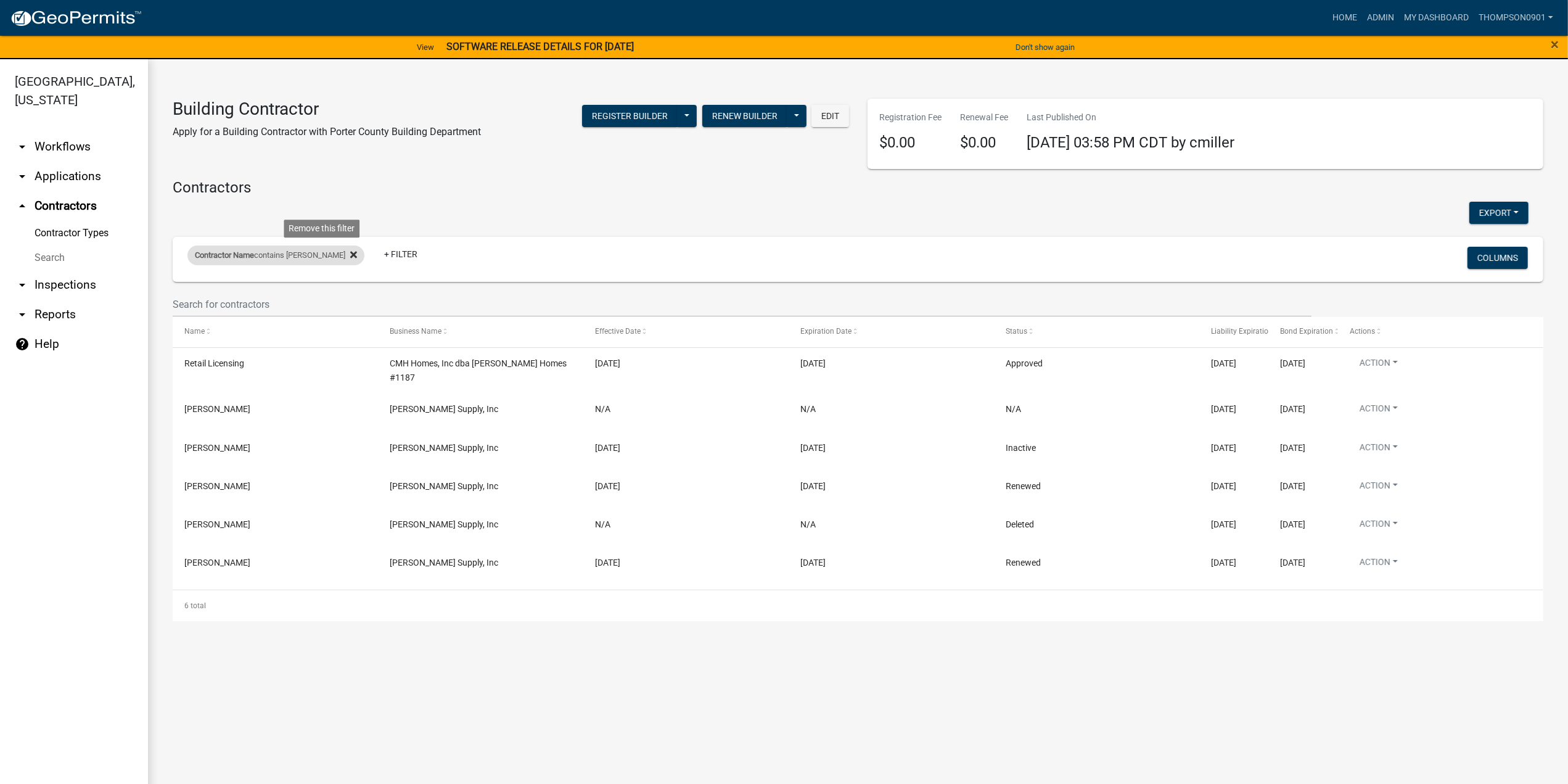
click at [350, 252] on icon at bounding box center [353, 255] width 6 height 10
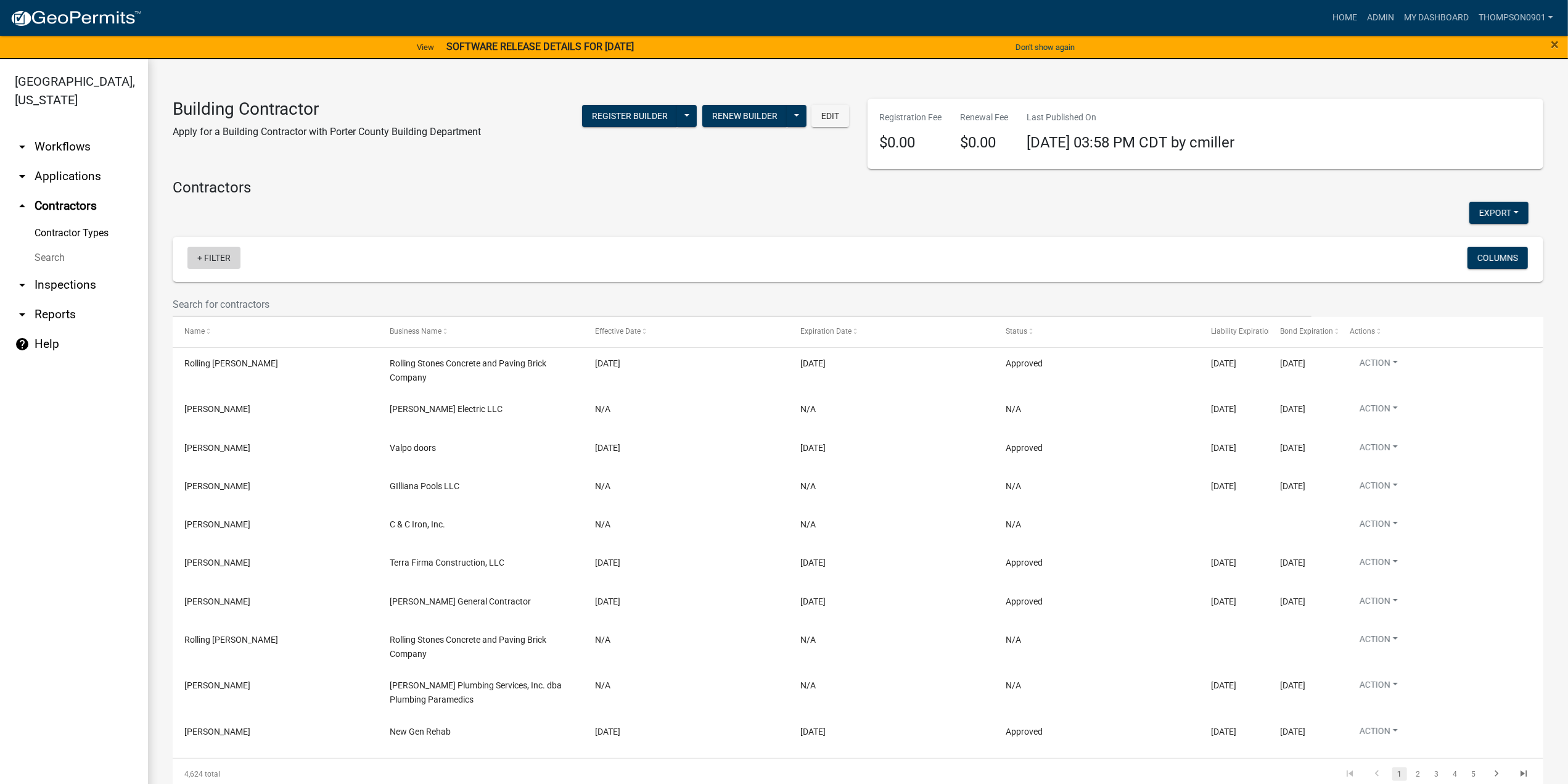
click at [226, 247] on link "+ Filter" at bounding box center [214, 258] width 53 height 22
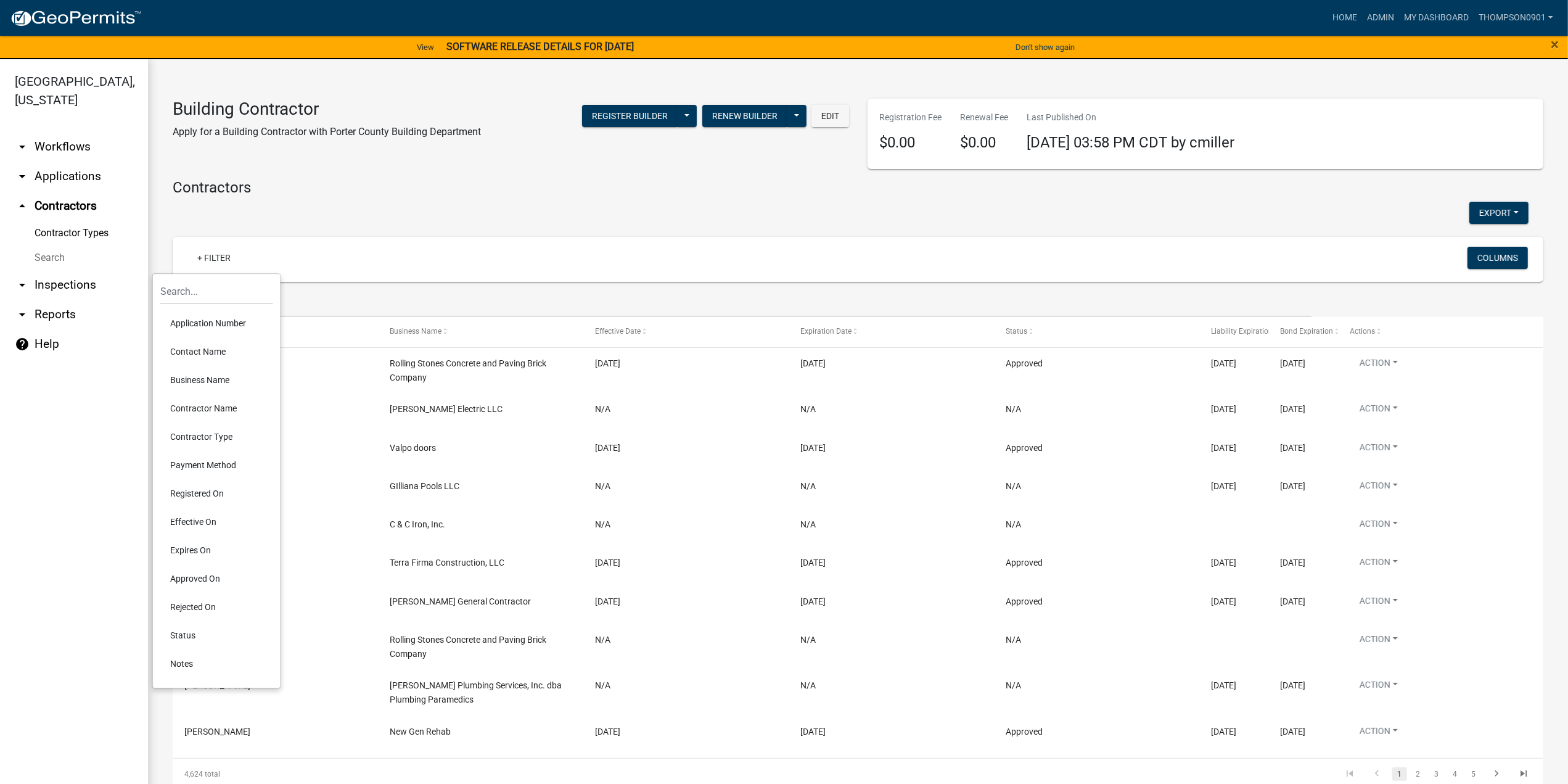
click at [218, 330] on li "Application Number" at bounding box center [217, 323] width 112 height 29
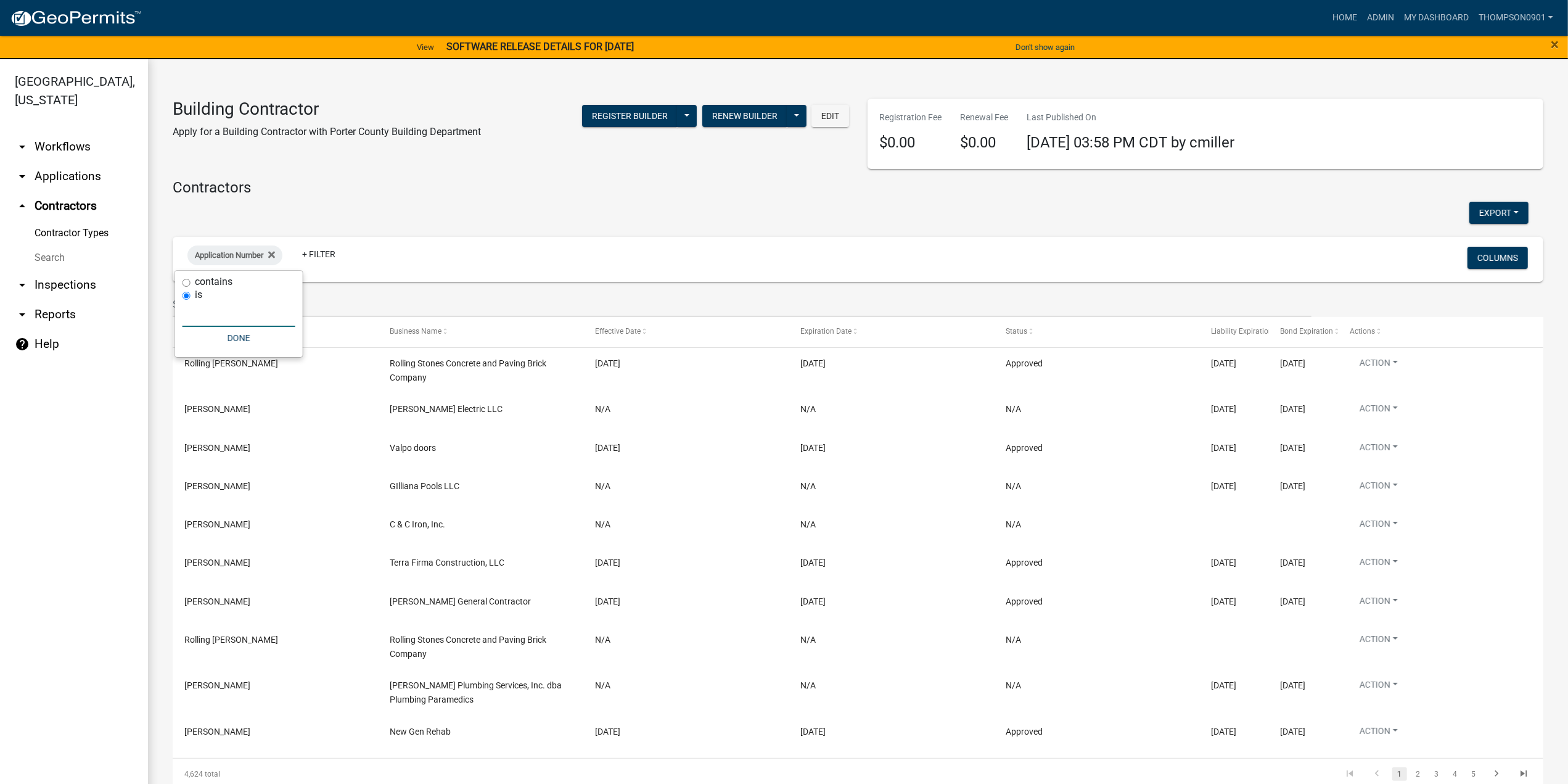
click at [219, 310] on input "text" at bounding box center [239, 314] width 112 height 25
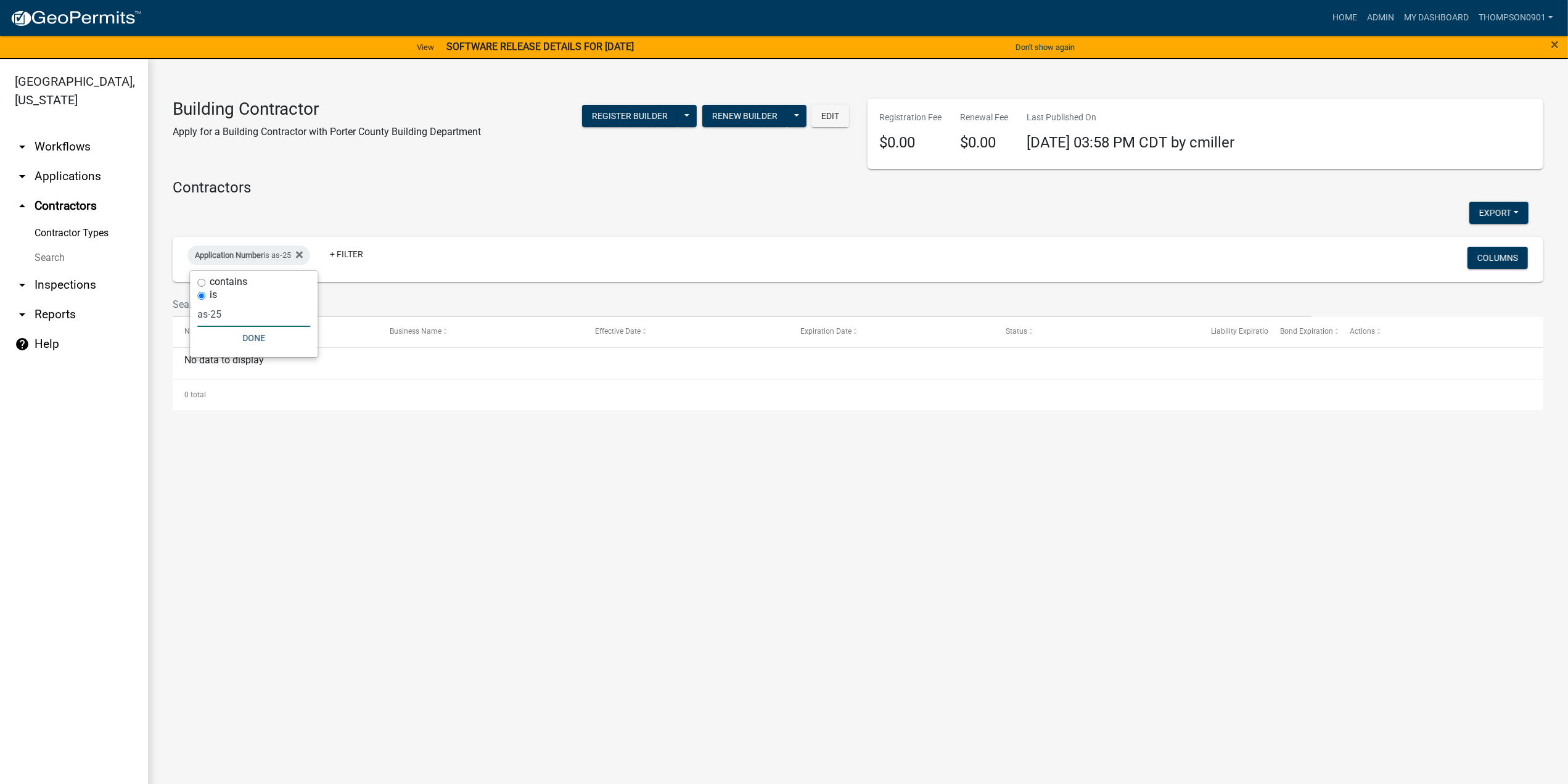
type input "as-25"
click at [203, 282] on input "contains" at bounding box center [201, 282] width 8 height 8
radio input "true"
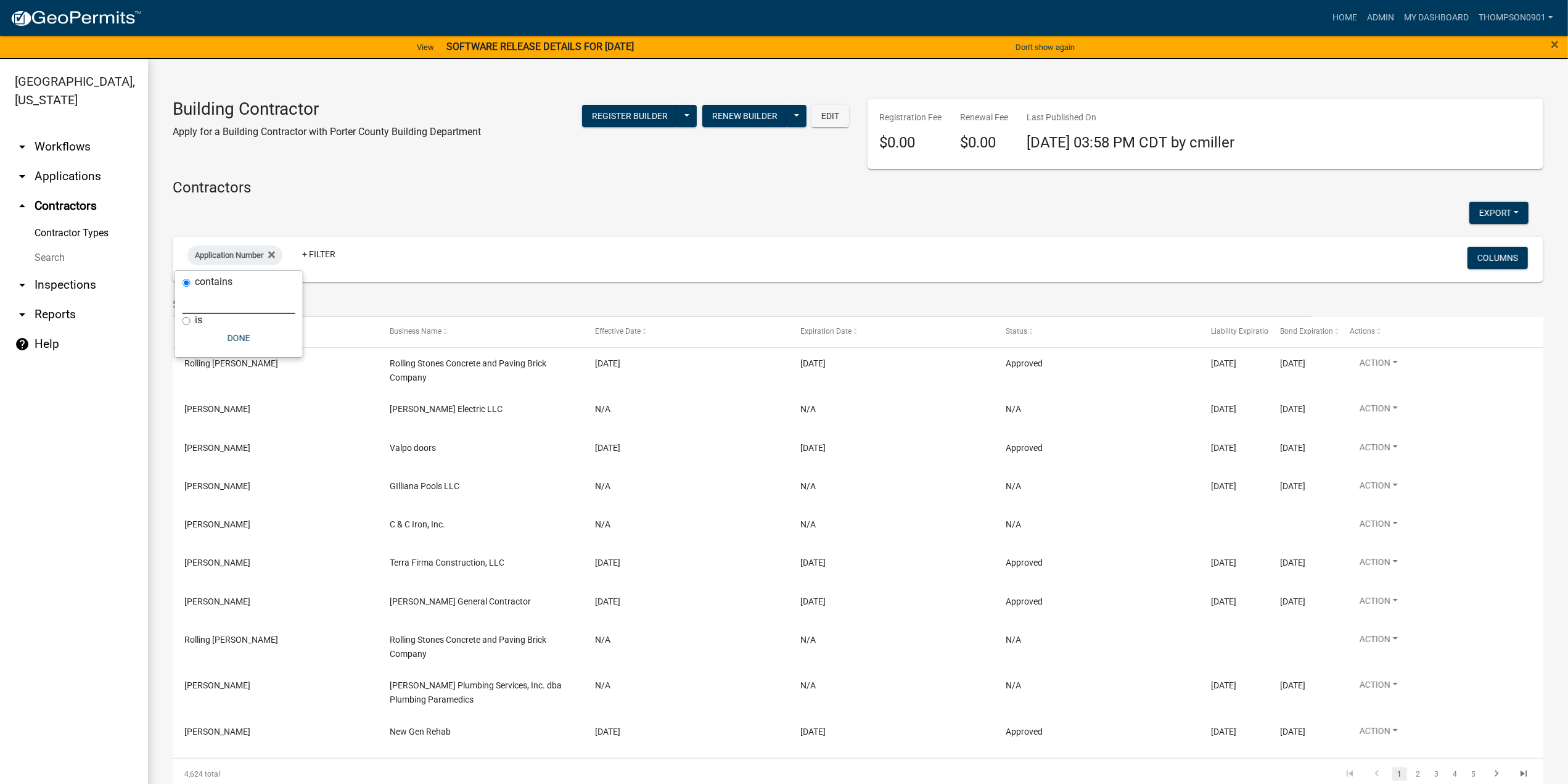
click at [204, 304] on input "text" at bounding box center [239, 301] width 112 height 25
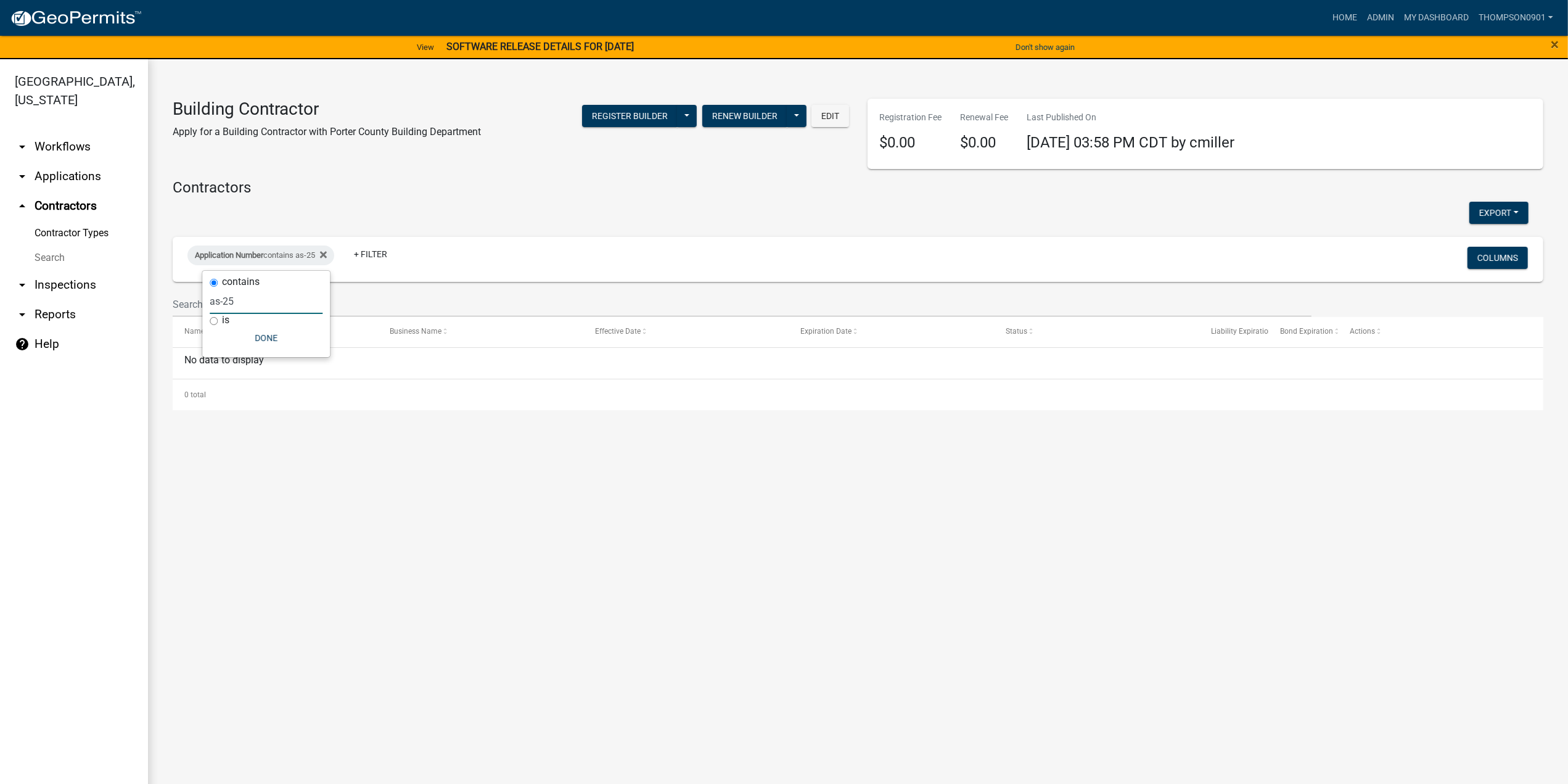
type input "as-25"
click at [277, 341] on button "Done" at bounding box center [265, 338] width 112 height 22
click at [326, 253] on icon at bounding box center [323, 255] width 6 height 6
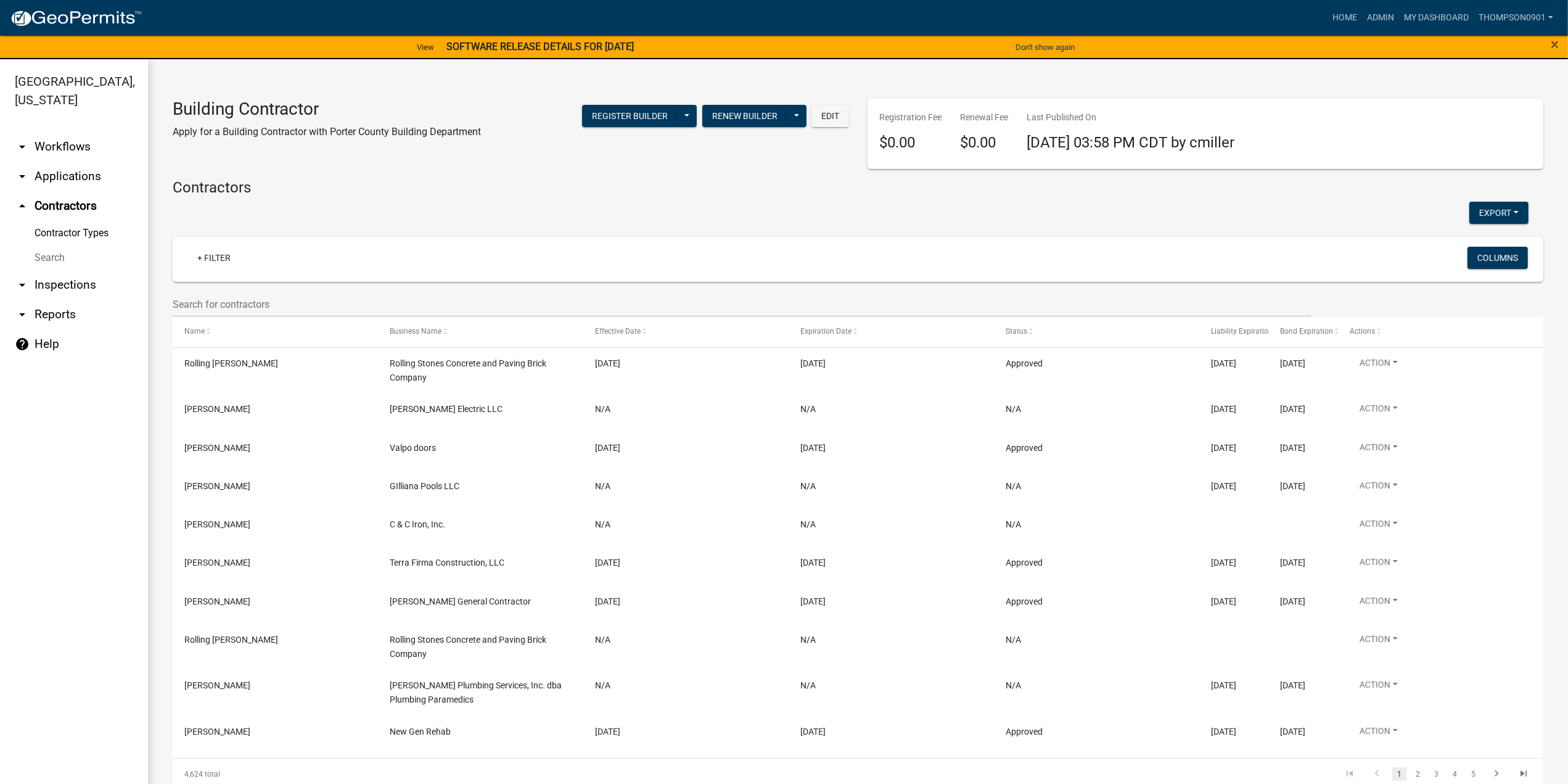
click at [187, 263] on div "+ Filter" at bounding box center [631, 259] width 906 height 25
click at [205, 255] on link "+ Filter" at bounding box center [214, 258] width 53 height 22
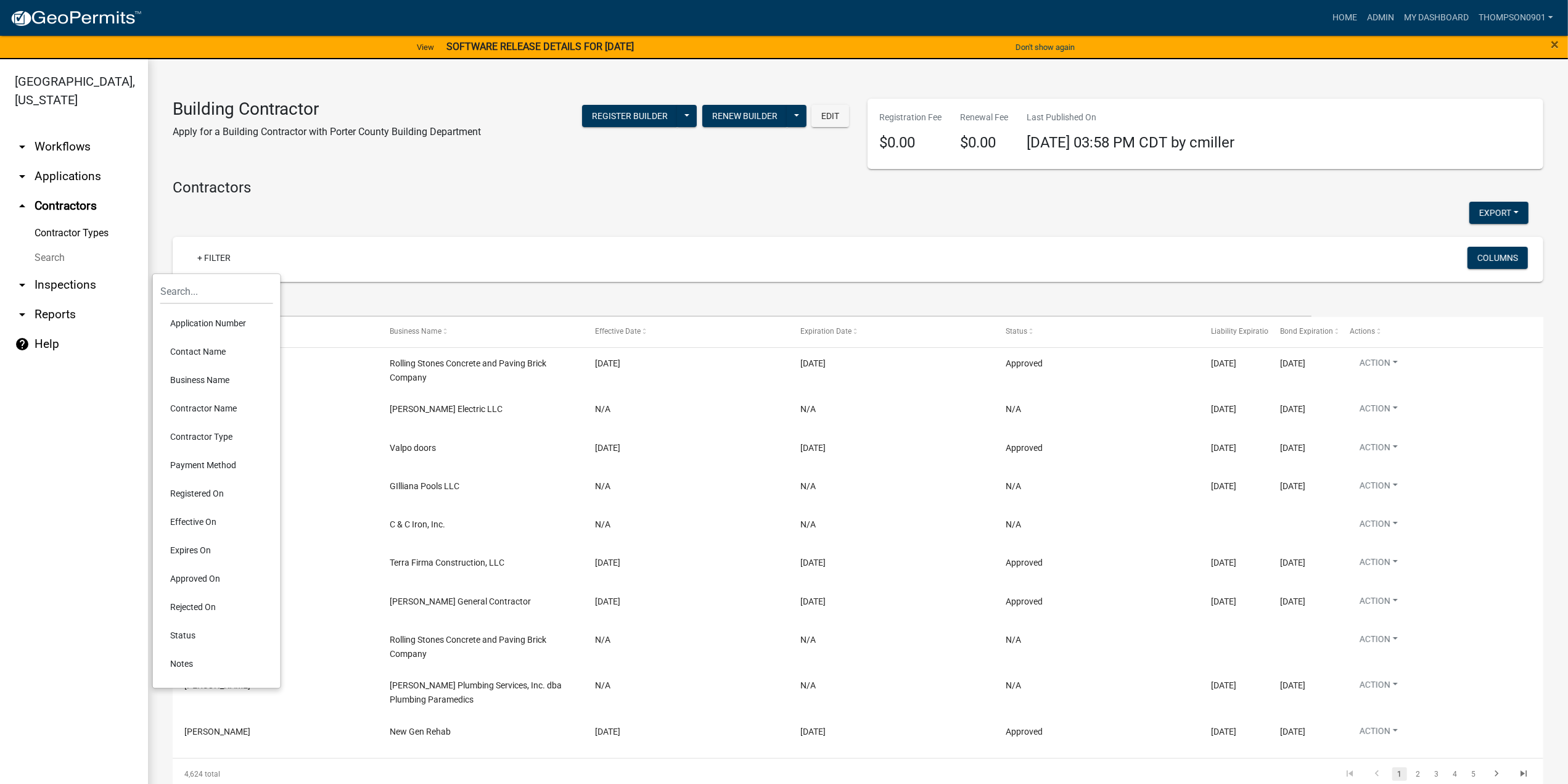
click at [65, 161] on link "arrow_drop_down Applications" at bounding box center [74, 176] width 148 height 30
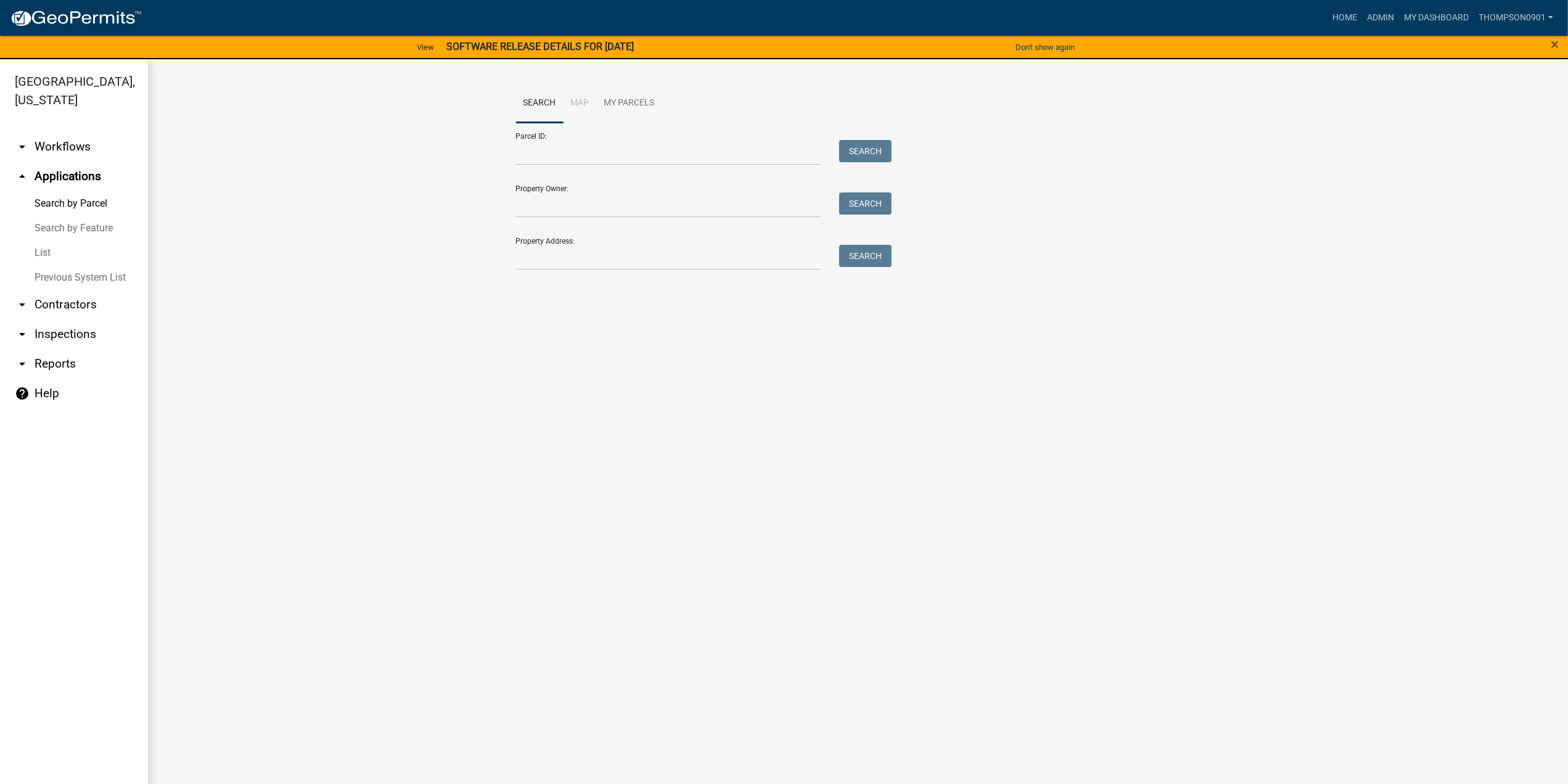
click at [43, 241] on link "List" at bounding box center [74, 253] width 148 height 25
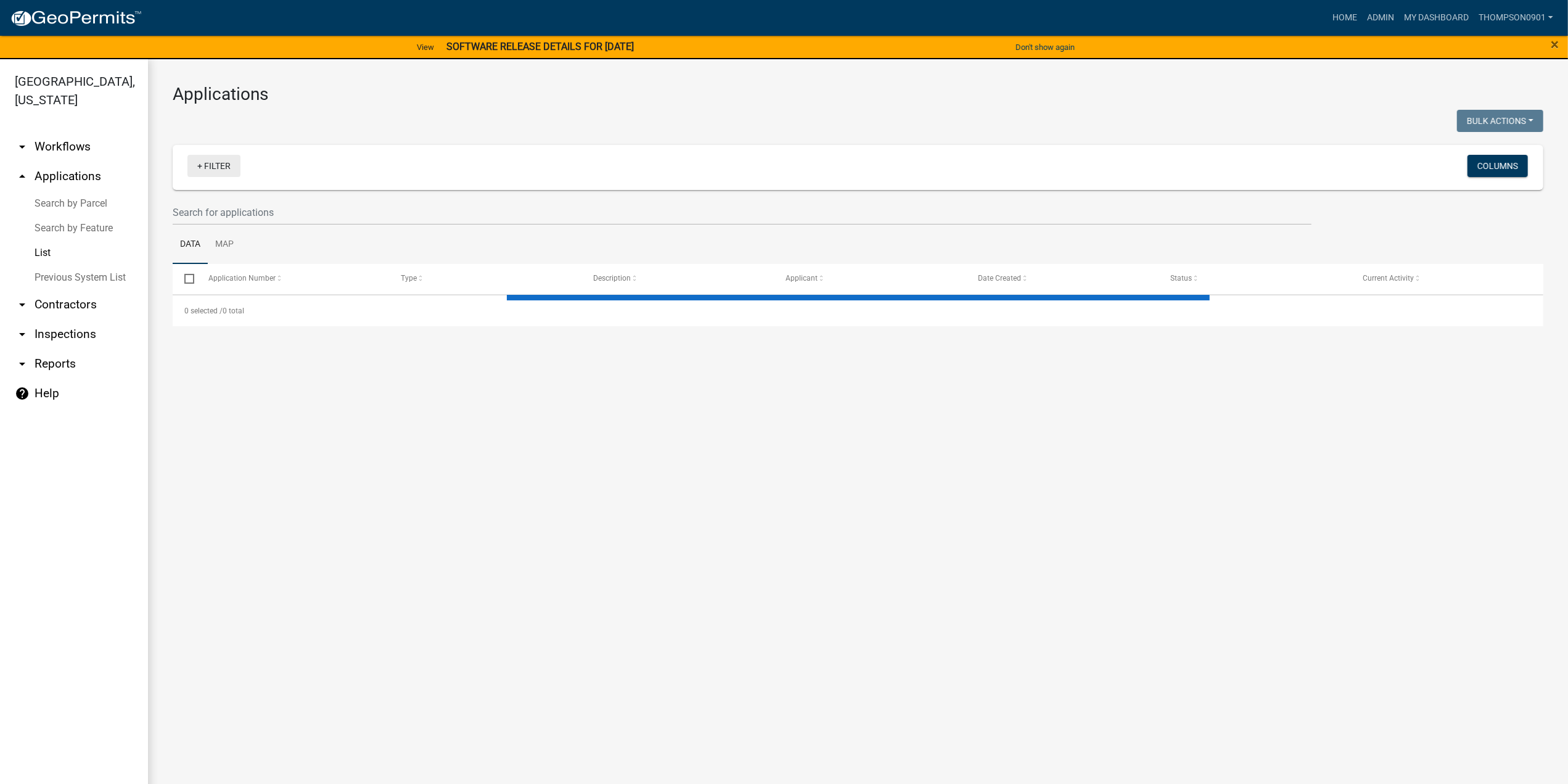
select select "3: 100"
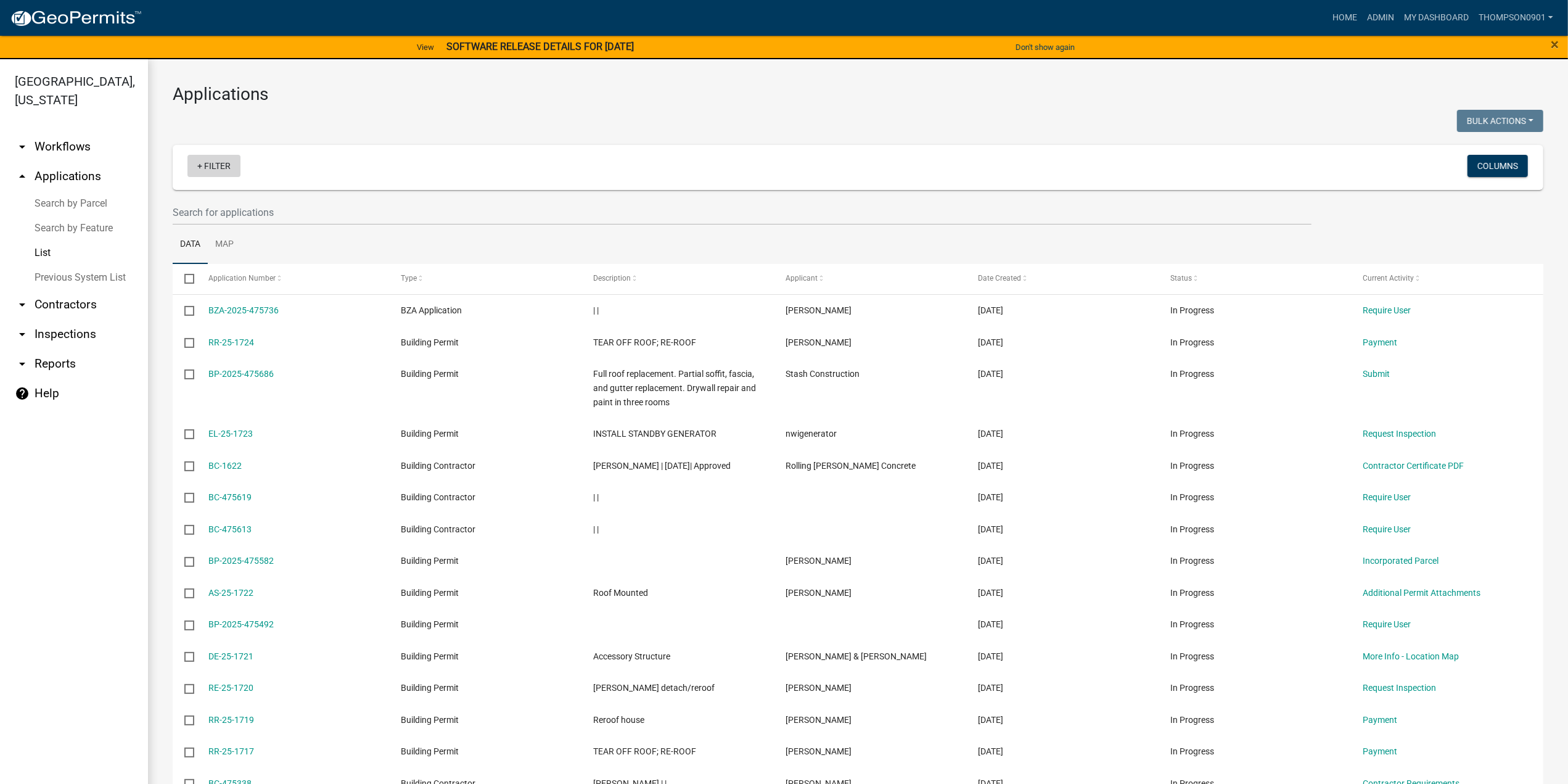
click at [219, 164] on link "+ Filter" at bounding box center [214, 166] width 53 height 22
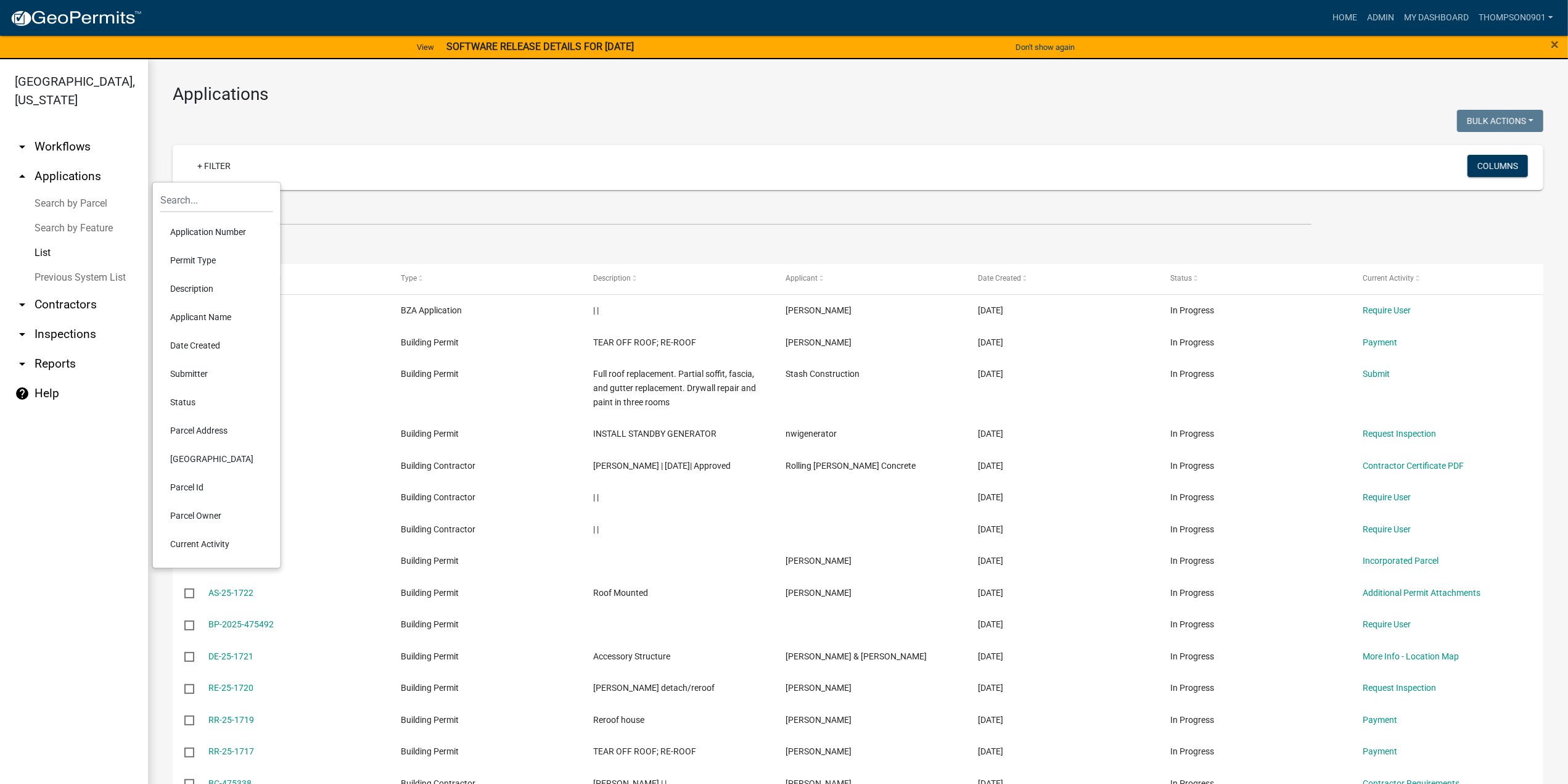
click at [221, 232] on li "Application Number" at bounding box center [217, 232] width 112 height 29
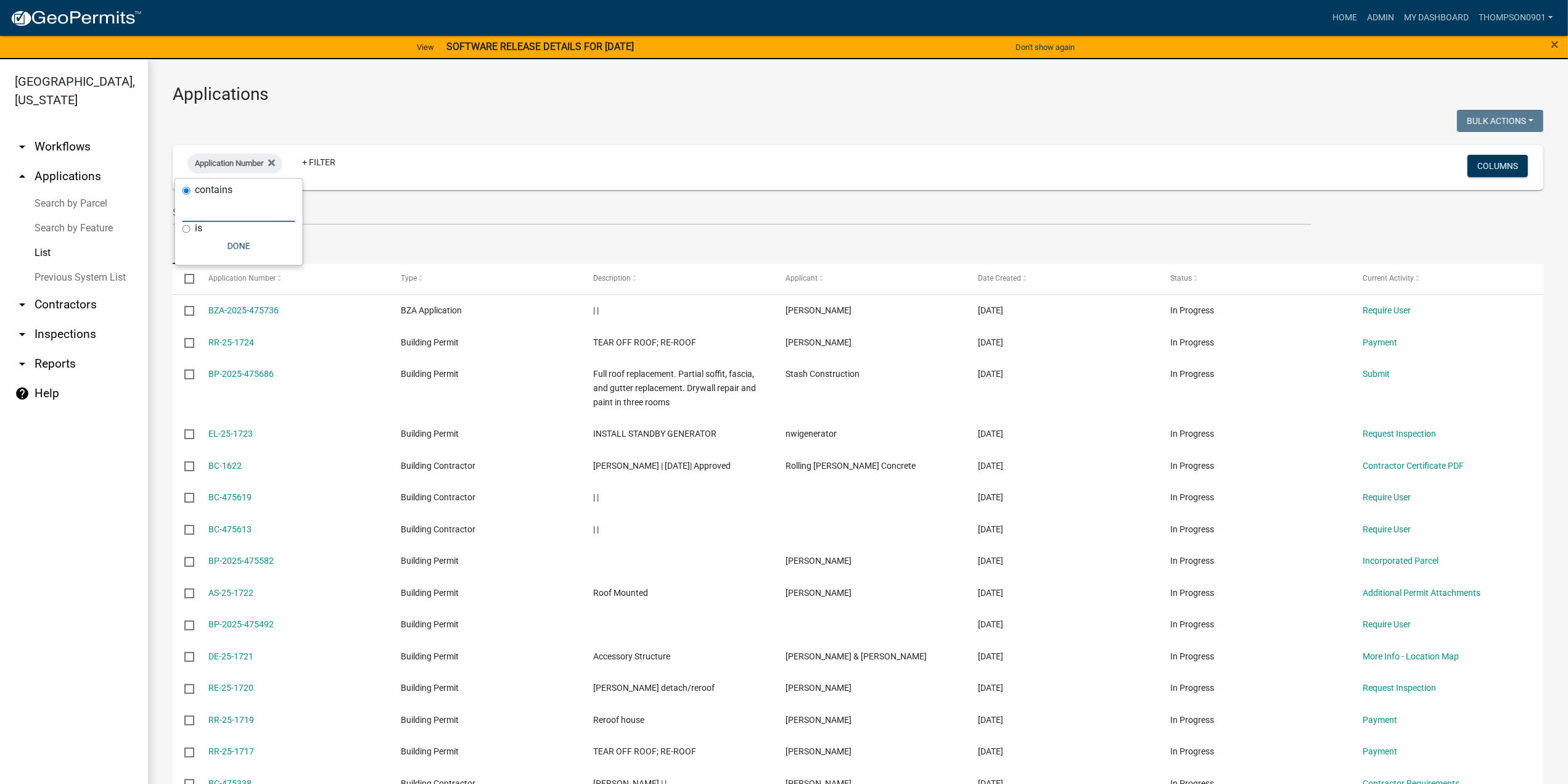
click at [220, 215] on input "text" at bounding box center [239, 208] width 112 height 25
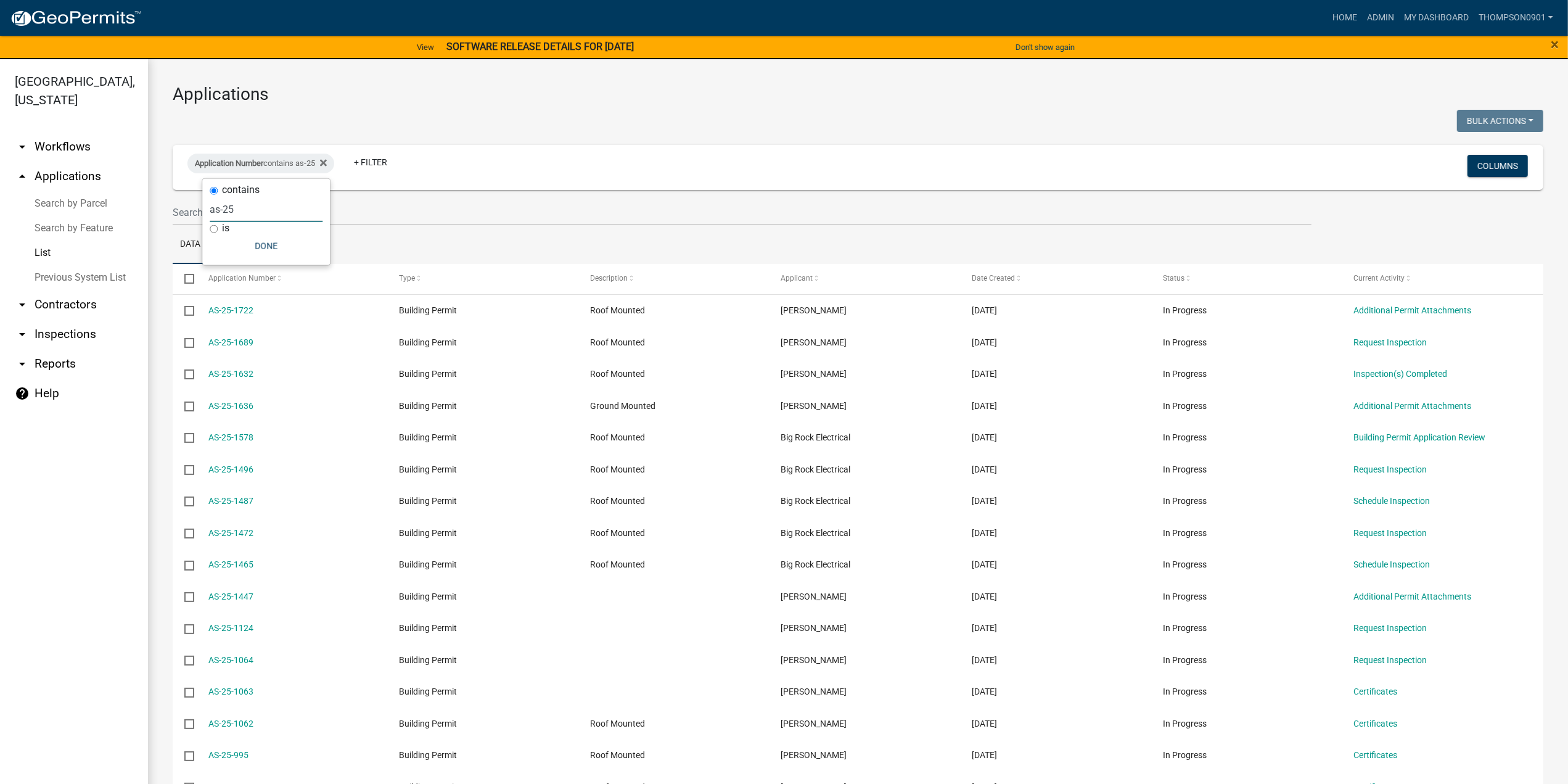
type input "as-25"
click at [73, 161] on link "arrow_drop_up Applications" at bounding box center [74, 176] width 148 height 30
